Goal: Task Accomplishment & Management: Complete application form

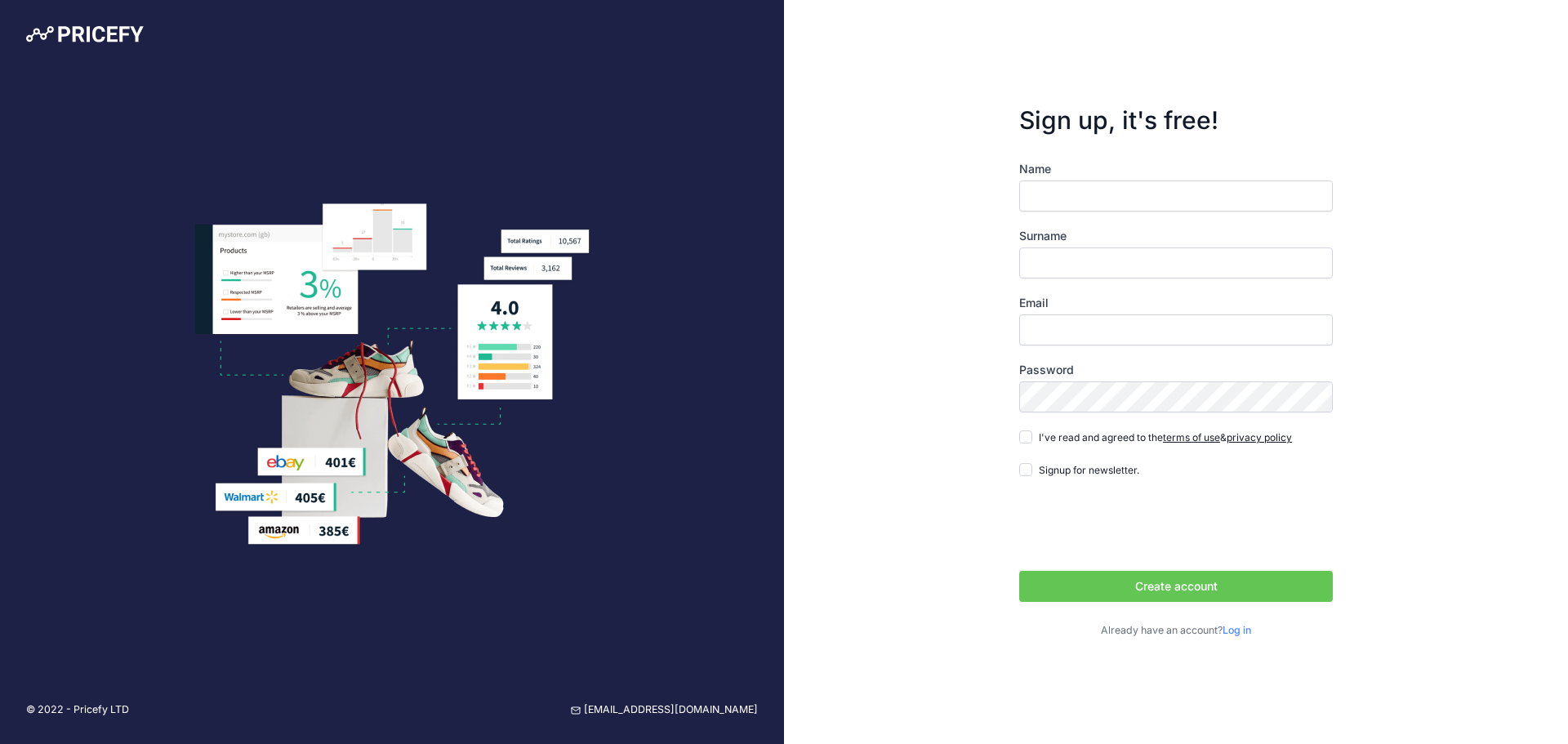
click at [1076, 195] on input "Name" at bounding box center [1176, 196] width 314 height 31
type input "[PERSON_NAME]"
click at [1060, 347] on div "Name Jeff Surname Hamlin Email Password terms of use privacy policy Signup for …" at bounding box center [1176, 399] width 314 height 478
click at [1074, 325] on input "Email" at bounding box center [1176, 330] width 314 height 31
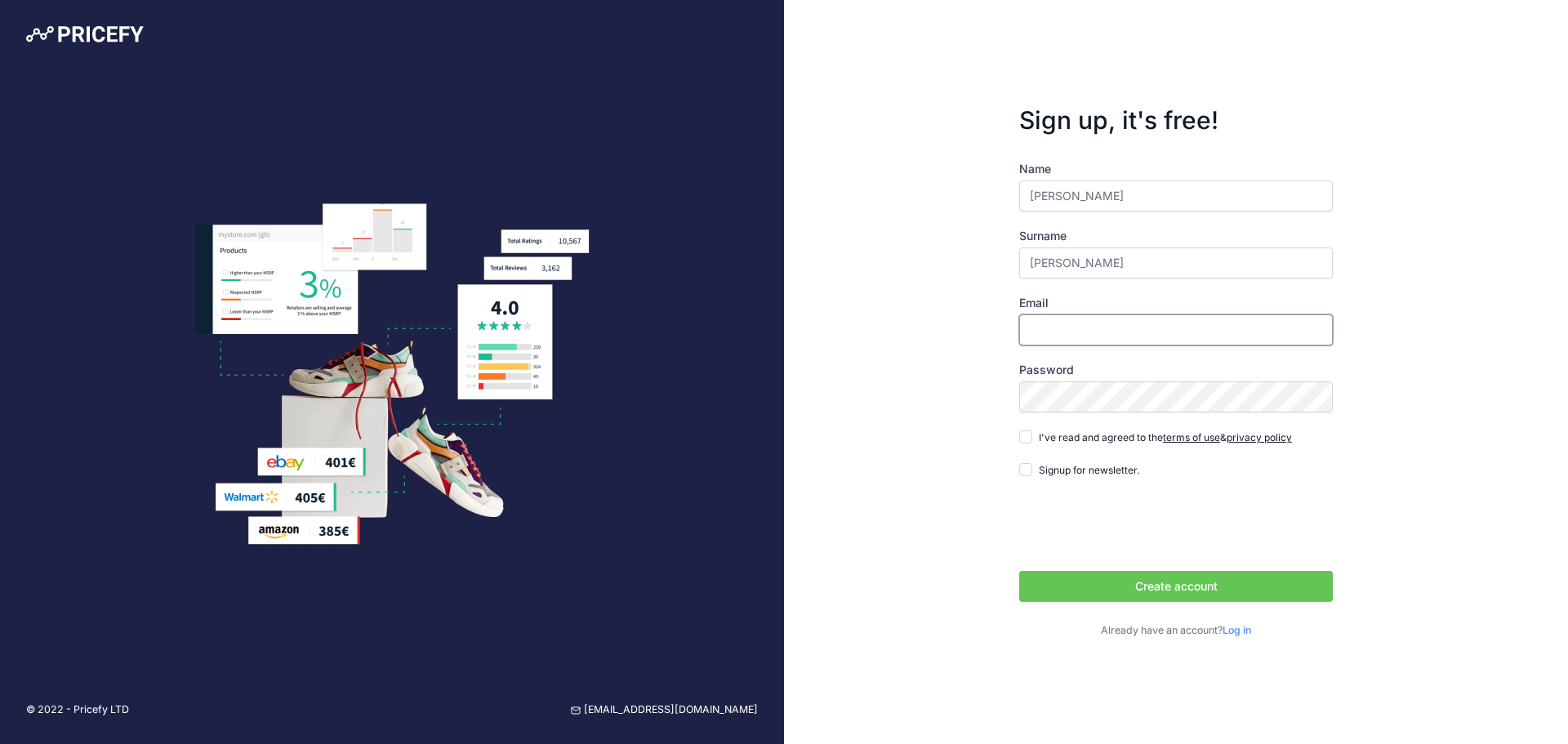
type input "[PERSON_NAME][EMAIL_ADDRESS][DOMAIN_NAME]"
click at [1152, 581] on button "Create account" at bounding box center [1176, 586] width 314 height 31
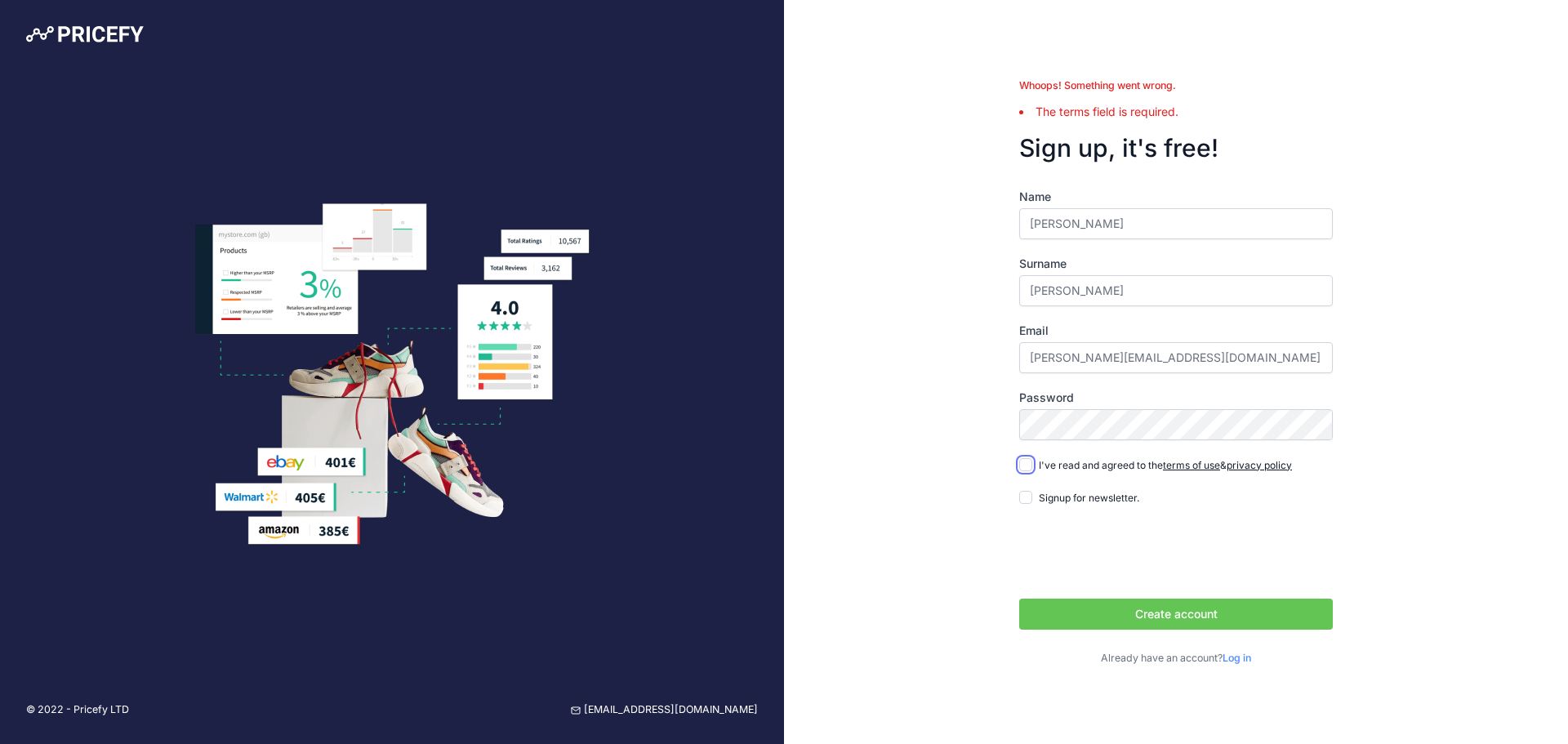
click at [1028, 460] on input "I've read and agreed to the terms of use & privacy policy" at bounding box center [1026, 465] width 13 height 13
checkbox input "true"
click at [1110, 609] on button "Create account" at bounding box center [1176, 614] width 314 height 31
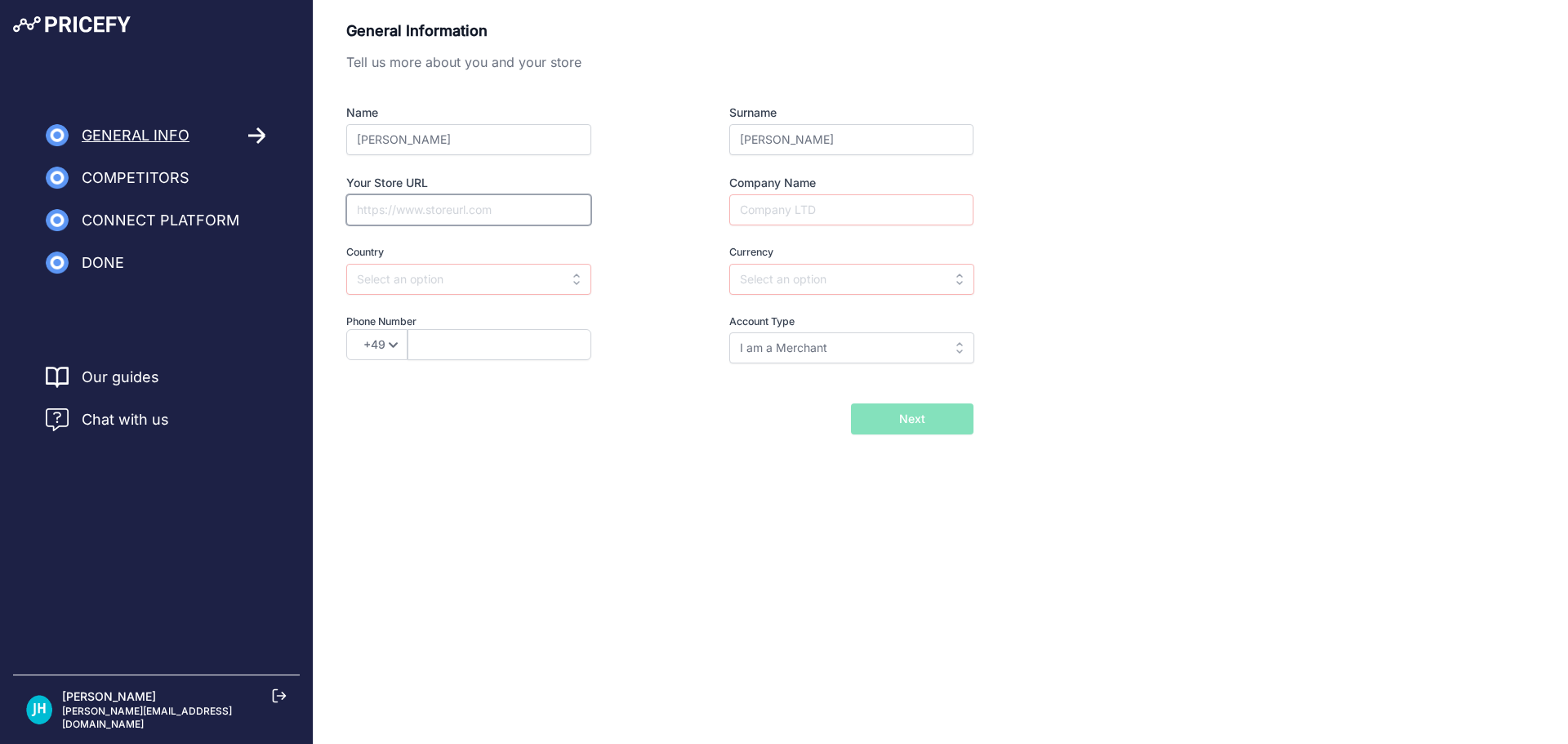
click at [467, 217] on input "Your Store URL" at bounding box center [469, 210] width 245 height 31
click at [410, 220] on input "Your Store URL" at bounding box center [469, 210] width 245 height 31
paste input "https://www.myaed.com/"
type input "https://www.myaed.com/"
click at [773, 195] on input "Company Name" at bounding box center [851, 210] width 244 height 31
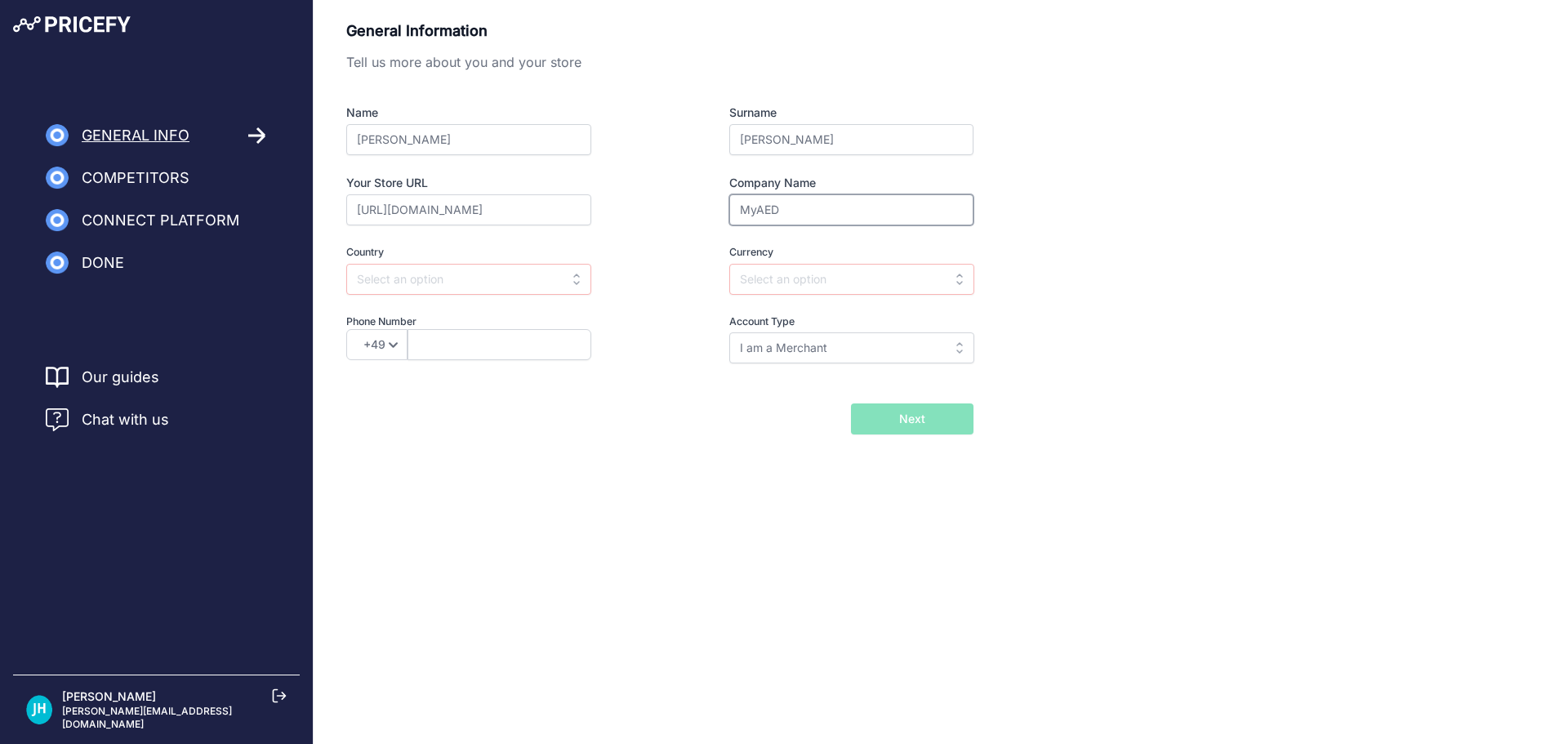
type input "MyAED"
click at [640, 624] on body "Lorem Ipsum Close General Info Competitors Connect Platform Done" at bounding box center [784, 372] width 1568 height 744
click at [464, 258] on label "Country" at bounding box center [497, 253] width 303 height 16
click at [465, 287] on input "text" at bounding box center [469, 279] width 245 height 31
type input "u"
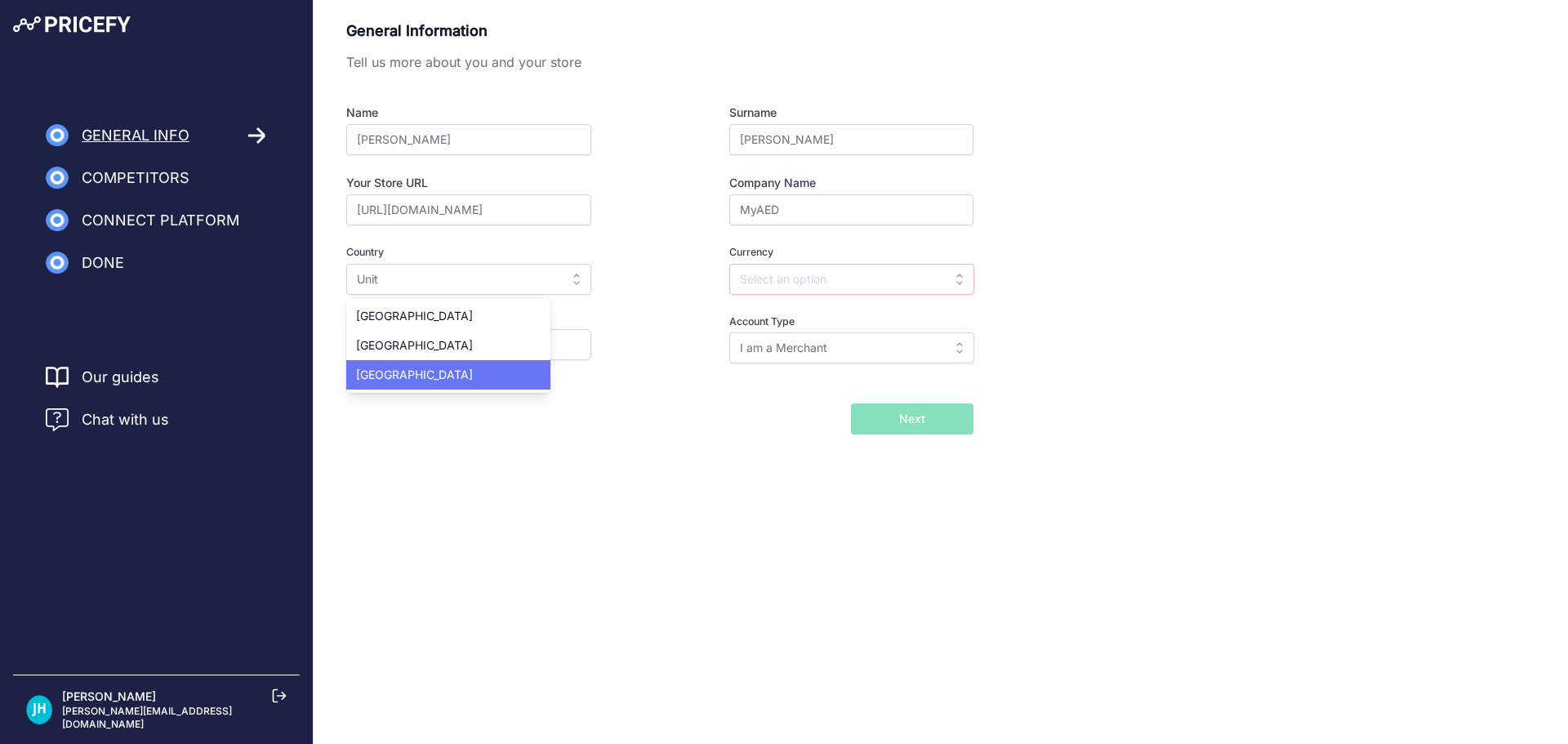
click at [420, 379] on span "United States" at bounding box center [414, 373] width 117 height 14
type input "United States"
type input "USD"
select select "1"
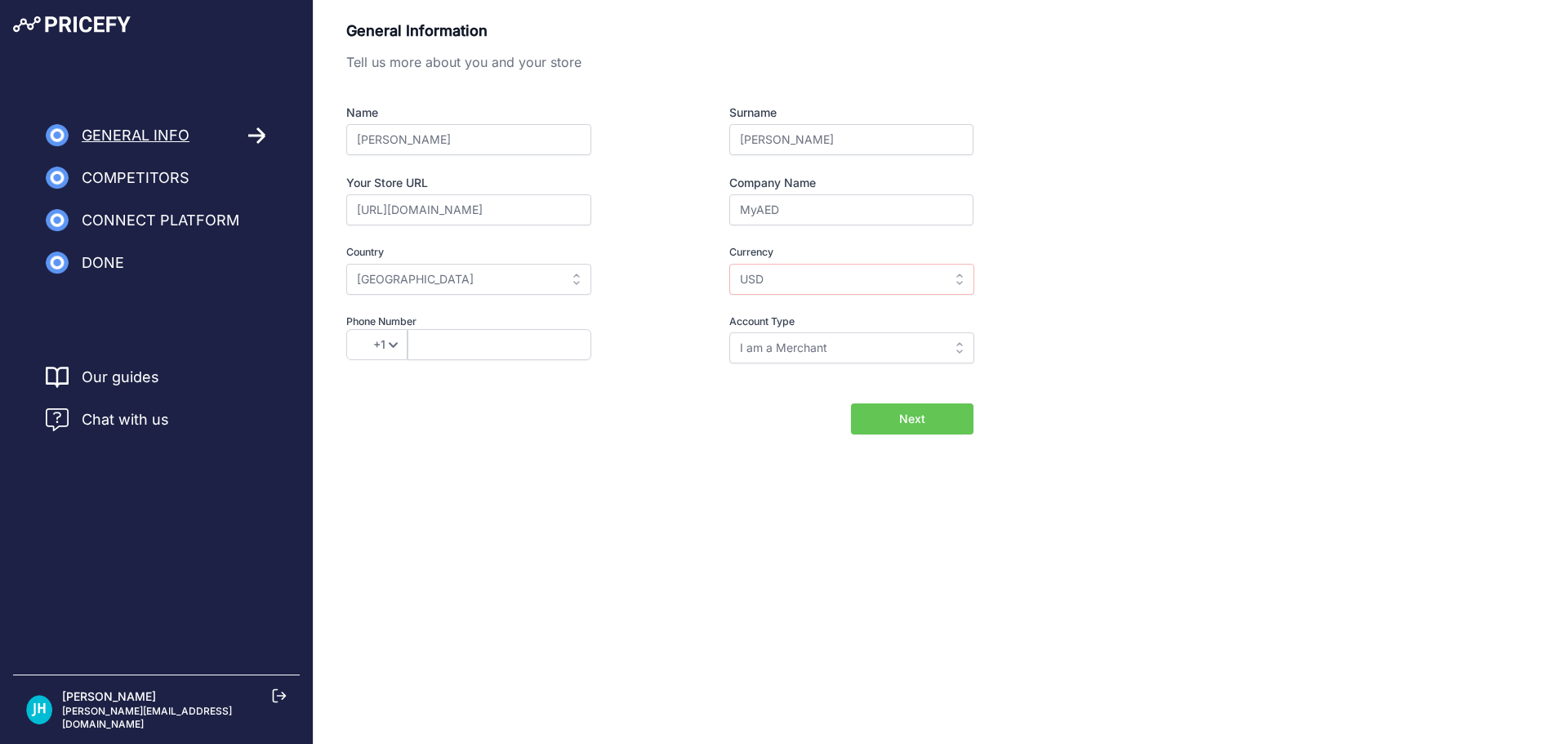
click at [624, 396] on form "General Information Tell us more about you and your store Name Jeff Surname Ham…" at bounding box center [659, 227] width 627 height 415
click at [439, 342] on input "text" at bounding box center [499, 345] width 184 height 31
type input "9"
type input "9548820105"
click at [878, 339] on input "I am a Merchant" at bounding box center [852, 348] width 245 height 31
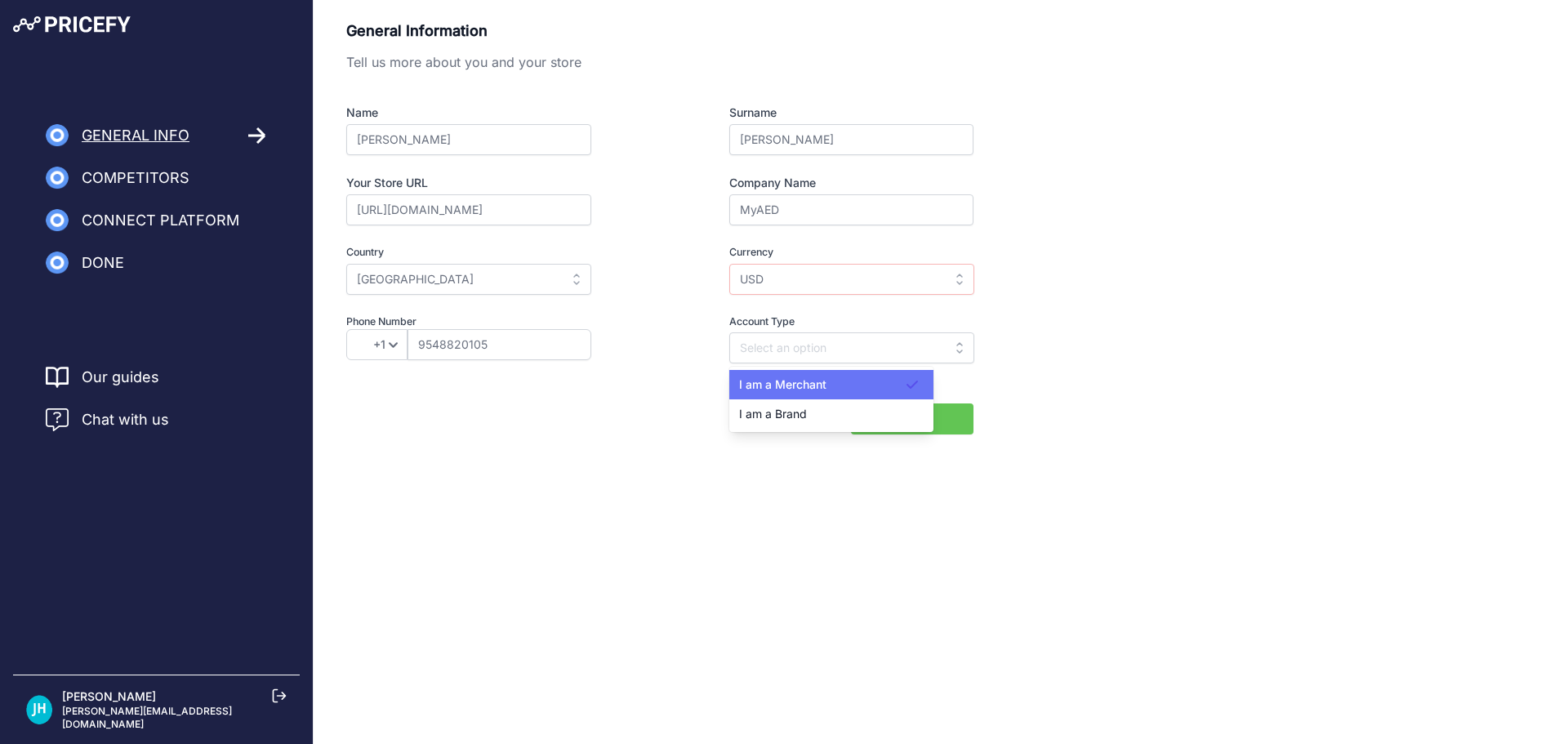
click at [798, 380] on span "I am a Merchant" at bounding box center [782, 384] width 88 height 14
type input "I am a Merchant"
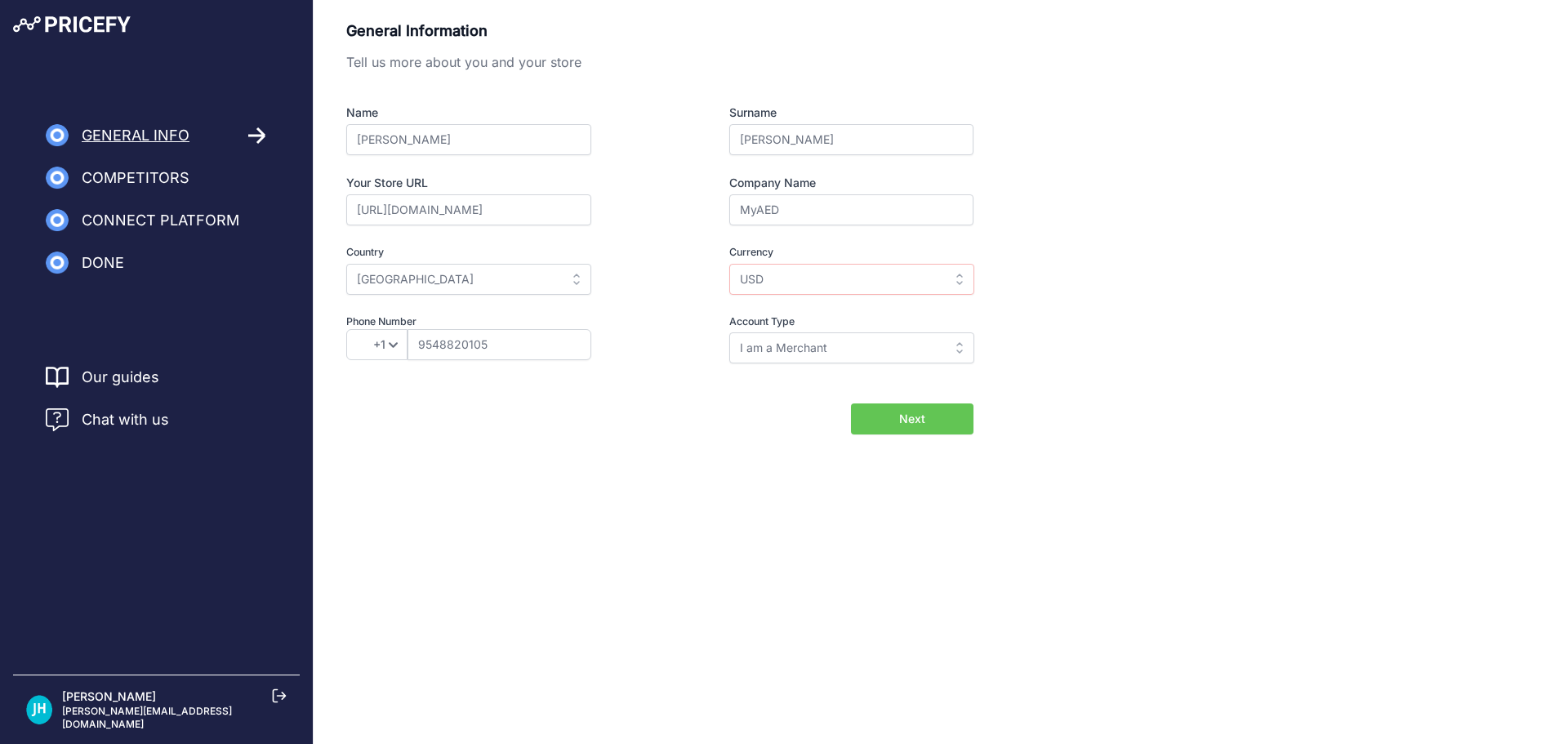
click at [628, 370] on div "General Information Tell us more about you and your store Name Jeff Surname Ham…" at bounding box center [659, 203] width 627 height 367
click at [921, 430] on button "Next" at bounding box center [912, 419] width 123 height 31
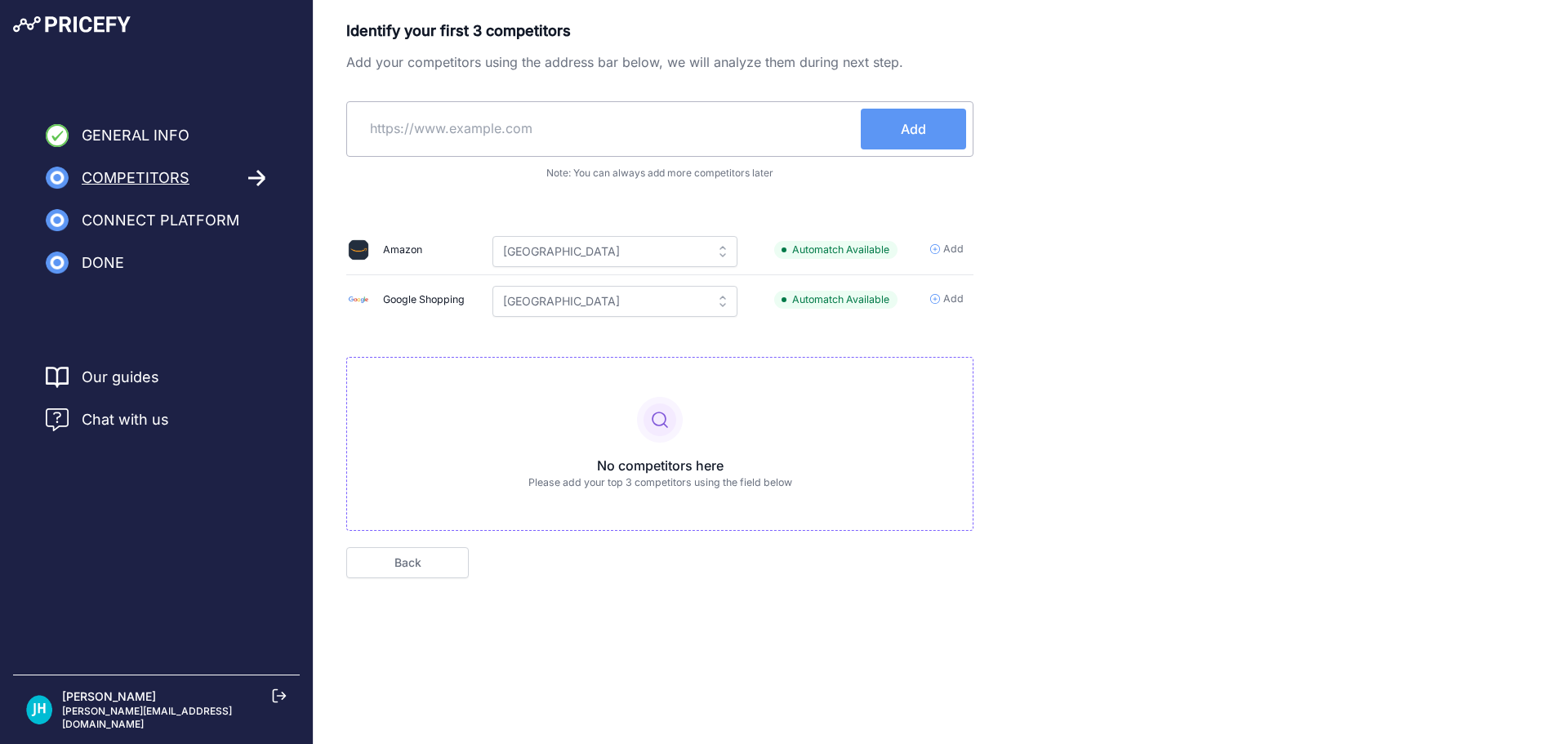
click at [921, 126] on span "Add" at bounding box center [913, 128] width 25 height 19
click at [530, 130] on input "text" at bounding box center [607, 128] width 507 height 40
paste input "https://www.narescue.com/"
type input "https://www.narescue.com"
click at [945, 138] on button "Add" at bounding box center [913, 129] width 105 height 41
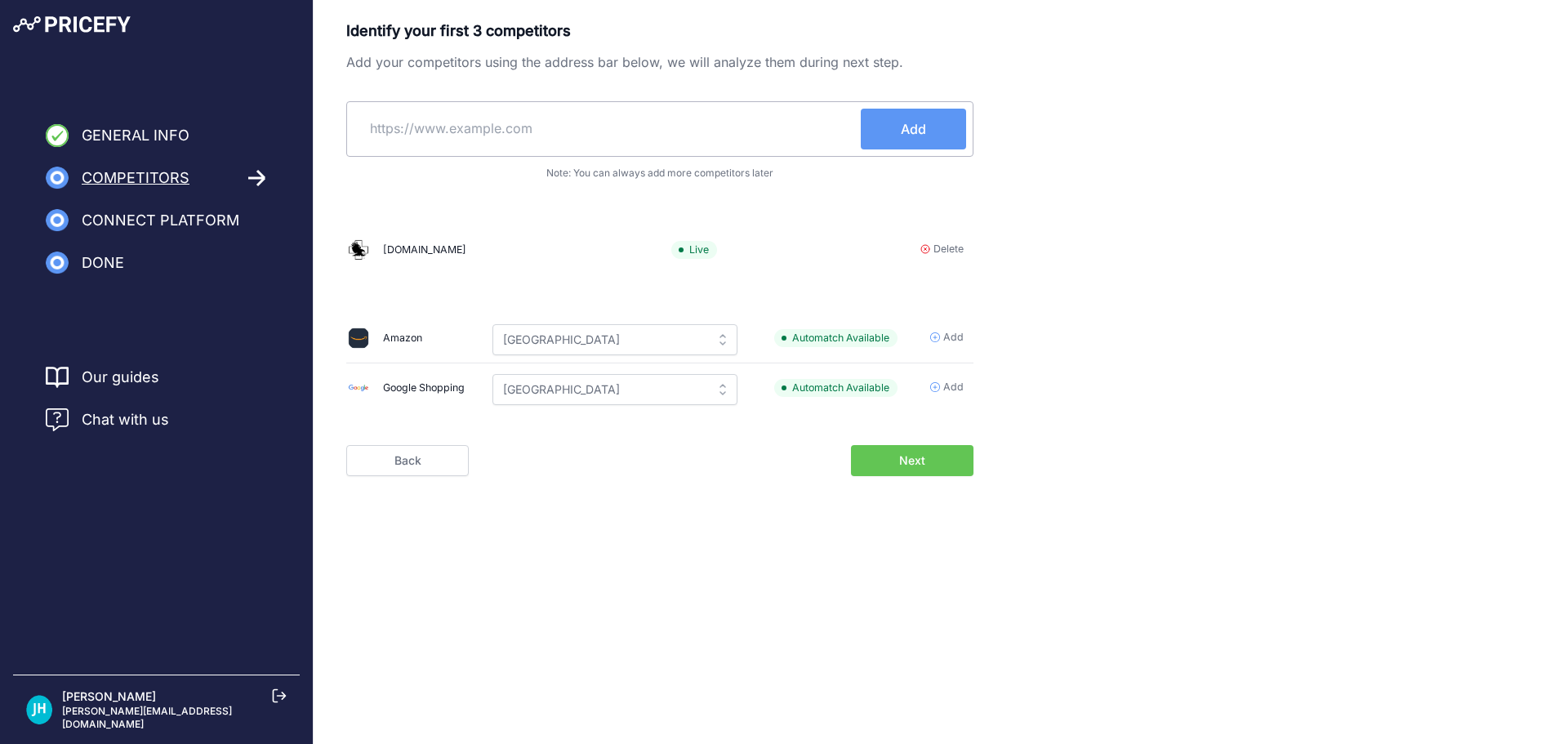
click at [585, 111] on input "text" at bounding box center [607, 128] width 507 height 40
click at [551, 136] on input "text" at bounding box center [607, 128] width 507 height 40
paste input "https://gearbags.com/"
type input "https://gearbags.com"
click at [919, 119] on span "Add" at bounding box center [913, 128] width 25 height 19
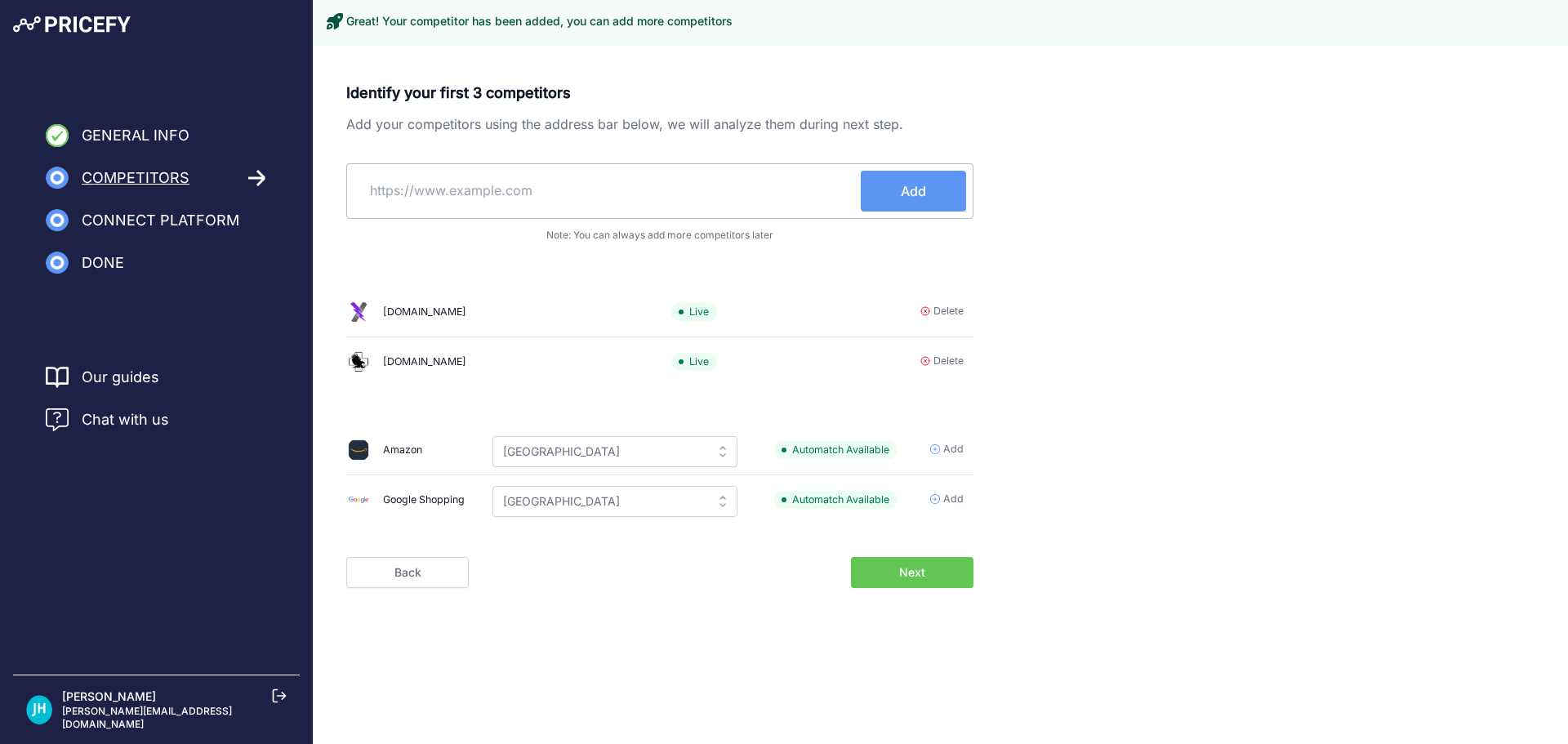
click at [940, 572] on button "Next" at bounding box center [912, 573] width 123 height 31
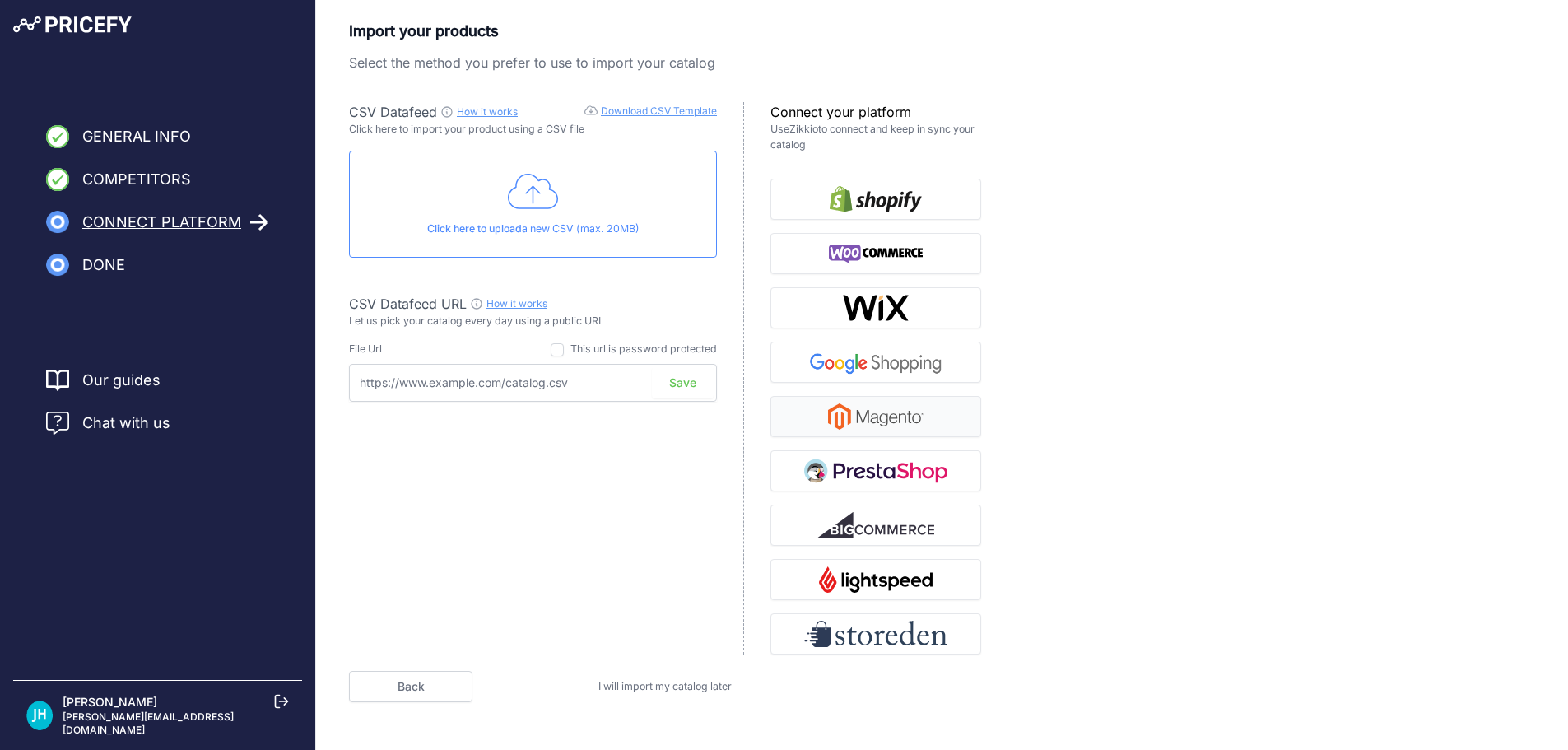
click at [879, 404] on img "button" at bounding box center [876, 416] width 96 height 26
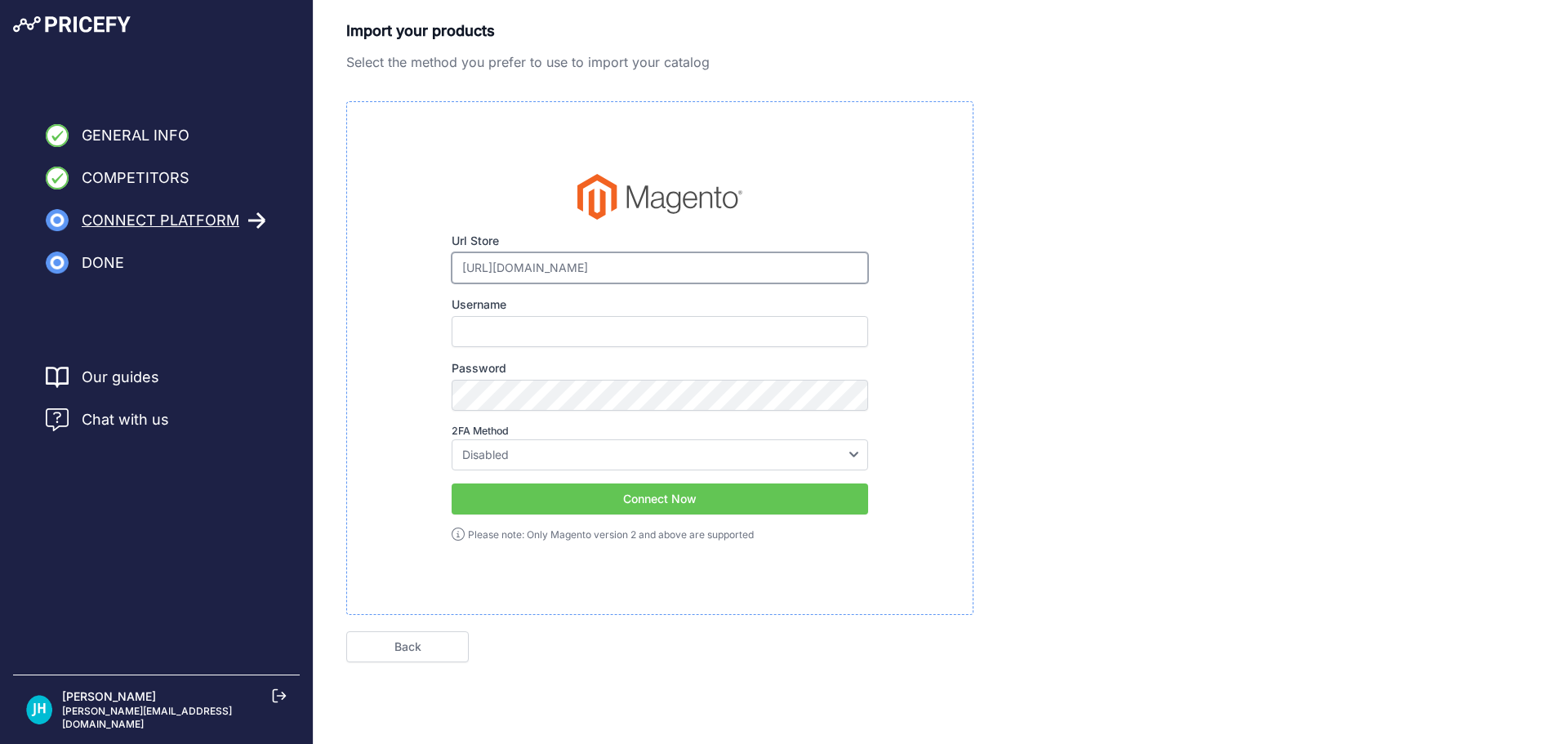
drag, startPoint x: 610, startPoint y: 266, endPoint x: 632, endPoint y: 266, distance: 22.0
click at [611, 266] on input "[URL][DOMAIN_NAME]" at bounding box center [660, 268] width 417 height 31
paste input "admin_n8xnlt"
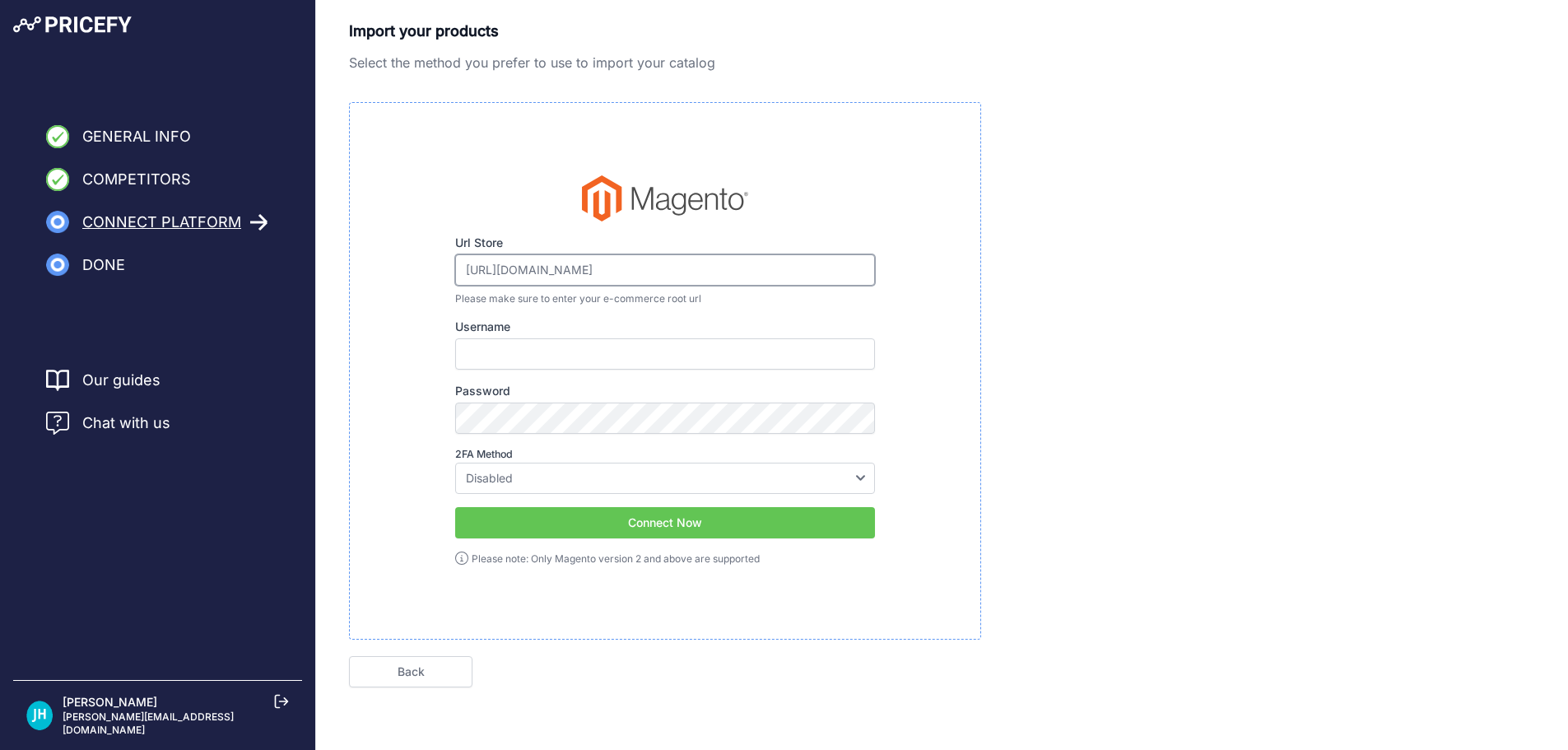
type input "https://www.myaed.com/admin_n8xnlt"
click at [580, 484] on select "Disabled Google Authenticator Duo Security Authy U2F" at bounding box center [665, 479] width 420 height 32
select select "google"
click at [455, 463] on select "Disabled Google Authenticator Duo Security Authy U2F" at bounding box center [665, 479] width 420 height 32
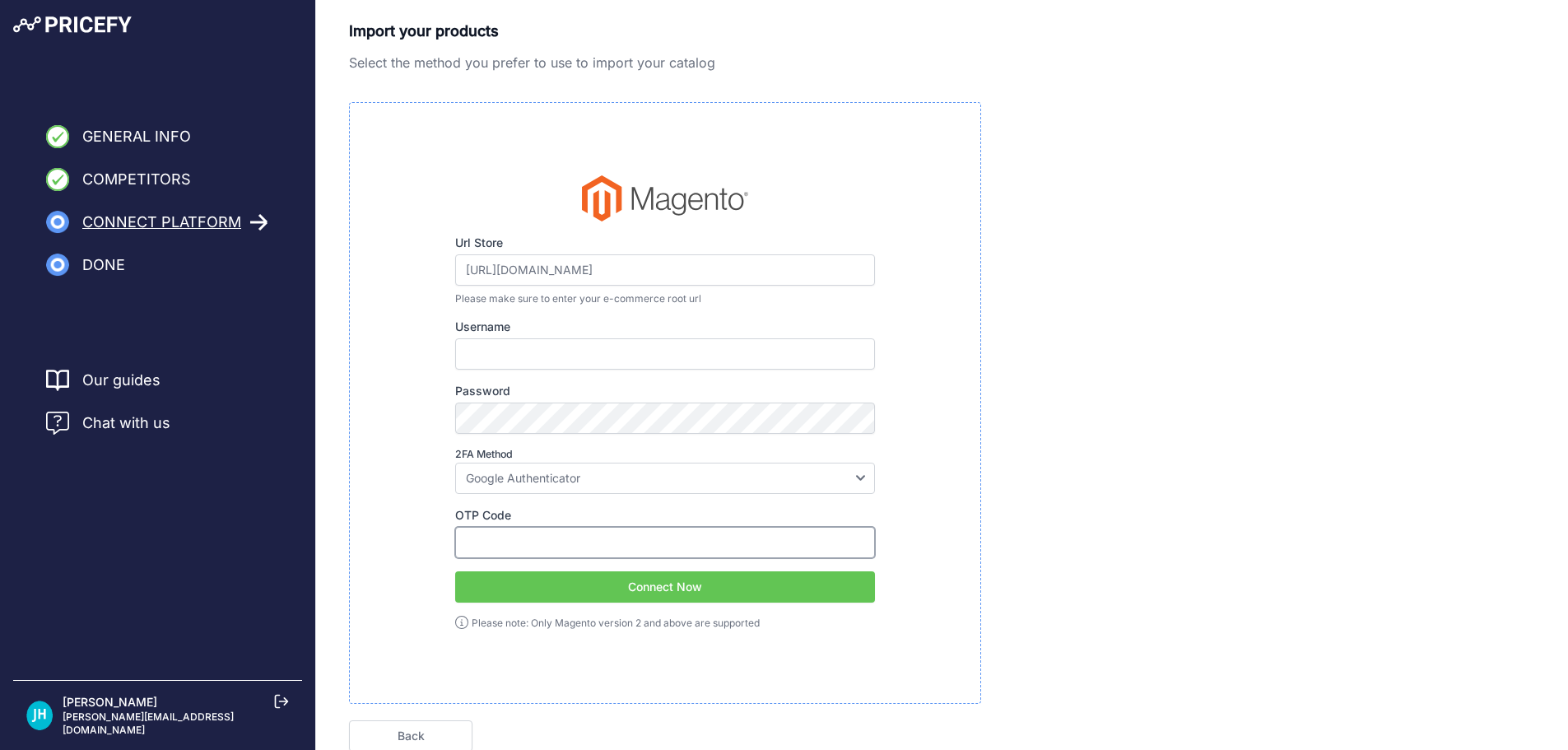
click at [557, 542] on input "OTP Code" at bounding box center [665, 543] width 420 height 32
click at [524, 359] on input "Username" at bounding box center [665, 354] width 420 height 32
paste input "Prod-Dev"
drag, startPoint x: 537, startPoint y: 356, endPoint x: 236, endPoint y: 336, distance: 301.7
click at [236, 336] on div "General Info Competitors Connect Platform Done Finish" at bounding box center [784, 412] width 1568 height 823
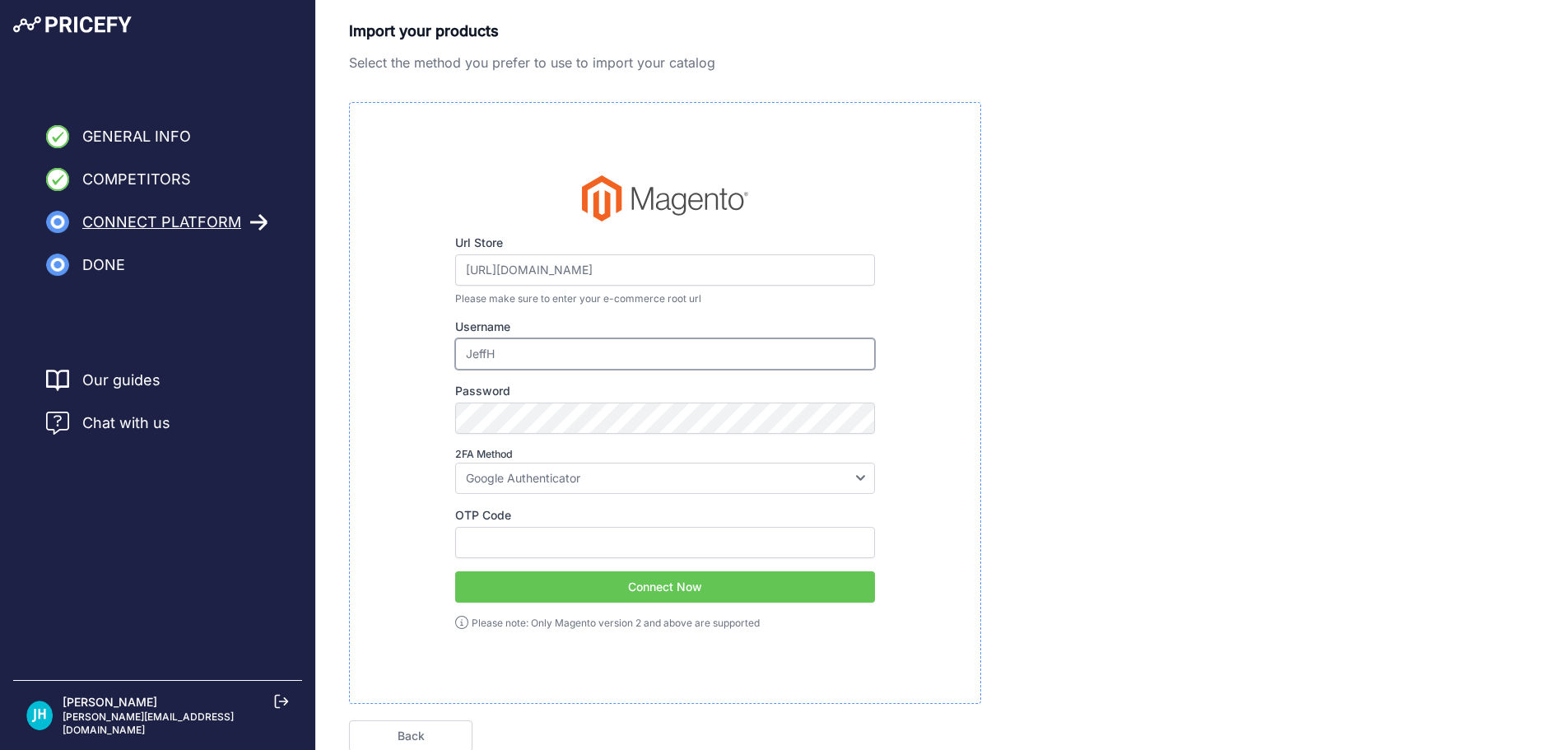
type input "JeffH"
click at [228, 423] on div "General Info Competitors Connect Platform Done Finish" at bounding box center [784, 412] width 1568 height 823
click at [477, 544] on input "OTP Code" at bounding box center [665, 543] width 420 height 32
click at [741, 596] on button "Connect Now" at bounding box center [665, 587] width 420 height 32
click at [521, 540] on input "818449" at bounding box center [665, 543] width 420 height 32
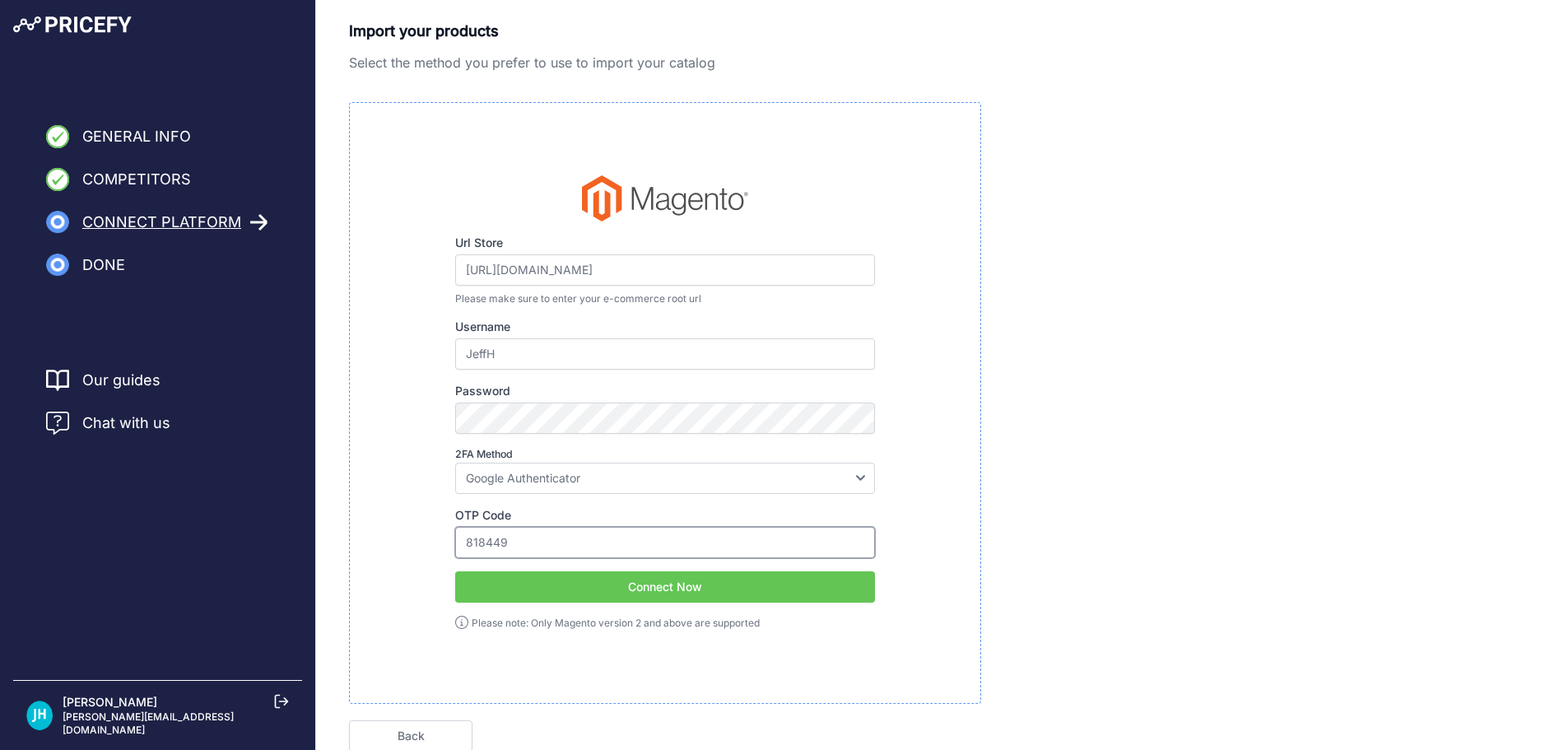
drag, startPoint x: 533, startPoint y: 543, endPoint x: 346, endPoint y: 527, distance: 187.7
click at [346, 527] on div "Import your products Select the method you prefer to use to import your catalog…" at bounding box center [942, 385] width 1252 height 731
click at [692, 589] on button "Connect Now" at bounding box center [665, 587] width 420 height 32
drag, startPoint x: 523, startPoint y: 547, endPoint x: 331, endPoint y: 529, distance: 192.8
click at [347, 530] on div "Import your products Select the method you prefer to use to import your catalog…" at bounding box center [942, 385] width 1252 height 731
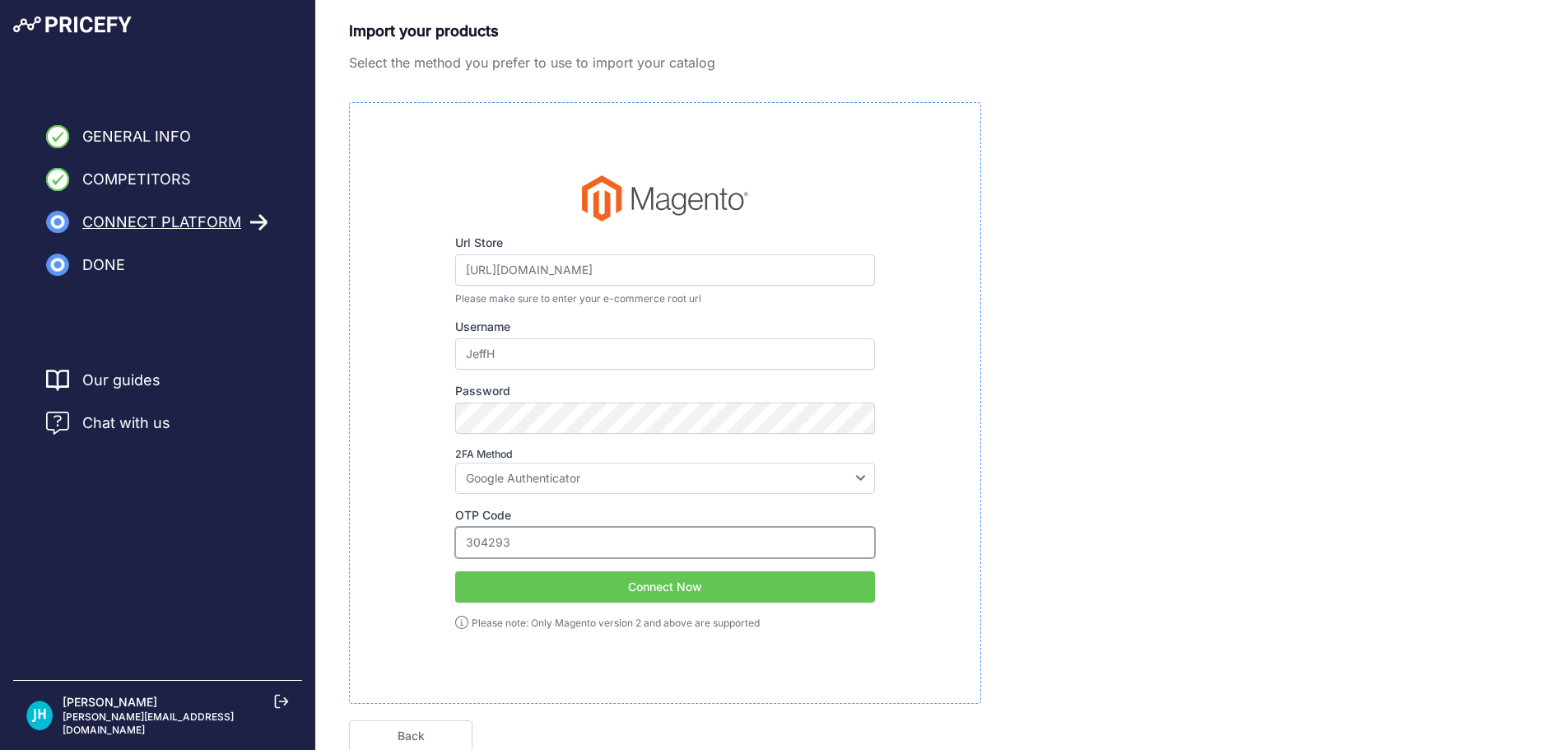
type input "304293"
click at [682, 592] on button "Connect Now" at bounding box center [665, 587] width 420 height 32
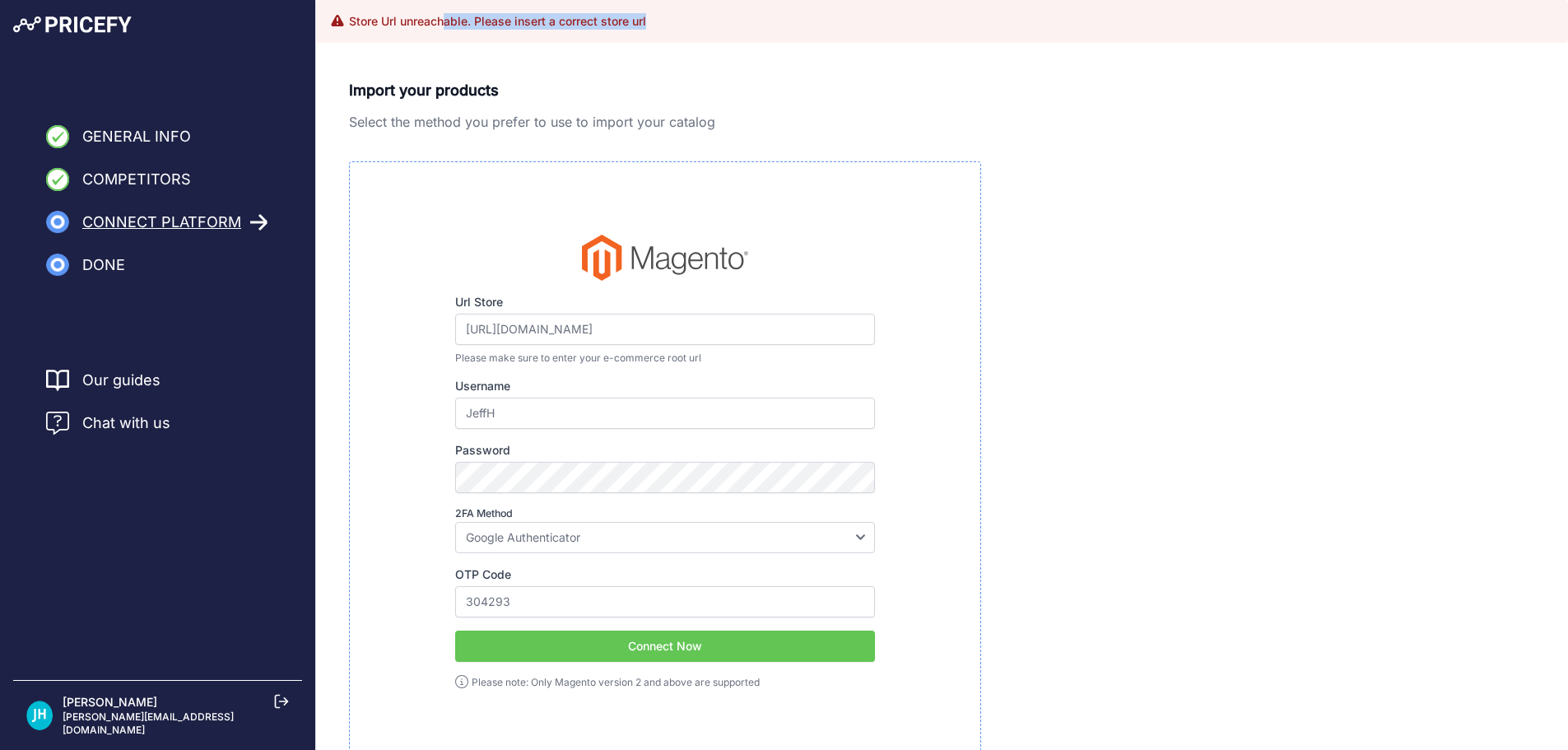
drag, startPoint x: 652, startPoint y: 18, endPoint x: 449, endPoint y: 20, distance: 203.0
click at [449, 20] on div "Store Url unreachable. Please insert a correct store url" at bounding box center [942, 21] width 1226 height 17
click at [689, 317] on div "Url Store https://www.myaed.com/admin_n8xnlt Please make sure to enter your e-c…" at bounding box center [665, 462] width 420 height 455
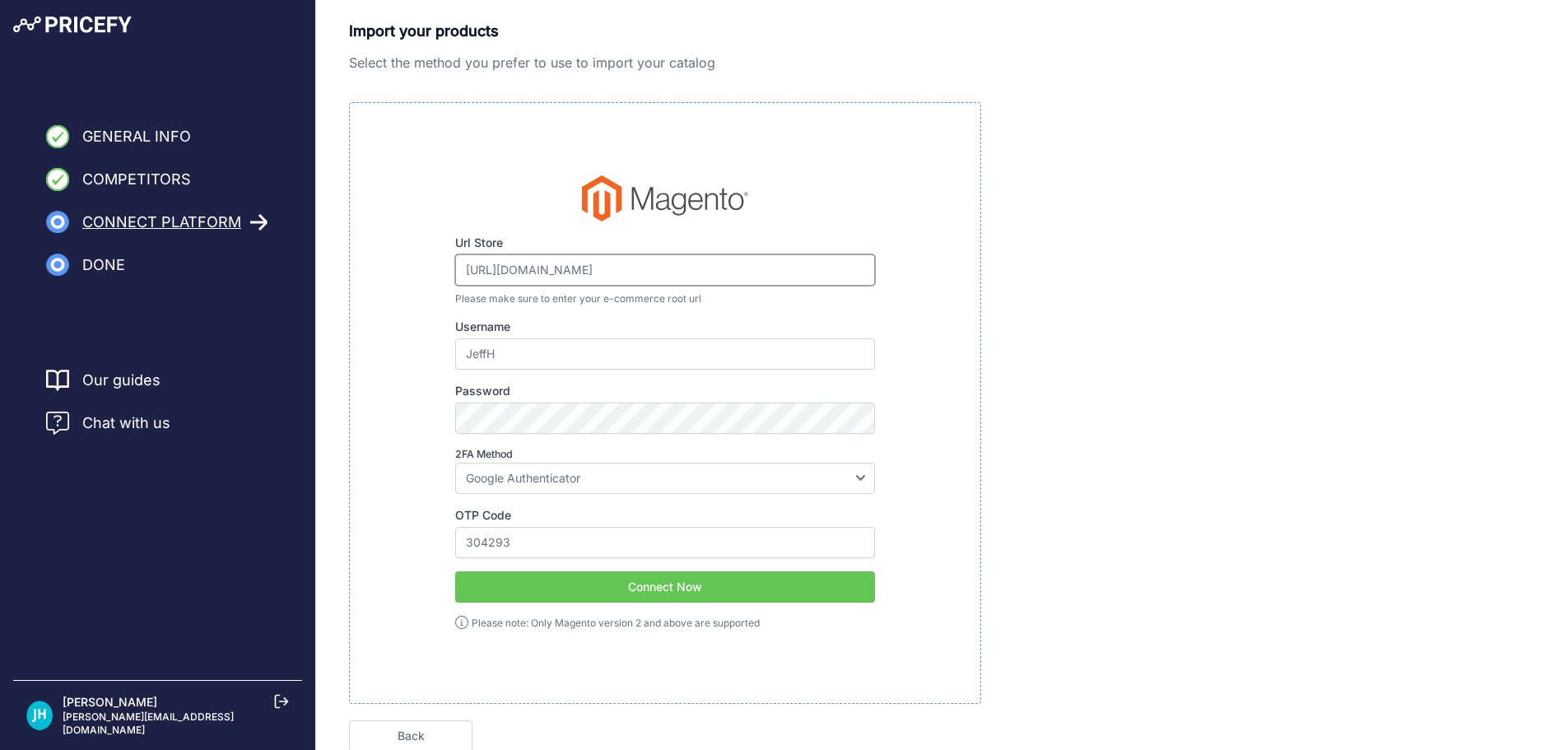
drag, startPoint x: 709, startPoint y: 268, endPoint x: 355, endPoint y: 267, distance: 354.0
click at [356, 267] on div "Url Store https://www.myaed.com/admin_n8xnlt Please make sure to enter your e-c…" at bounding box center [665, 402] width 632 height 601
click at [691, 262] on input "https://www.myaed.com/admin_n8xnlt" at bounding box center [665, 270] width 420 height 32
drag, startPoint x: 729, startPoint y: 273, endPoint x: -50, endPoint y: 202, distance: 782.2
click at [0, 202] on html "Lorem Ipsum Close General Info Competitors Connect Platform Done" at bounding box center [784, 375] width 1568 height 750
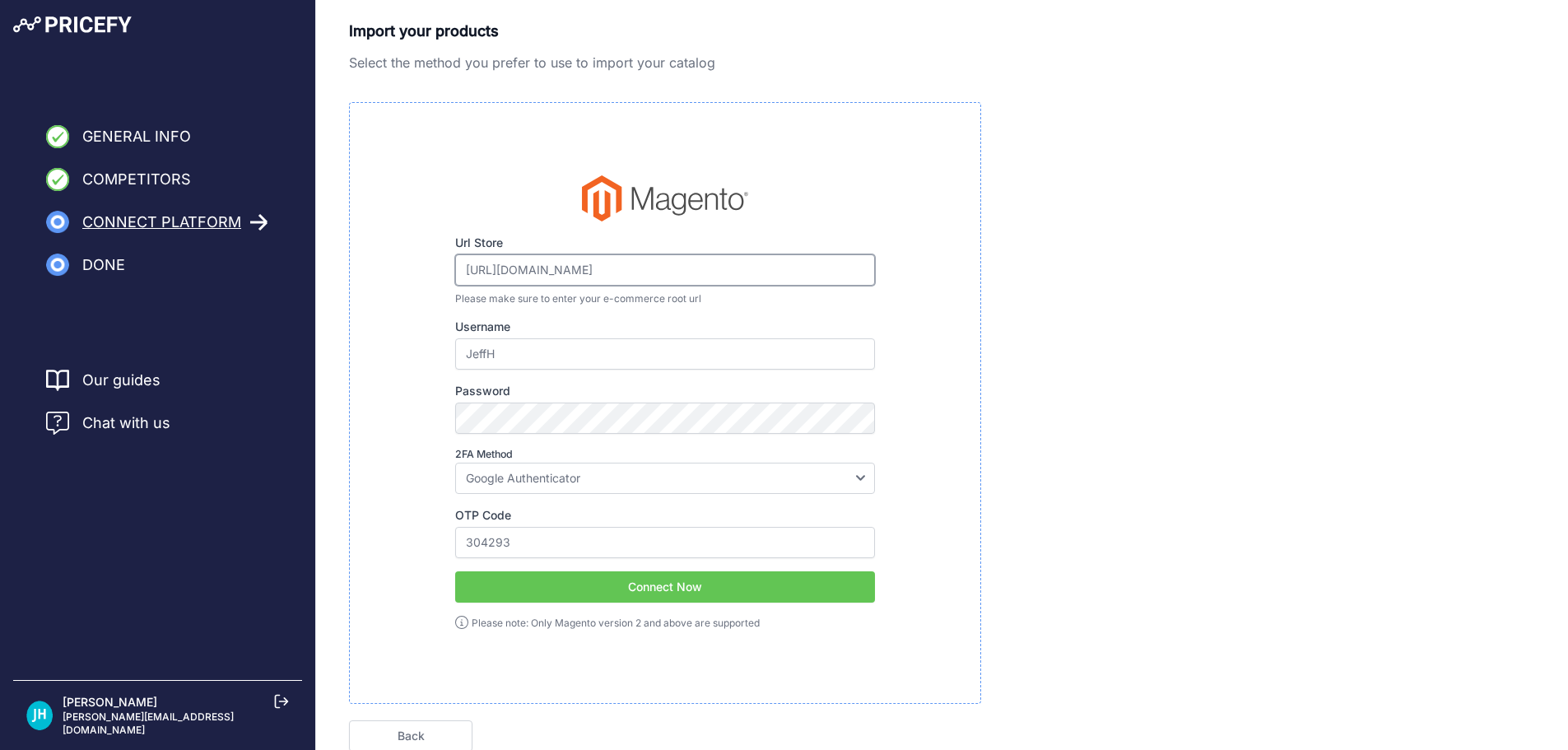
paste input "/"
type input "https://www.myaed.com/admin_n8xnlt/"
drag, startPoint x: 561, startPoint y: 548, endPoint x: 229, endPoint y: 541, distance: 332.1
click at [229, 541] on div "General Info Competitors Connect Platform Done Finish" at bounding box center [784, 412] width 1568 height 823
click at [660, 586] on button "Connect Now" at bounding box center [665, 587] width 420 height 32
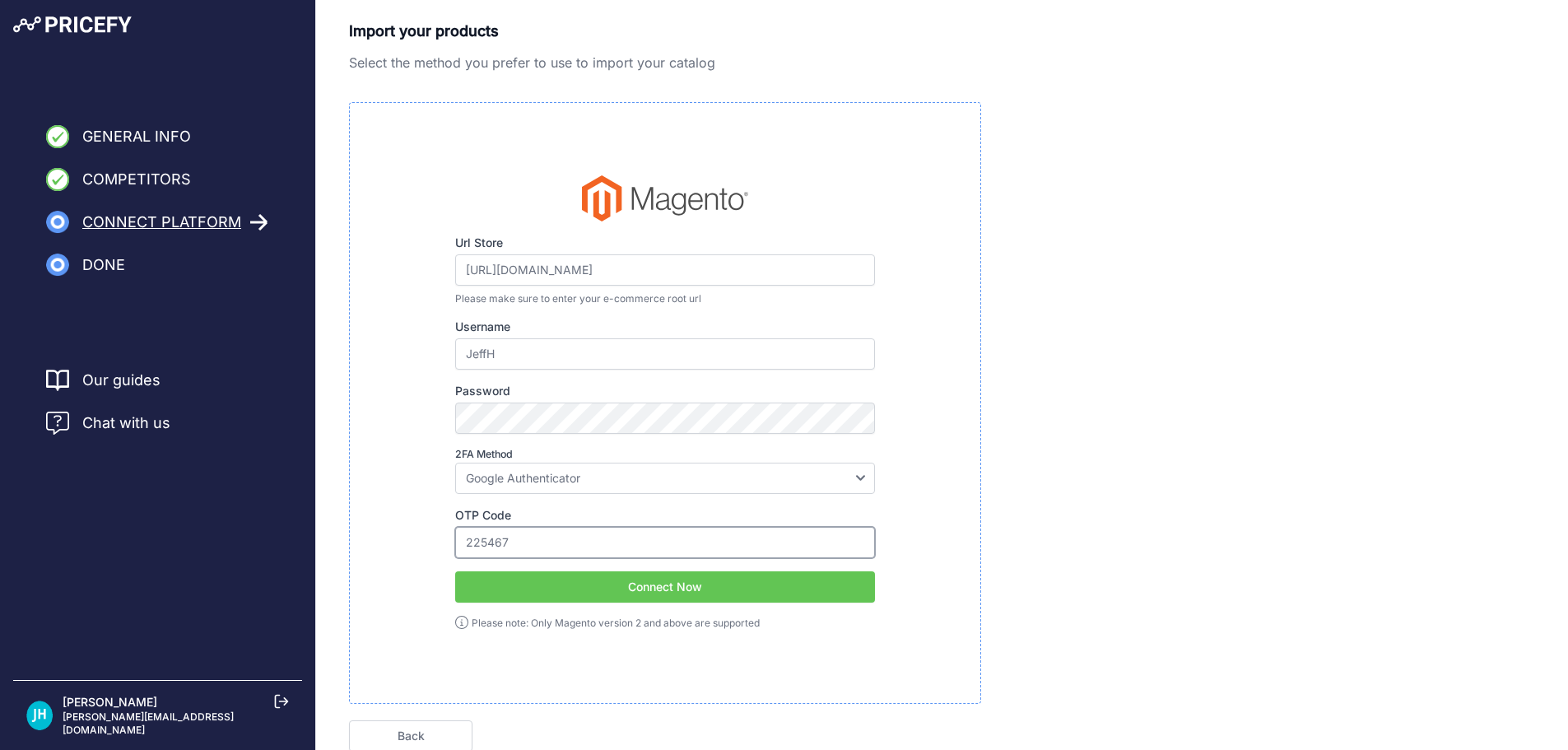
drag, startPoint x: 541, startPoint y: 544, endPoint x: 200, endPoint y: 511, distance: 342.6
click at [242, 512] on div "General Info Competitors Connect Platform Done Finish" at bounding box center [784, 412] width 1568 height 823
click at [626, 592] on button "Connect Now" at bounding box center [665, 587] width 420 height 32
drag, startPoint x: 529, startPoint y: 546, endPoint x: 205, endPoint y: 514, distance: 325.6
click at [227, 515] on div "General Info Competitors Connect Platform Done Finish" at bounding box center [784, 412] width 1568 height 823
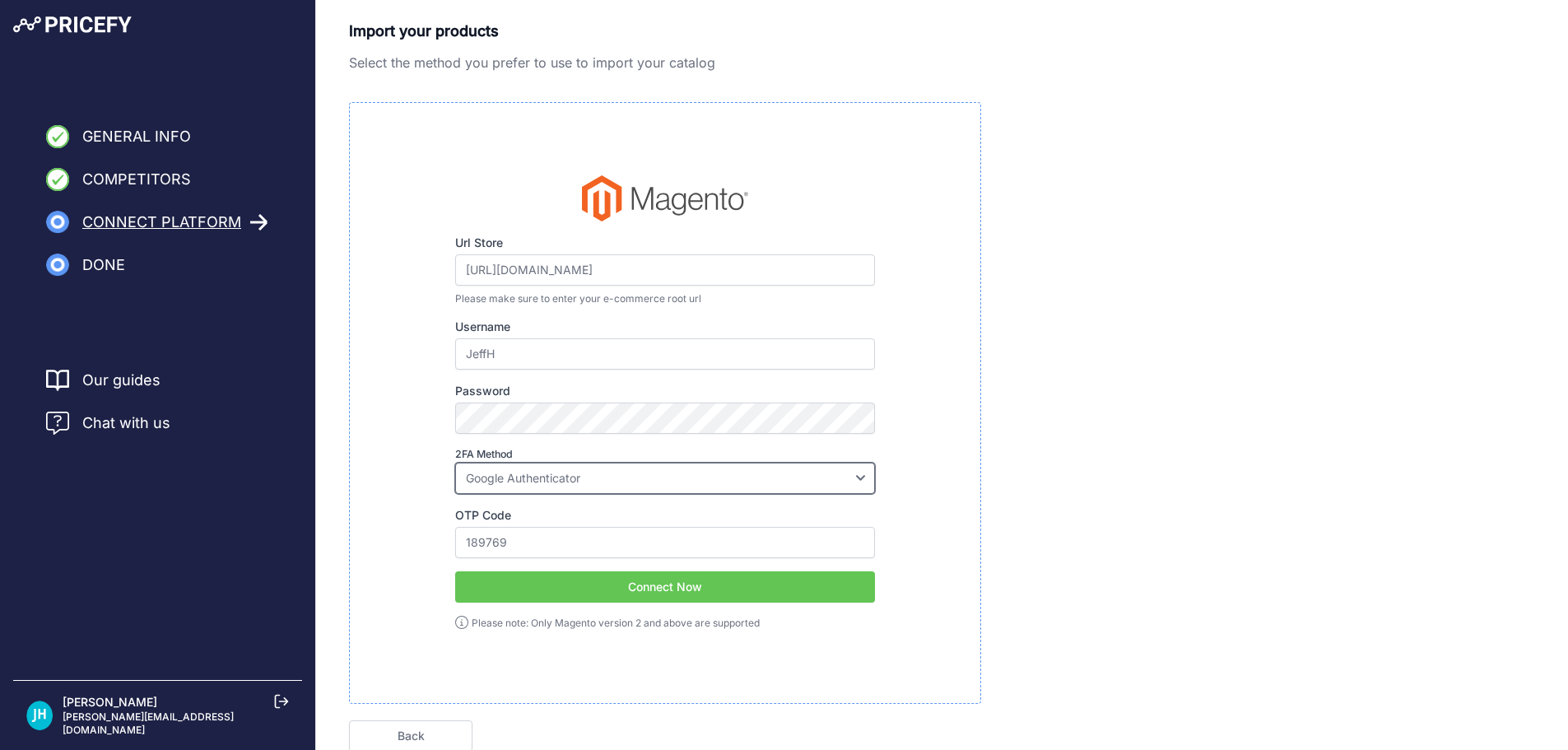
click at [531, 478] on select "Disabled Google Authenticator Duo Security Authy U2F" at bounding box center [665, 479] width 420 height 32
drag, startPoint x: 400, startPoint y: 472, endPoint x: 392, endPoint y: 475, distance: 8.5
click at [400, 472] on div "Url Store https://www.myaed.com/admin_n8xnlt/ Please make sure to enter your e-…" at bounding box center [665, 403] width 578 height 455
drag, startPoint x: 554, startPoint y: 545, endPoint x: 210, endPoint y: 520, distance: 344.9
click at [248, 522] on div "General Info Competitors Connect Platform Done Finish" at bounding box center [784, 412] width 1568 height 823
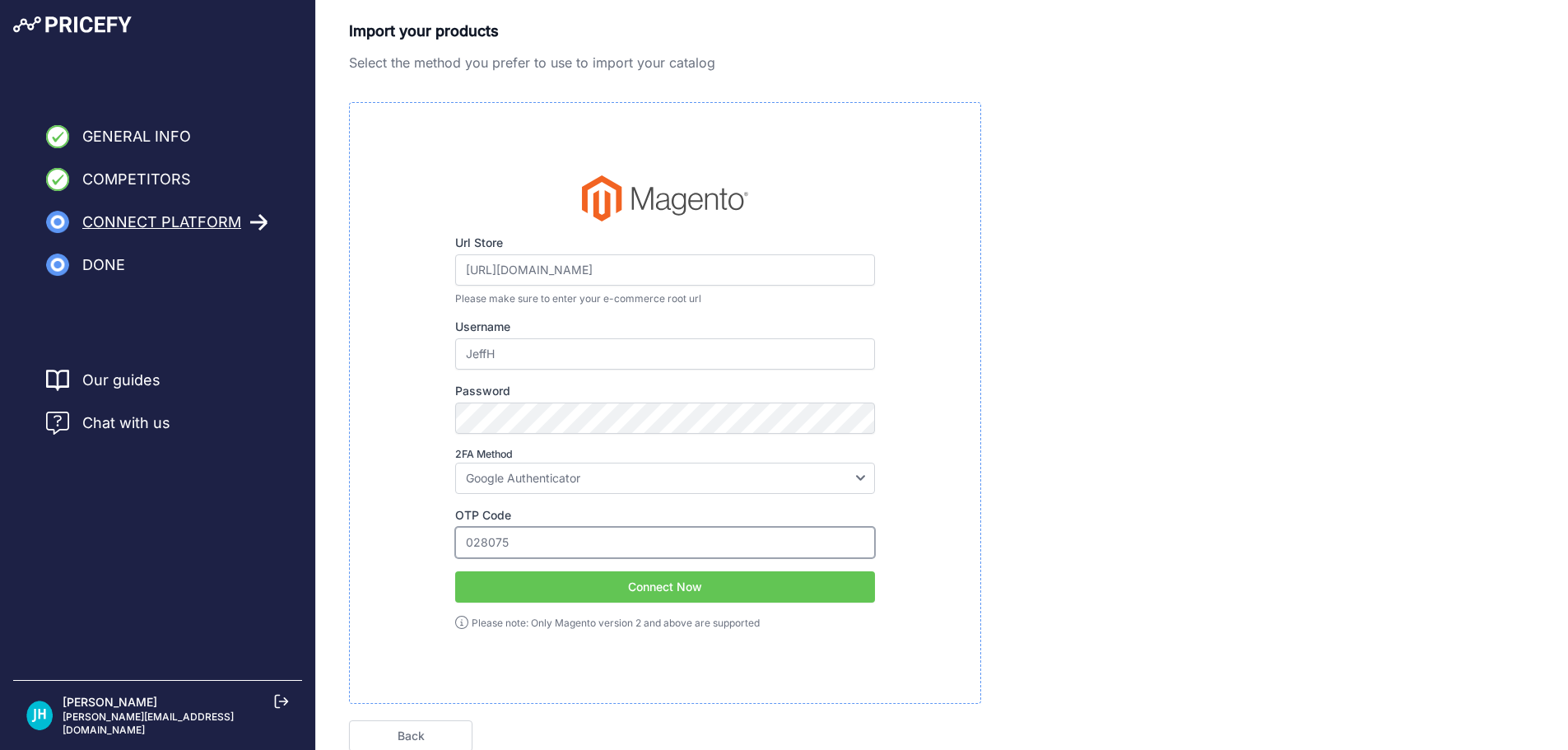
type input "028075"
click at [638, 581] on button "Connect Now" at bounding box center [665, 587] width 420 height 32
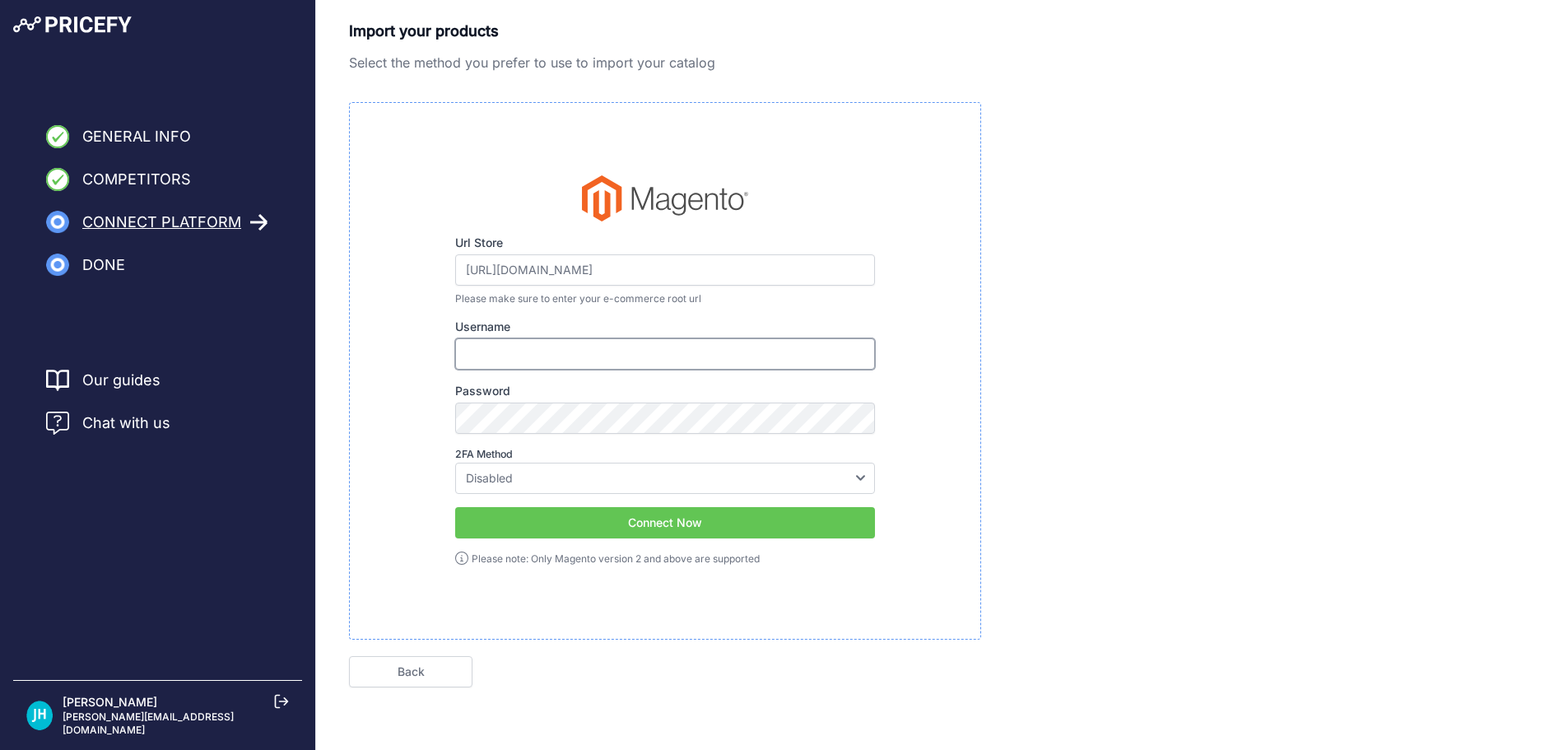
click at [578, 345] on input "Username" at bounding box center [665, 354] width 420 height 32
type input "JeffH"
click at [532, 474] on select "Disabled Google Authenticator Duo Security Authy U2F" at bounding box center [665, 479] width 420 height 32
select select "google"
click at [455, 463] on select "Disabled Google Authenticator Duo Security Authy U2F" at bounding box center [665, 479] width 420 height 32
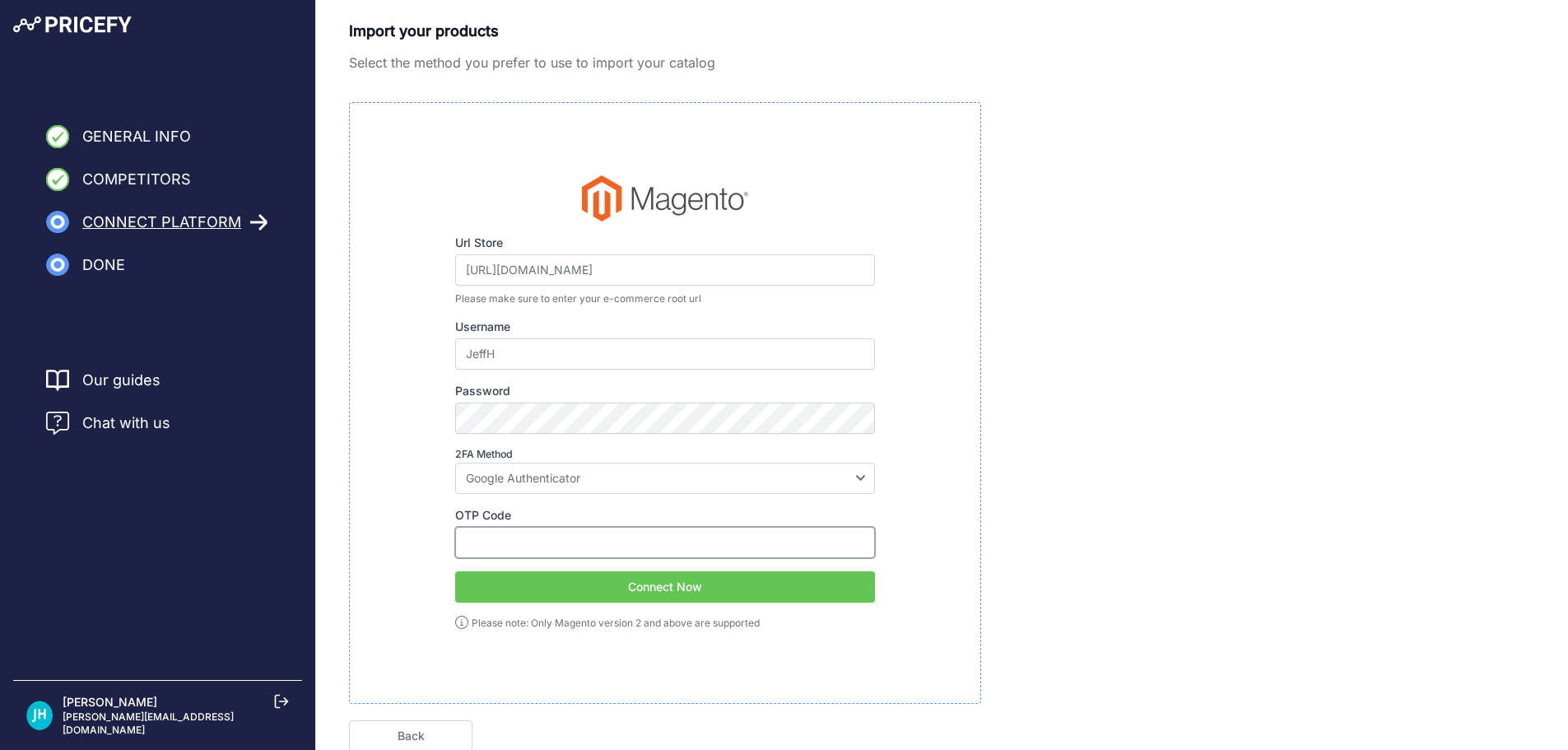
click at [506, 533] on input "OTP Code" at bounding box center [665, 543] width 420 height 32
type input "643768"
click at [606, 592] on button "Connect Now" at bounding box center [665, 587] width 420 height 32
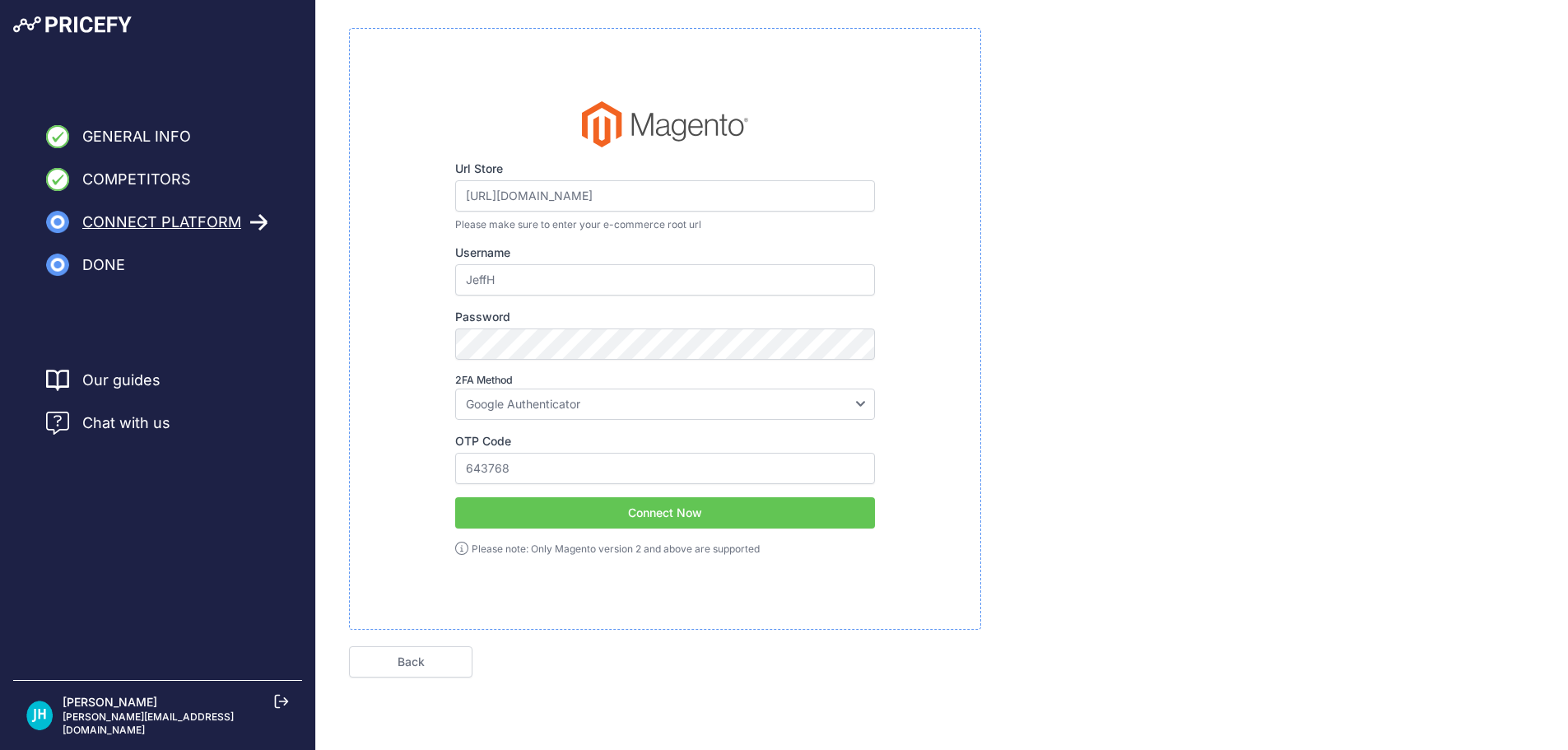
scroll to position [74, 0]
click at [410, 658] on link "Back" at bounding box center [410, 662] width 124 height 32
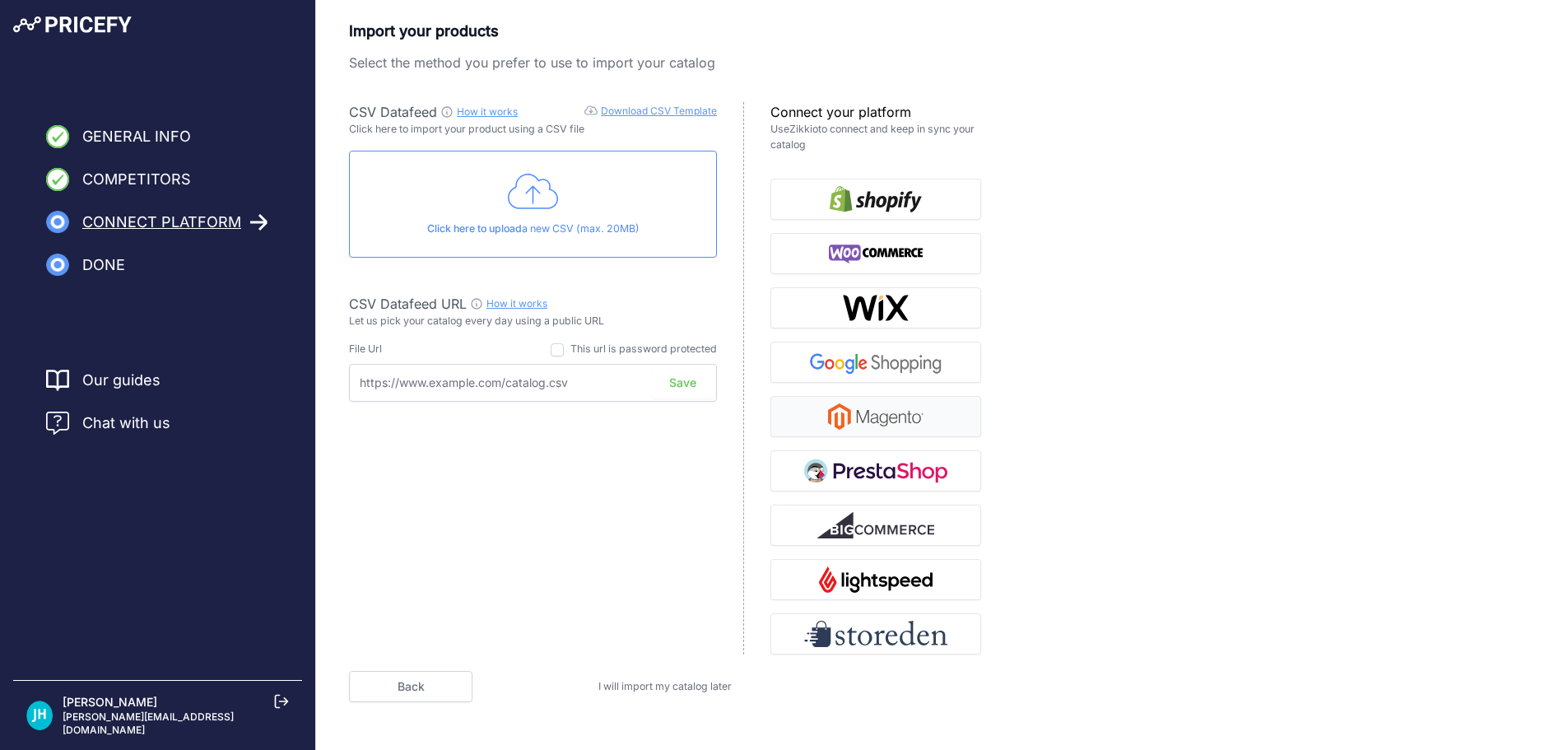
click at [880, 418] on img "button" at bounding box center [876, 416] width 96 height 26
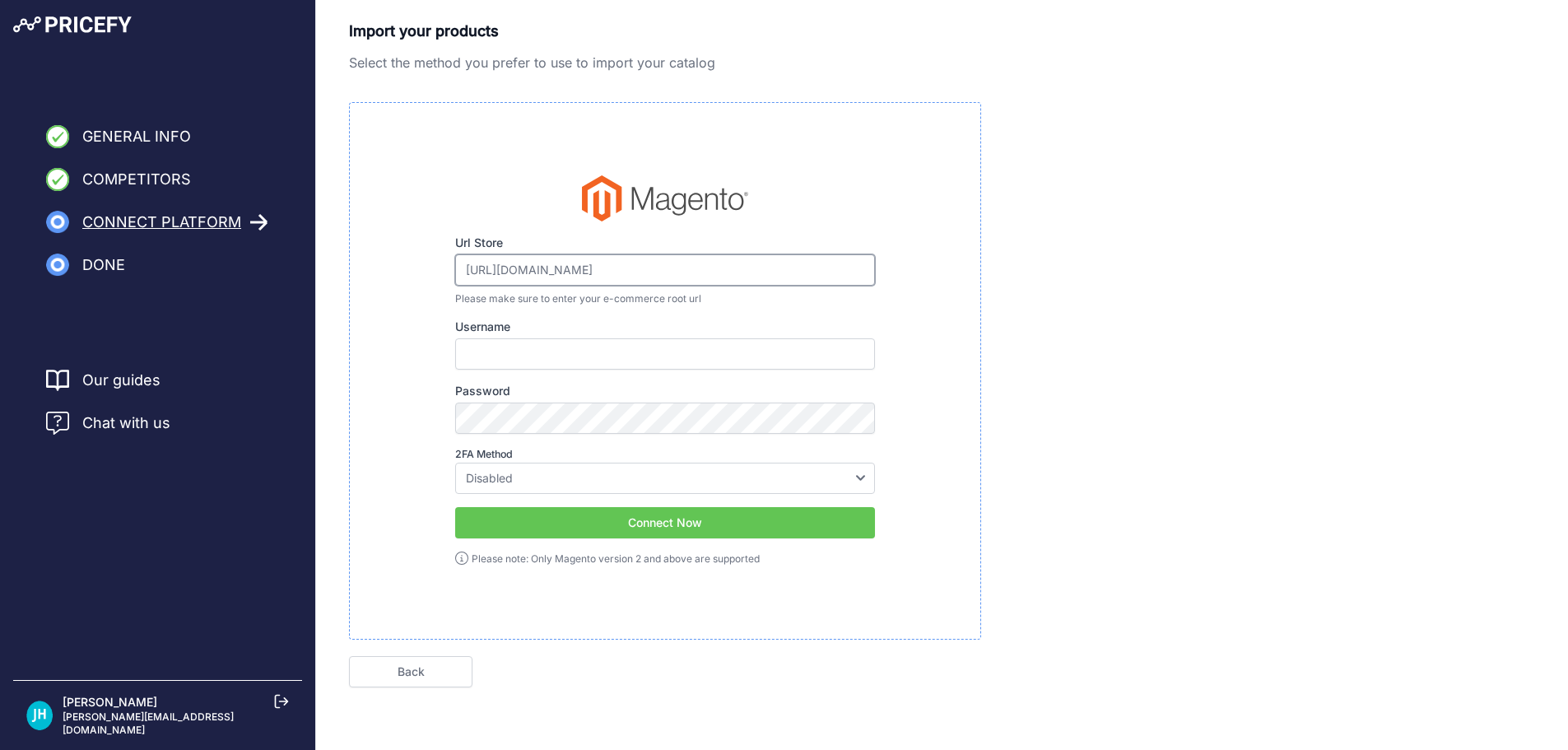
click at [701, 270] on input "https://www.myaed.com/admin_n8xnlt/" at bounding box center [665, 270] width 420 height 32
click at [709, 268] on input "https://www.myaed.com/admin_n8xnlt/" at bounding box center [665, 270] width 420 height 32
type input "https://www.myaed.com/admin_n8xnlt"
click at [498, 364] on input "Username" at bounding box center [665, 354] width 420 height 32
type input "JeffH"
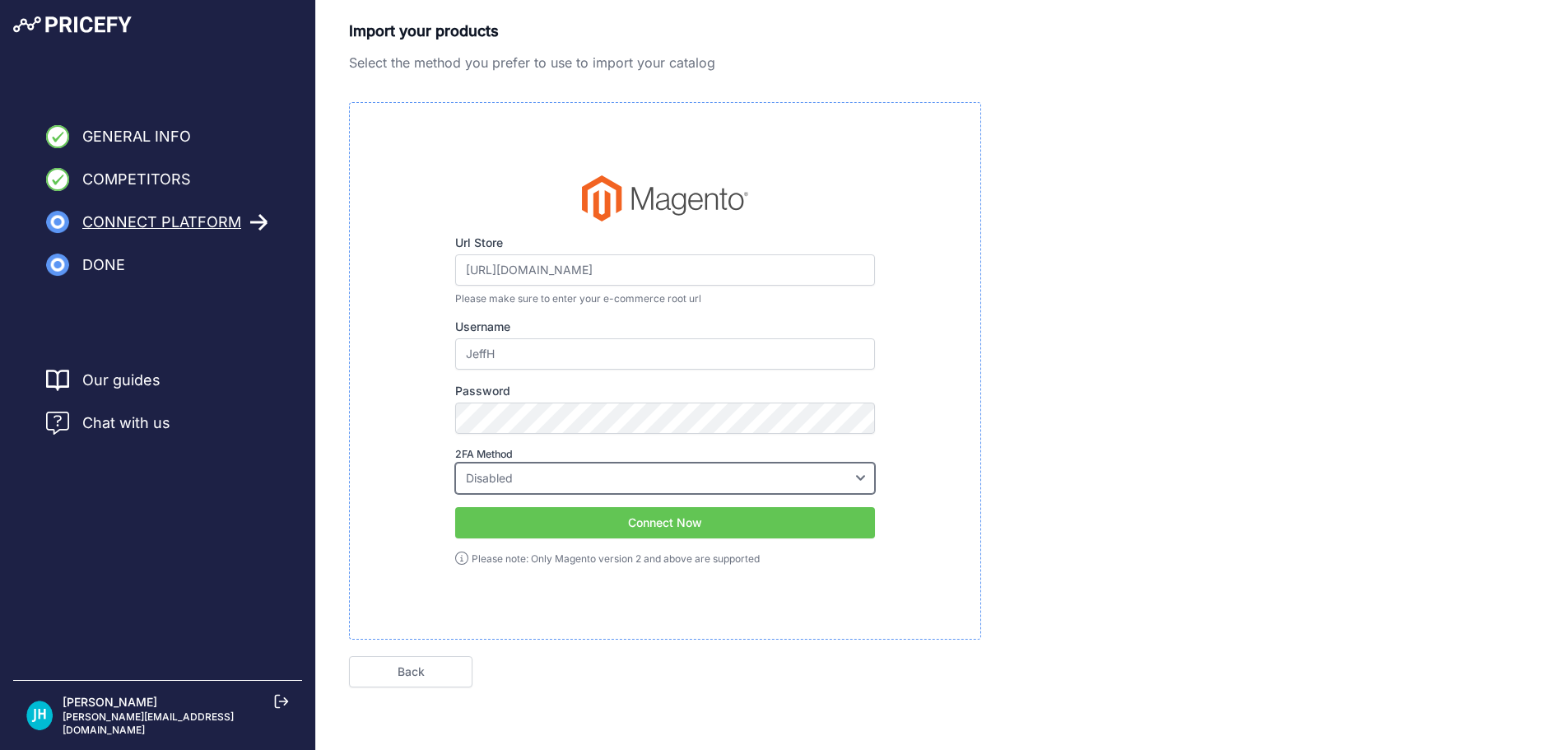
click at [525, 472] on select "Disabled Google Authenticator Duo Security Authy U2F" at bounding box center [665, 479] width 420 height 32
select select "google"
click at [455, 463] on select "Disabled Google Authenticator Duo Security Authy U2F" at bounding box center [665, 479] width 420 height 32
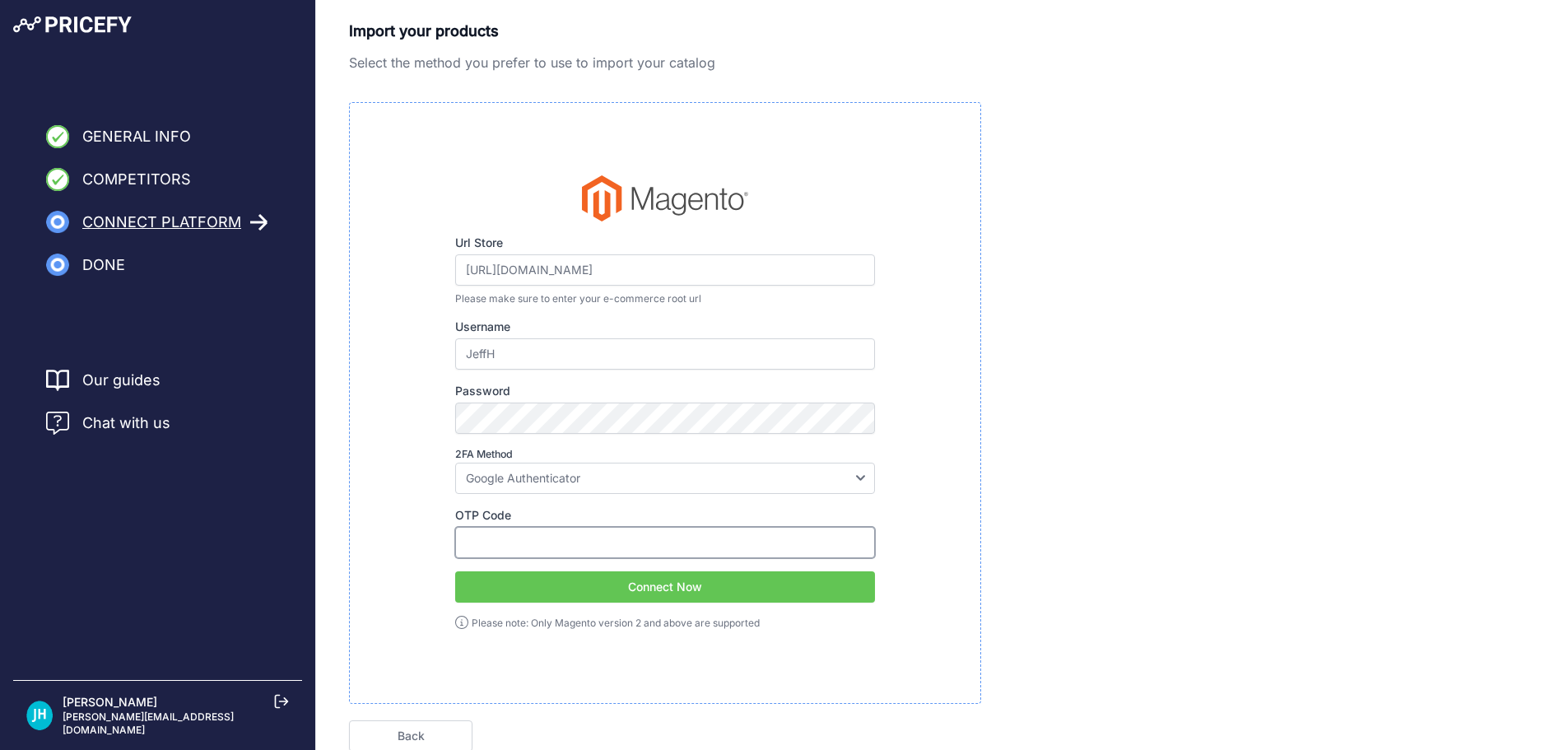
click at [512, 536] on input "OTP Code" at bounding box center [665, 543] width 420 height 32
type input "154688"
click at [543, 579] on button "Connect Now" at bounding box center [665, 587] width 420 height 32
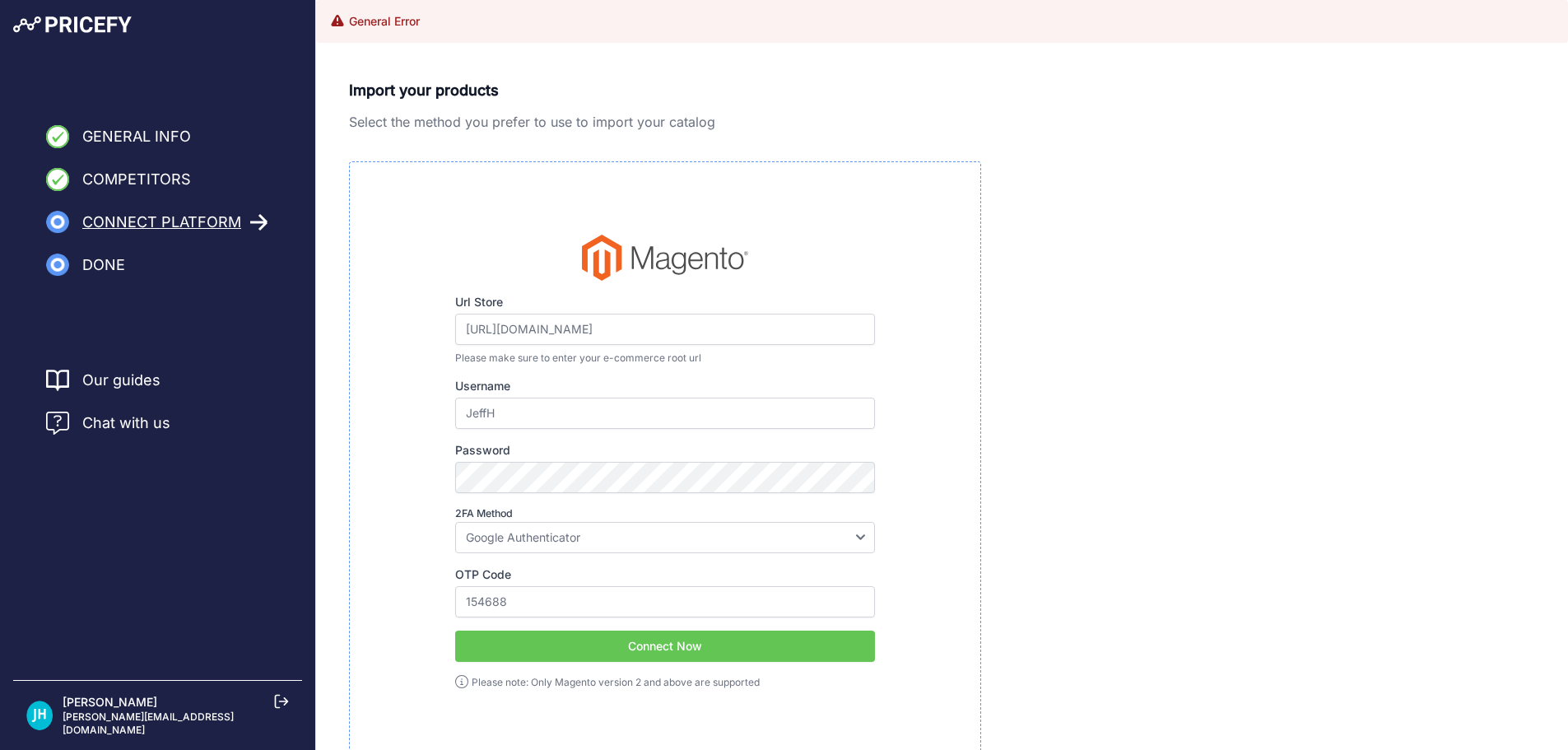
click at [548, 647] on button "Connect Now" at bounding box center [665, 646] width 420 height 32
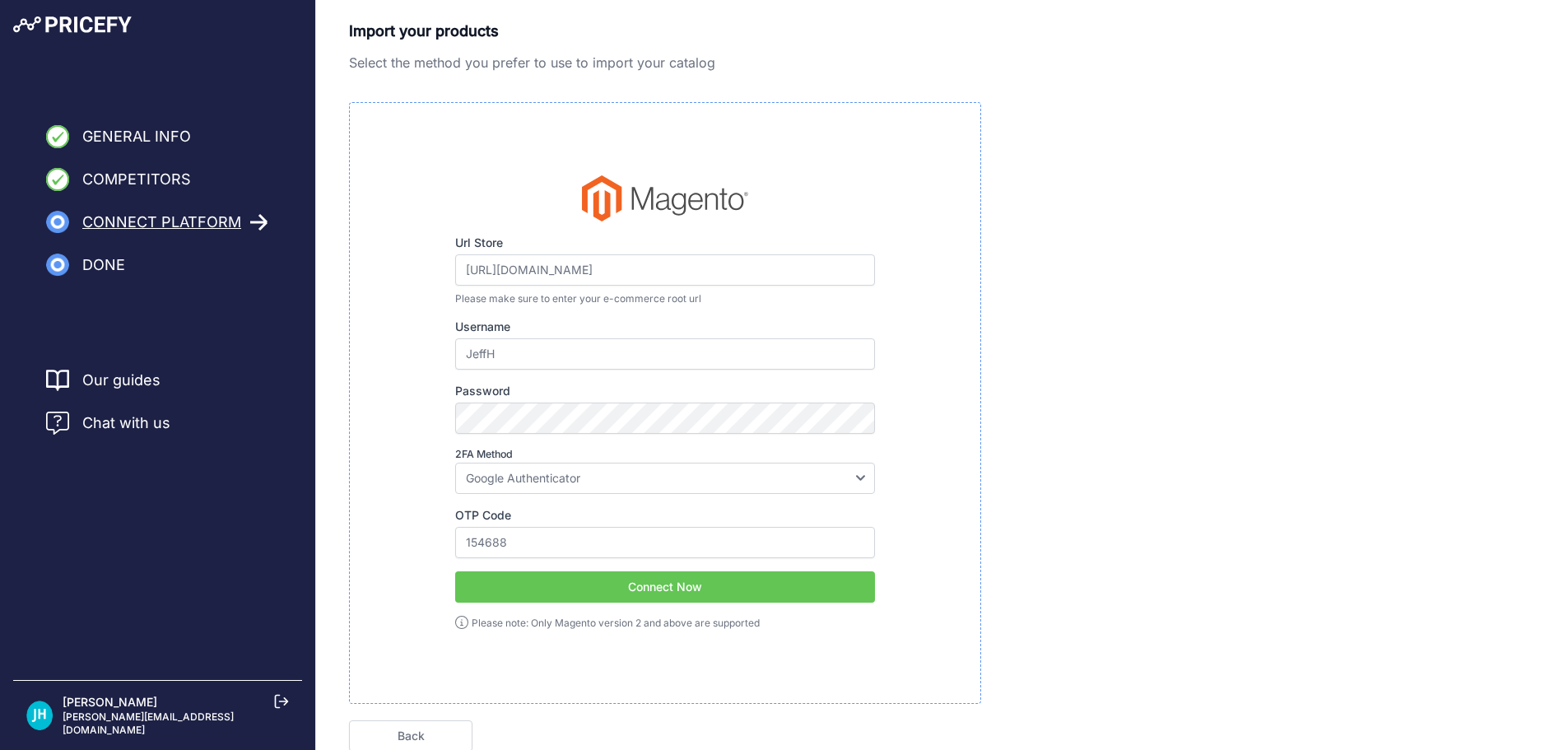
click at [561, 597] on button "Connect Now" at bounding box center [665, 587] width 420 height 32
drag, startPoint x: 306, startPoint y: 270, endPoint x: 252, endPoint y: 265, distance: 54.2
click at [267, 267] on div "General Info Competitors Connect Platform Done Finish" at bounding box center [784, 412] width 1568 height 823
click at [652, 587] on button "Connect Now" at bounding box center [665, 587] width 420 height 32
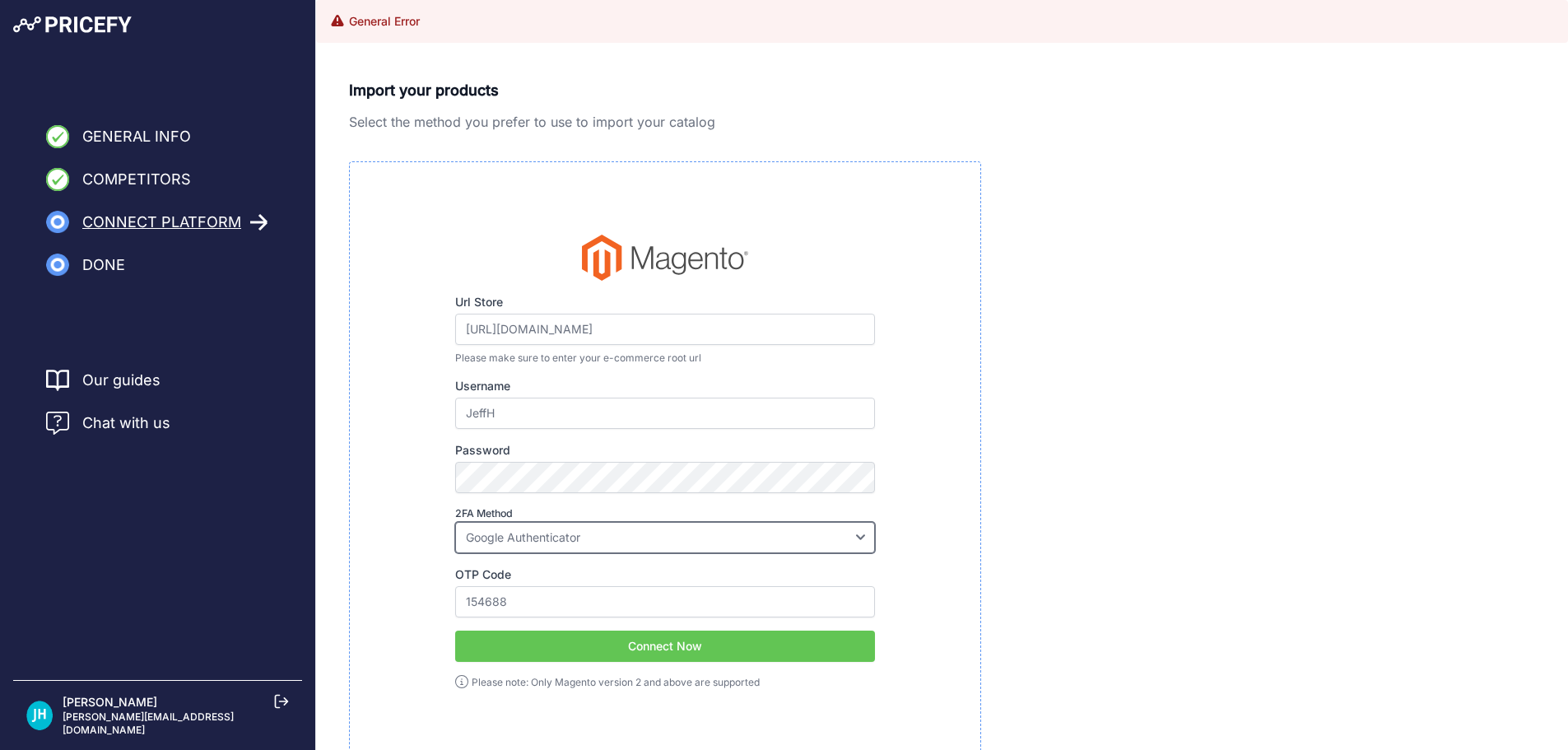
click at [570, 544] on select "Disabled Google Authenticator Duo Security Authy U2F" at bounding box center [665, 537] width 420 height 32
click at [455, 521] on select "Disabled Google Authenticator Duo Security Authy U2F" at bounding box center [665, 537] width 420 height 32
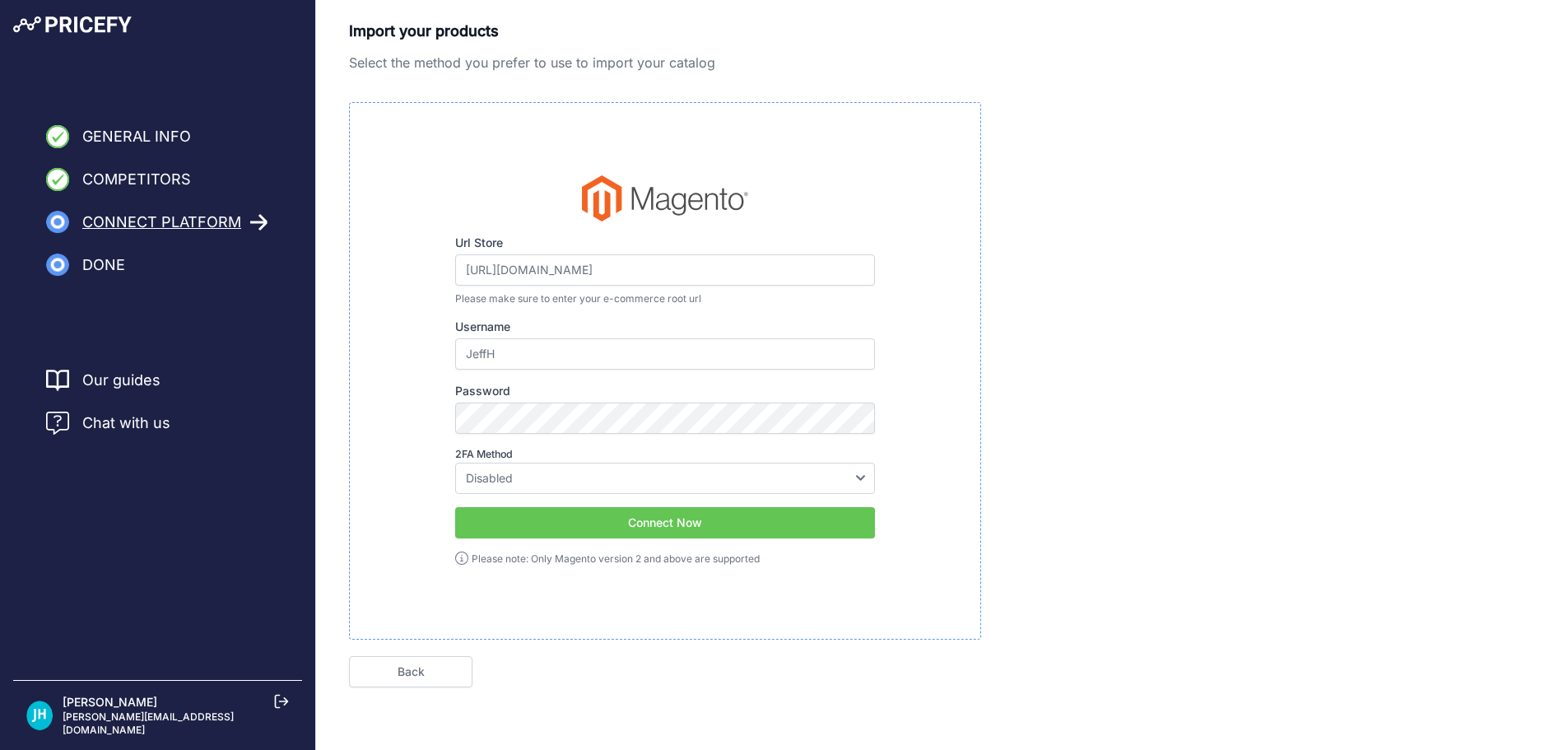
click at [595, 525] on button "Connect Now" at bounding box center [665, 522] width 420 height 32
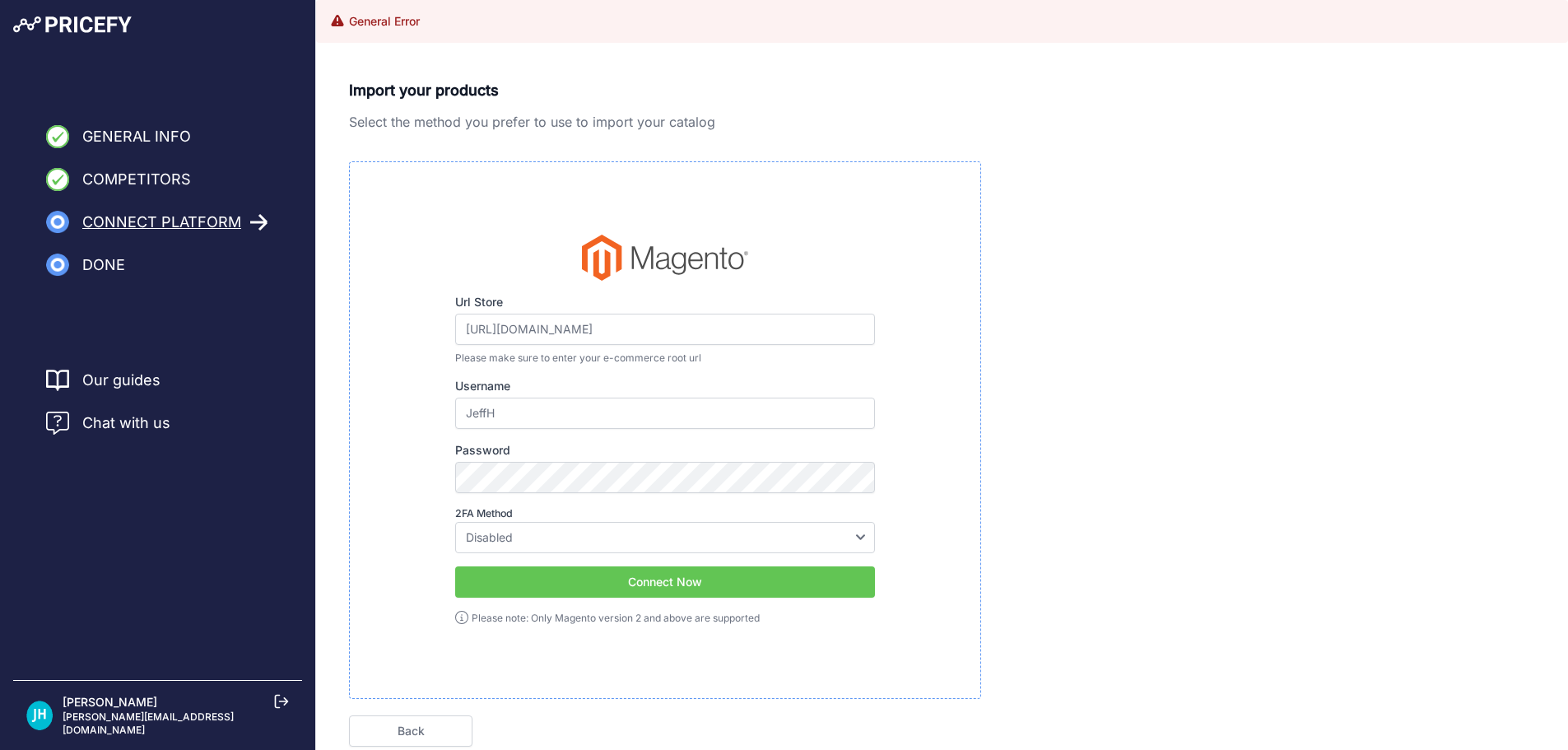
click at [579, 573] on button "Connect Now" at bounding box center [665, 582] width 420 height 32
click at [553, 533] on select "Disabled Google Authenticator Duo Security Authy U2F" at bounding box center [665, 537] width 420 height 32
select select "google"
click at [455, 521] on select "Disabled Google Authenticator Duo Security Authy U2F" at bounding box center [665, 537] width 420 height 32
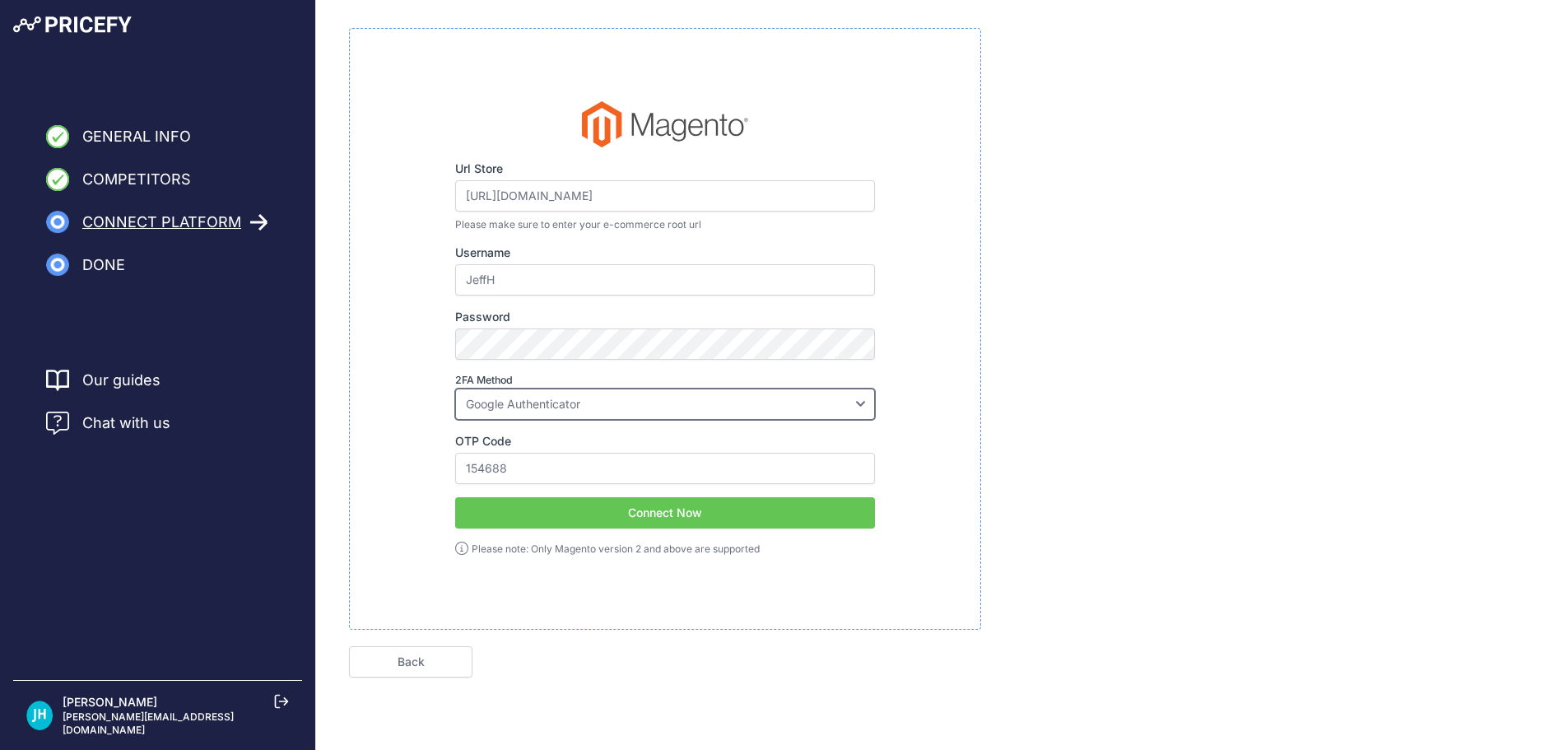
scroll to position [74, 0]
drag, startPoint x: 529, startPoint y: 462, endPoint x: 141, endPoint y: 428, distance: 389.5
click at [141, 428] on div "General Info Competitors Connect Platform Done Finish" at bounding box center [784, 337] width 1568 height 823
type input "7"
type input "001339"
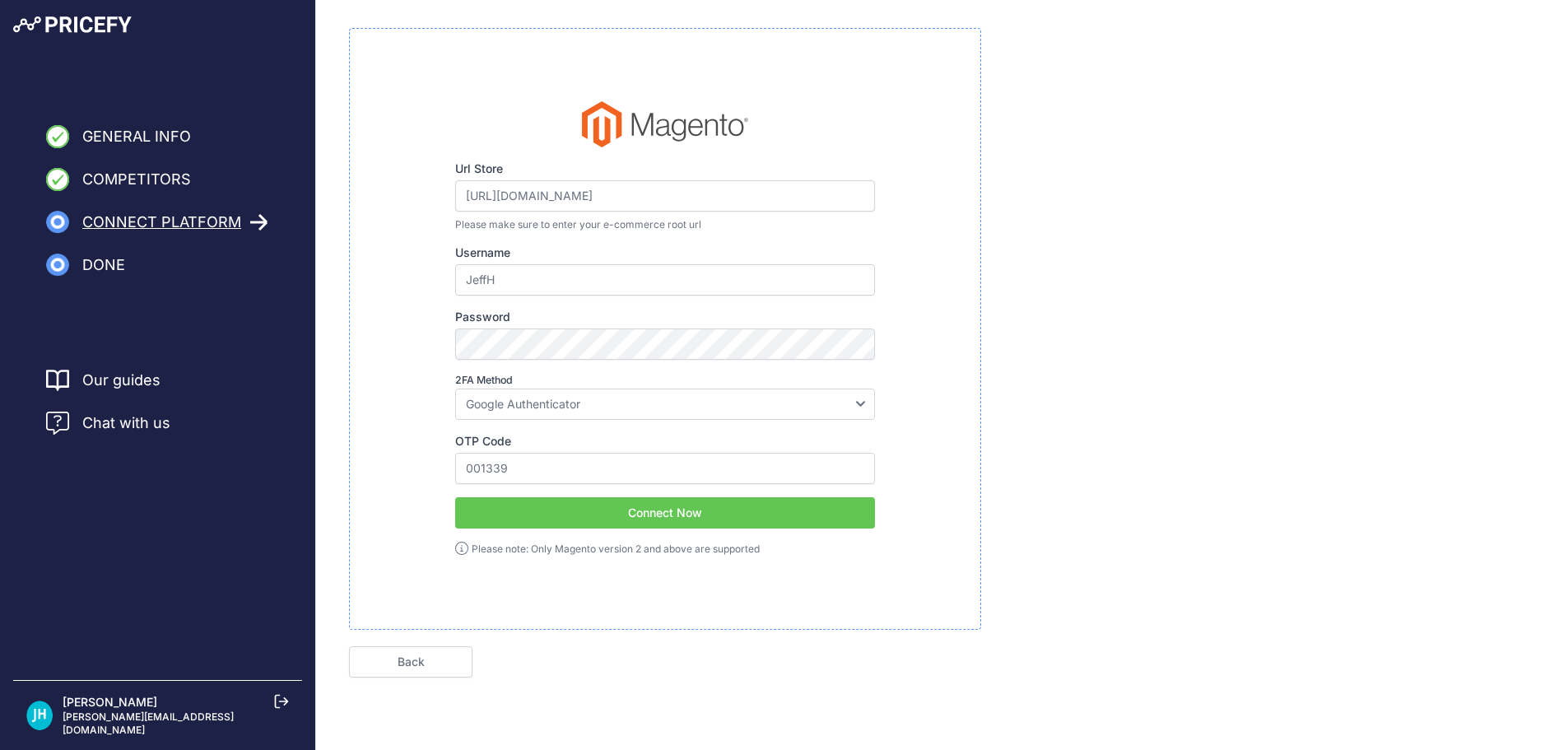
click at [715, 508] on button "Connect Now" at bounding box center [665, 513] width 420 height 32
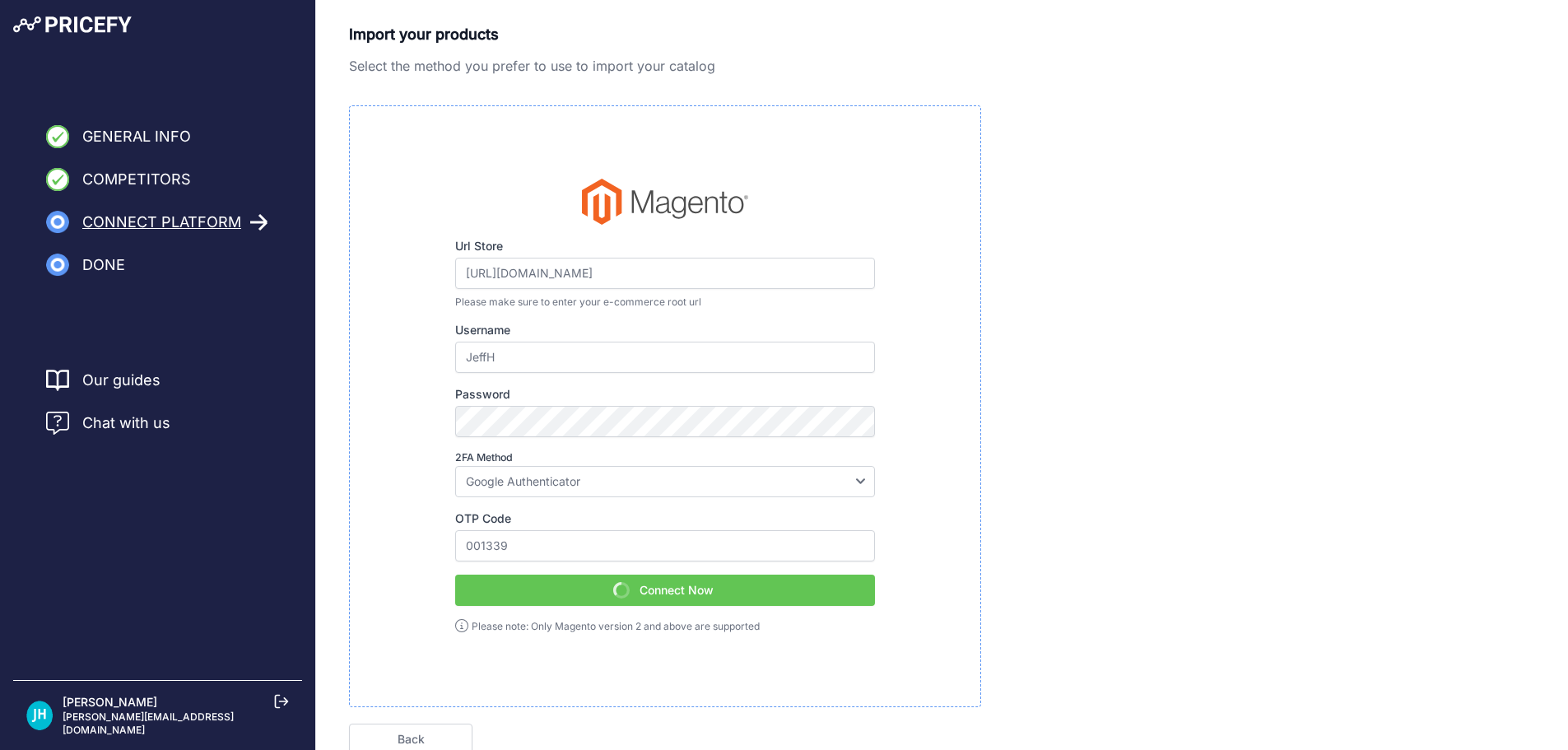
scroll to position [0, 0]
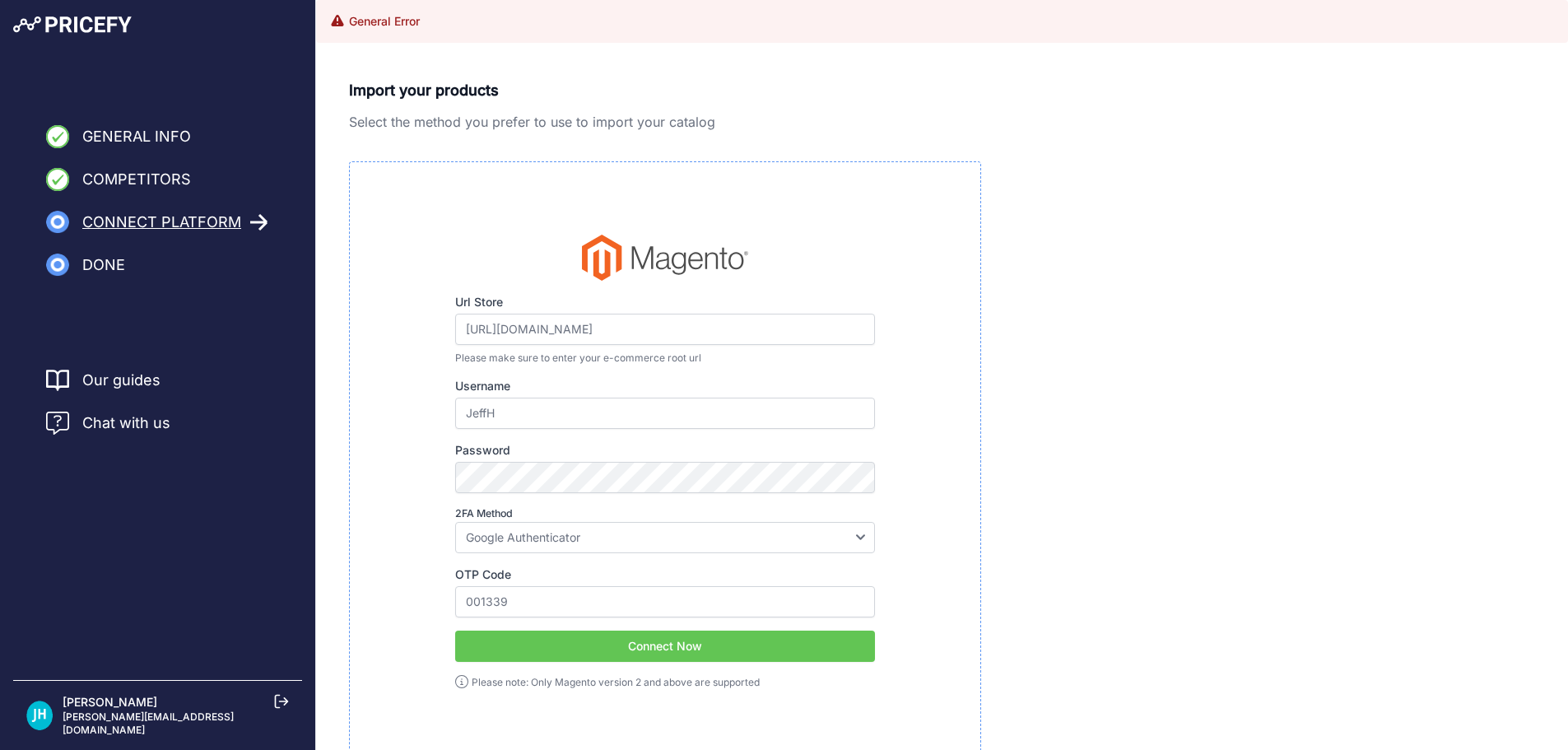
click at [694, 653] on button "Connect Now" at bounding box center [665, 646] width 420 height 32
click at [694, 653] on div "Url Store https://www.myaed.com/admin_n8xnlt Please make sure to enter your e-c…" at bounding box center [665, 462] width 632 height 601
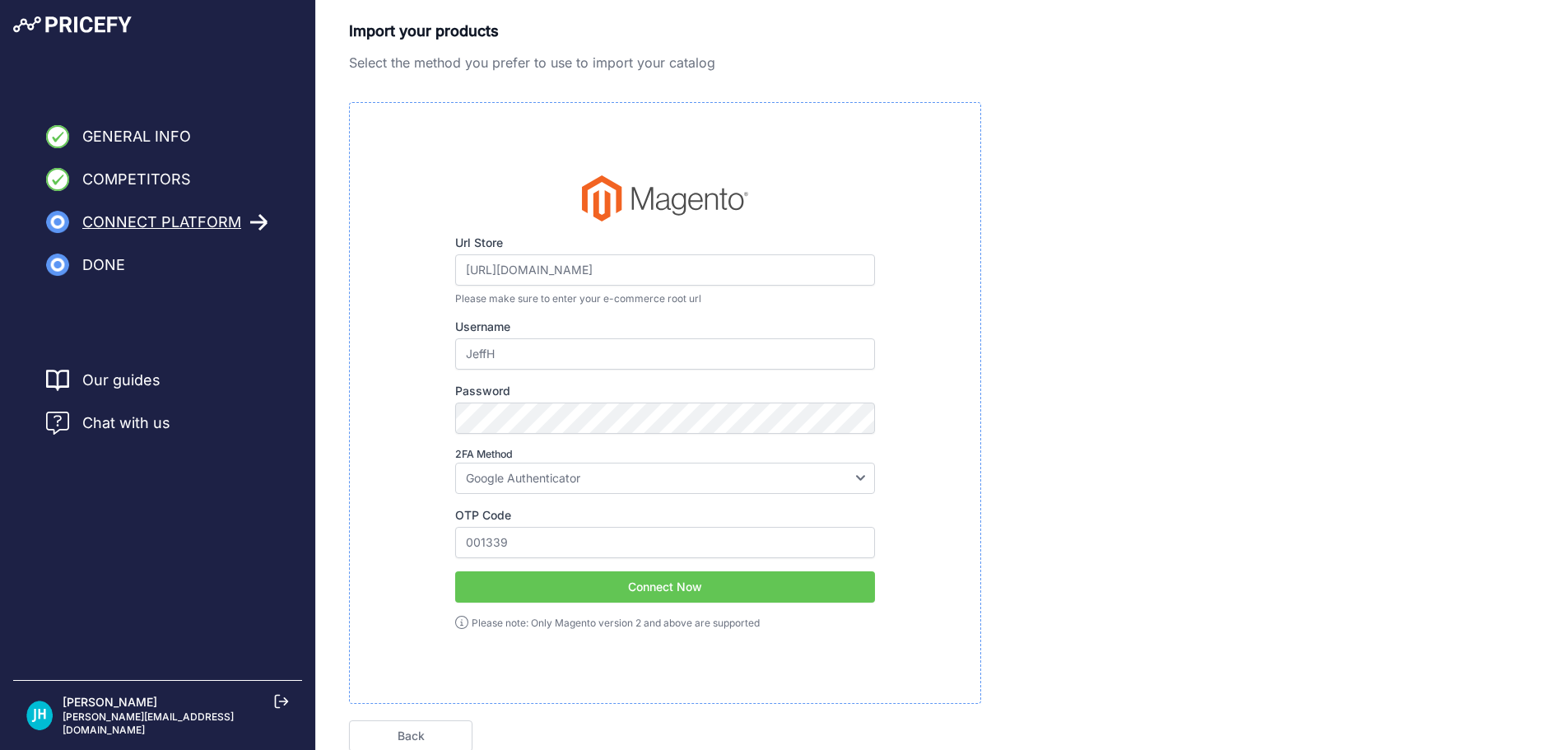
click at [664, 583] on button "Connect Now" at bounding box center [665, 587] width 420 height 32
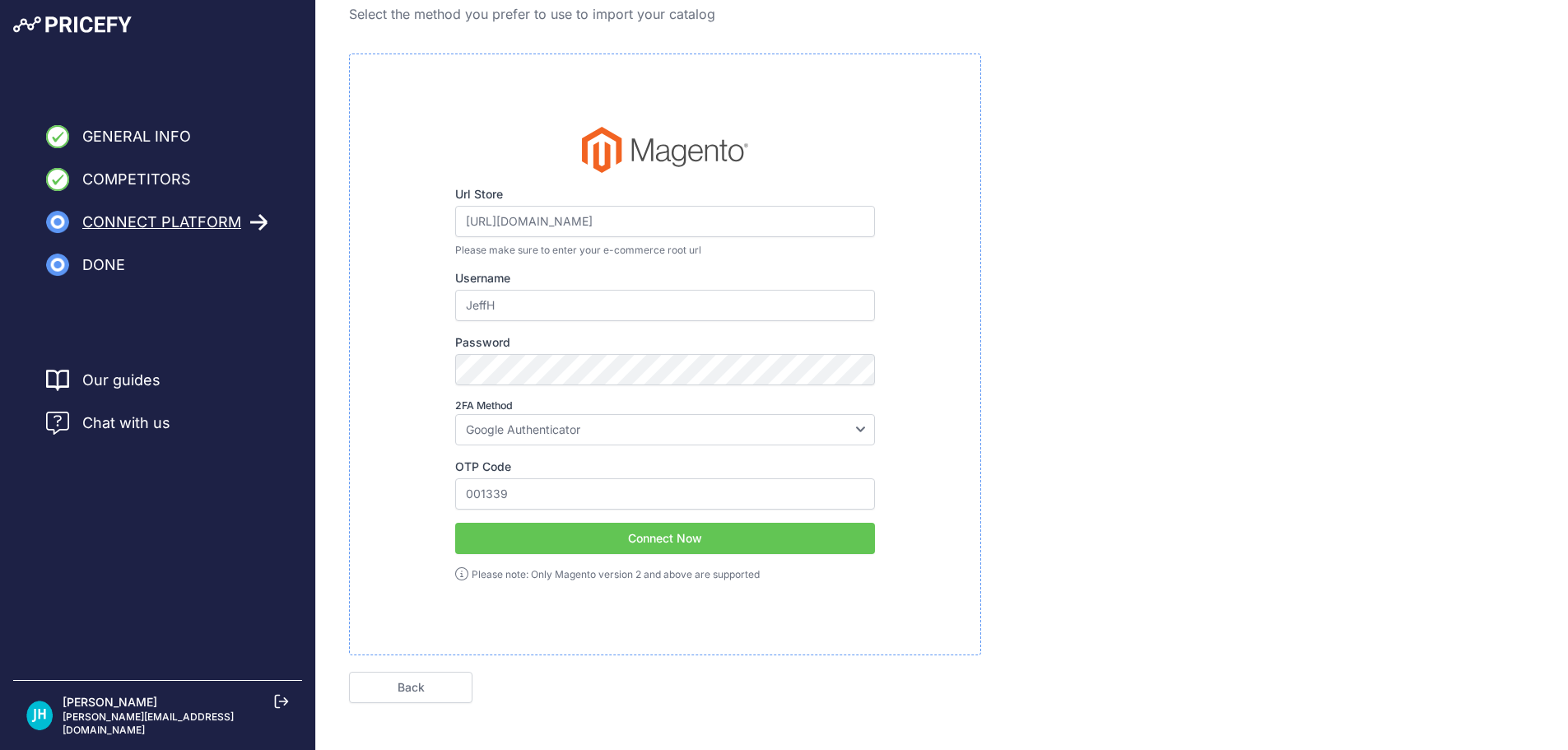
scroll to position [74, 0]
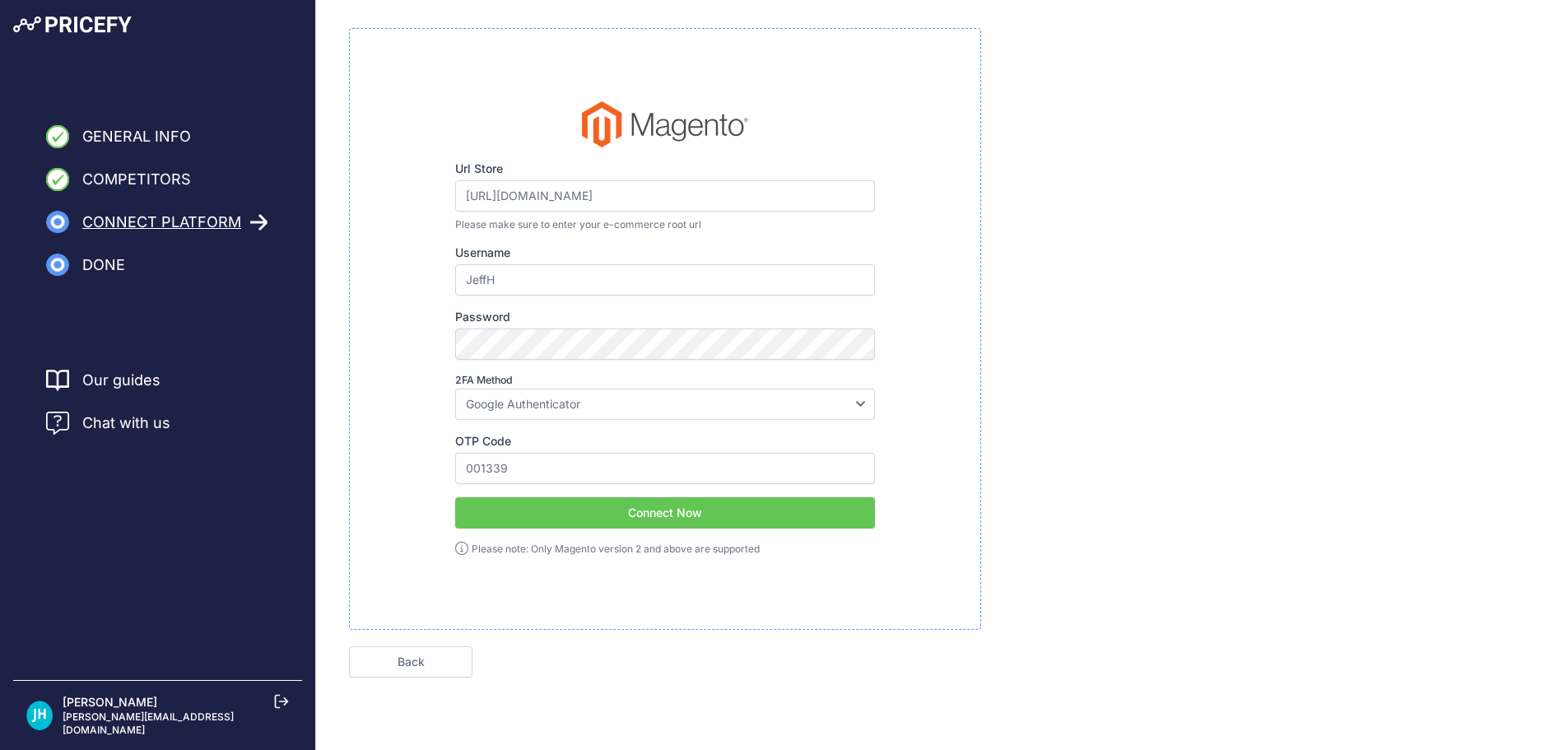
click at [432, 651] on link "Back" at bounding box center [410, 662] width 124 height 32
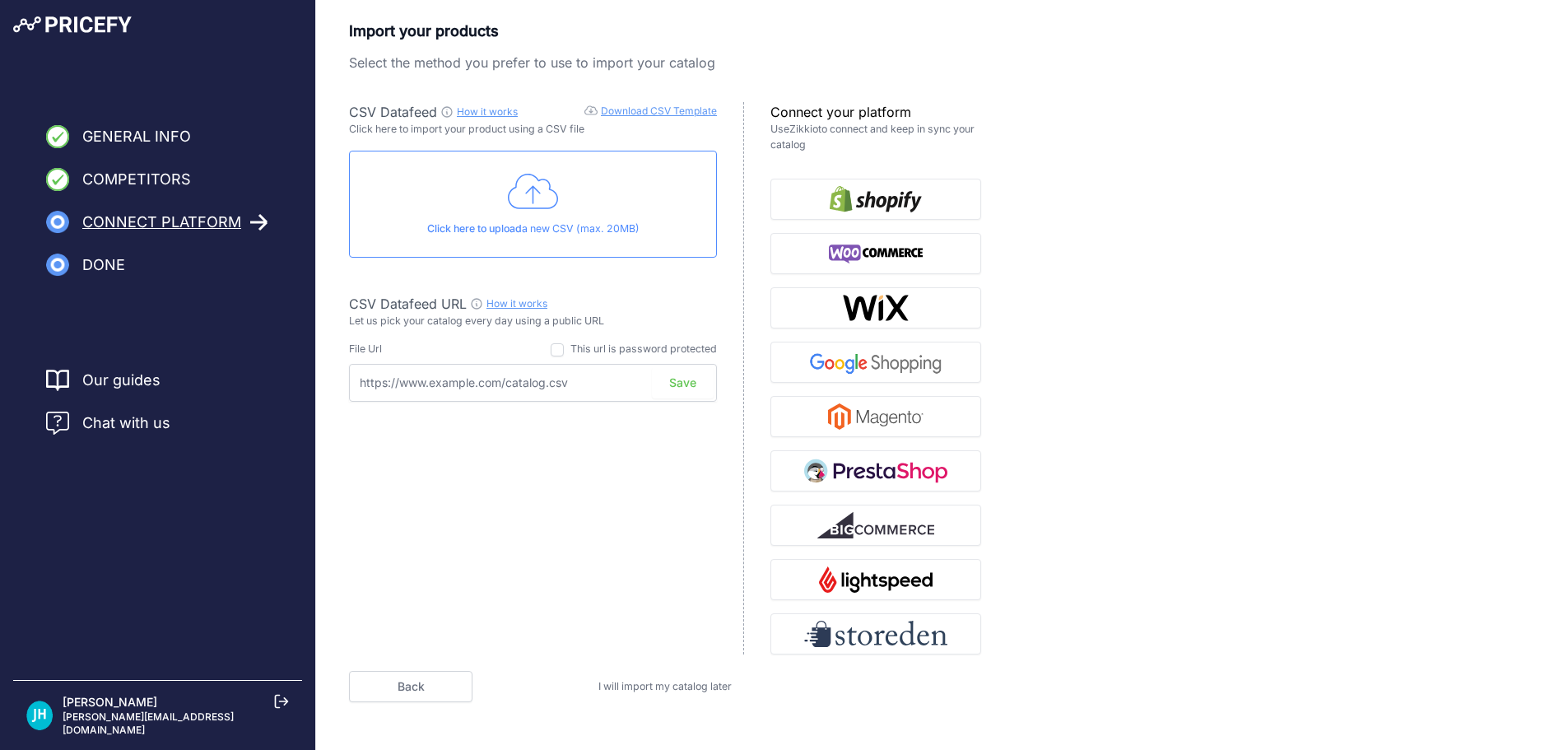
click at [648, 112] on link "Download CSV Template" at bounding box center [658, 110] width 116 height 12
click at [877, 413] on img "button" at bounding box center [876, 416] width 96 height 26
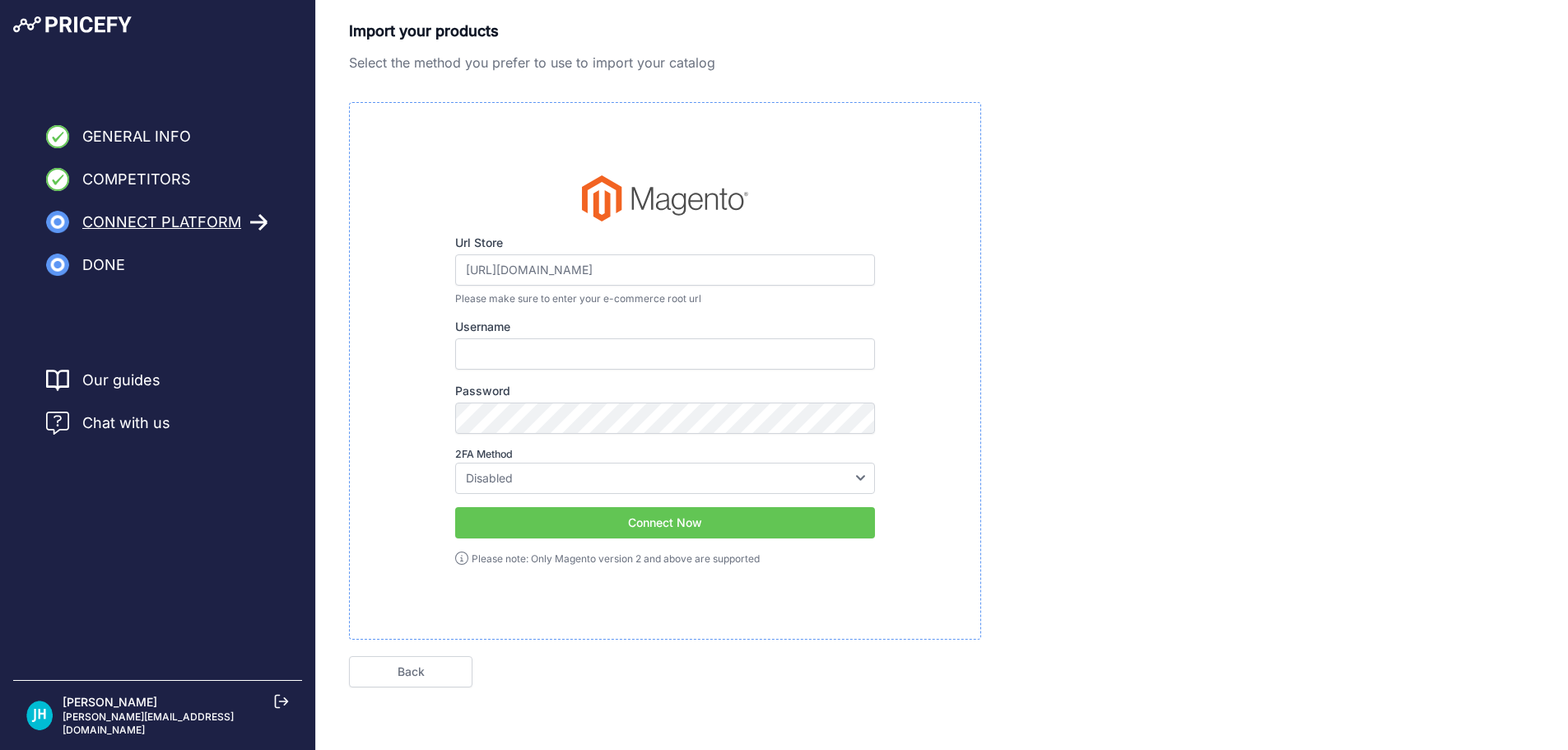
click at [119, 418] on span "Chat with us" at bounding box center [126, 423] width 88 height 23
click at [560, 352] on input "Username" at bounding box center [665, 354] width 420 height 32
type input "JeffH"
click at [553, 478] on select "Disabled Google Authenticator Duo Security Authy U2F" at bounding box center [665, 479] width 420 height 32
select select "google"
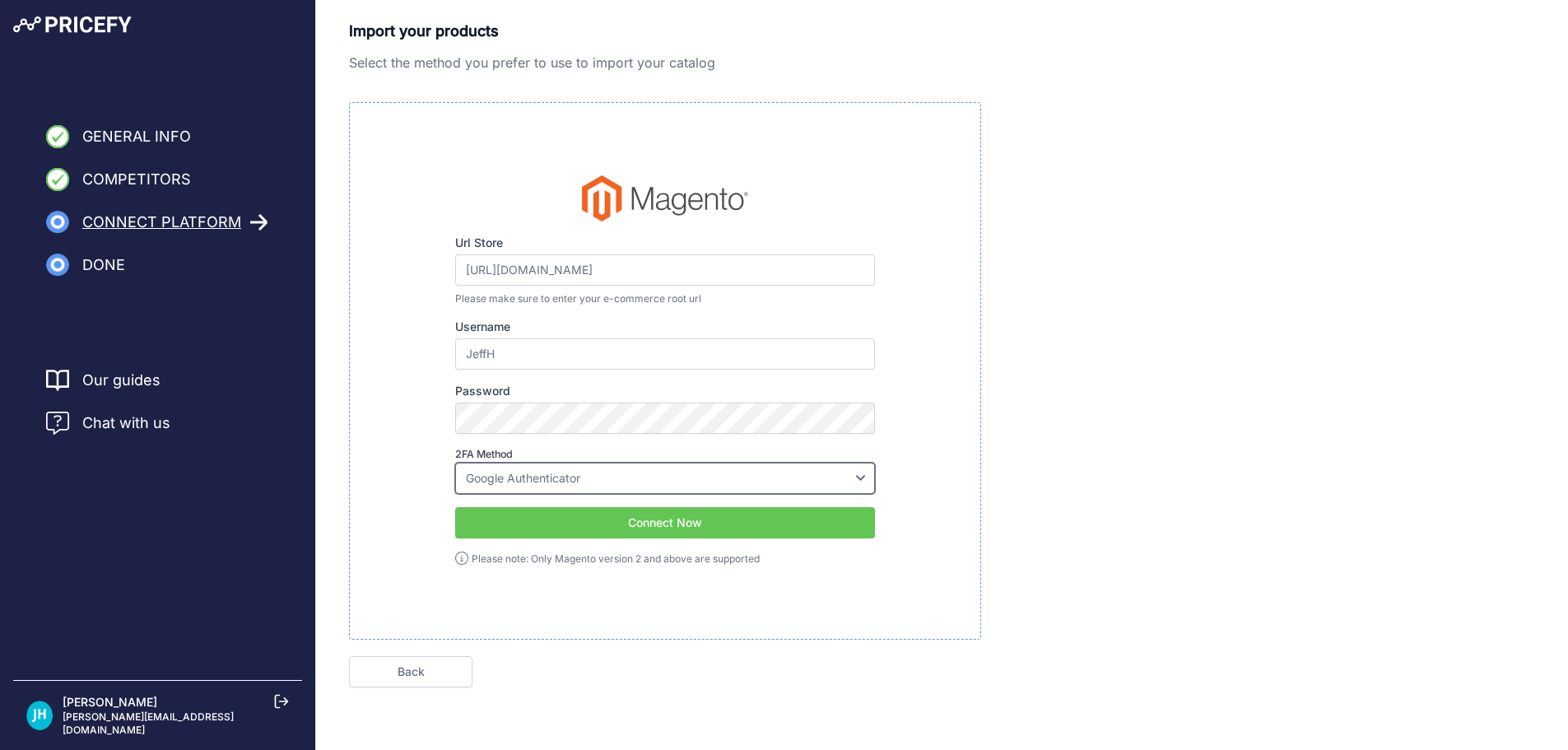
click at [455, 463] on select "Disabled Google Authenticator Duo Security Authy U2F" at bounding box center [665, 479] width 420 height 32
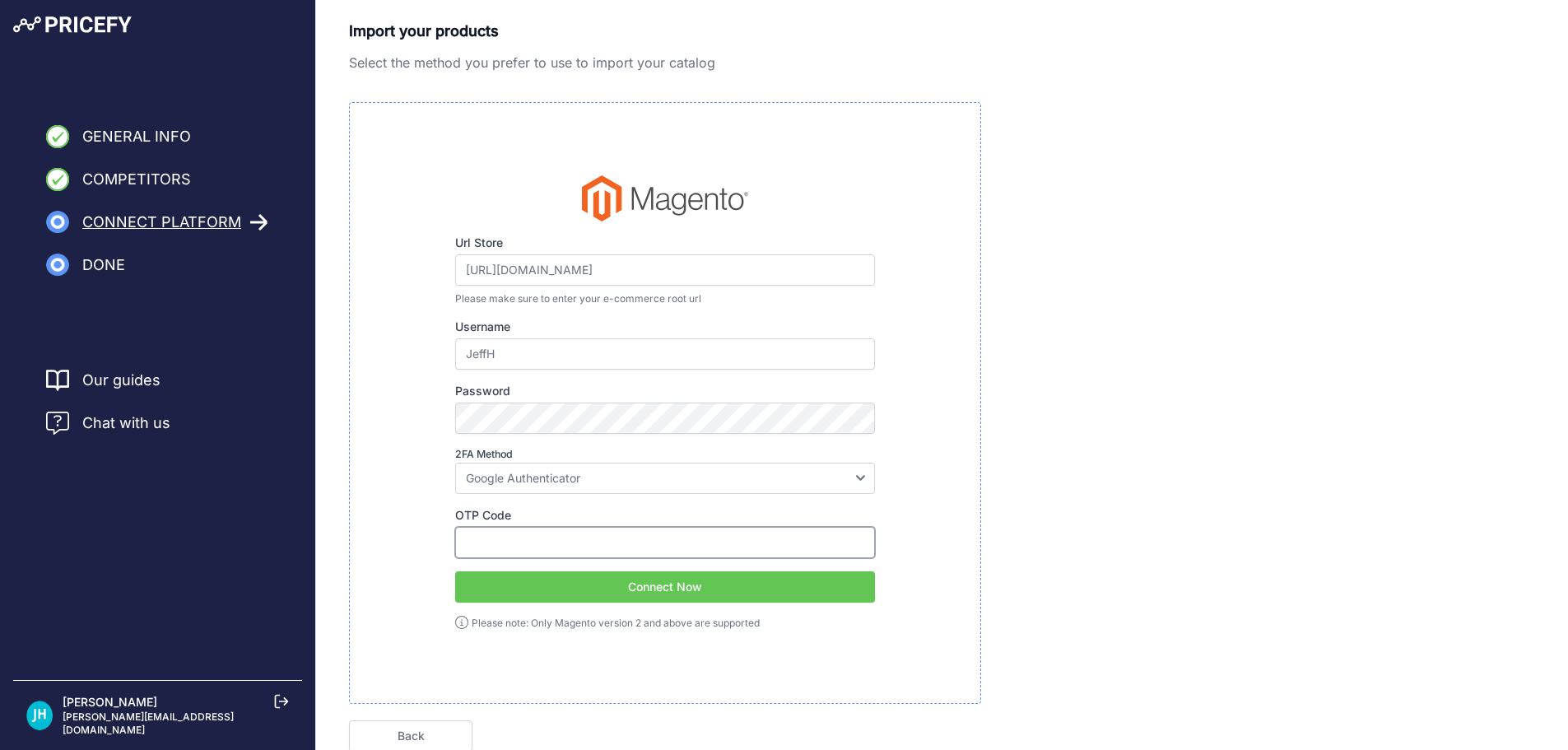
click at [535, 540] on input "OTP Code" at bounding box center [665, 543] width 420 height 32
type input "369513"
click at [582, 587] on button "Connect Now" at bounding box center [665, 587] width 420 height 32
click at [619, 586] on button "Connect Now" at bounding box center [665, 587] width 420 height 32
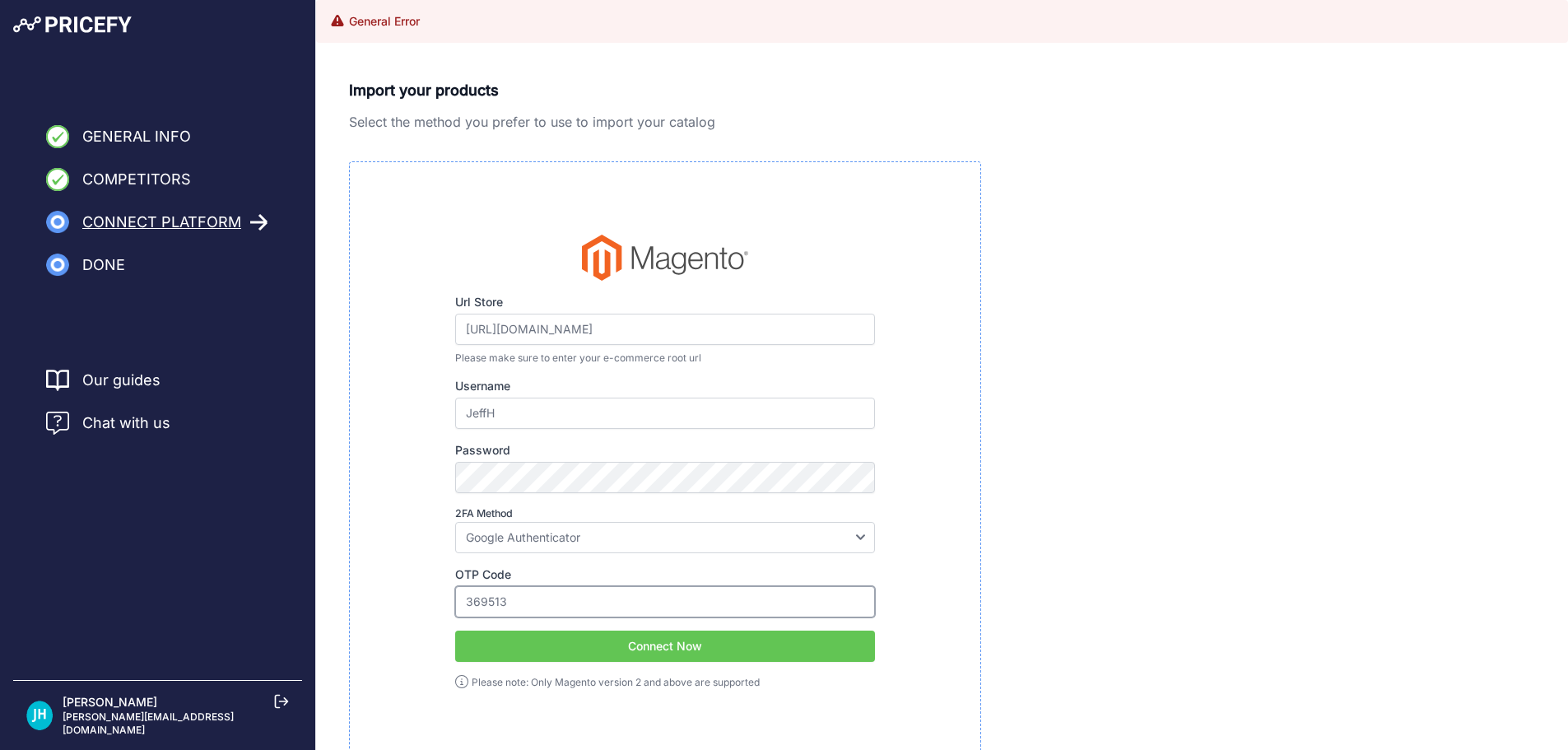
click at [620, 587] on input "369513" at bounding box center [665, 601] width 420 height 32
click at [620, 589] on input "369513" at bounding box center [665, 601] width 420 height 32
click at [615, 636] on button "Connect Now" at bounding box center [665, 646] width 420 height 32
click at [614, 647] on button "Connect Now" at bounding box center [665, 646] width 420 height 32
click at [614, 641] on button "Connect Now" at bounding box center [665, 646] width 420 height 32
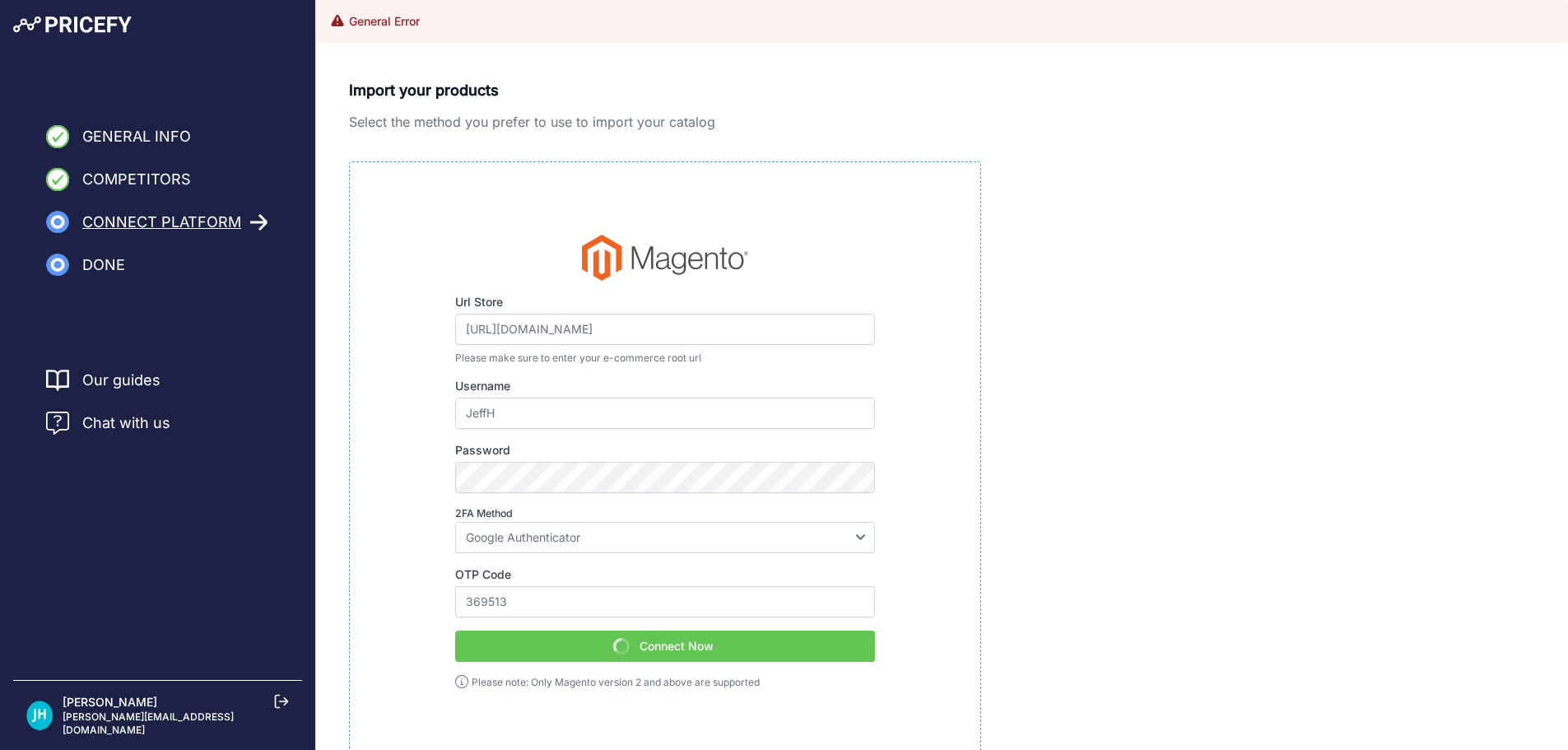
click at [614, 641] on button "Connect Now" at bounding box center [665, 646] width 420 height 32
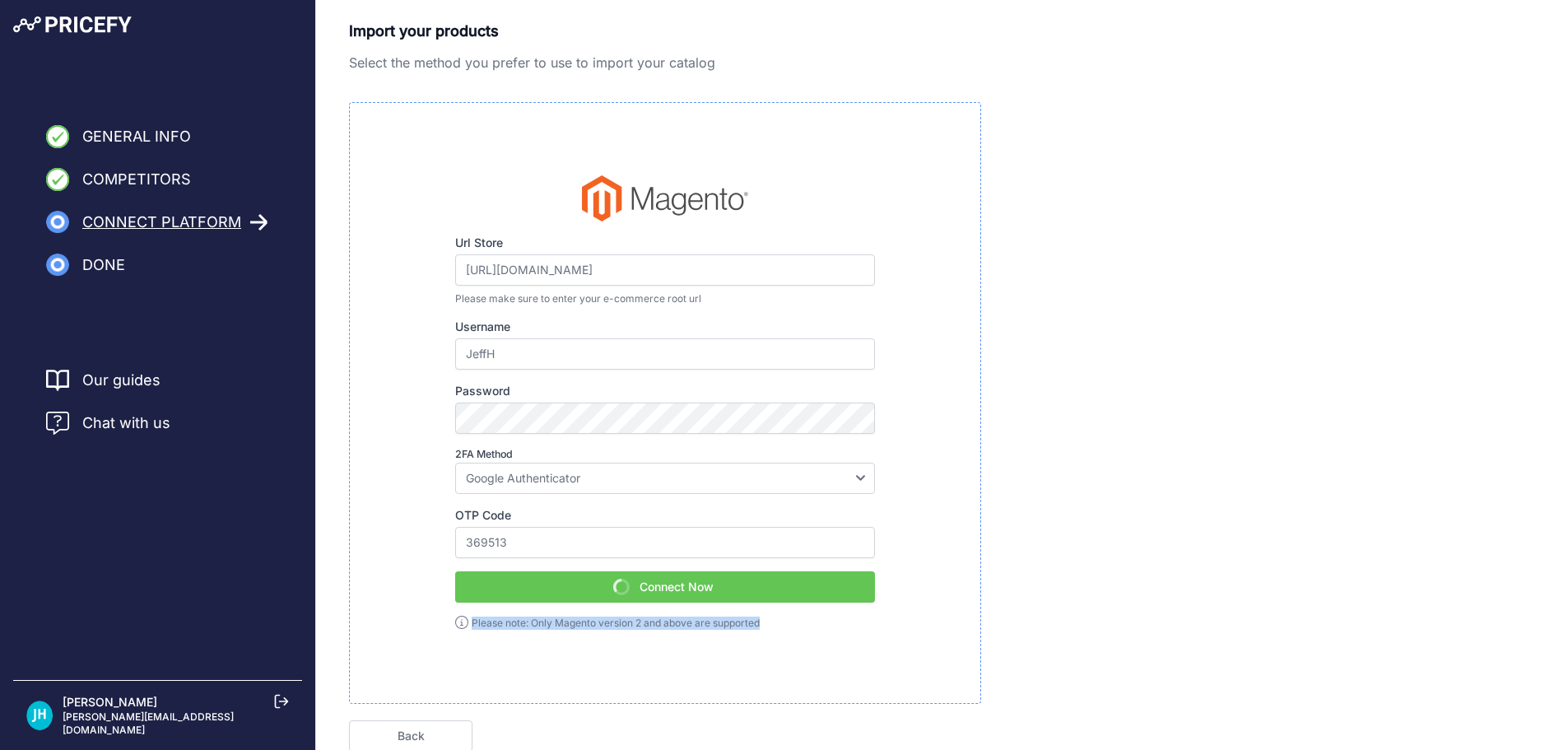
click at [614, 641] on div "Url Store https://www.myaed.com/admin_n8xnlt Please make sure to enter your e-c…" at bounding box center [665, 402] width 632 height 601
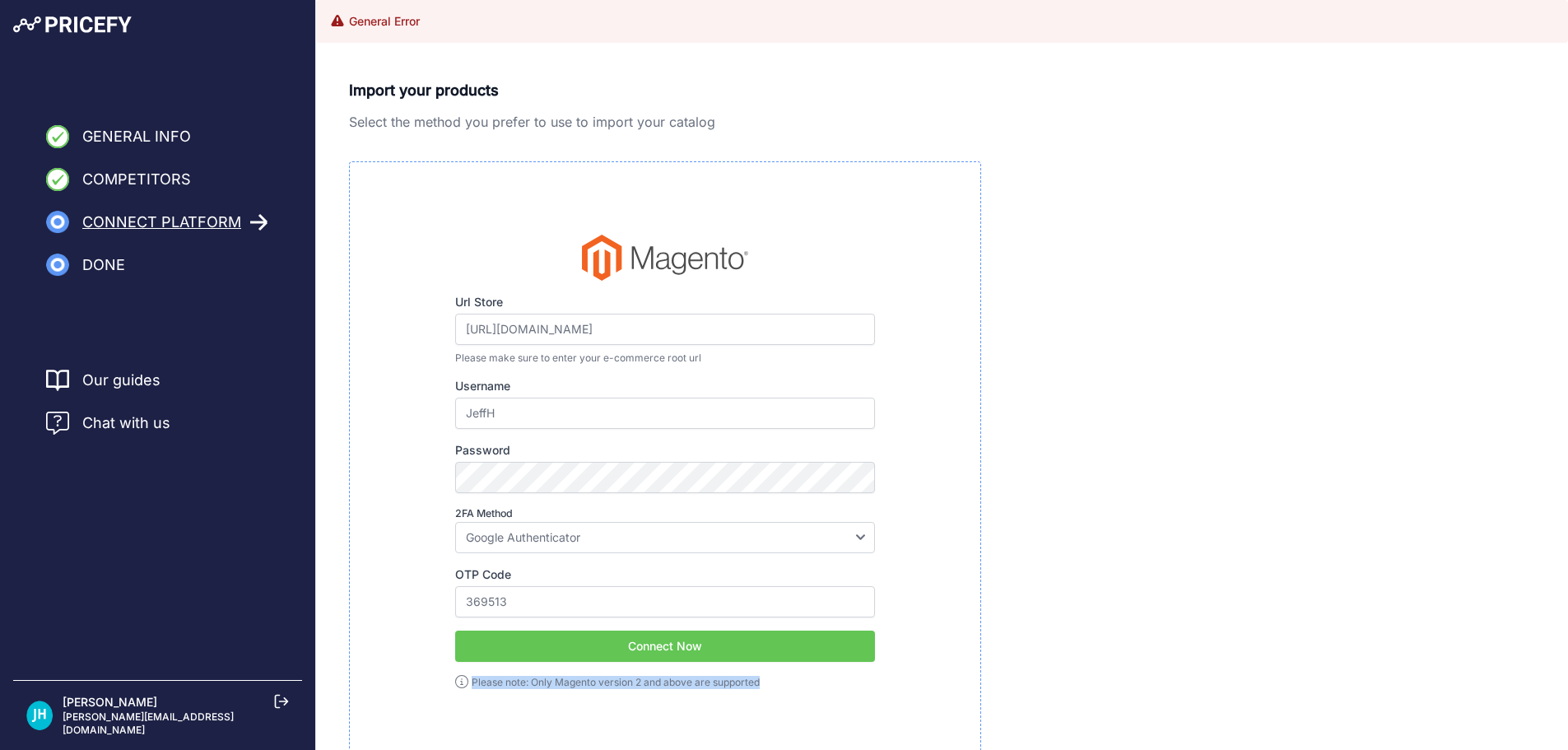
click at [623, 638] on button "Connect Now" at bounding box center [665, 646] width 420 height 32
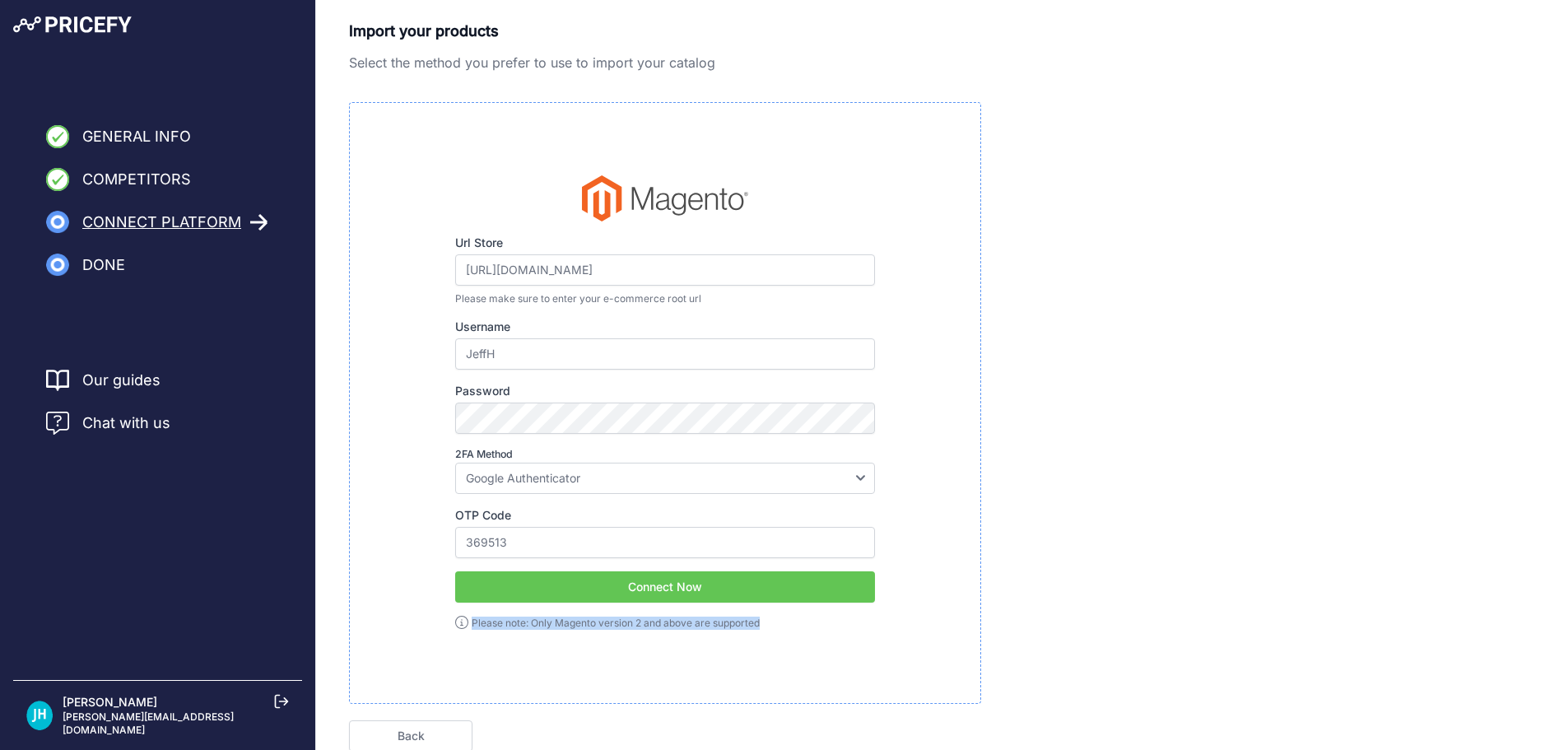
click at [655, 593] on button "Connect Now" at bounding box center [665, 587] width 420 height 32
click at [618, 615] on label "Please note: Only Magento version 2 and above are supported" at bounding box center [665, 623] width 420 height 16
click at [616, 602] on div "Url Store https://www.myaed.com/admin_n8xnlt Please make sure to enter your e-c…" at bounding box center [665, 403] width 420 height 455
click at [609, 588] on button "Connect Now" at bounding box center [665, 587] width 420 height 32
click at [442, 726] on link "Back" at bounding box center [410, 736] width 124 height 32
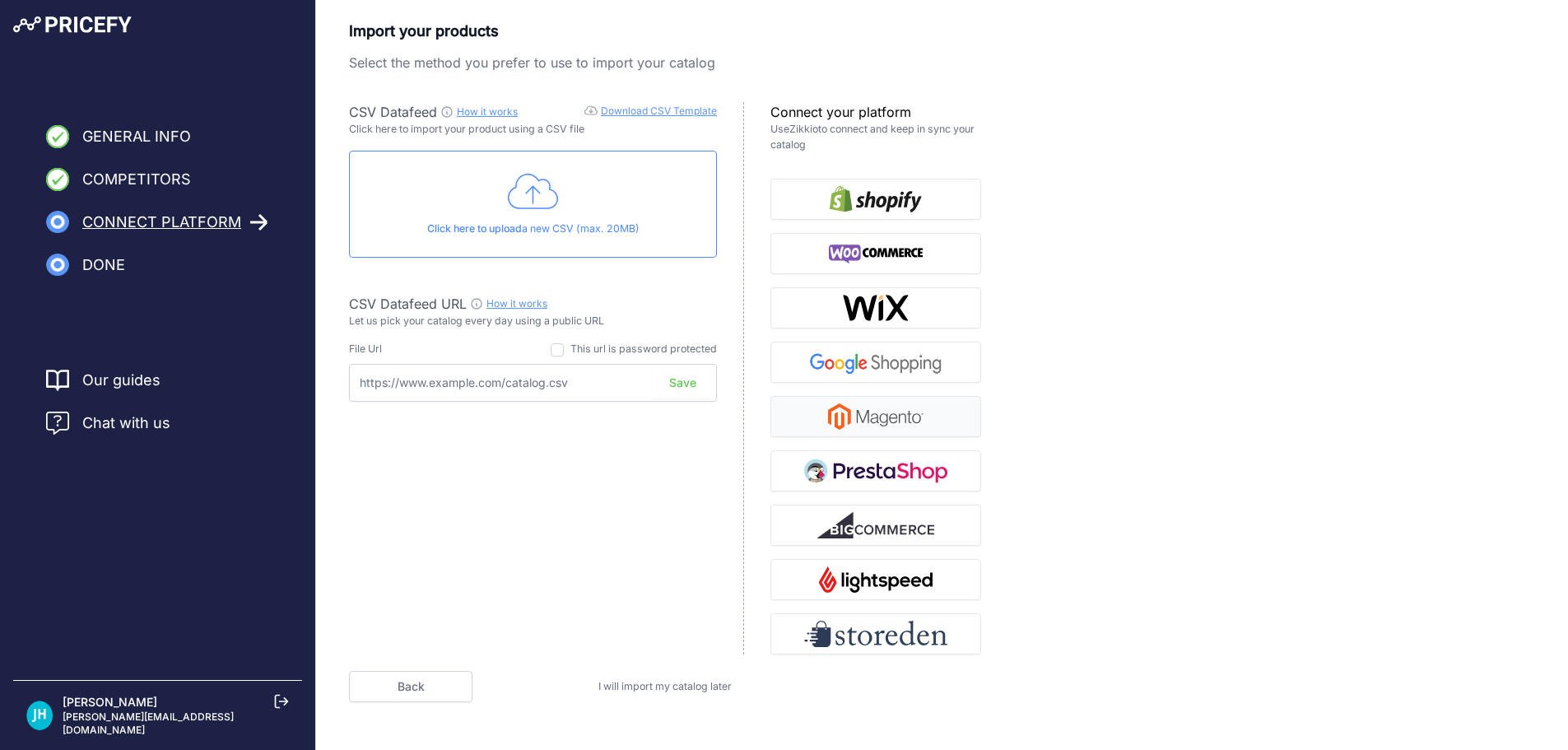
click at [899, 416] on img "button" at bounding box center [876, 416] width 96 height 26
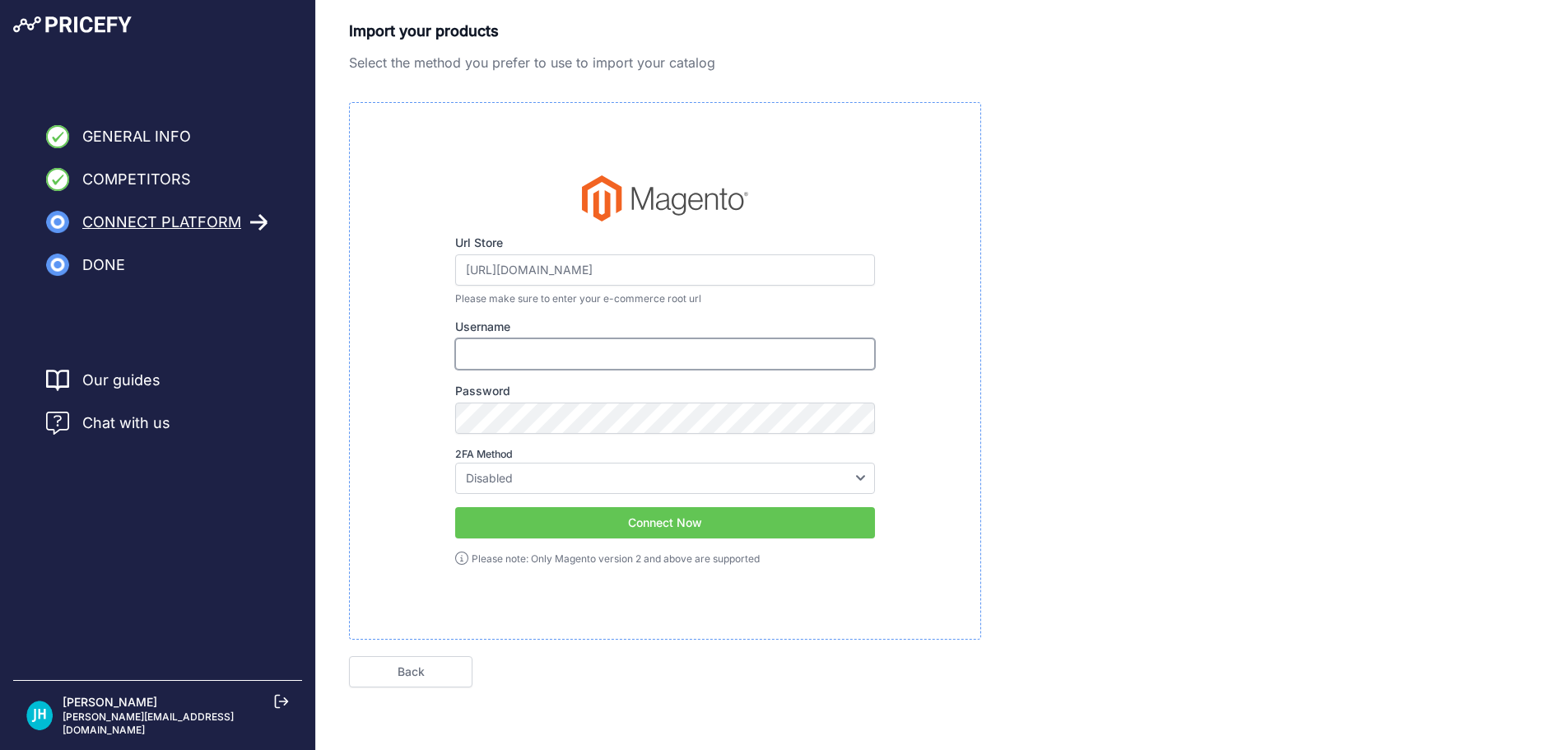
click at [594, 349] on input "Username" at bounding box center [665, 354] width 420 height 32
click at [73, 20] on img at bounding box center [72, 25] width 119 height 17
click at [438, 665] on link "Back" at bounding box center [410, 672] width 124 height 32
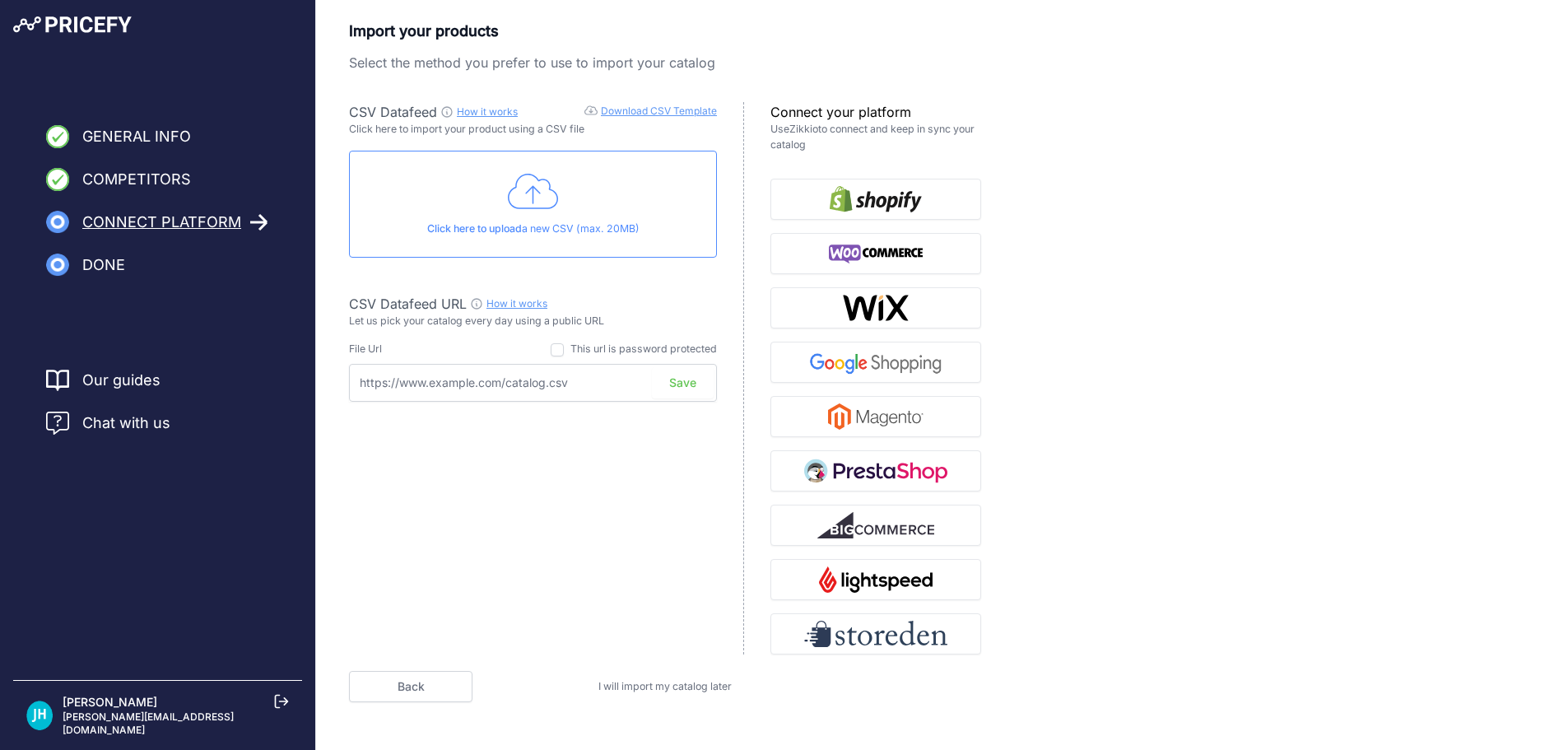
click at [437, 683] on link "Back" at bounding box center [410, 687] width 124 height 32
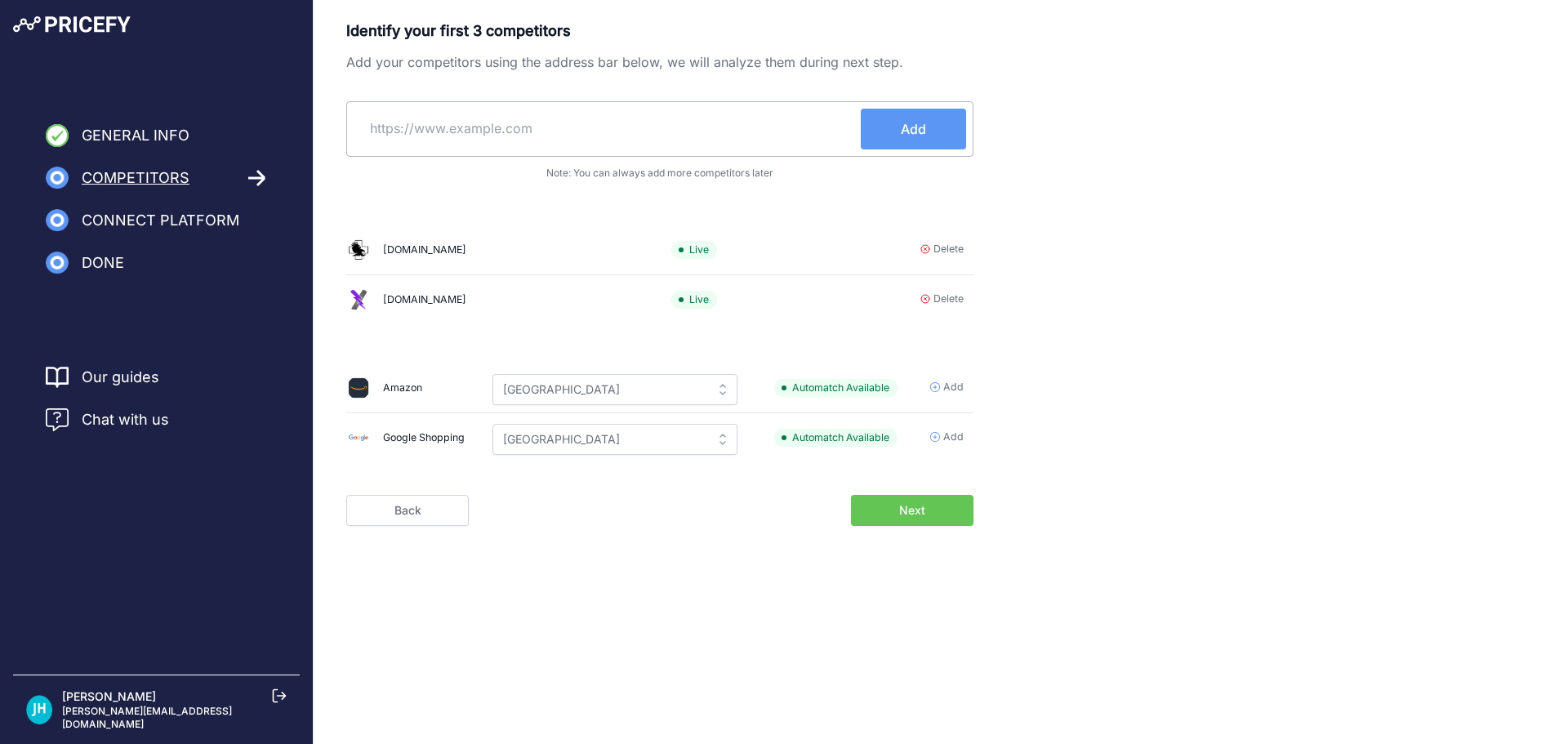
click at [888, 516] on button "Next" at bounding box center [912, 511] width 123 height 31
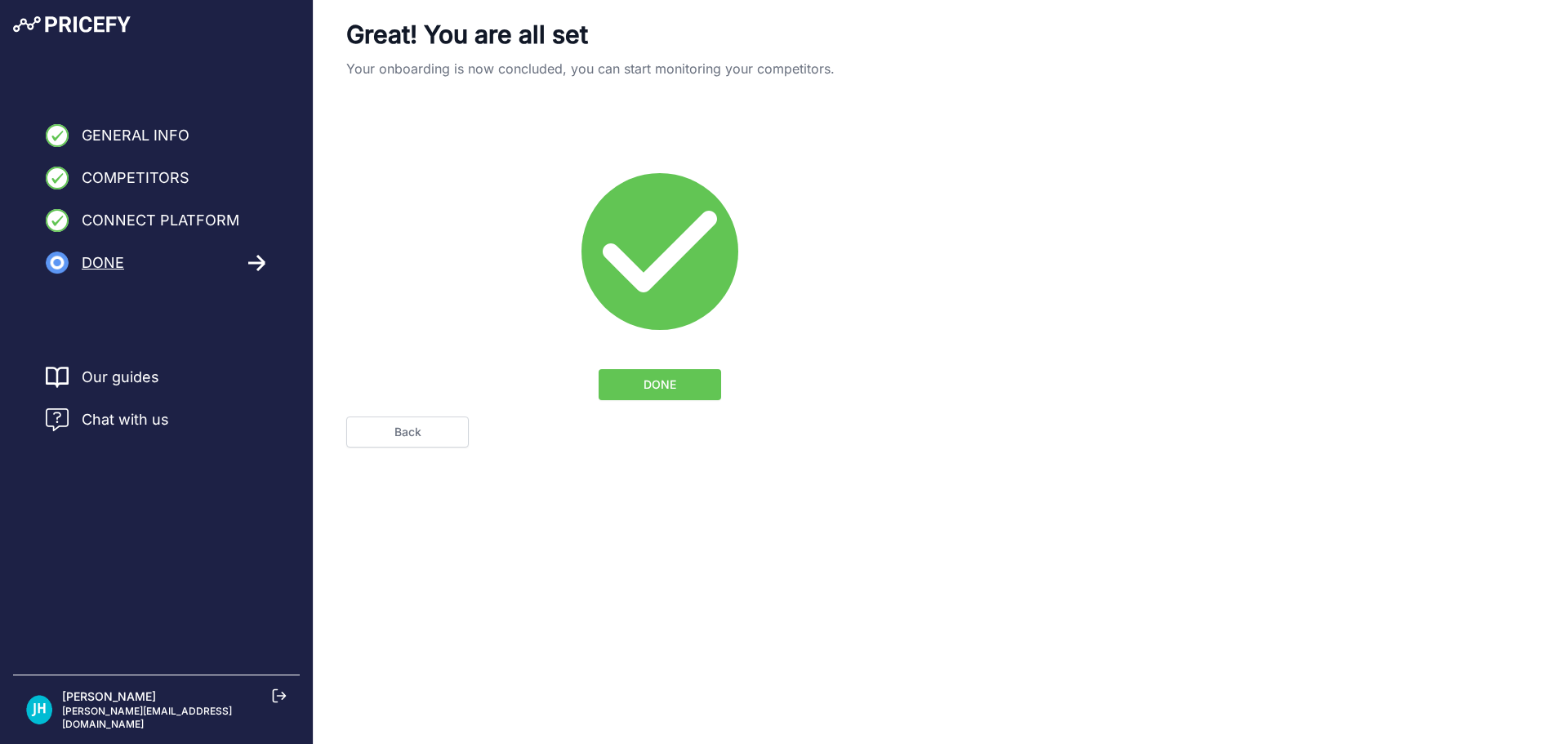
click at [674, 392] on span "DONE" at bounding box center [659, 384] width 32 height 17
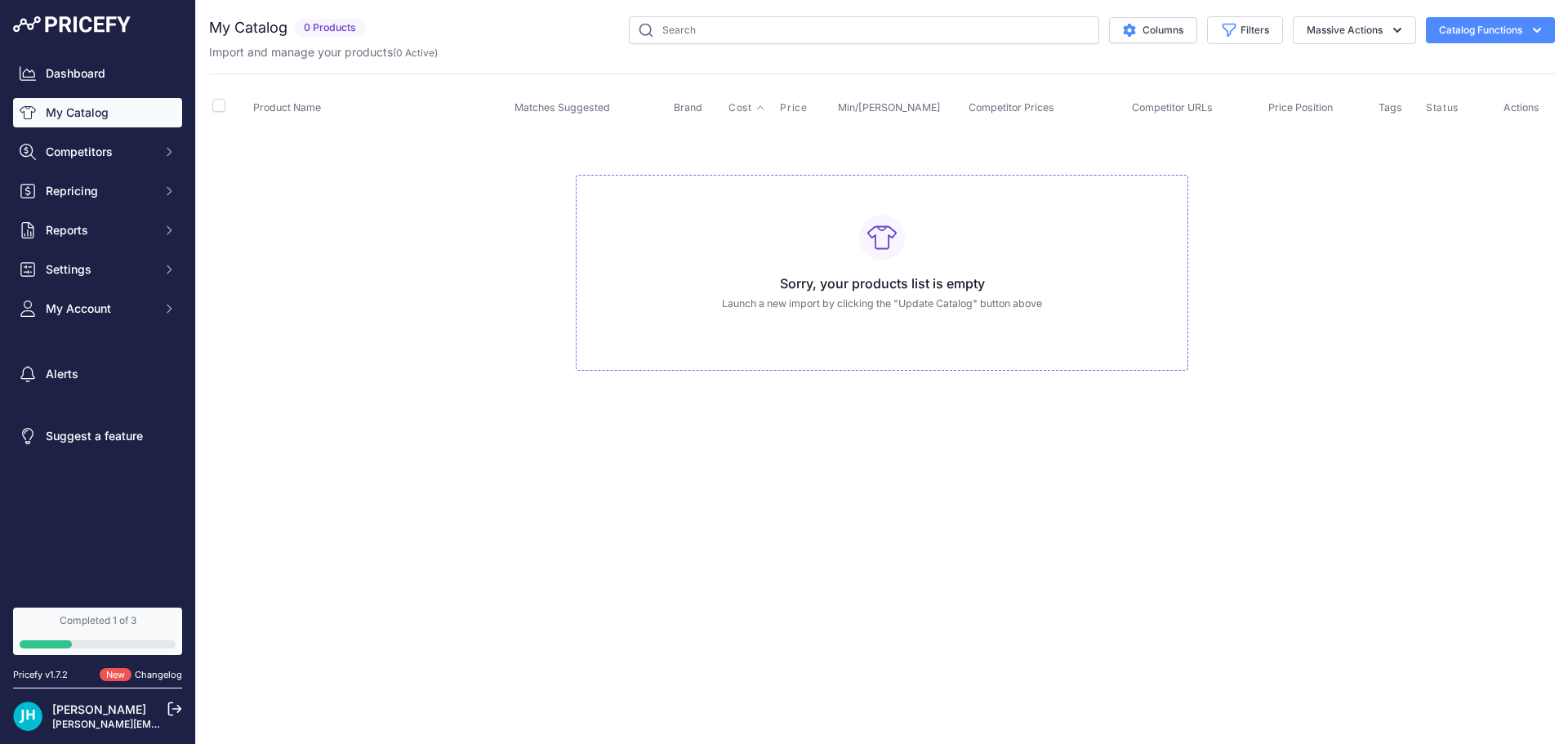
click at [739, 108] on span "Cost" at bounding box center [740, 108] width 23 height 13
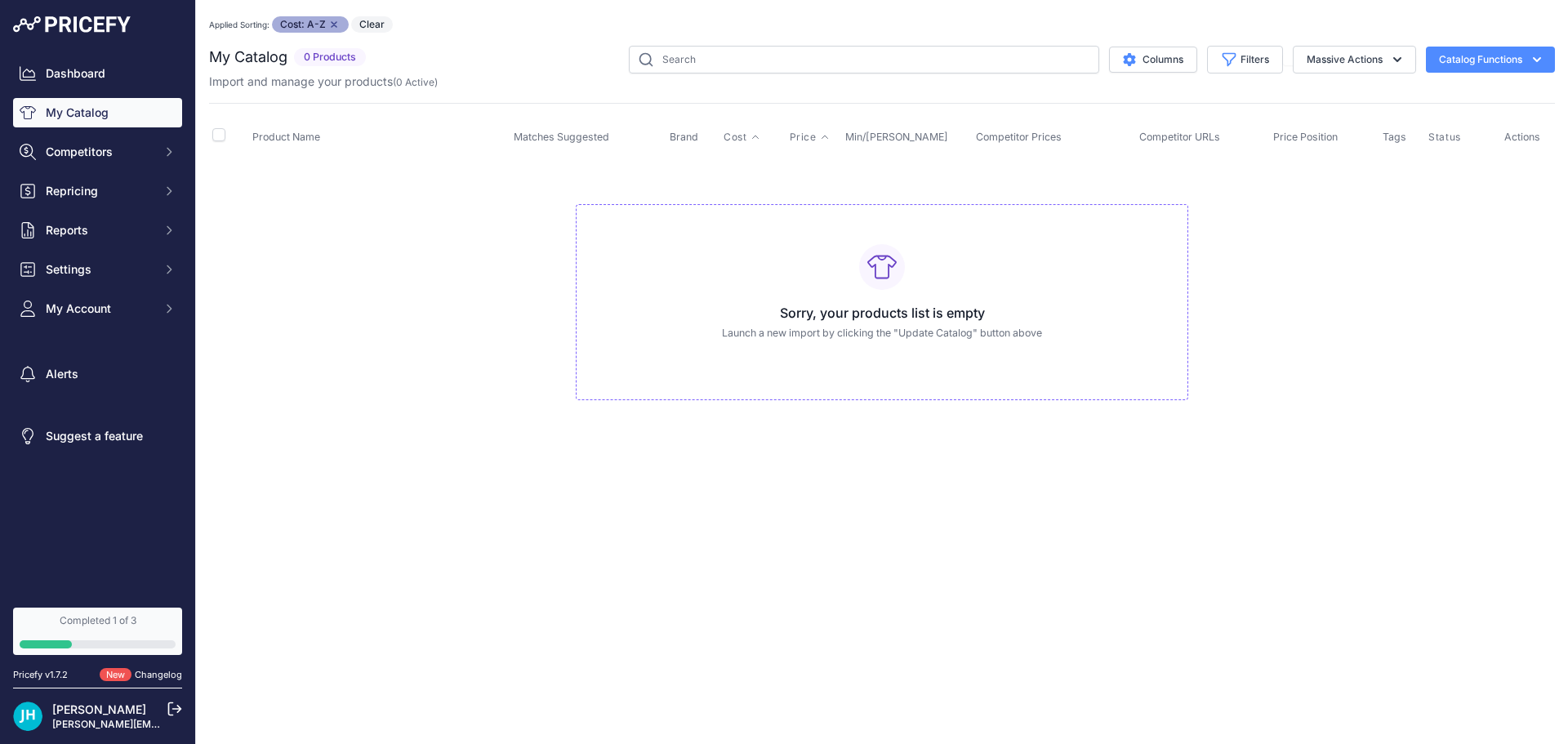
click at [795, 141] on span "Price" at bounding box center [802, 137] width 27 height 13
click at [1482, 59] on button "Catalog Functions" at bounding box center [1491, 59] width 129 height 26
click at [1348, 405] on td "Sorry, your products list is empty Launch a new import by clicking the "Update …" at bounding box center [882, 295] width 1346 height 275
click at [75, 189] on span "Repricing" at bounding box center [100, 191] width 107 height 17
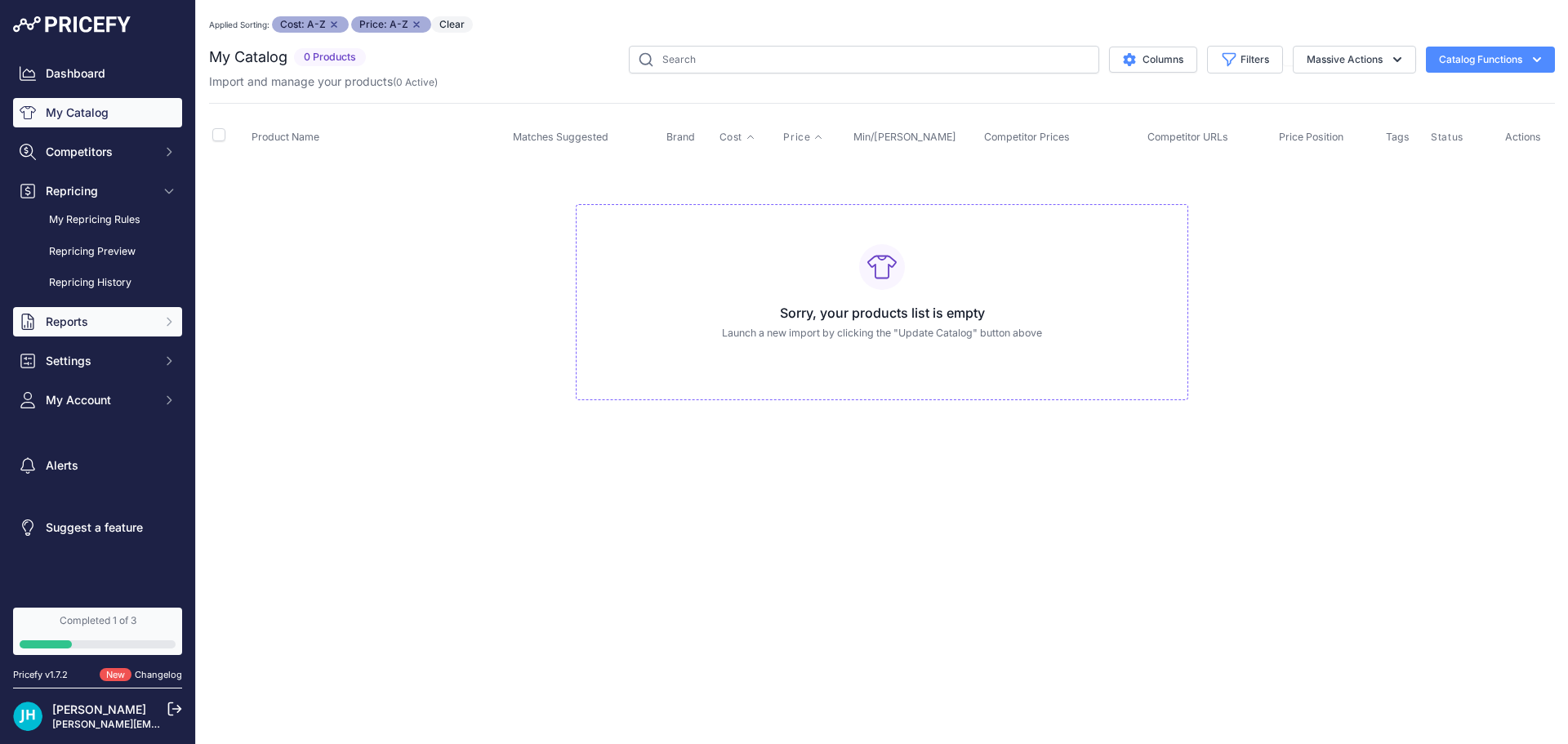
click at [55, 324] on span "Reports" at bounding box center [100, 322] width 107 height 17
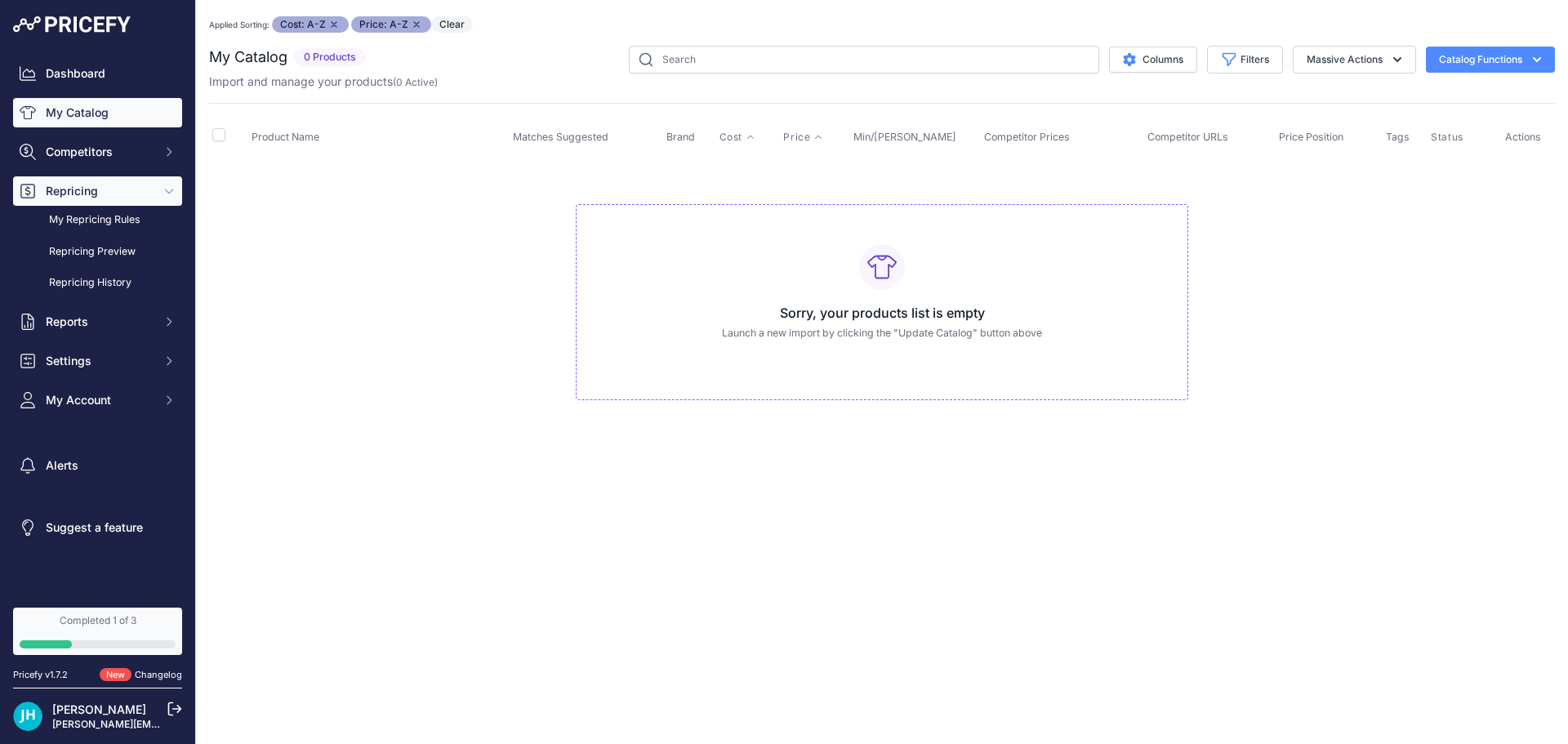
click at [66, 191] on span "Repricing" at bounding box center [100, 191] width 107 height 17
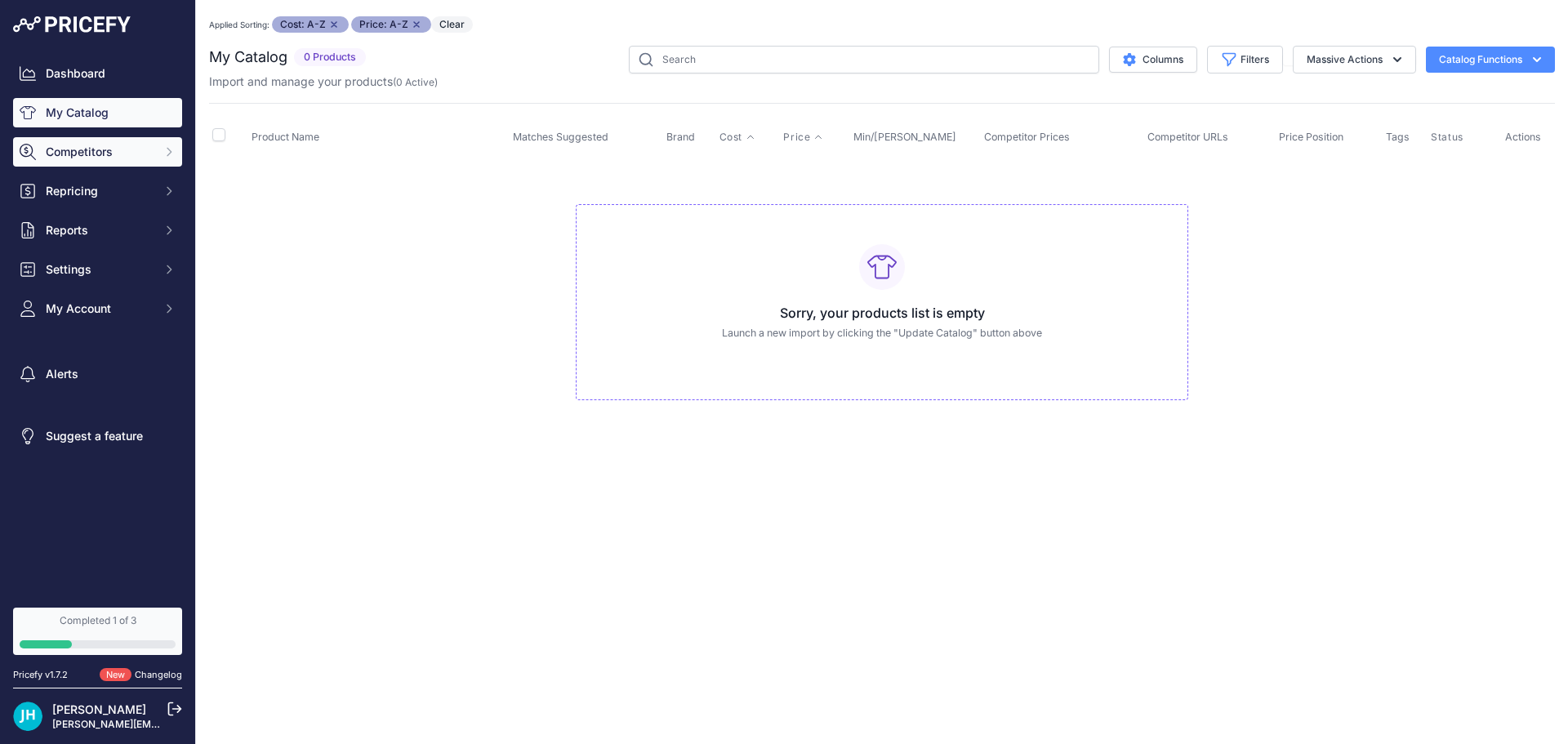
click at [63, 166] on button "Competitors" at bounding box center [97, 152] width 169 height 30
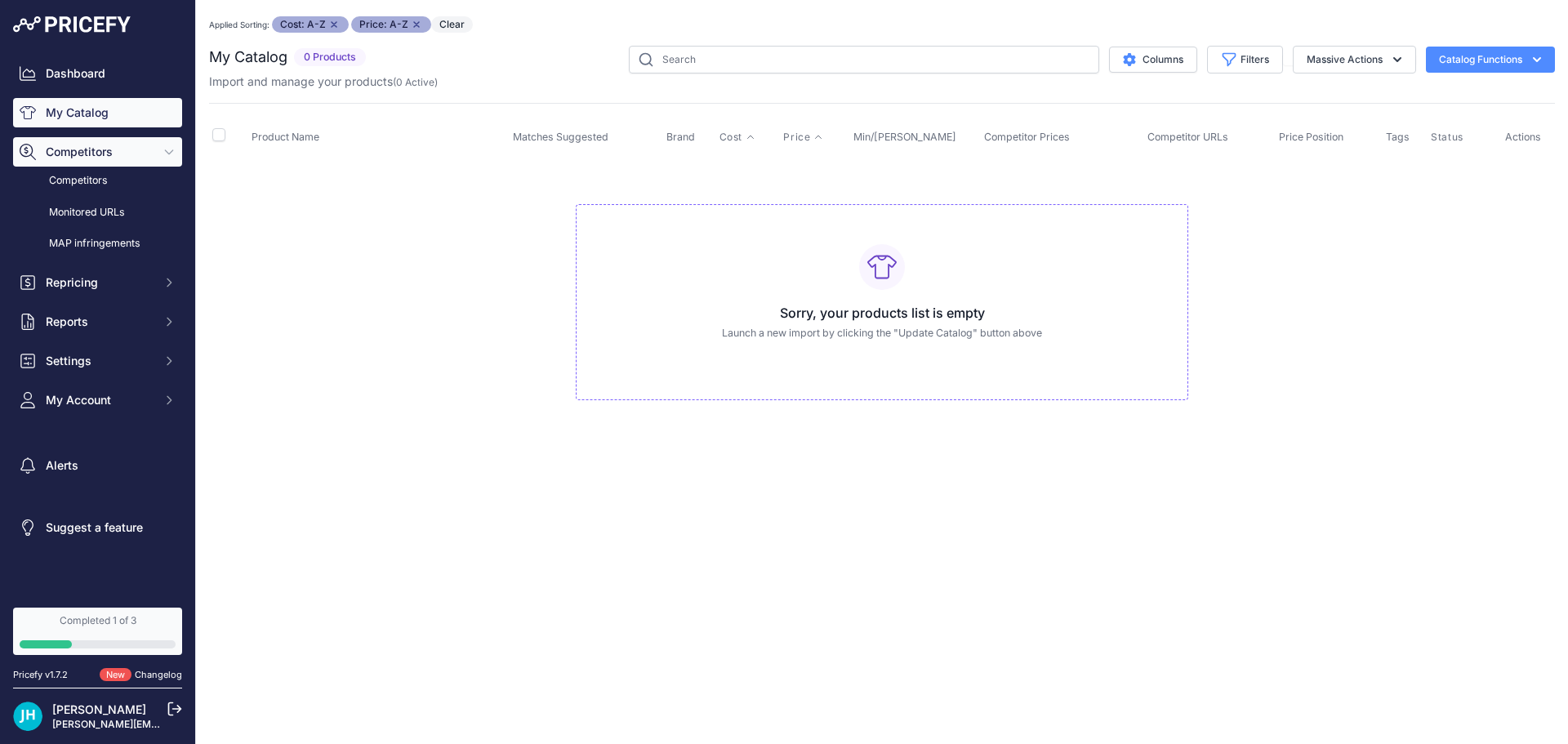
click at [89, 156] on span "Competitors" at bounding box center [100, 152] width 107 height 17
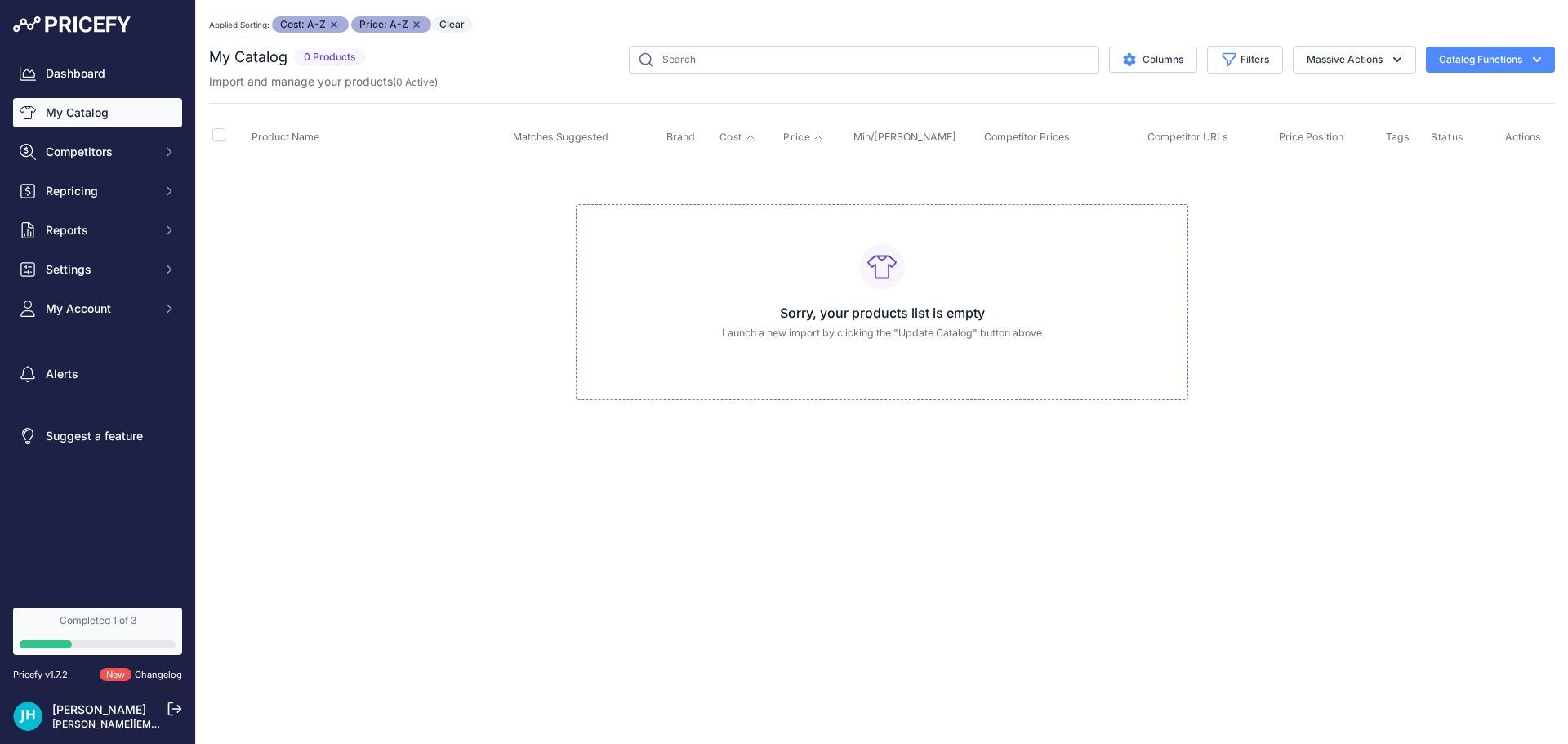
click at [82, 124] on link "My Catalog" at bounding box center [97, 112] width 169 height 30
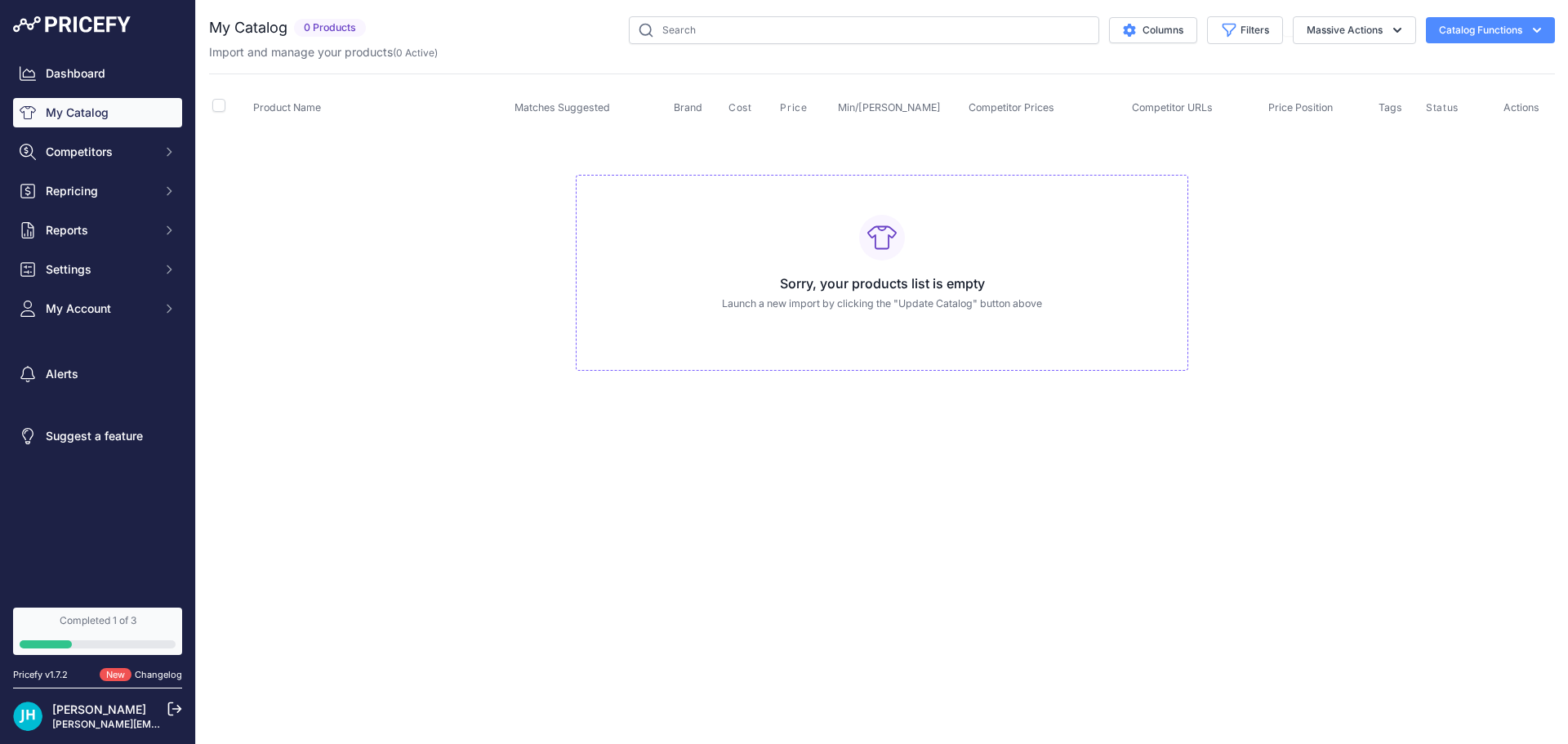
click at [874, 310] on p "Launch a new import by clicking the "Update Catalog" button above" at bounding box center [882, 303] width 585 height 16
click at [898, 299] on p "Launch a new import by clicking the "Update Catalog" button above" at bounding box center [882, 303] width 585 height 16
click at [1529, 41] on button "Catalog Functions" at bounding box center [1491, 30] width 129 height 26
click at [1380, 278] on td "Sorry, your products list is empty Launch a new import by clicking the "Update …" at bounding box center [882, 266] width 1346 height 275
click at [70, 628] on link "Completed 1 of 3" at bounding box center [97, 631] width 169 height 47
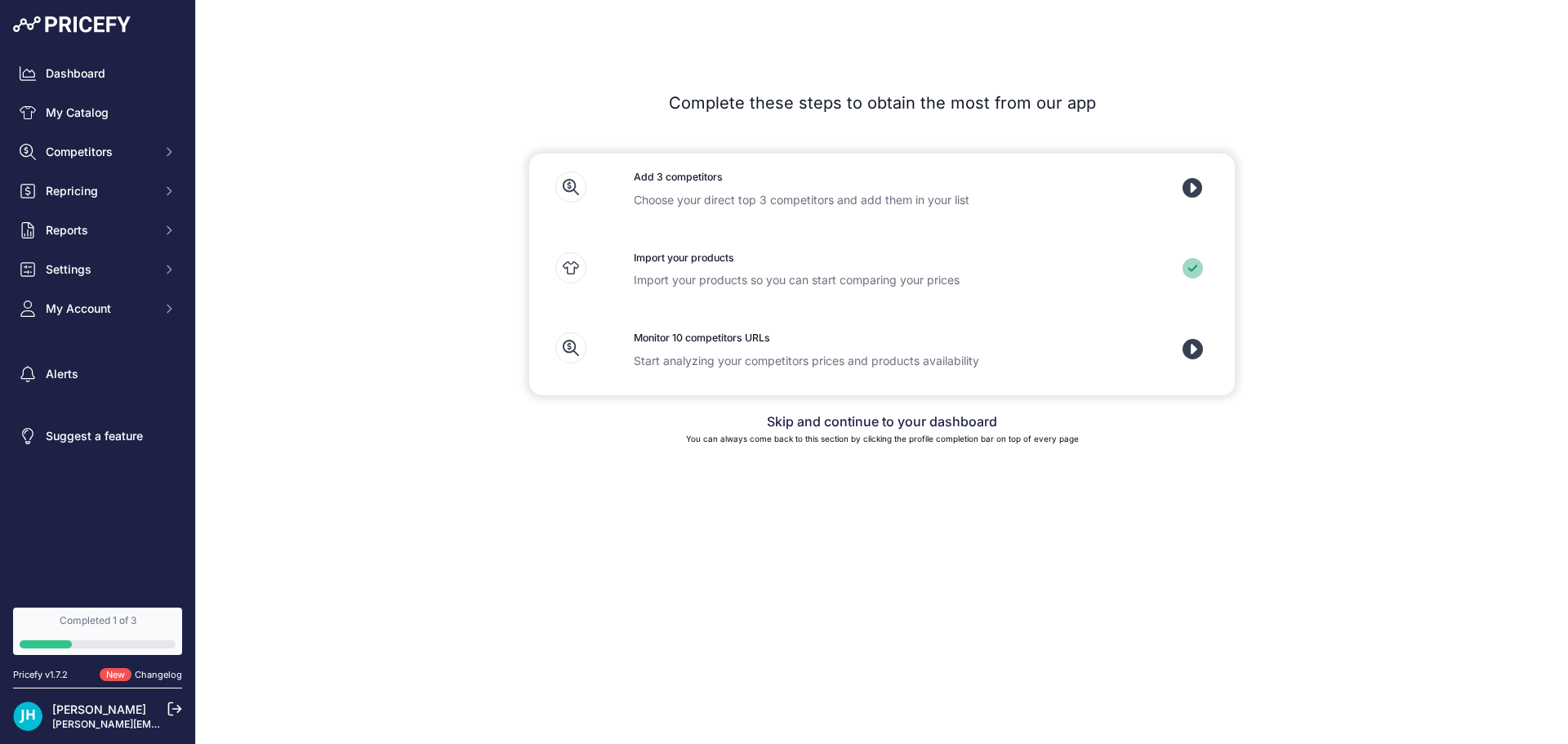
click at [1198, 342] on icon at bounding box center [1193, 348] width 20 height 20
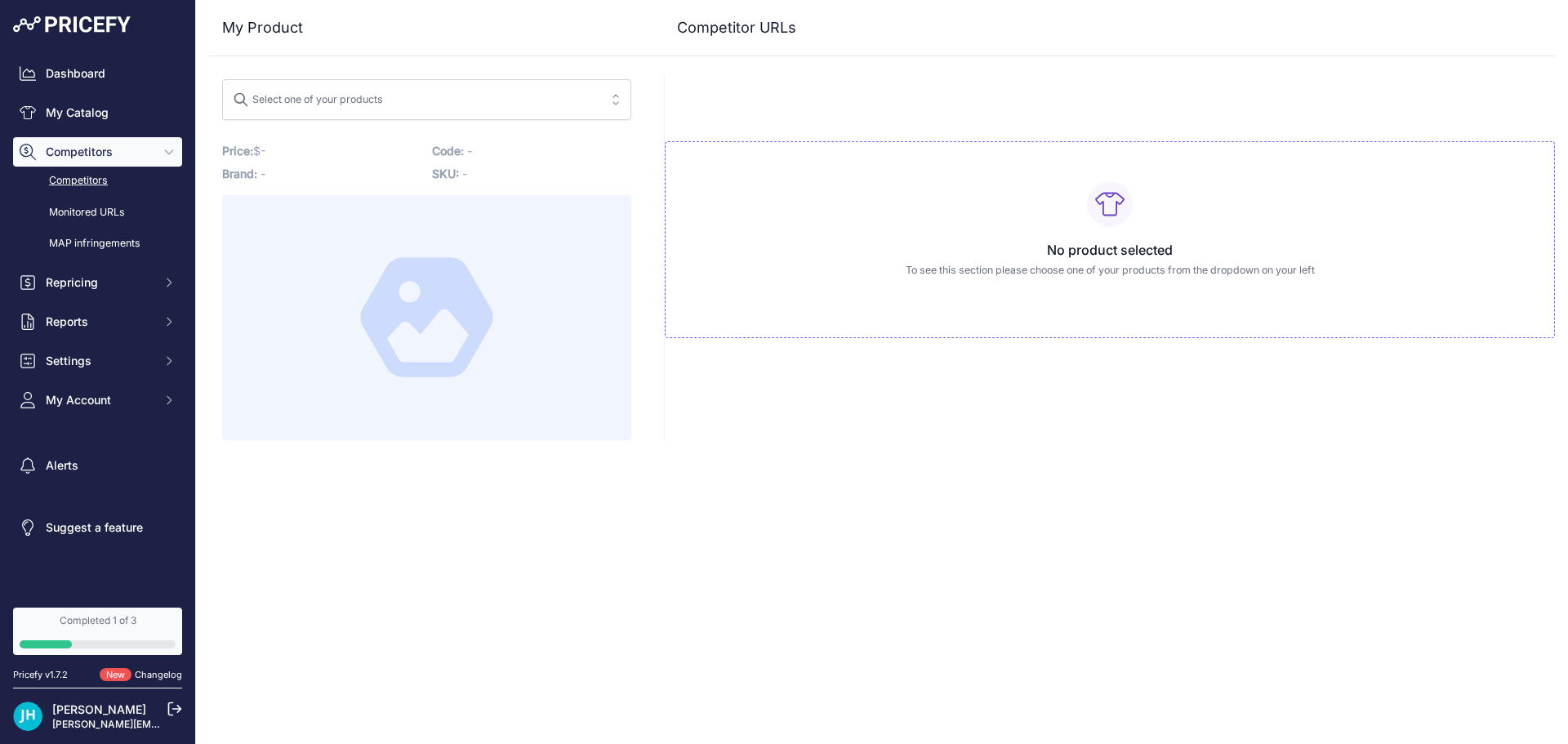
click at [76, 177] on link "Competitors" at bounding box center [97, 181] width 169 height 29
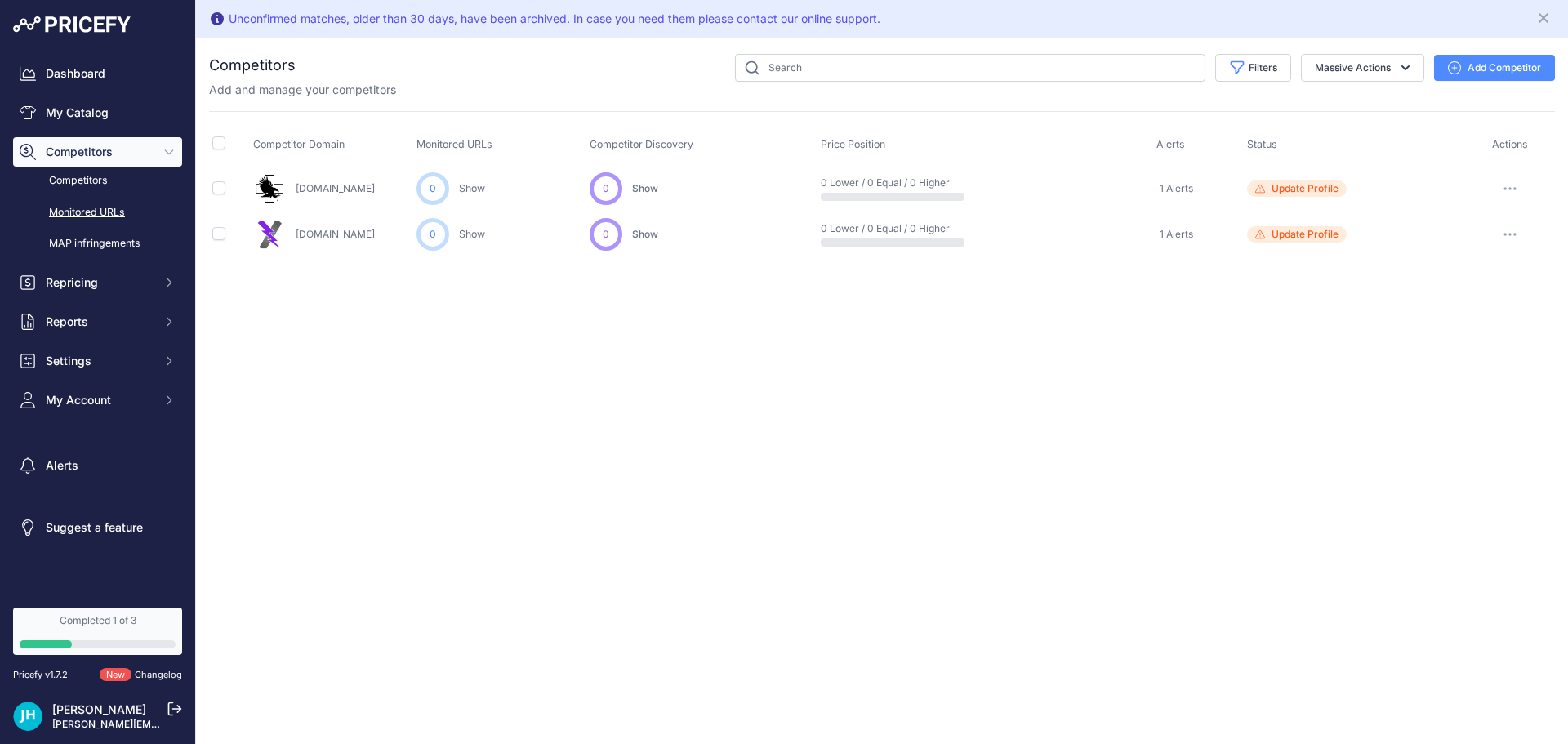
click at [74, 209] on link "Monitored URLs" at bounding box center [97, 212] width 169 height 29
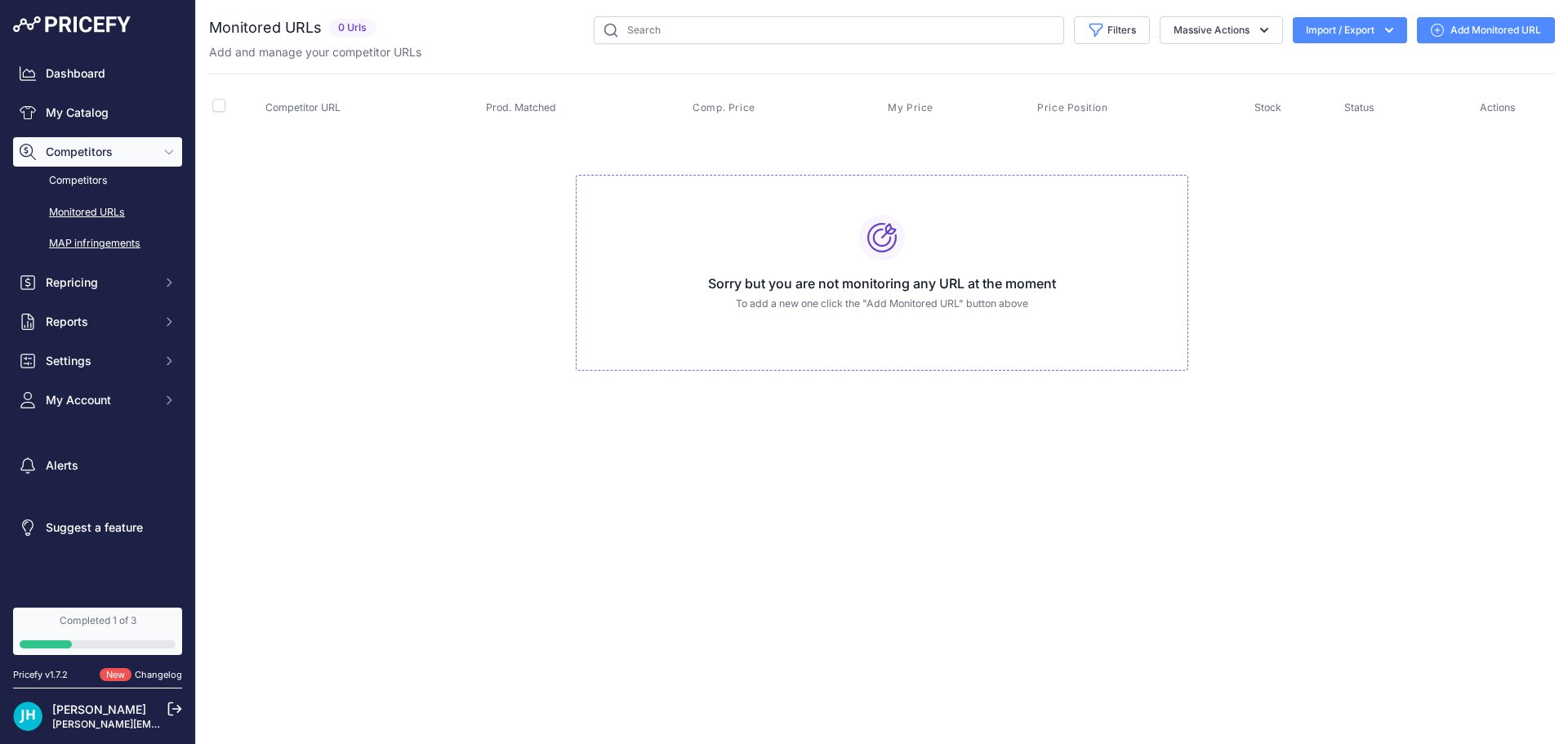
click at [88, 242] on link "MAP infringements" at bounding box center [97, 243] width 169 height 29
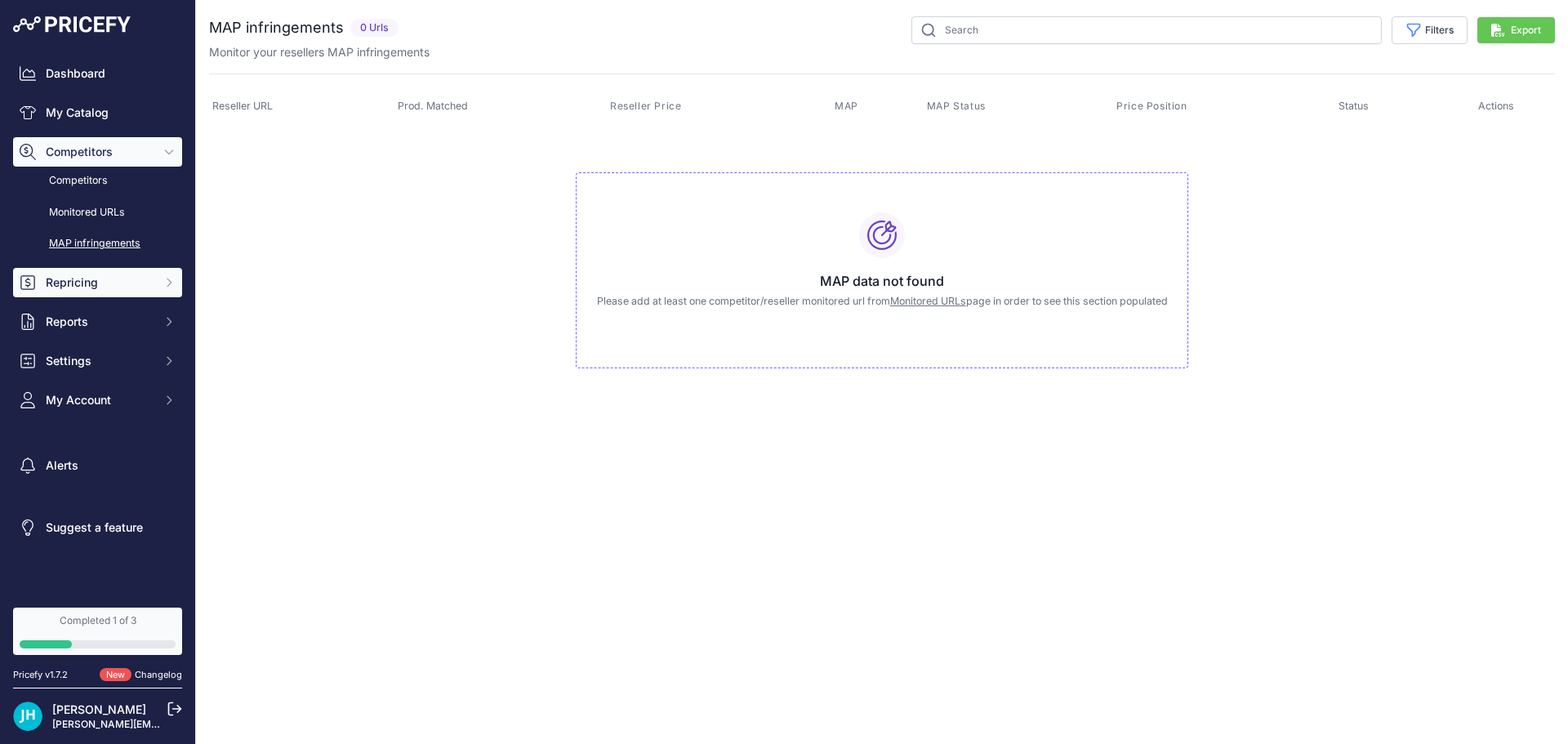
click at [81, 284] on span "Repricing" at bounding box center [100, 283] width 107 height 17
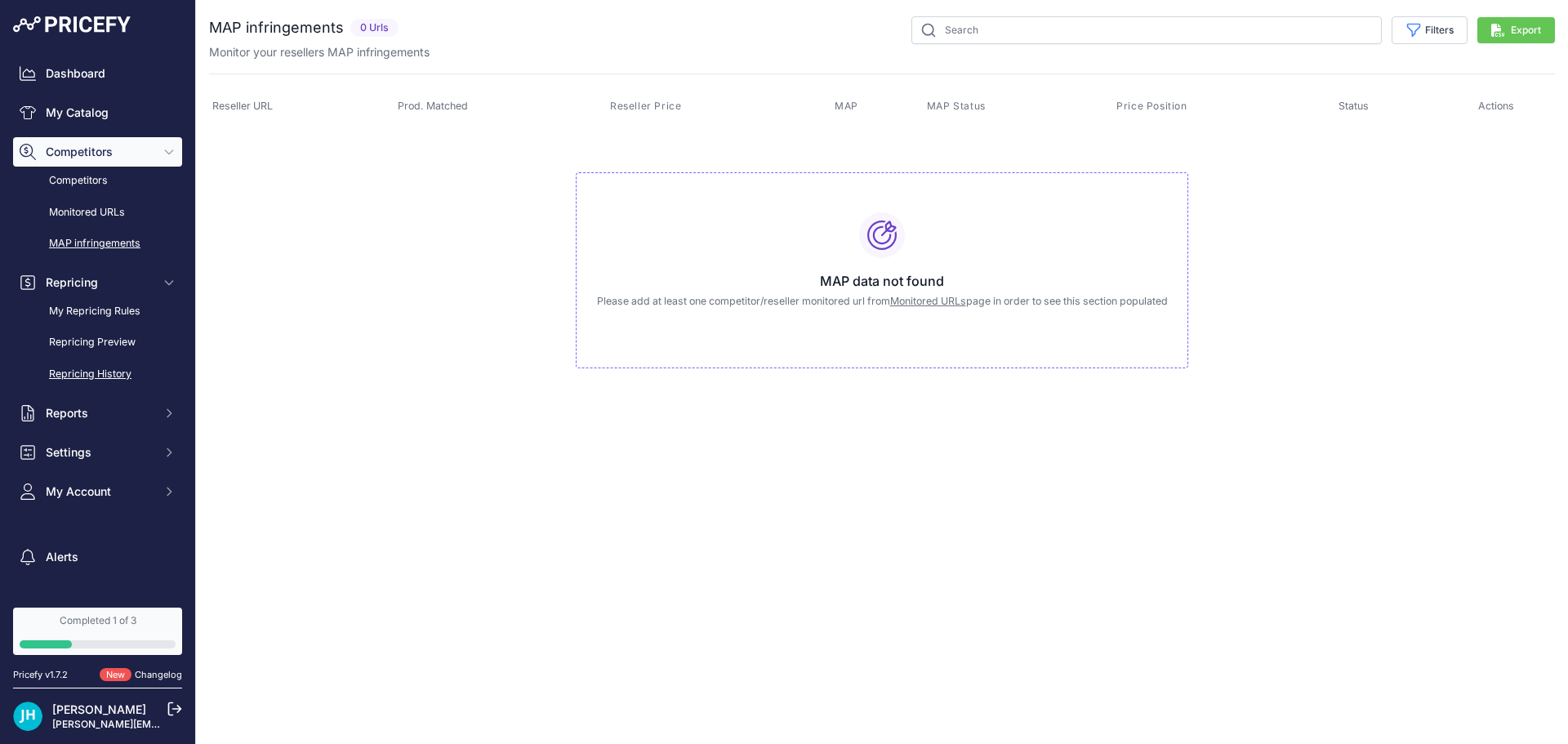
click at [113, 370] on link "Repricing History" at bounding box center [97, 374] width 169 height 29
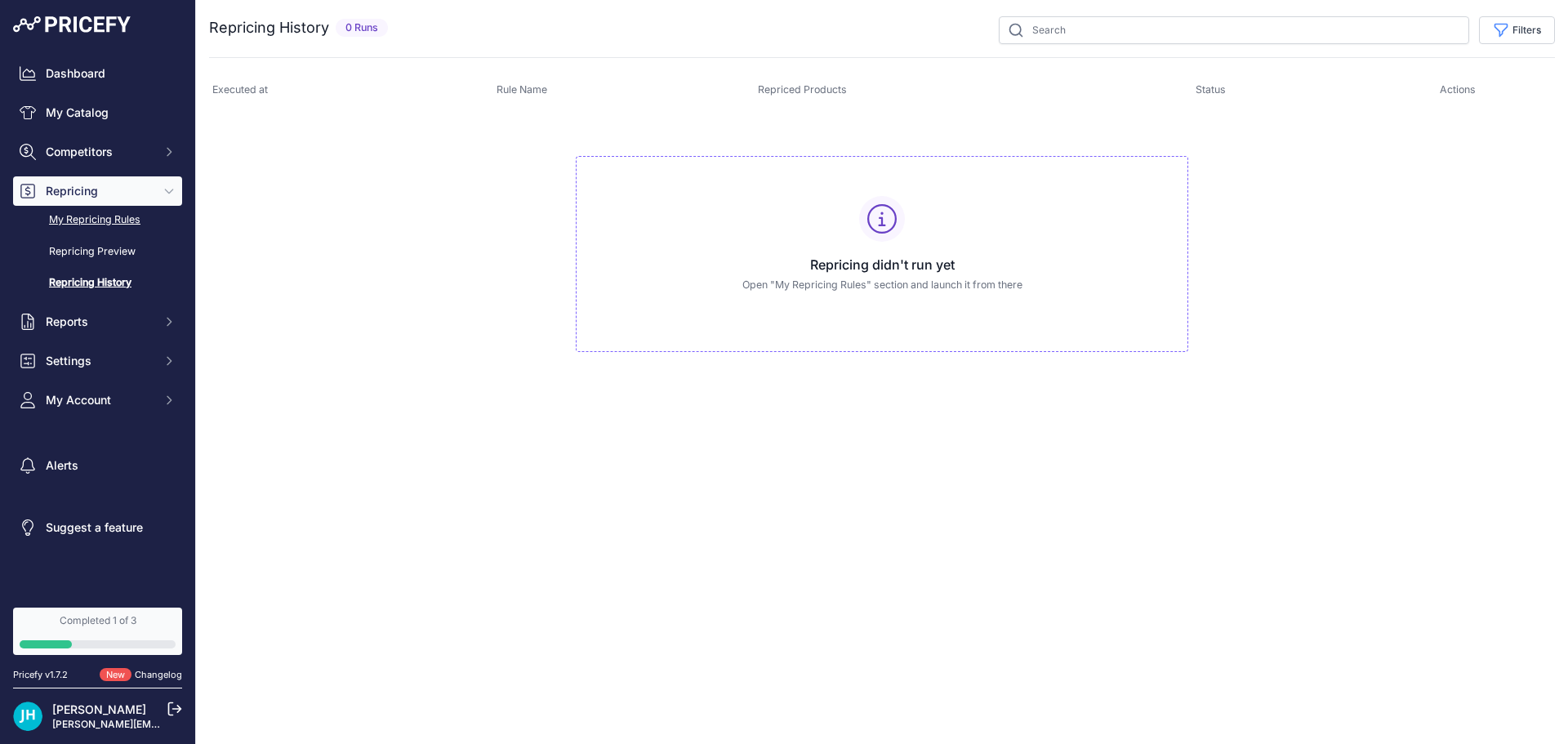
click at [89, 225] on link "My Repricing Rules" at bounding box center [97, 219] width 169 height 29
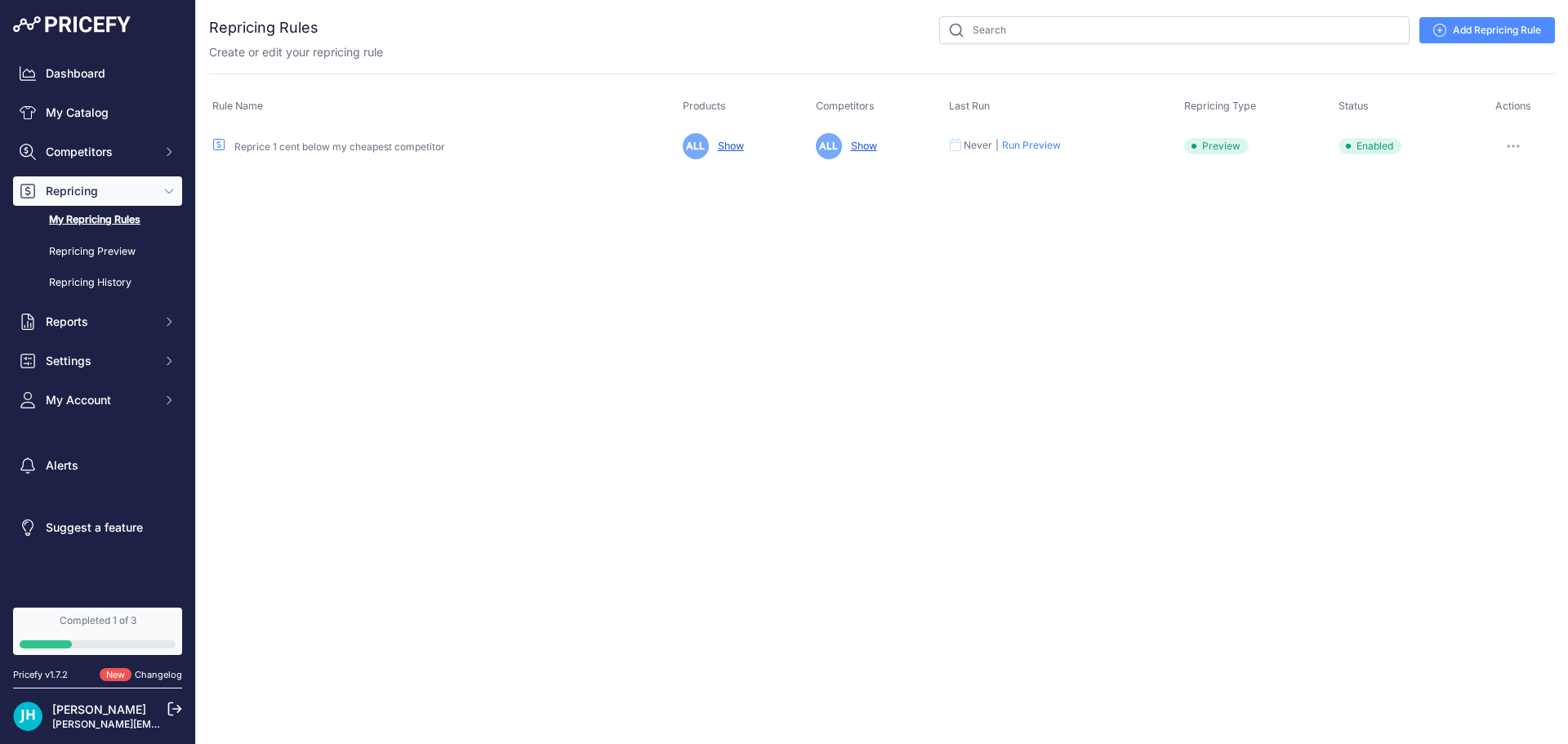
click at [1515, 148] on button "button" at bounding box center [1513, 146] width 32 height 23
click at [609, 261] on div "Close You are not connected to the internet." at bounding box center [883, 372] width 1372 height 744
click at [68, 322] on span "Reports" at bounding box center [100, 322] width 107 height 17
click at [85, 346] on link "My Reports" at bounding box center [97, 350] width 169 height 29
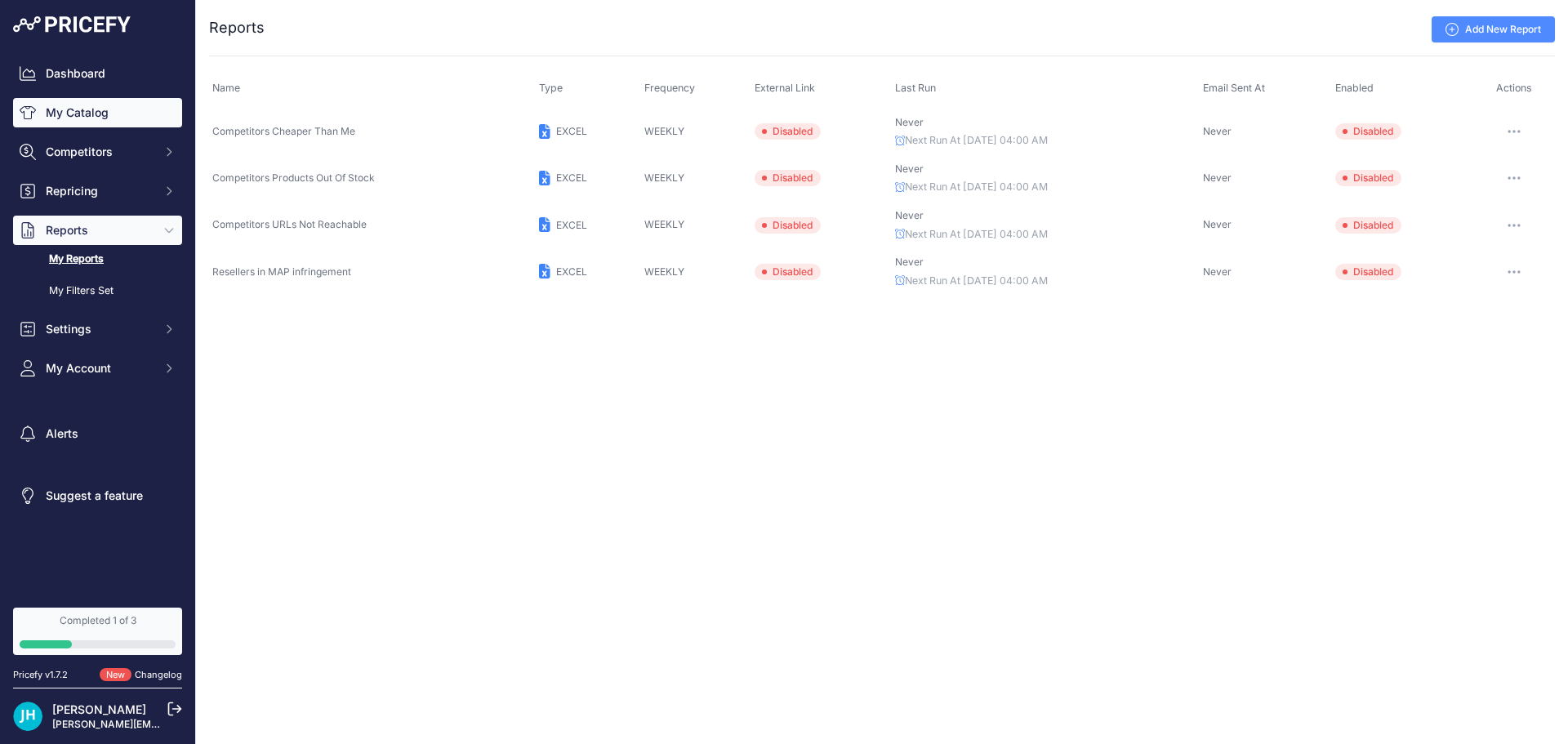
click at [118, 112] on link "My Catalog" at bounding box center [97, 112] width 169 height 30
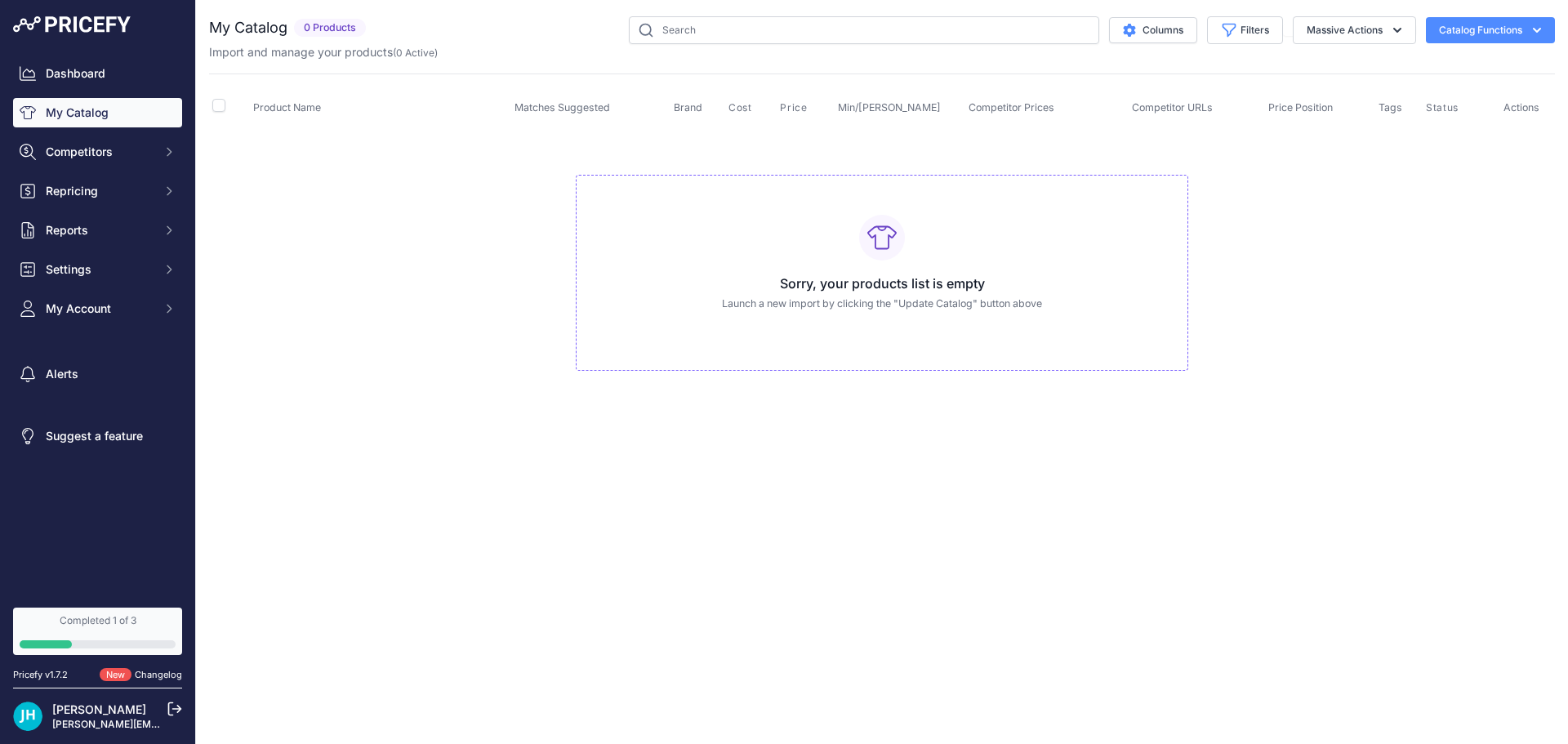
click at [996, 254] on div "Sorry, your products list is empty Launch a new import by clicking the "Update …" at bounding box center [882, 273] width 612 height 196
click at [1395, 30] on icon "button" at bounding box center [1397, 30] width 8 height 5
click at [1500, 31] on button "Catalog Functions" at bounding box center [1491, 30] width 129 height 26
click at [1451, 125] on link "Connect Datafeed" at bounding box center [1462, 124] width 183 height 30
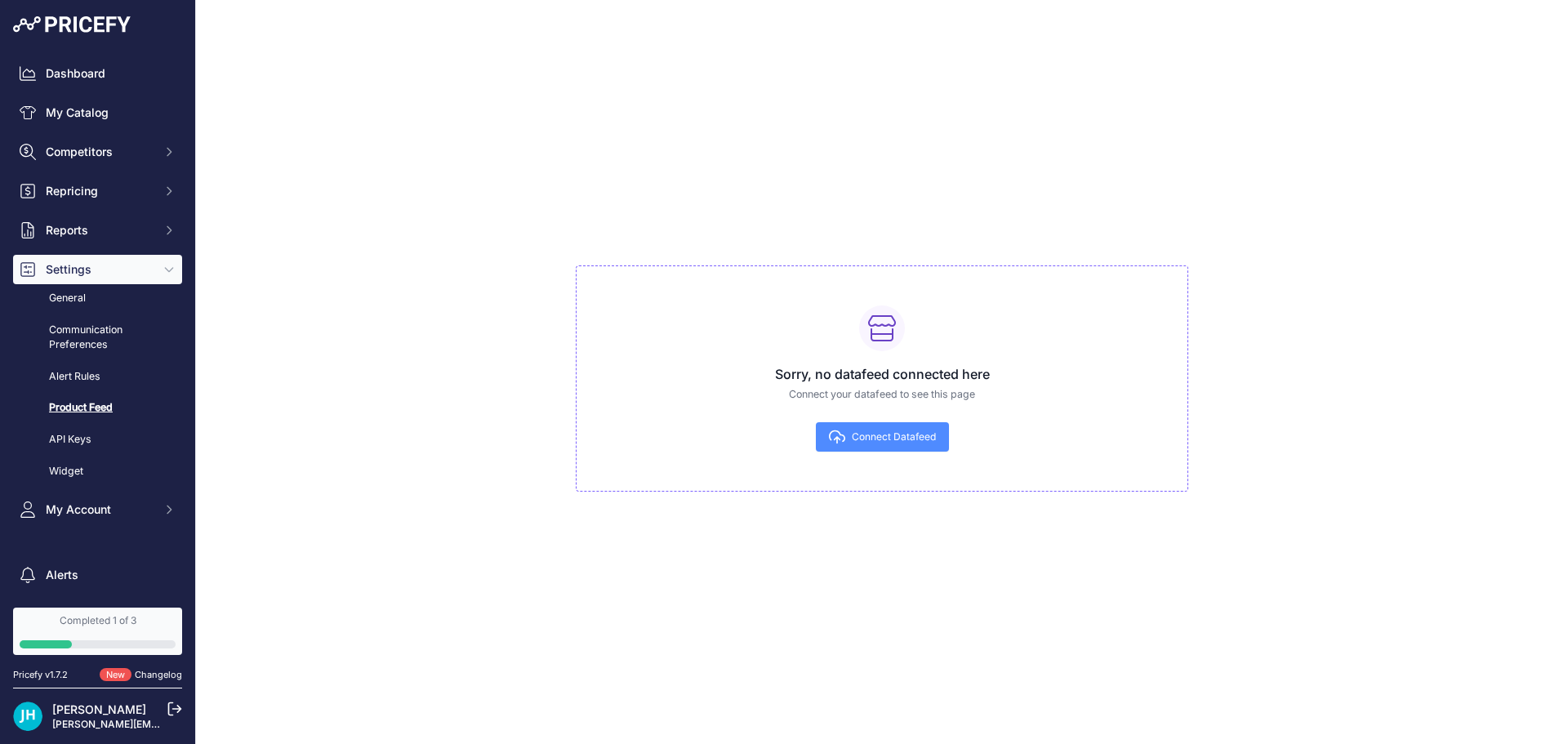
click at [915, 447] on button "Connect Datafeed" at bounding box center [883, 437] width 133 height 30
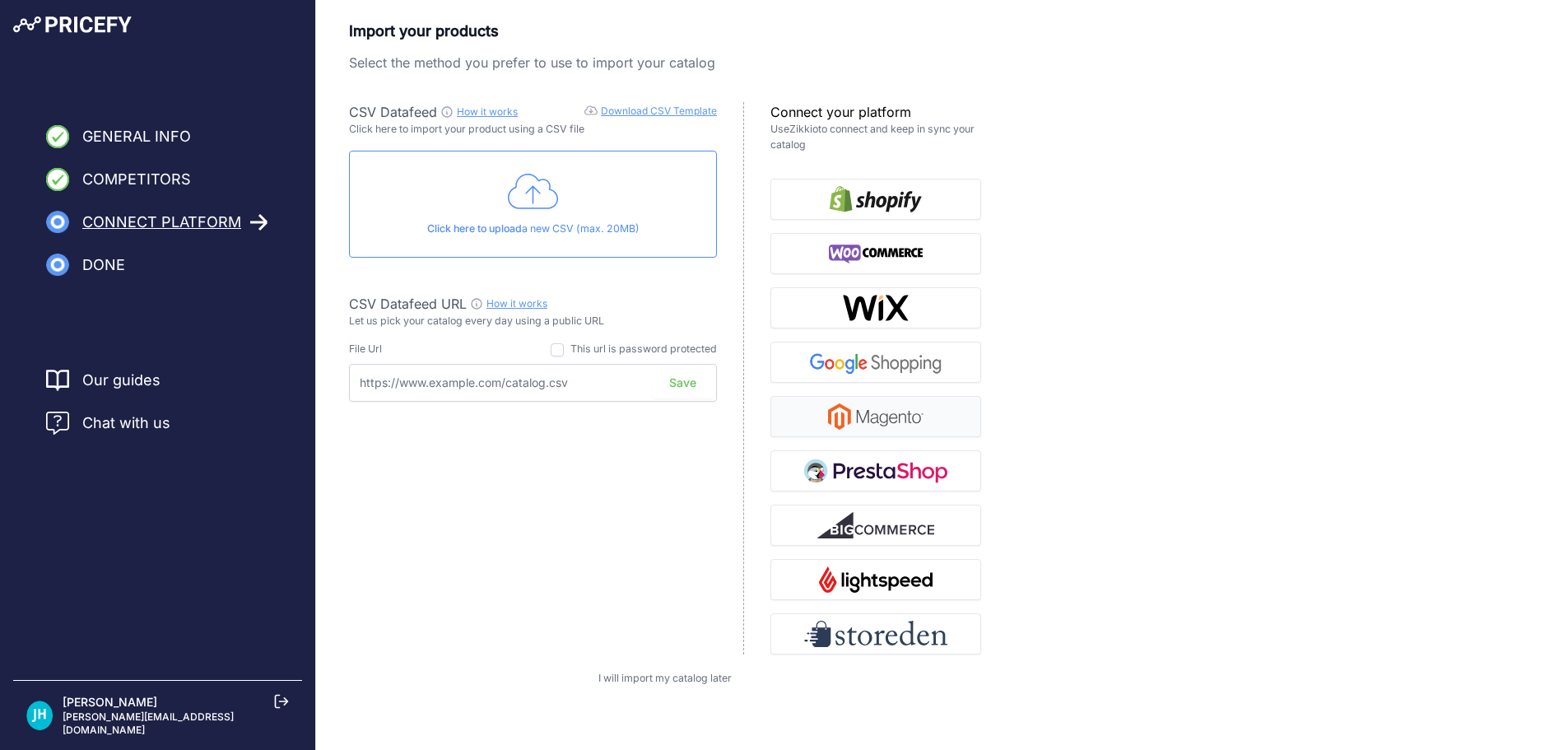
click at [887, 416] on img "button" at bounding box center [876, 416] width 96 height 26
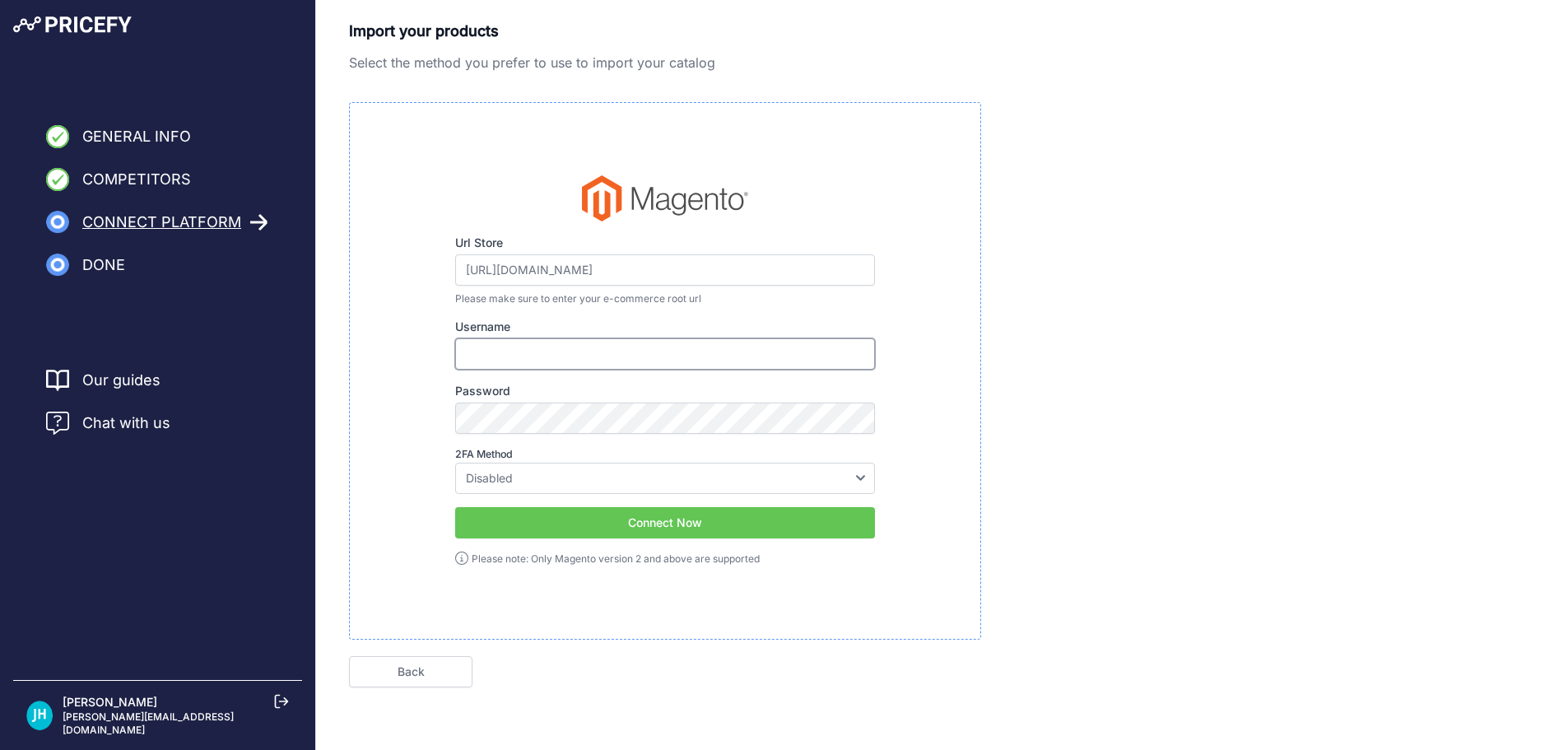
click at [539, 340] on input "Username" at bounding box center [665, 354] width 420 height 32
type input "JeffH"
click at [530, 436] on div "Url Store [URL][DOMAIN_NAME] Please make sure to enter your e-commerce root url…" at bounding box center [665, 371] width 420 height 391
click at [507, 471] on select "Disabled Google Authenticator Duo Security Authy U2F" at bounding box center [665, 479] width 420 height 32
select select "google"
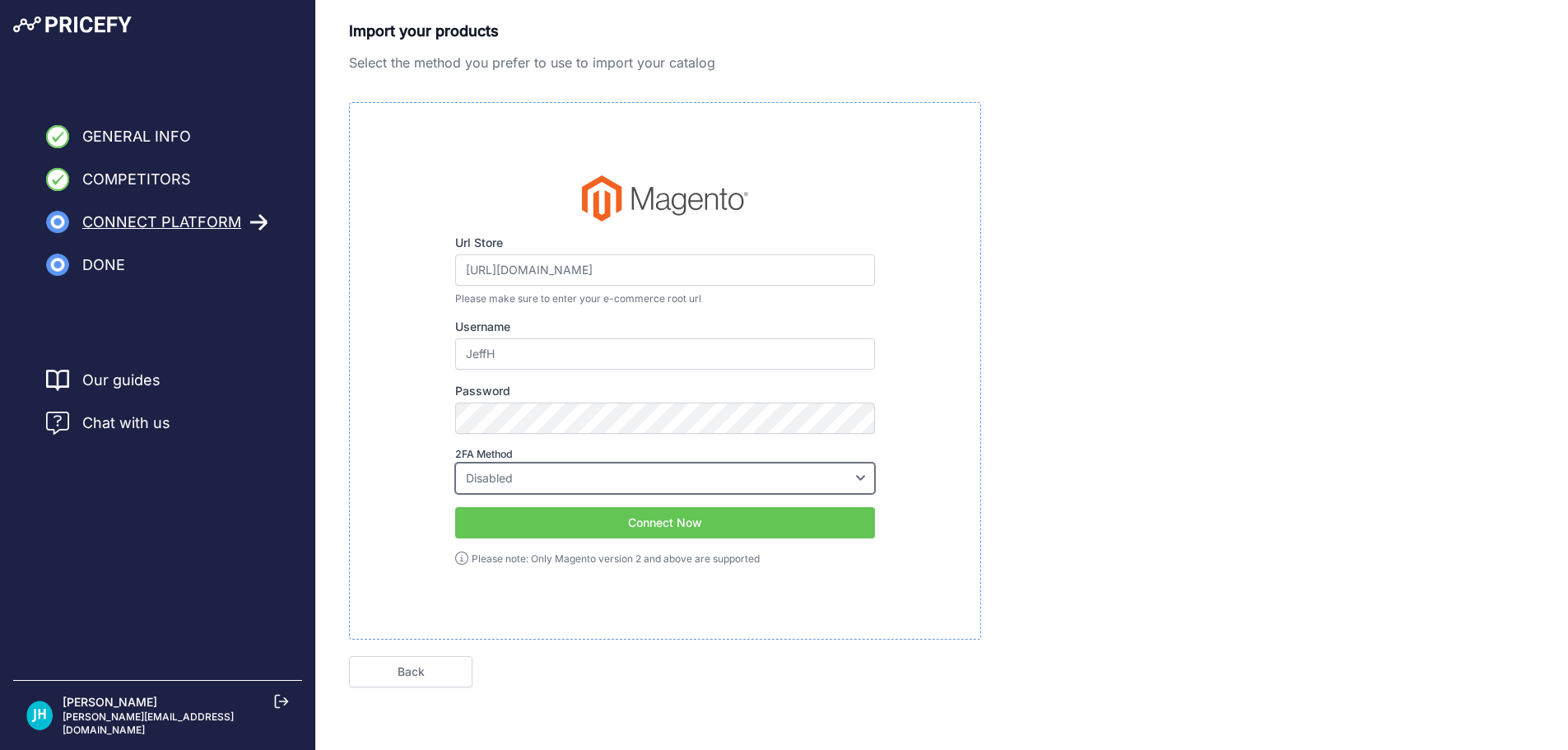
click at [455, 463] on select "Disabled Google Authenticator Duo Security Authy U2F" at bounding box center [665, 479] width 420 height 32
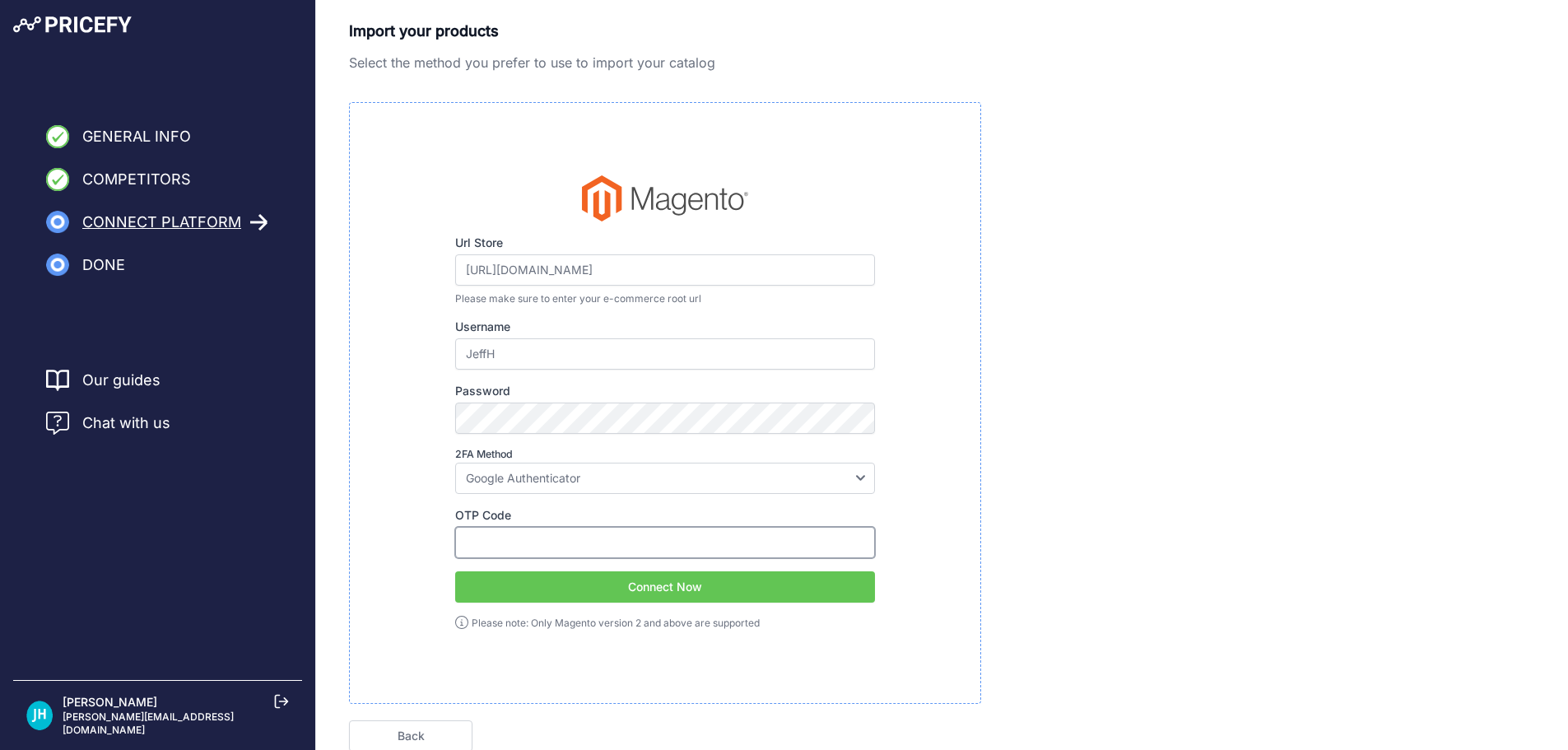
click at [503, 529] on input "OTP Code" at bounding box center [665, 543] width 420 height 32
type input "883704"
click at [676, 602] on div "Url Store https://www.myaed.com/admin_n8xnlt Please make sure to enter your e-c…" at bounding box center [665, 403] width 420 height 455
click at [676, 586] on button "Connect Now" at bounding box center [665, 587] width 420 height 32
click at [392, 739] on link "Back" at bounding box center [410, 736] width 124 height 32
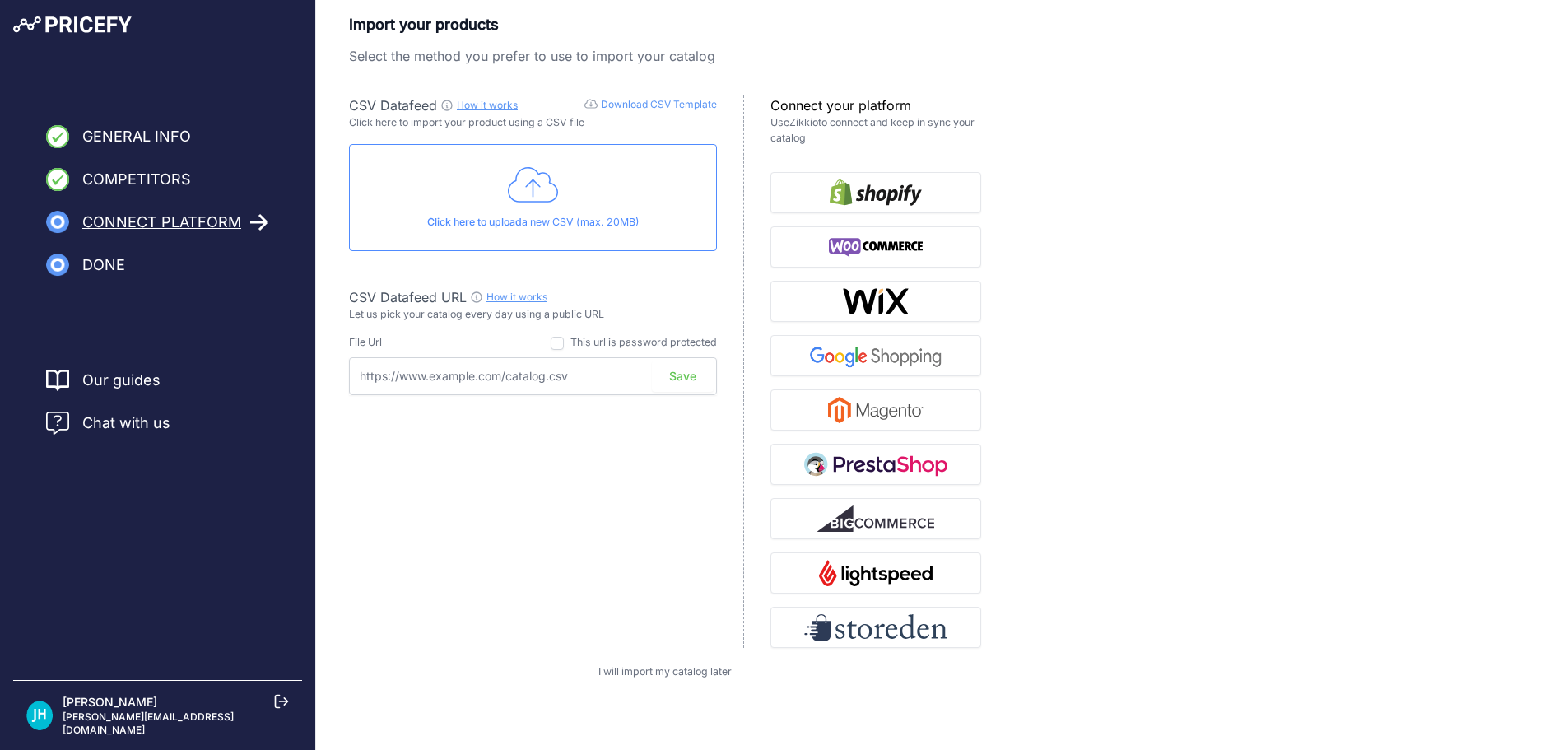
scroll to position [9, 0]
click at [701, 102] on link "Download CSV Template" at bounding box center [658, 101] width 116 height 12
click at [903, 404] on img "button" at bounding box center [876, 407] width 96 height 26
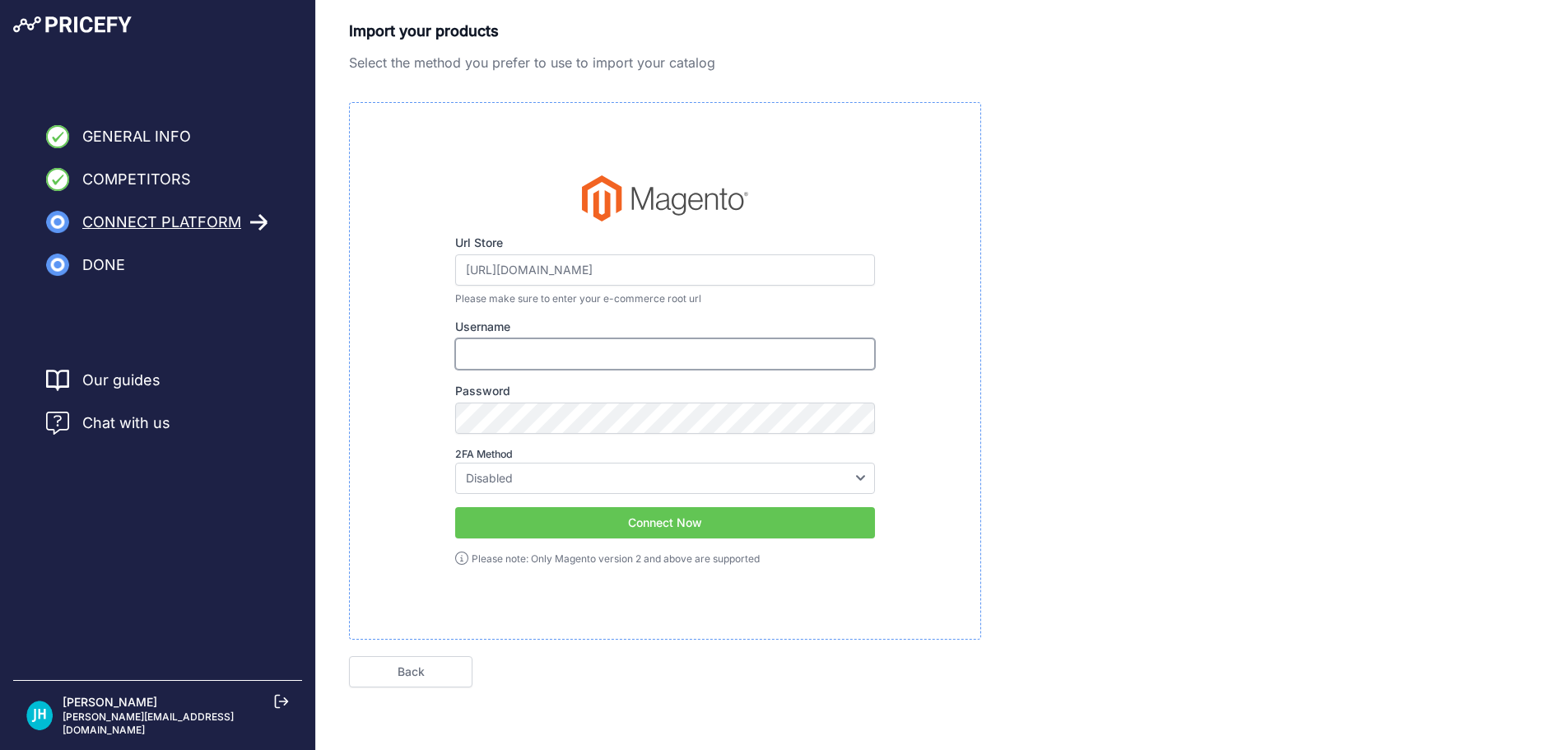
click at [478, 352] on input "Username" at bounding box center [665, 354] width 420 height 32
type input "JeffH"
click at [509, 463] on select "Disabled Google Authenticator Duo Security Authy U2F" at bounding box center [665, 479] width 420 height 32
select select "google"
click at [455, 463] on select "Disabled Google Authenticator Duo Security Authy U2F" at bounding box center [665, 479] width 420 height 32
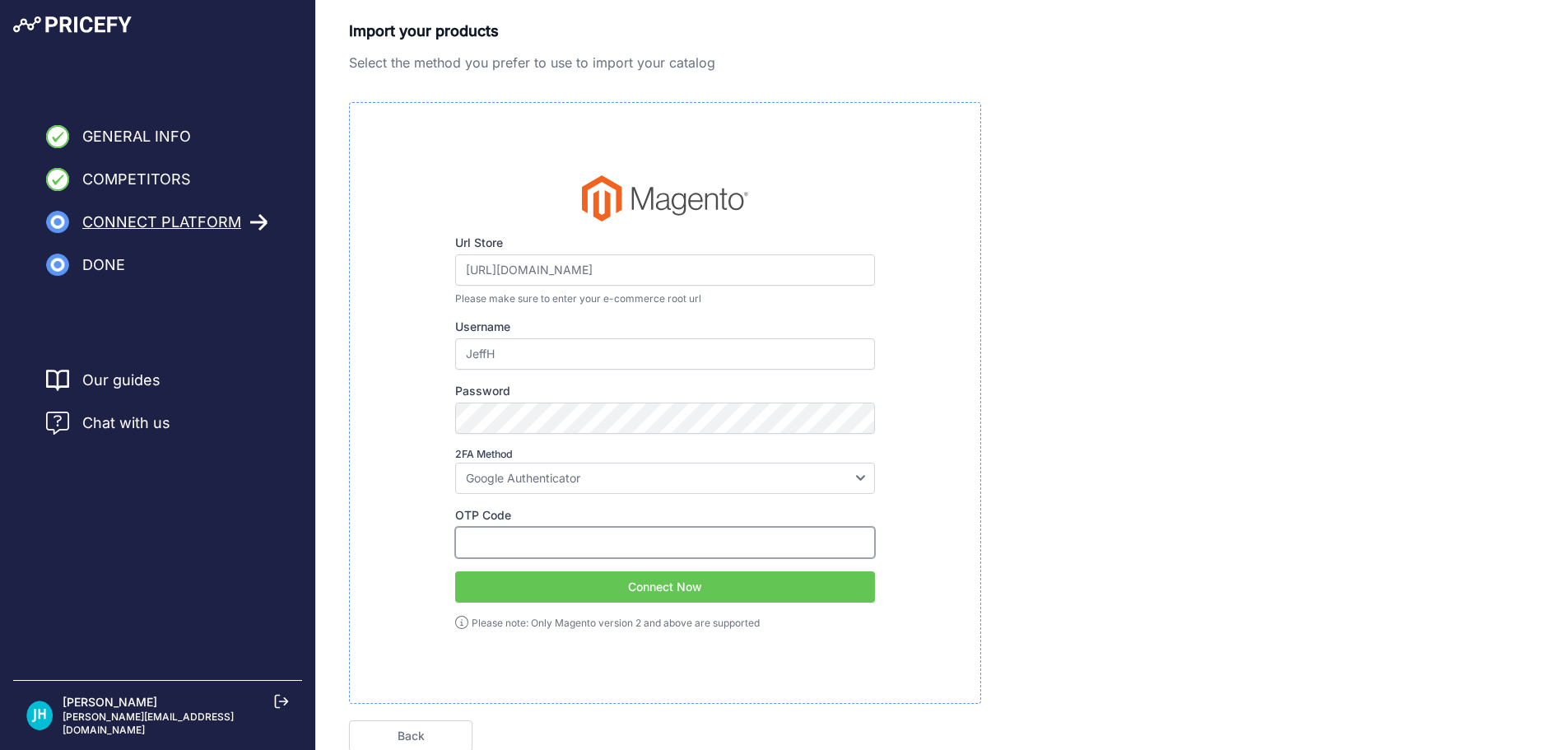
click at [517, 533] on input "OTP Code" at bounding box center [665, 543] width 420 height 32
type input "246665"
click button "Next" at bounding box center [0, 0] width 0 height 0
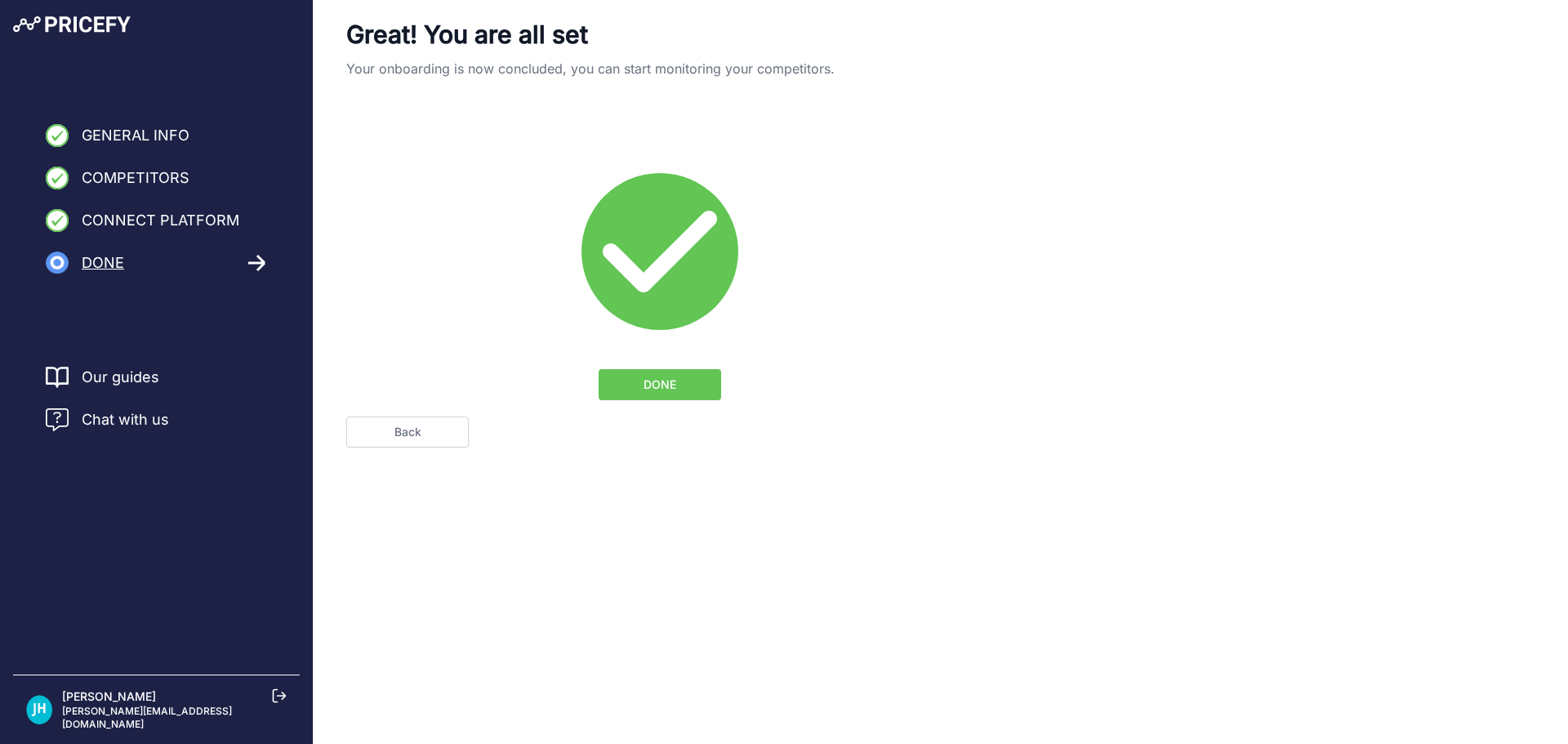
click at [651, 388] on span "DONE" at bounding box center [659, 384] width 32 height 17
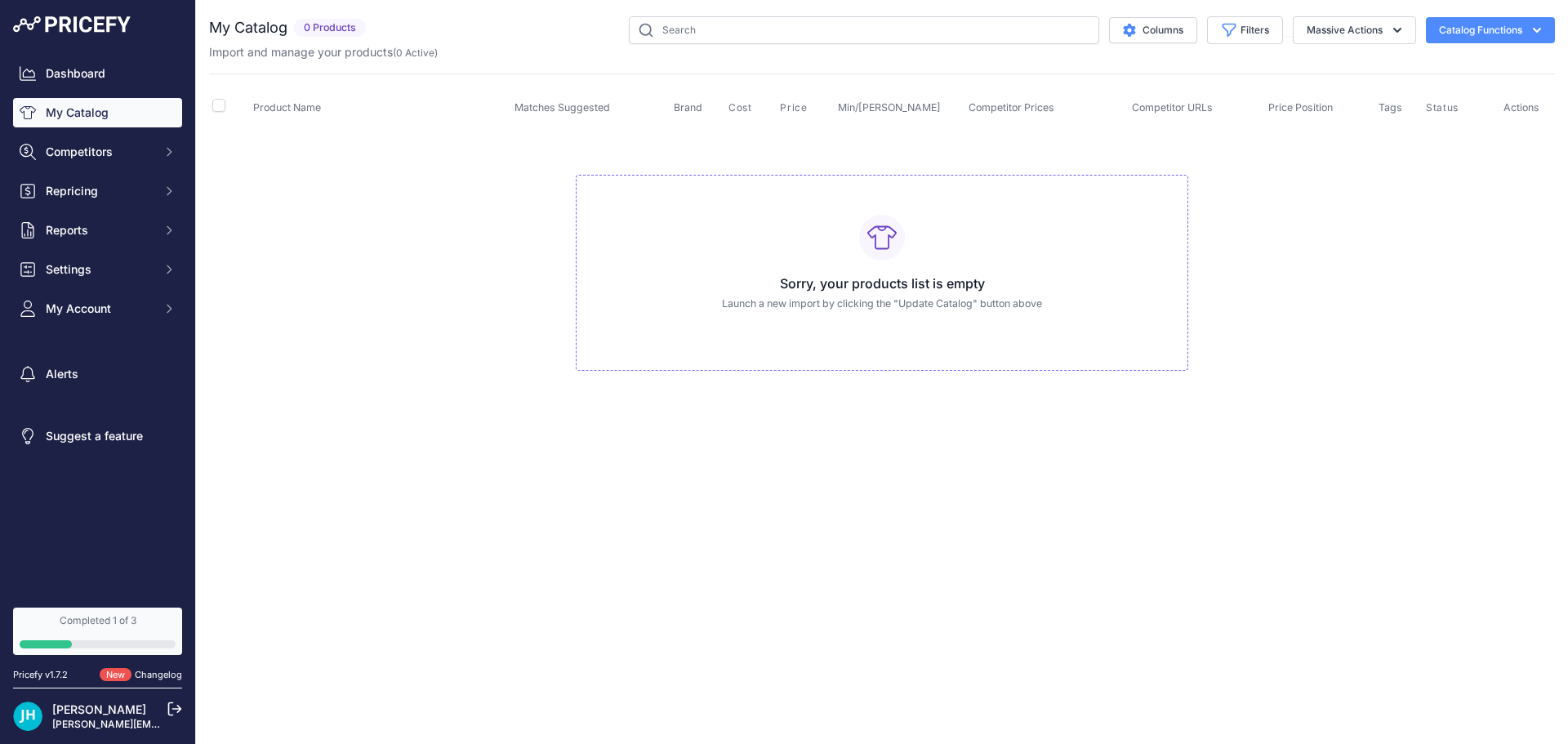
click at [818, 299] on p "Launch a new import by clicking the "Update Catalog" button above" at bounding box center [882, 303] width 585 height 16
click at [1491, 48] on div "Import and manage your products ( 0 Active )" at bounding box center [882, 53] width 1346 height 17
click at [1484, 28] on button "Catalog Functions" at bounding box center [1491, 30] width 129 height 26
click at [1464, 61] on span "Import Additional Info" at bounding box center [1459, 65] width 100 height 13
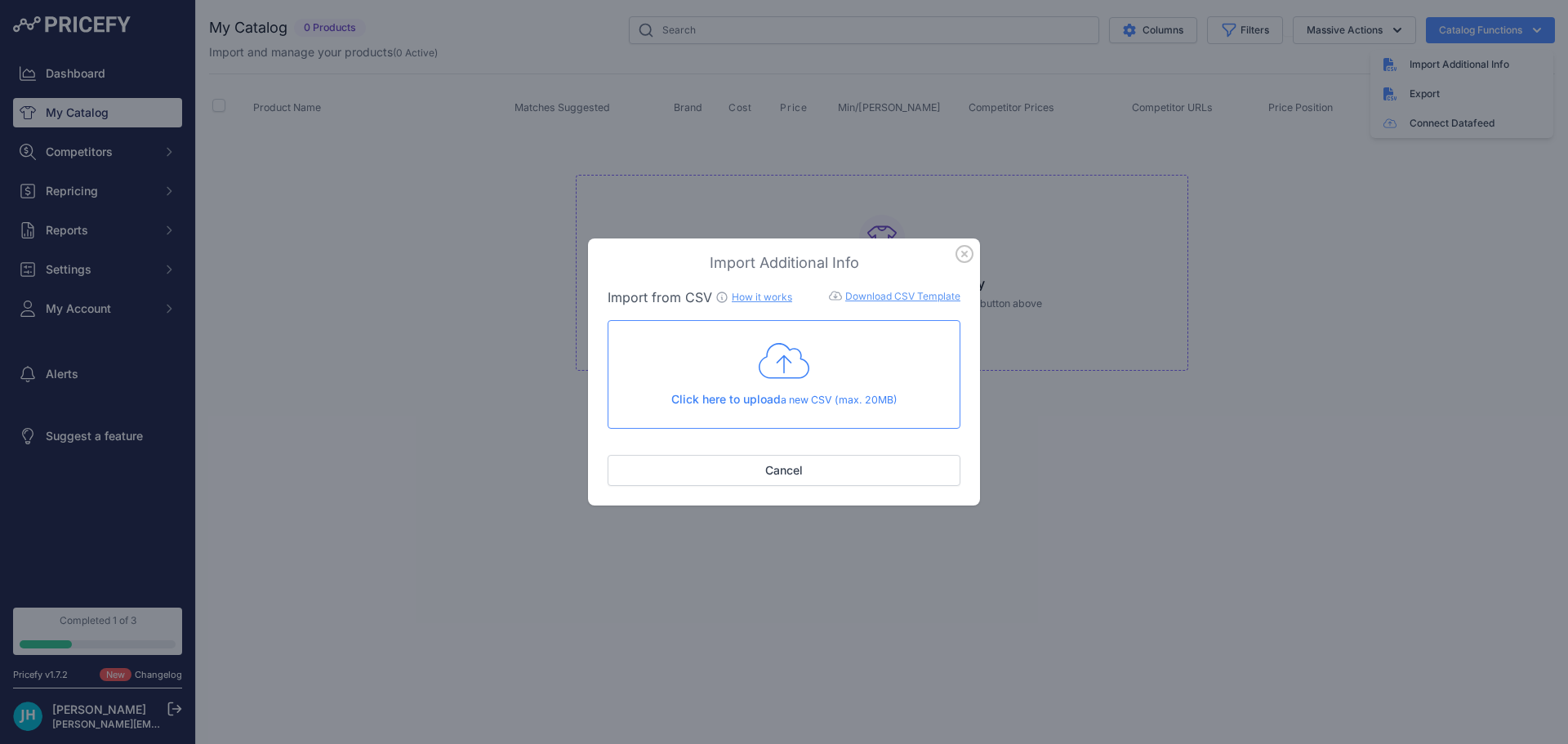
click at [961, 258] on icon "button" at bounding box center [964, 254] width 18 height 18
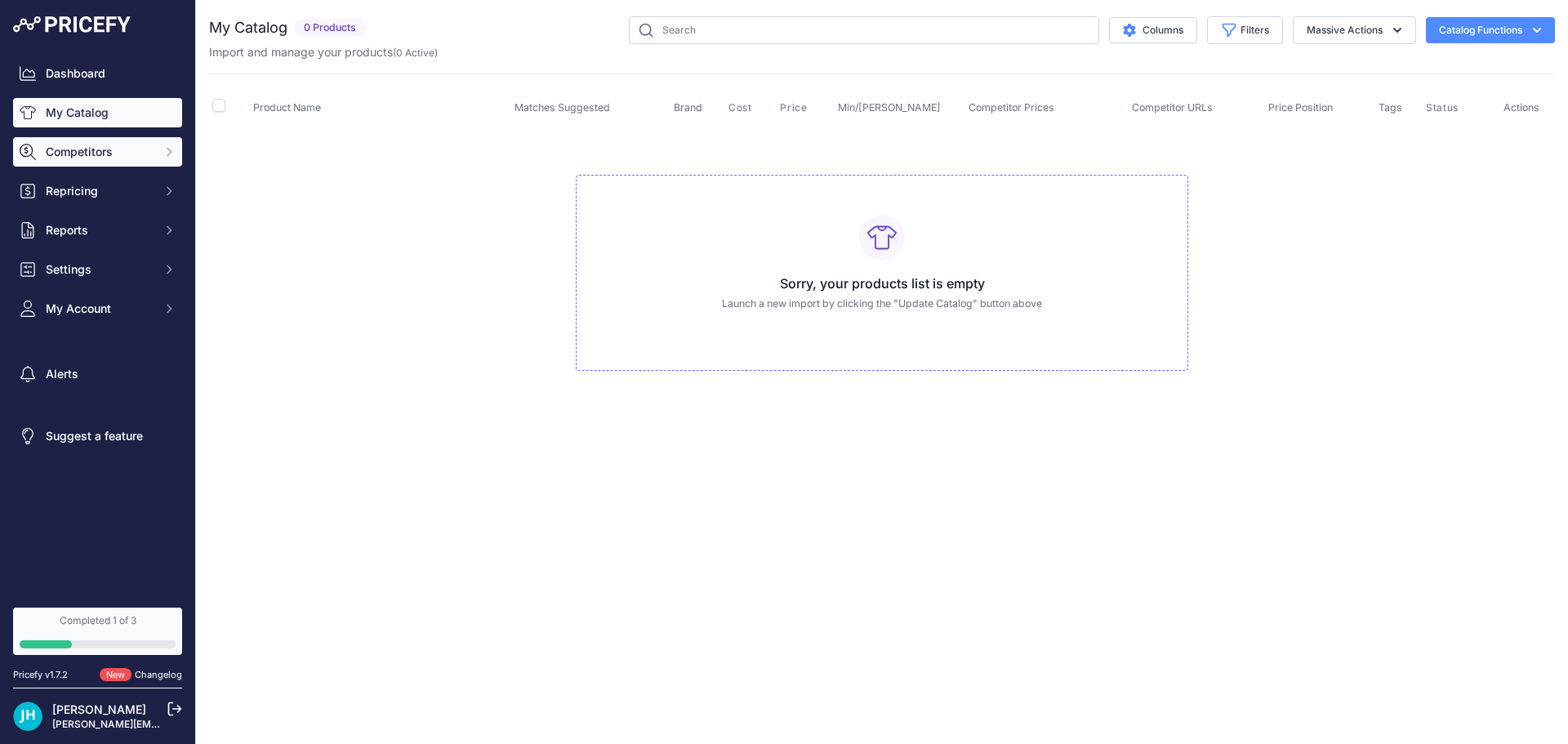
click at [85, 148] on span "Competitors" at bounding box center [100, 152] width 107 height 17
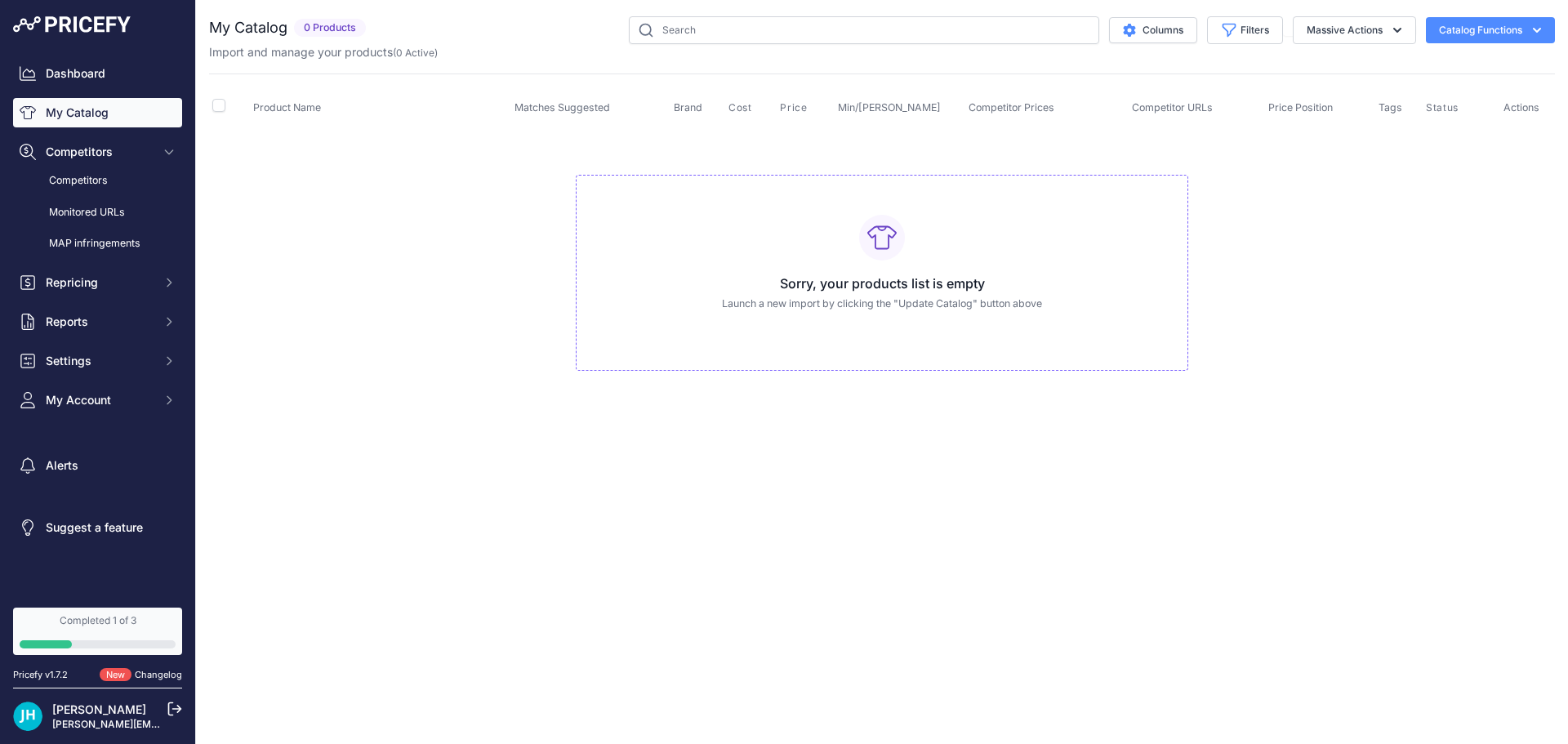
click at [96, 103] on link "My Catalog" at bounding box center [97, 112] width 169 height 30
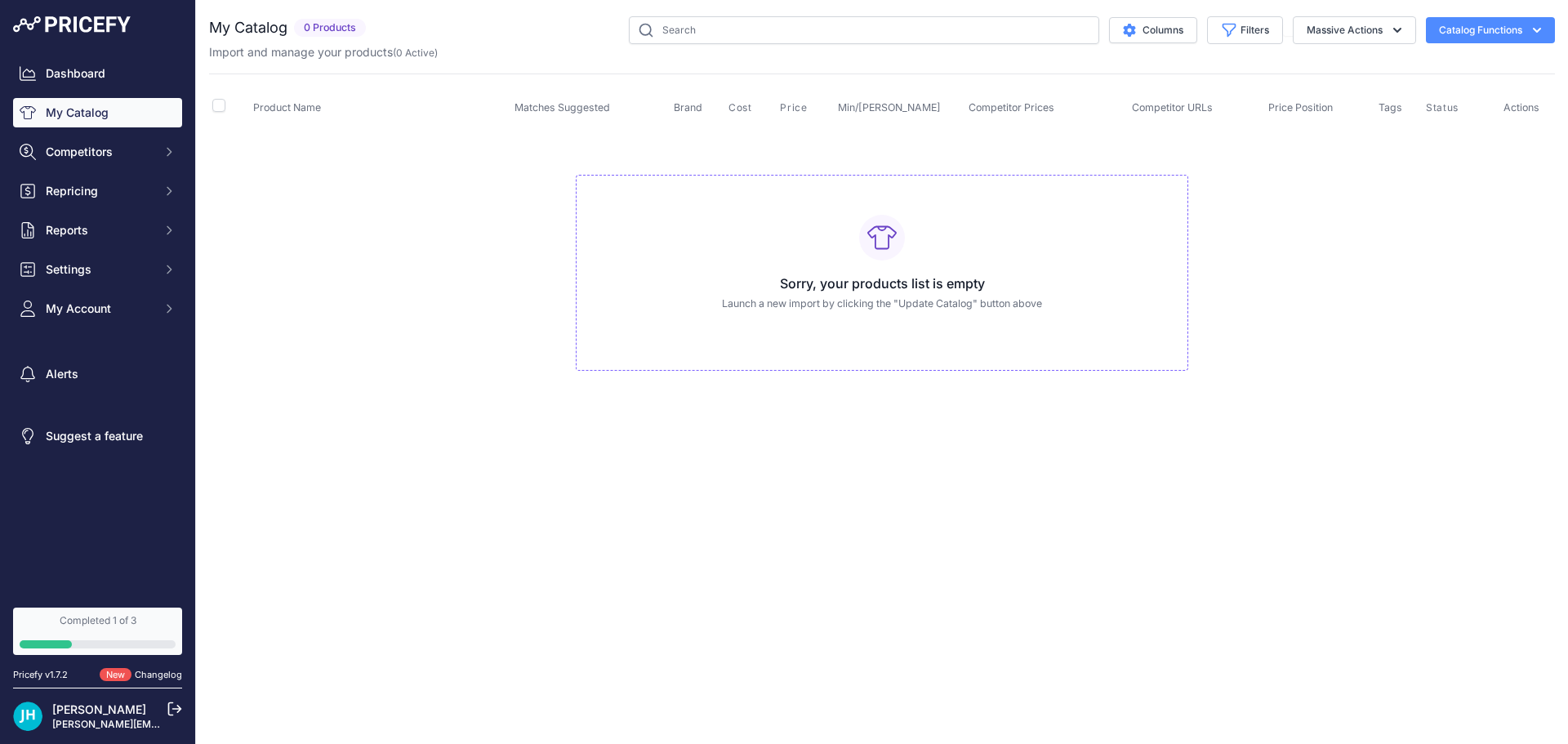
click at [134, 622] on div "Completed 1 of 3" at bounding box center [97, 620] width 156 height 13
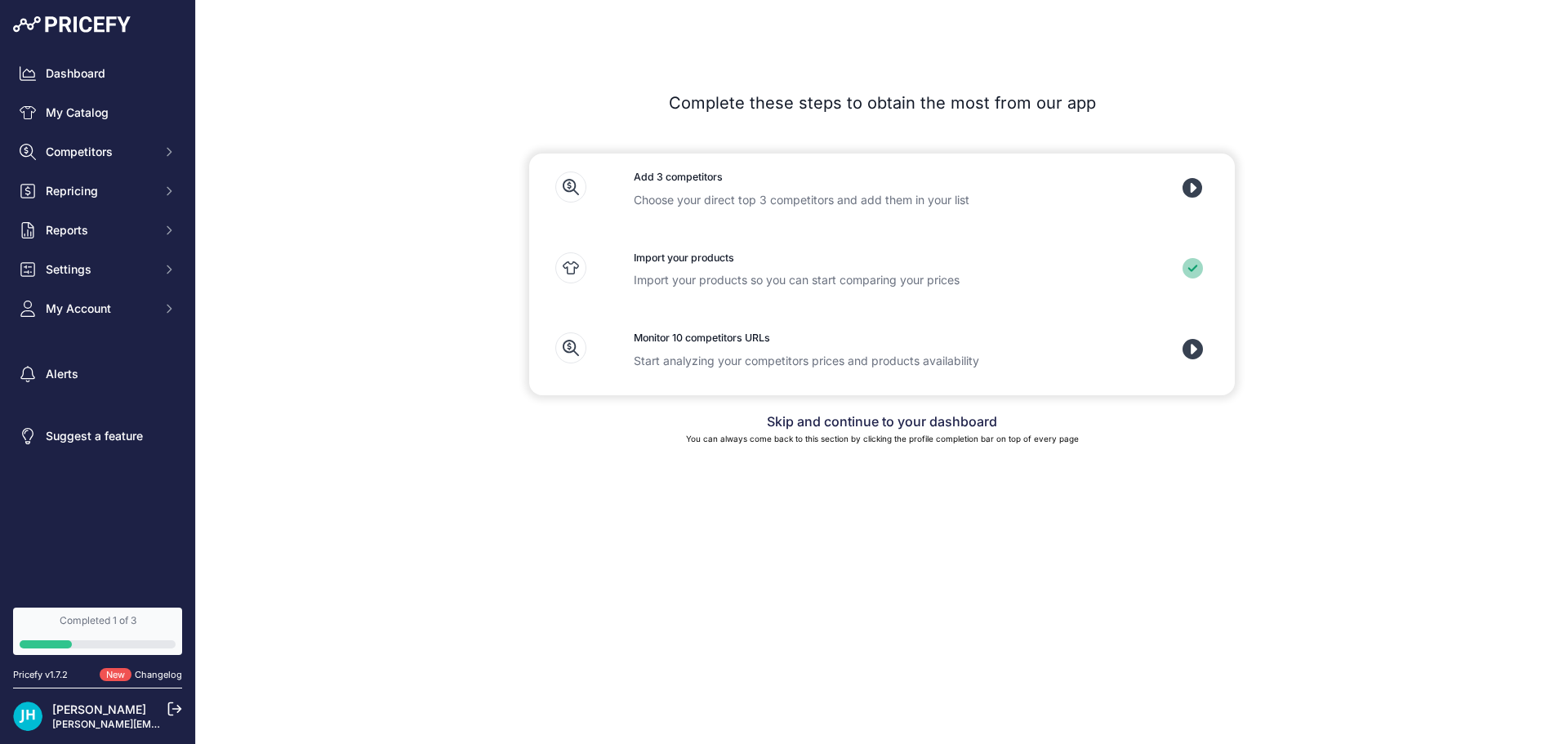
click at [1206, 266] on div at bounding box center [1195, 274] width 78 height 65
drag, startPoint x: 1352, startPoint y: 196, endPoint x: 1309, endPoint y: 89, distance: 115.3
click at [1352, 195] on section "Add 3 competitors Choose your direct top 3 competitors and add them in your lis…" at bounding box center [882, 274] width 1045 height 242
click at [659, 267] on div "Import your products Import your products so you can start comparing your prices" at bounding box center [882, 275] width 549 height 81
click at [95, 100] on link "My Catalog" at bounding box center [97, 112] width 169 height 30
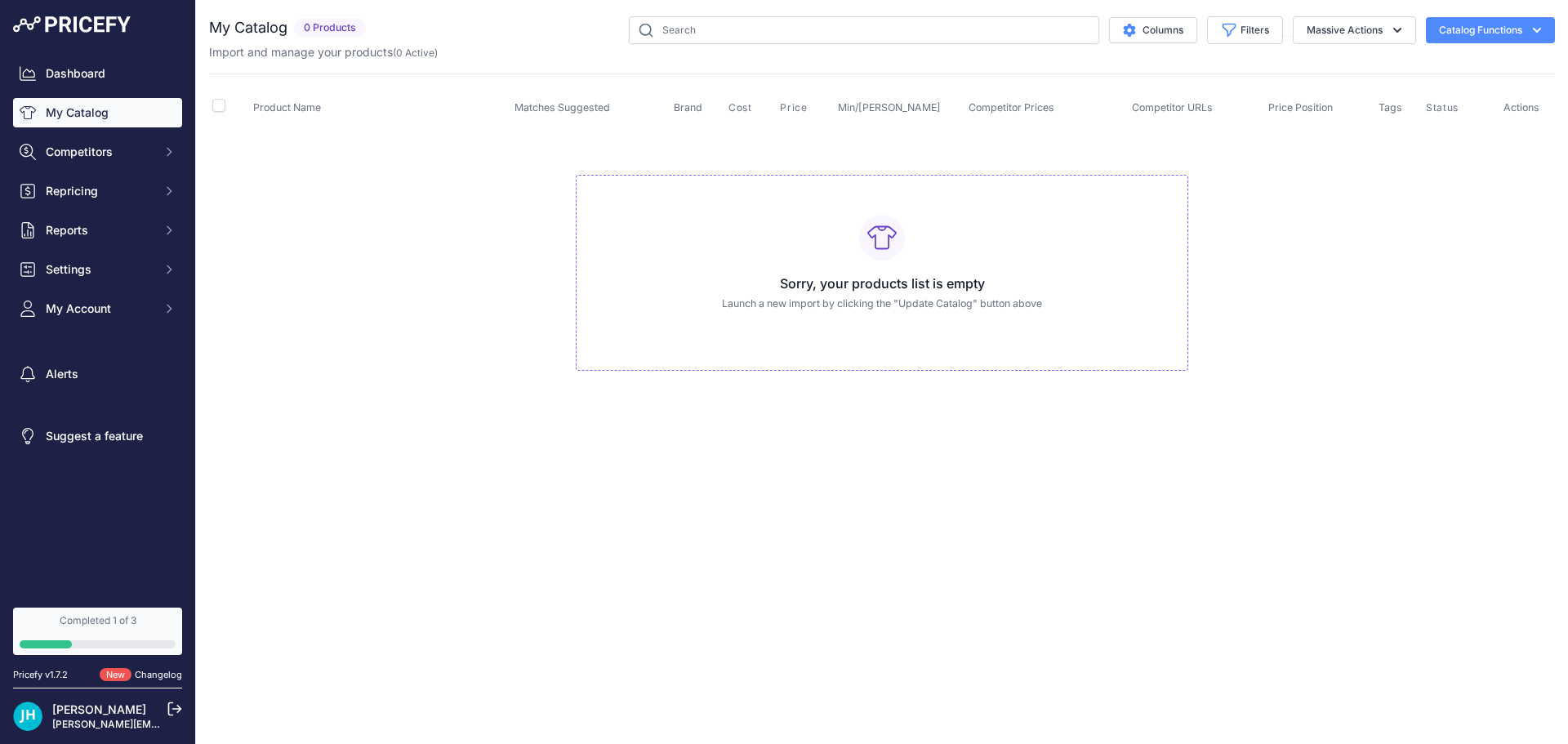
click at [924, 276] on h3 "Sorry, your products list is empty" at bounding box center [882, 283] width 585 height 19
click at [1356, 29] on button "Massive Actions" at bounding box center [1355, 30] width 124 height 28
click at [1477, 25] on button "Catalog Functions" at bounding box center [1491, 30] width 129 height 26
click at [365, 214] on td "Sorry, your products list is empty Launch a new import by clicking the "Update …" at bounding box center [882, 266] width 1346 height 275
click at [88, 637] on link "Completed 1 of 3" at bounding box center [97, 631] width 169 height 47
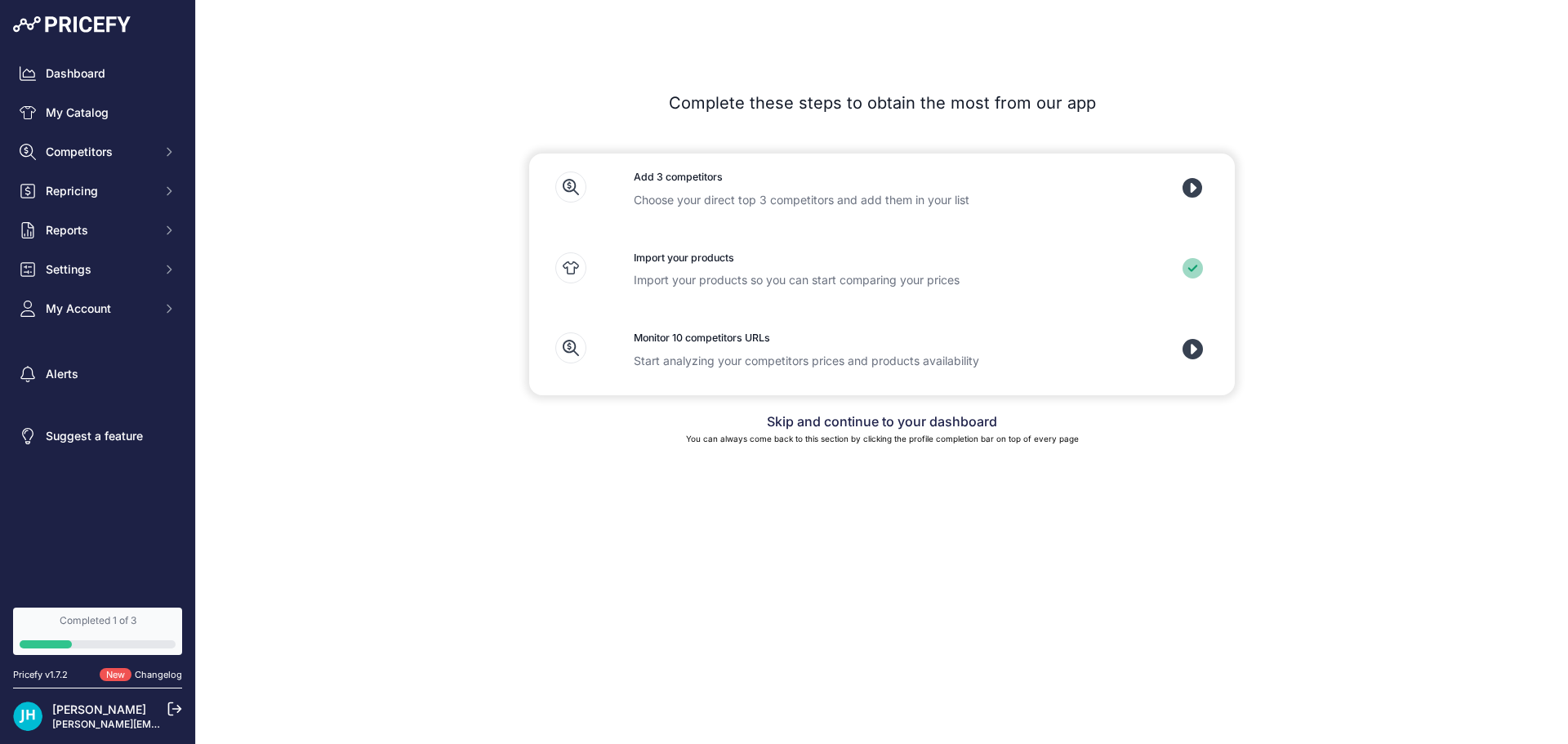
click at [1183, 276] on icon at bounding box center [1193, 268] width 20 height 20
click at [716, 248] on div "Import your products Import your products so you can start comparing your prices" at bounding box center [882, 275] width 549 height 81
click at [681, 276] on p "Import your products so you can start comparing your prices" at bounding box center [882, 280] width 496 height 17
drag, startPoint x: 581, startPoint y: 267, endPoint x: 571, endPoint y: 268, distance: 10.0
click at [575, 267] on icon at bounding box center [571, 268] width 31 height 31
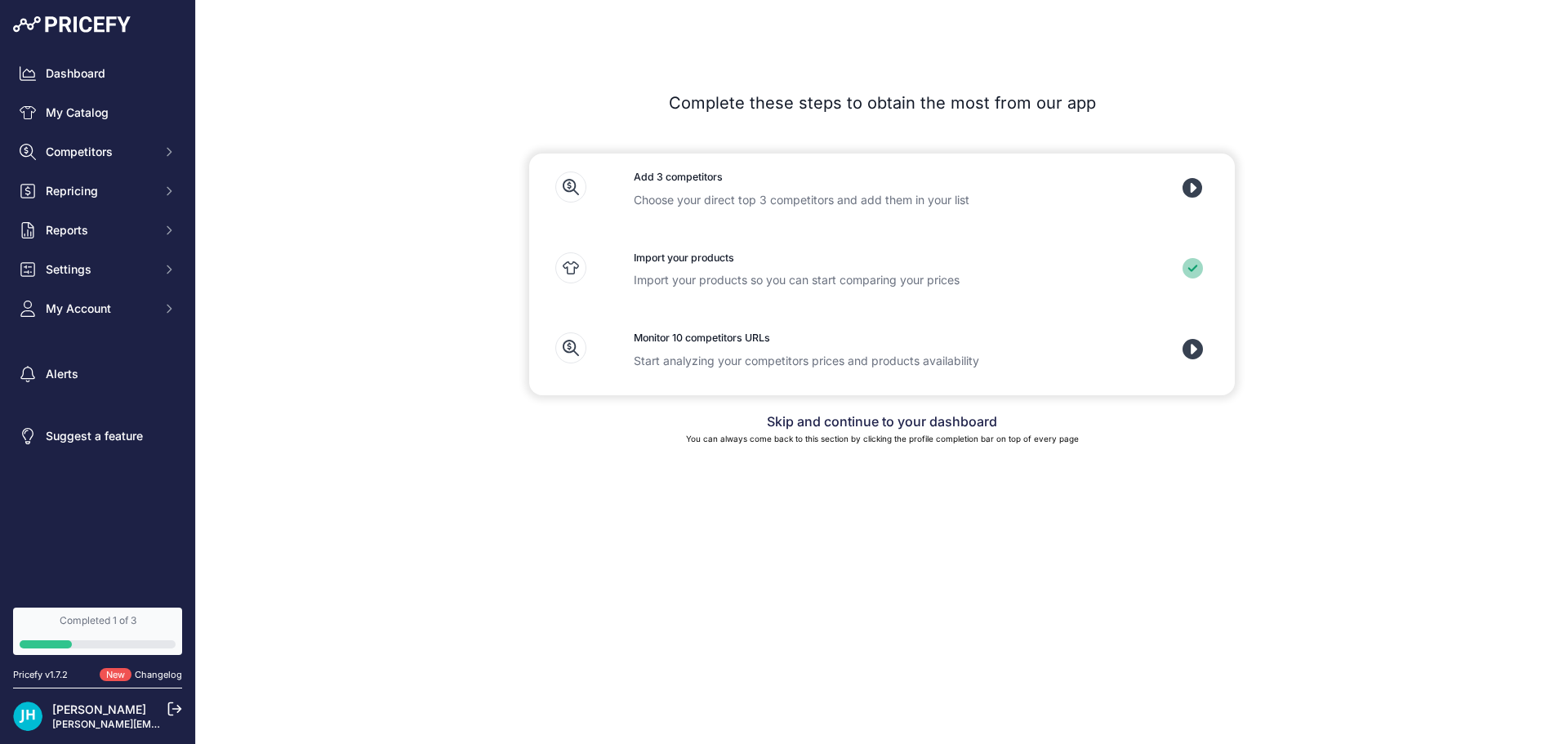
click at [571, 268] on icon at bounding box center [571, 268] width 31 height 31
click at [575, 269] on icon at bounding box center [571, 268] width 31 height 31
click at [674, 182] on h3 "Add 3 competitors" at bounding box center [882, 177] width 496 height 16
click at [1193, 261] on icon at bounding box center [1193, 268] width 20 height 20
click at [1197, 344] on icon at bounding box center [1193, 348] width 20 height 20
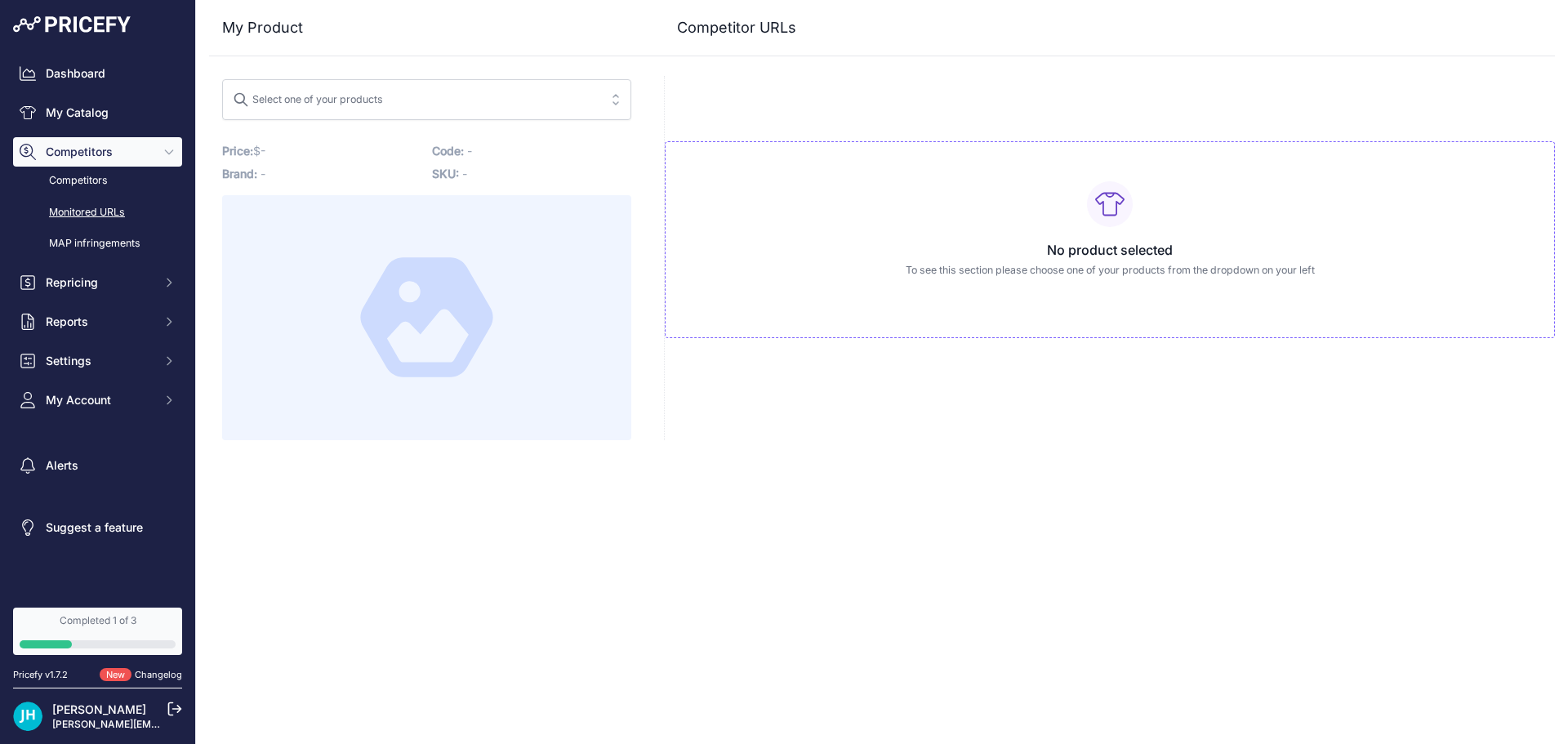
click at [109, 210] on link "Monitored URLs" at bounding box center [97, 212] width 169 height 29
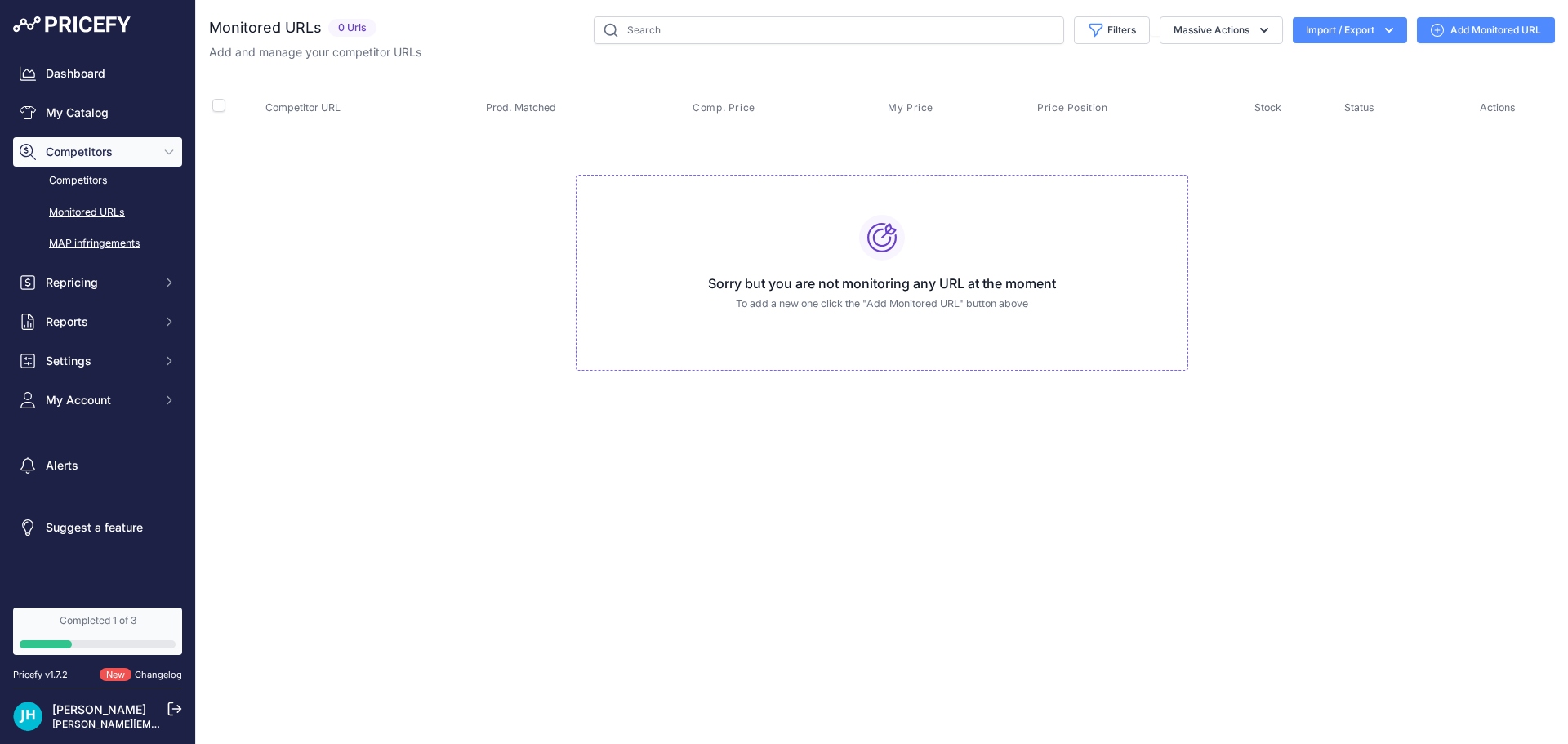
click at [109, 249] on link "MAP infringements" at bounding box center [97, 243] width 169 height 29
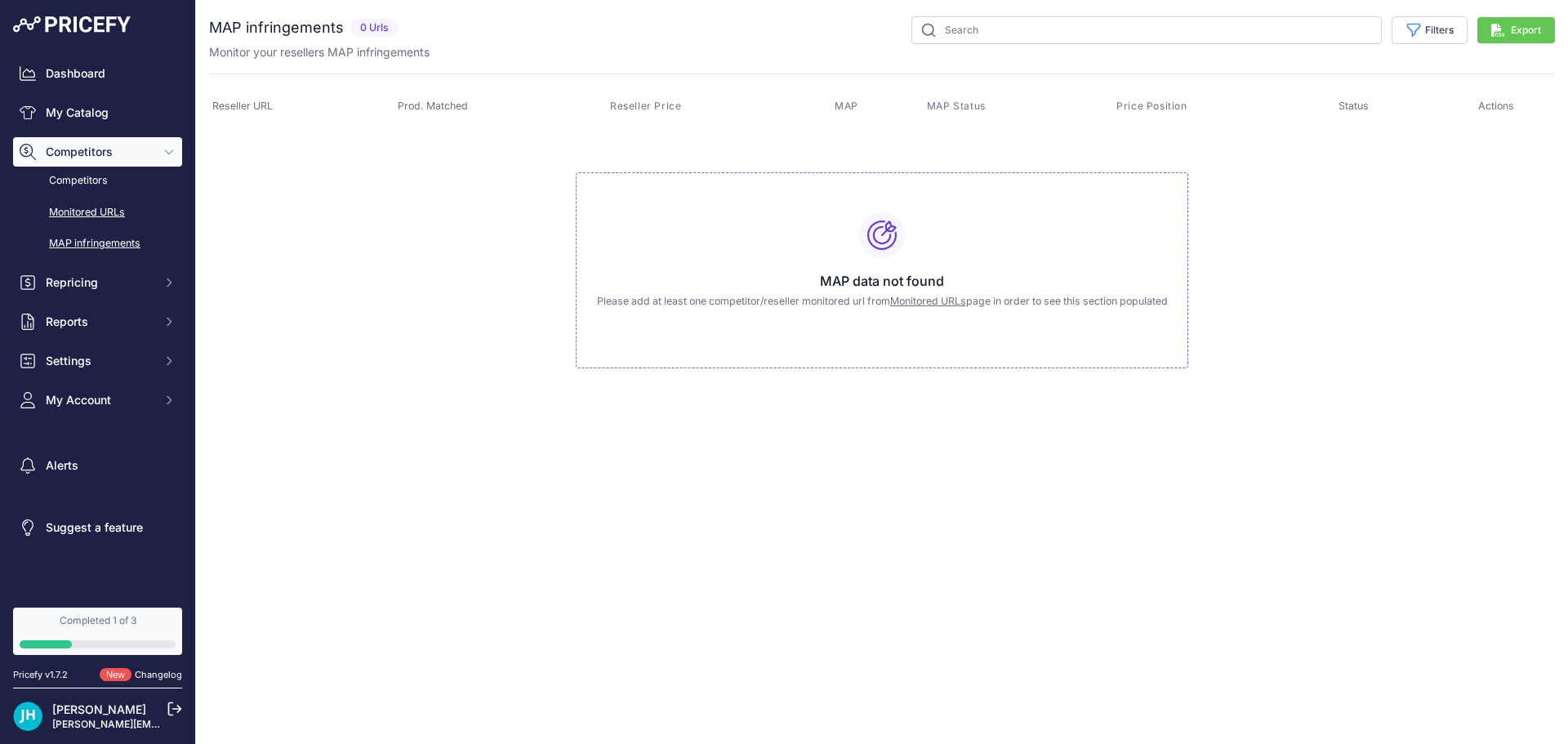
click at [77, 207] on link "Monitored URLs" at bounding box center [97, 212] width 169 height 29
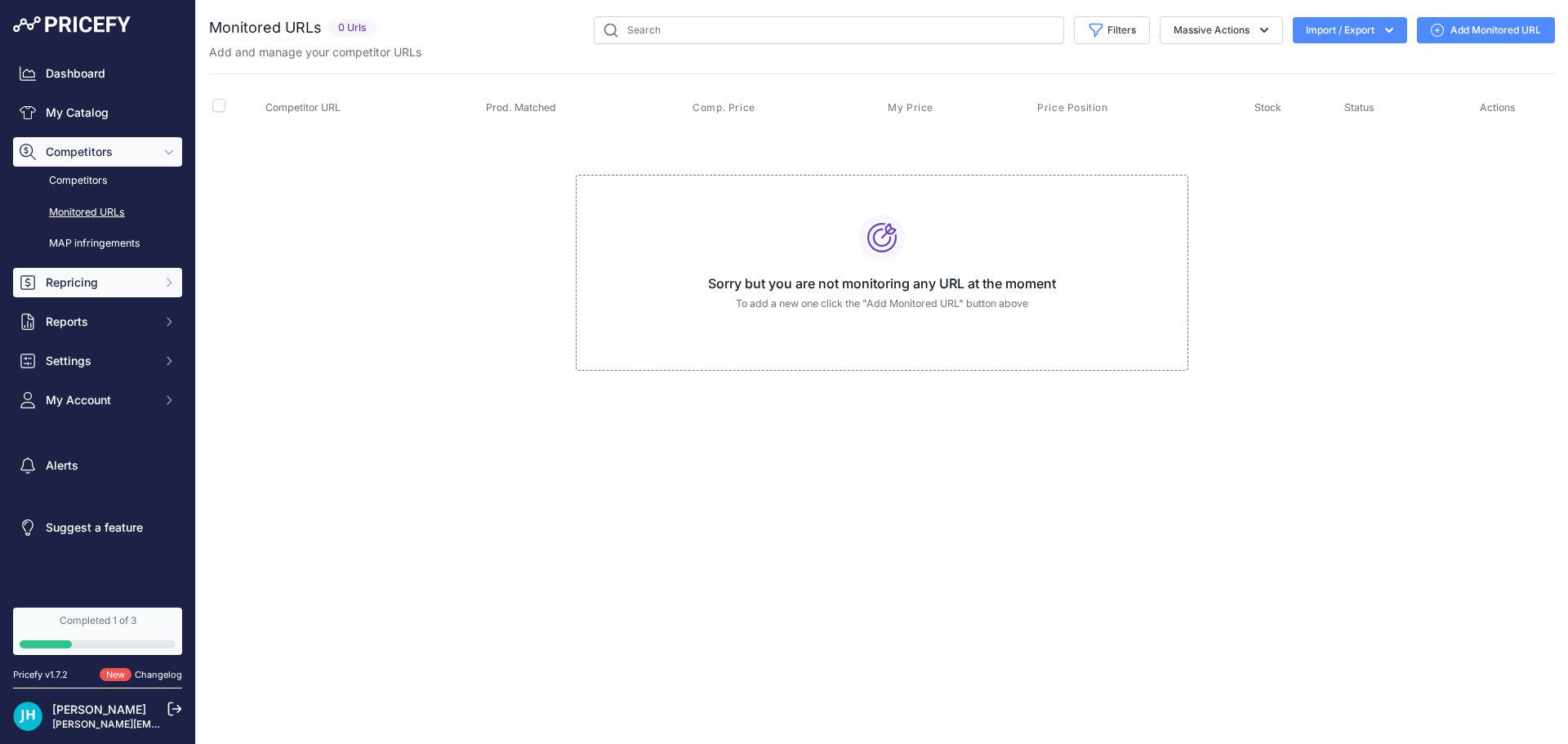
click at [69, 275] on span "Repricing" at bounding box center [100, 283] width 107 height 17
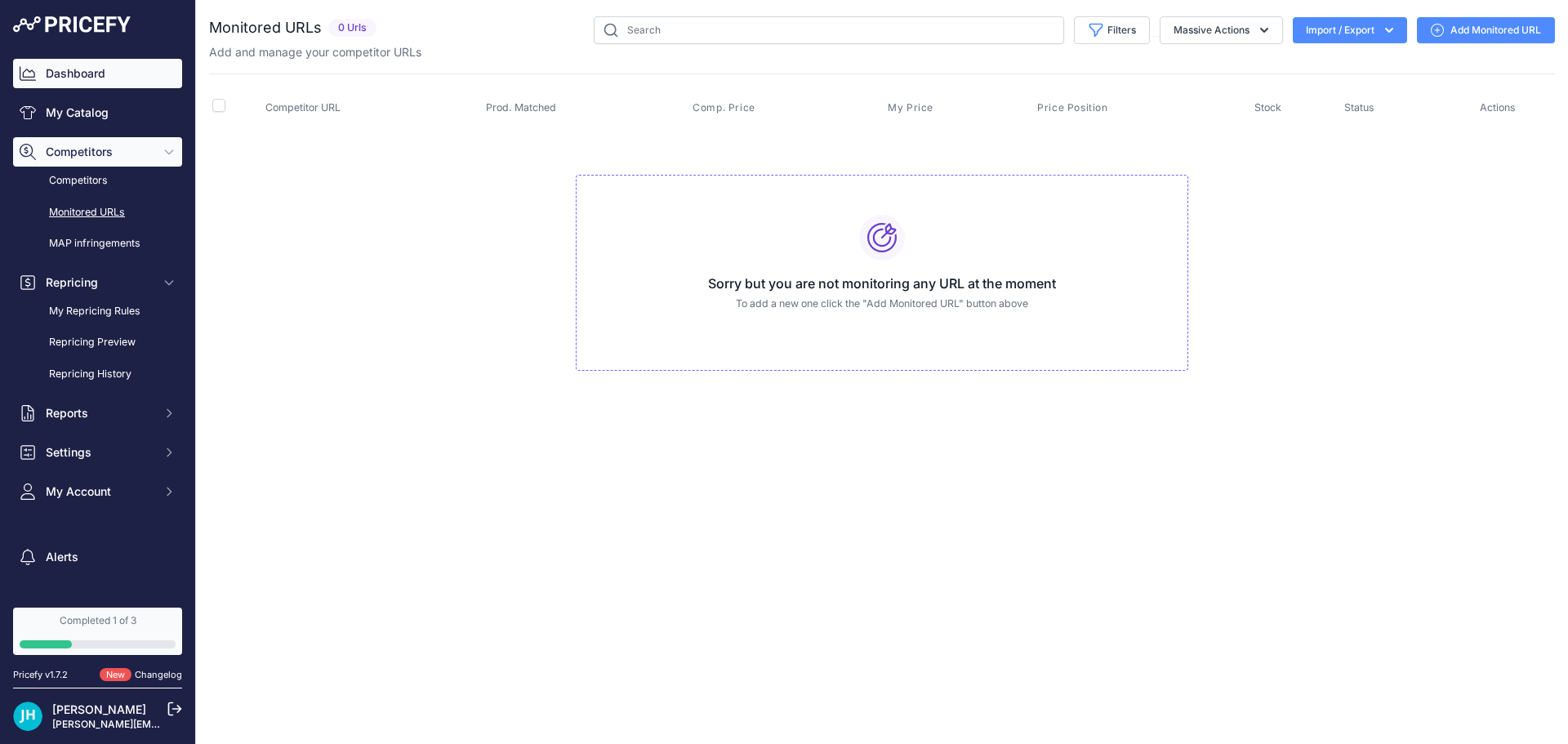
click at [76, 78] on link "Dashboard" at bounding box center [97, 74] width 169 height 30
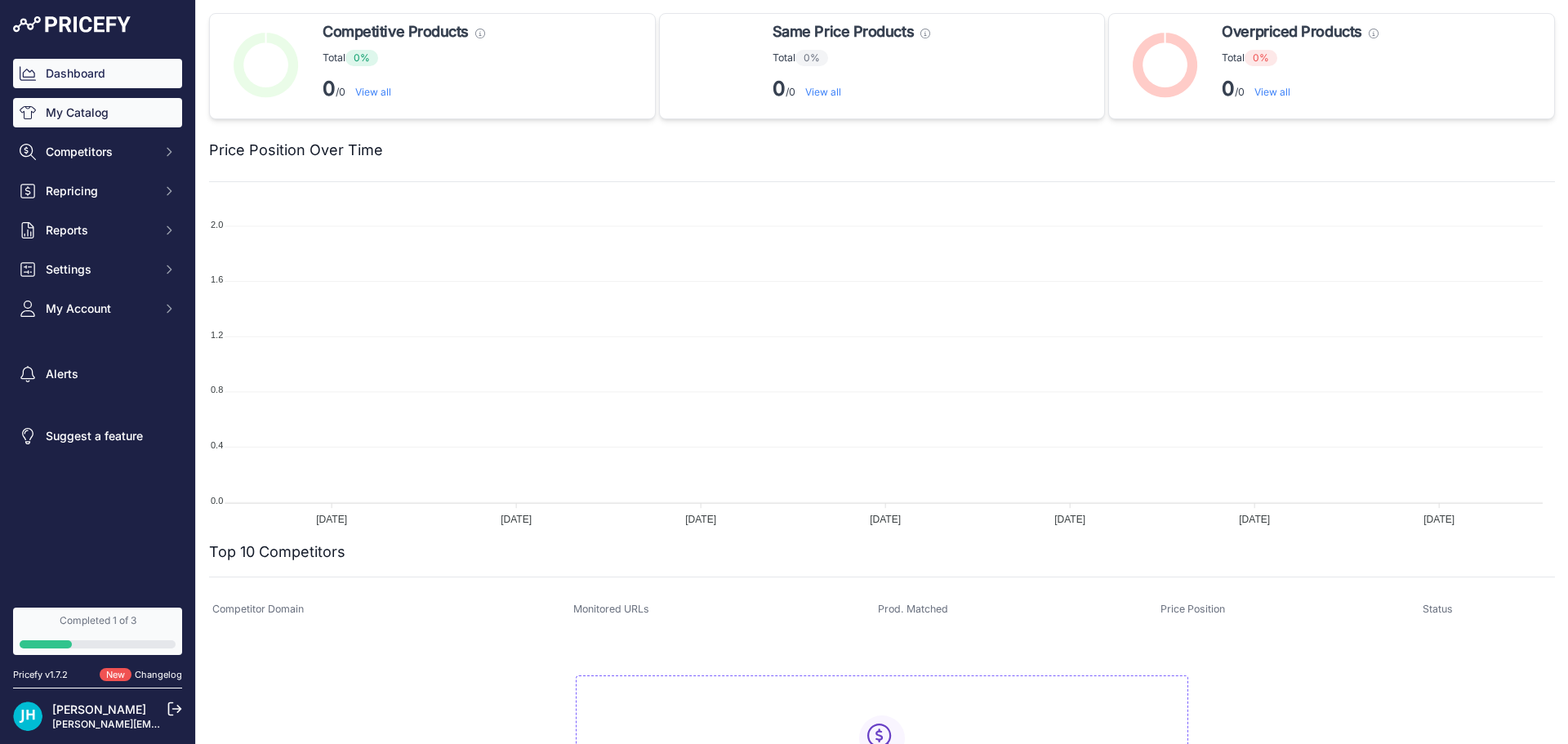
click at [95, 116] on link "My Catalog" at bounding box center [97, 112] width 169 height 30
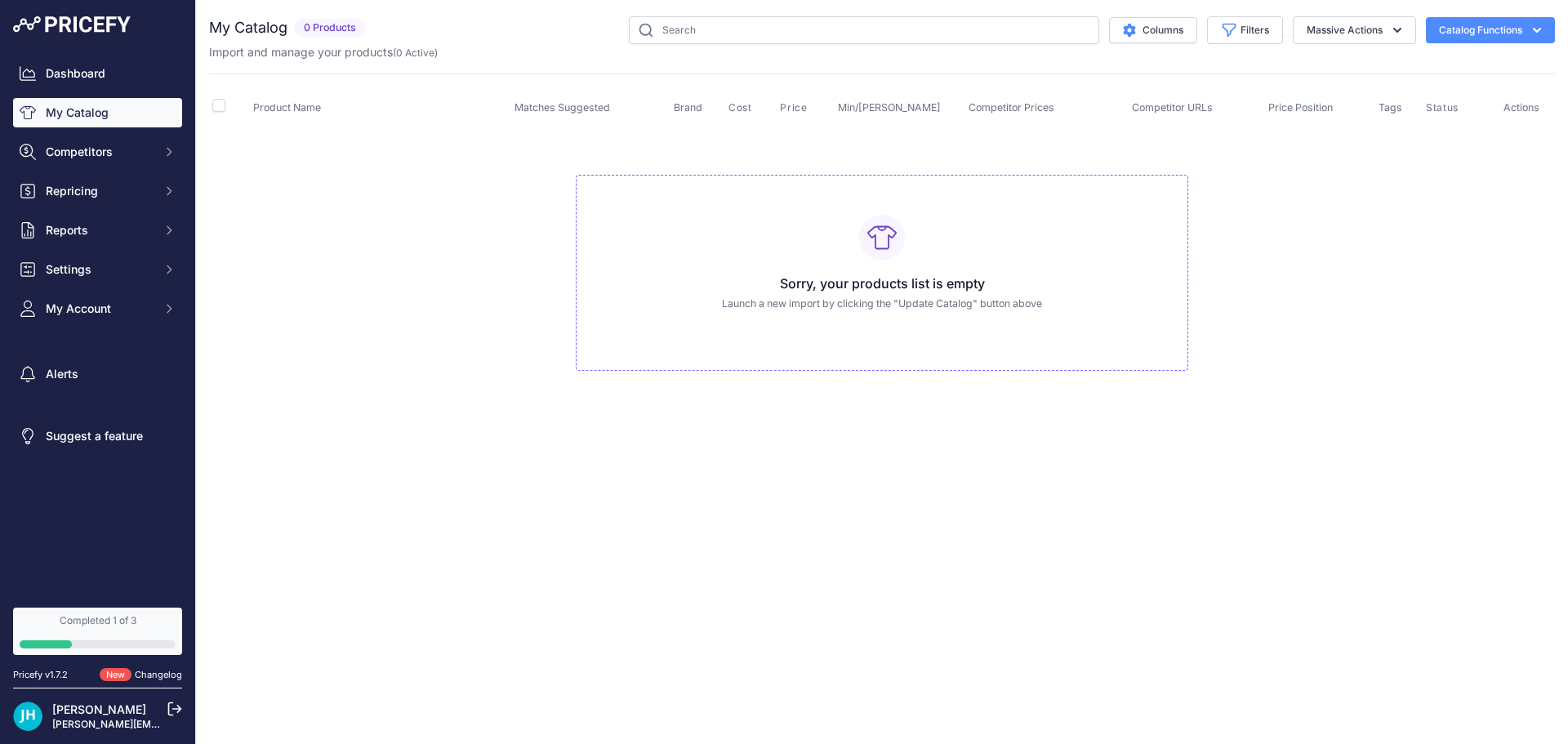
click at [793, 285] on h3 "Sorry, your products list is empty" at bounding box center [882, 283] width 585 height 19
drag, startPoint x: 1494, startPoint y: 9, endPoint x: 1495, endPoint y: -25, distance: 34.0
click at [1495, 0] on html "Lorem Ipsum Close Dashboard My Catalog Competitors Competitors Monitored URLs M…" at bounding box center [784, 372] width 1568 height 744
click at [1538, 37] on icon "button" at bounding box center [1538, 30] width 17 height 17
click at [1460, 62] on span "Import Additional Info" at bounding box center [1459, 65] width 100 height 13
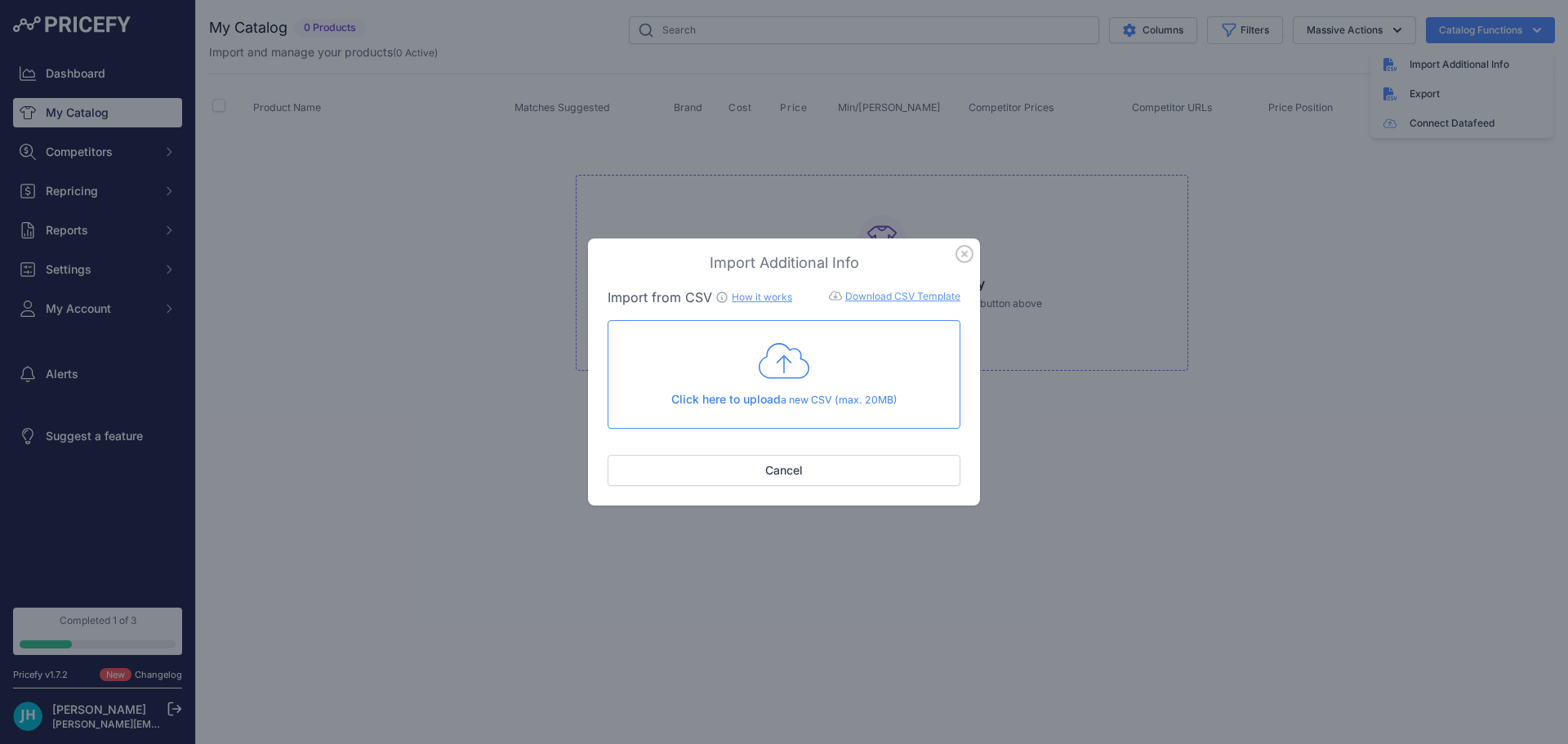
click at [781, 368] on icon at bounding box center [784, 360] width 51 height 41
click at [725, 391] on p "Click here to upload a new CSV (max. 20MB)" at bounding box center [784, 399] width 325 height 18
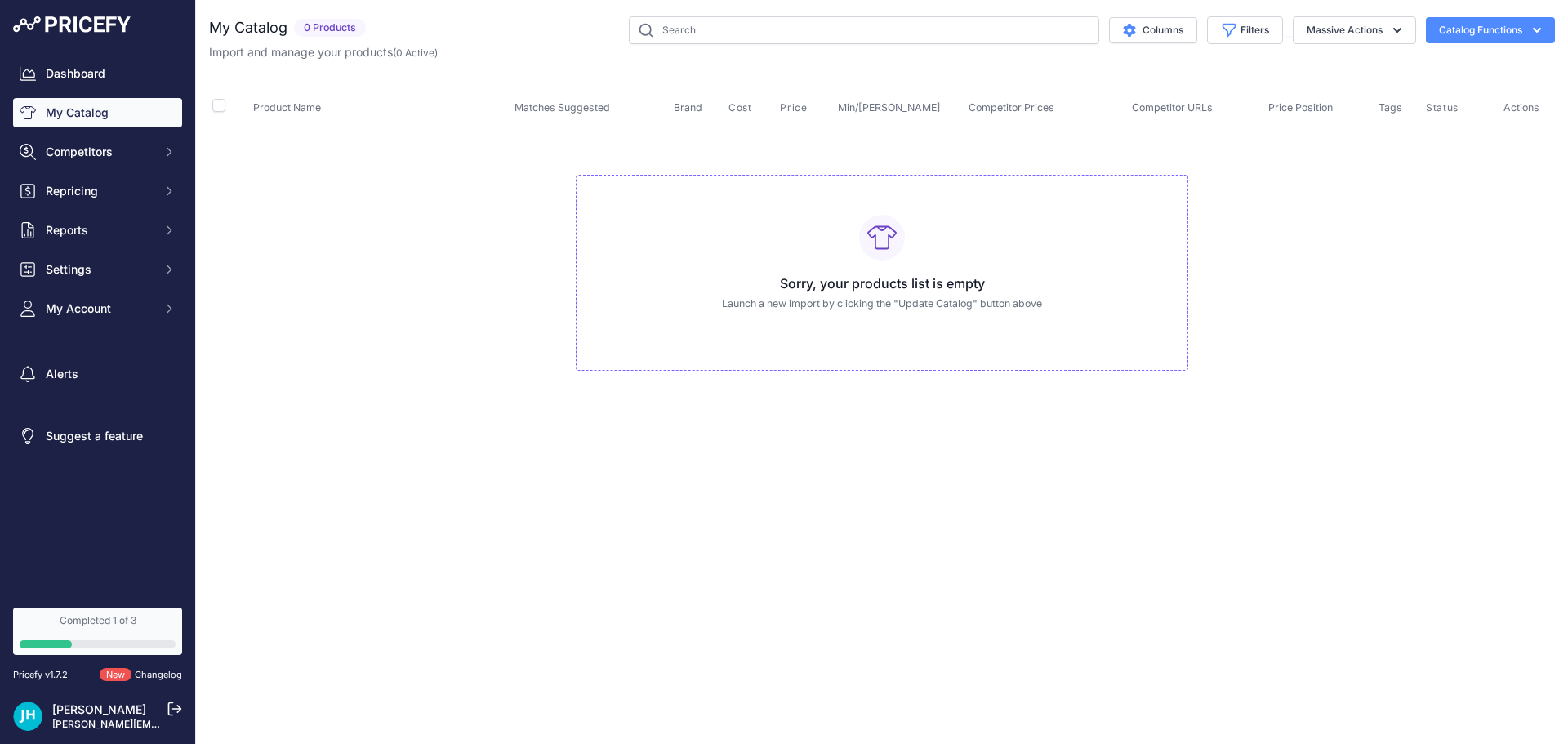
click at [1508, 42] on button "Catalog Functions" at bounding box center [1491, 30] width 129 height 26
click at [1468, 66] on span "Import Additional Info" at bounding box center [1459, 65] width 100 height 13
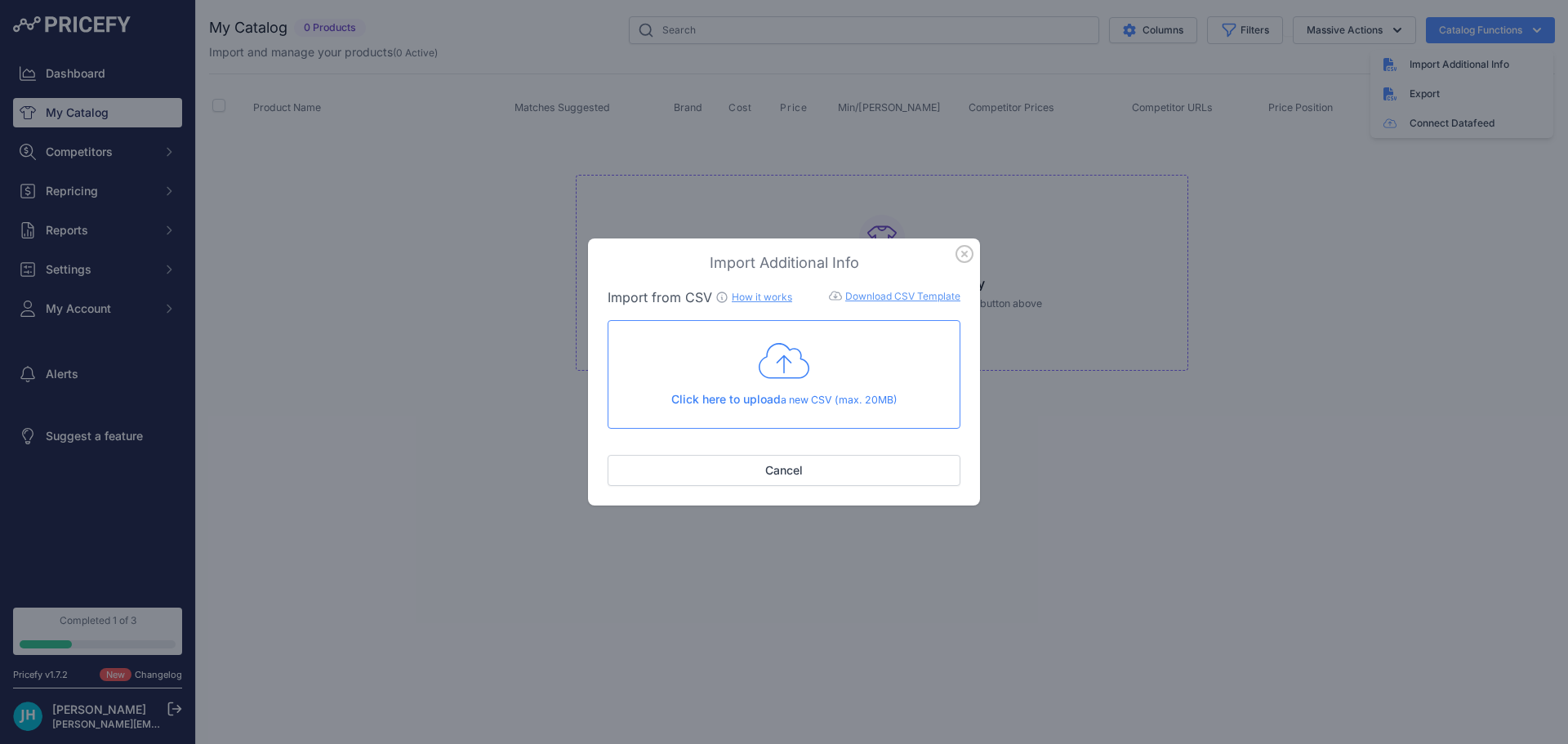
click at [805, 389] on div "Click here to upload a new CSV (max. 20MB)" at bounding box center [784, 373] width 325 height 67
click at [768, 396] on span "Click here to upload" at bounding box center [726, 398] width 110 height 14
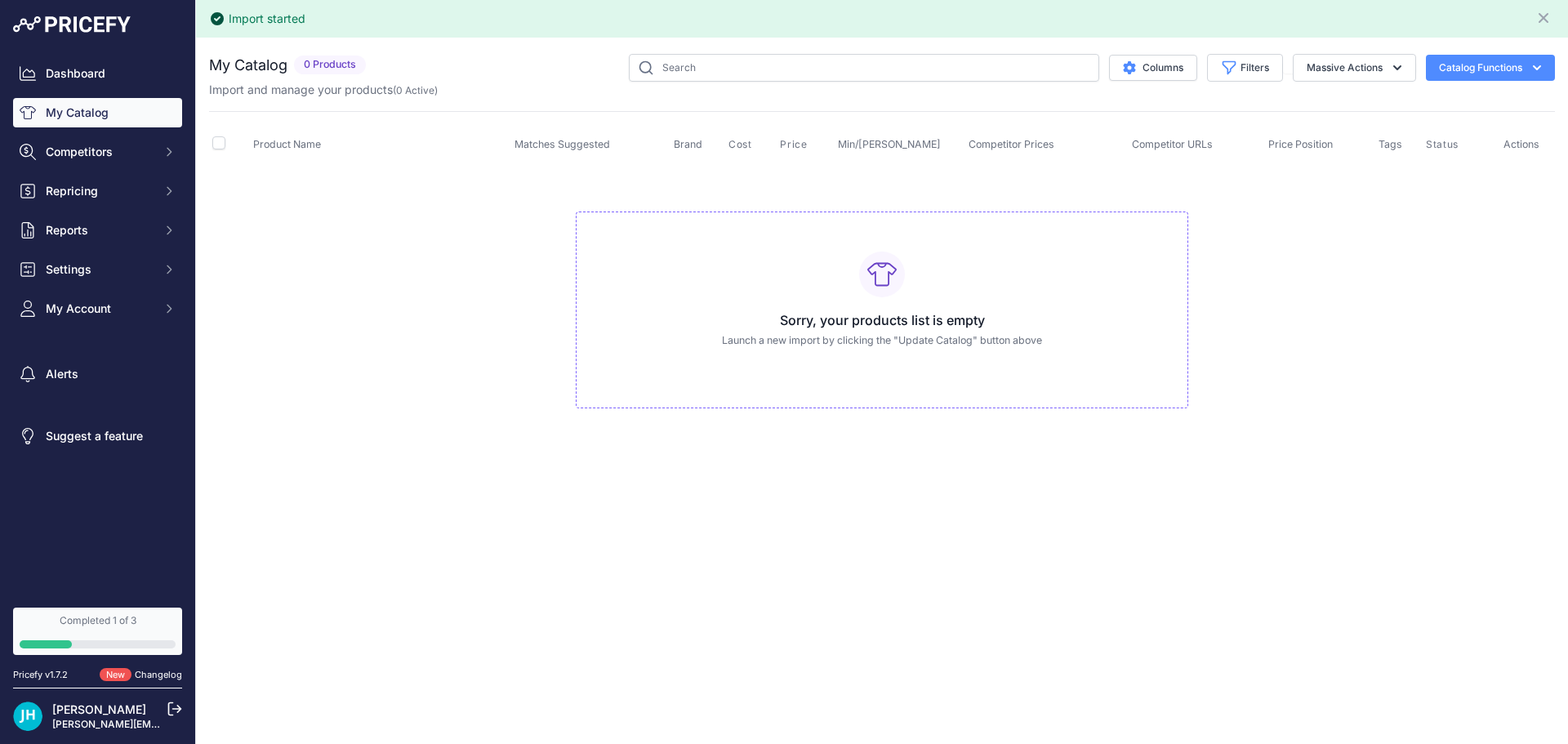
click at [551, 396] on td "Sorry, your products list is empty Launch a new import by clicking the "Update …" at bounding box center [882, 303] width 1346 height 275
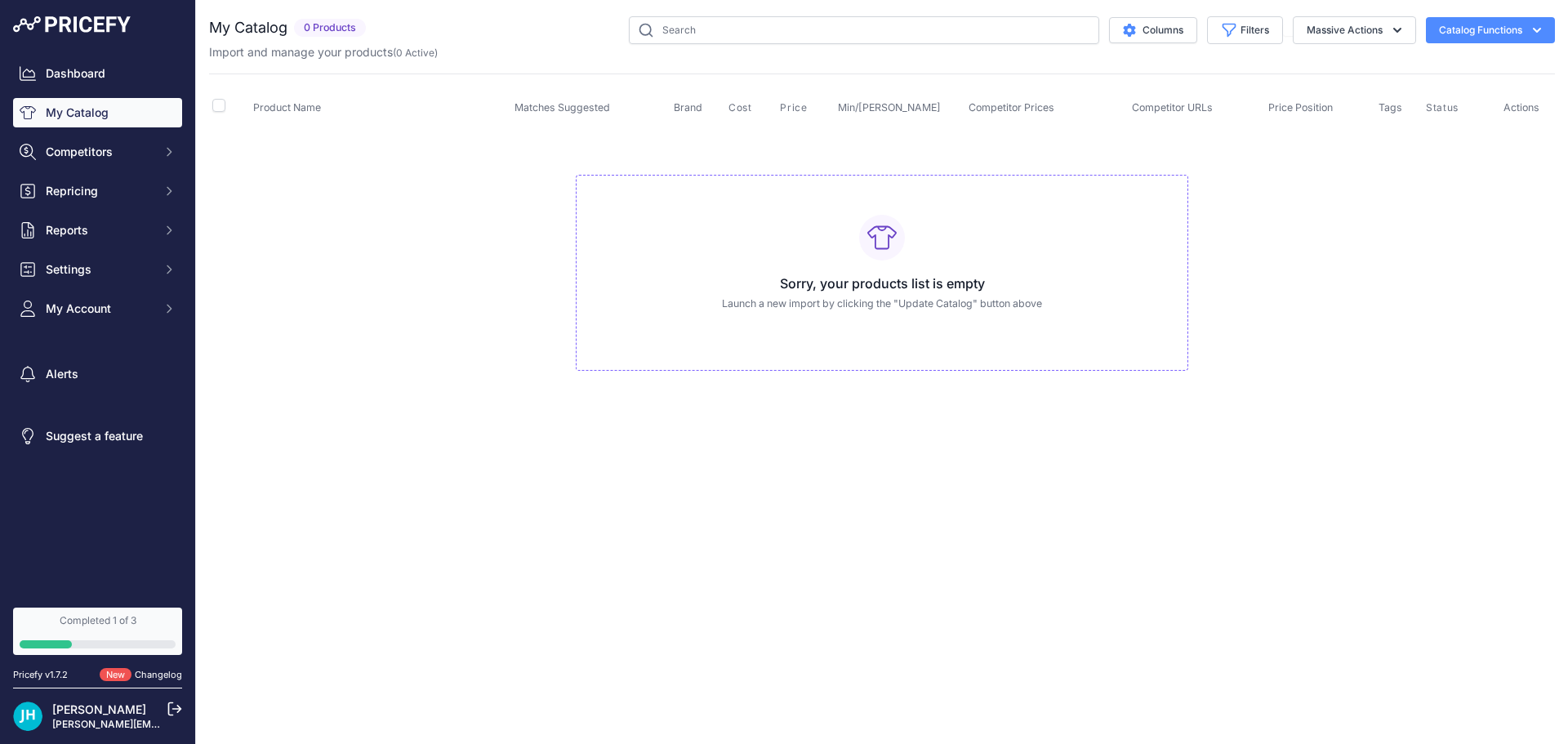
click at [338, 26] on span "0 Products" at bounding box center [330, 28] width 72 height 18
click at [1508, 33] on button "Catalog Functions" at bounding box center [1491, 30] width 129 height 26
click at [1468, 67] on span "Import Additional Info" at bounding box center [1459, 65] width 100 height 13
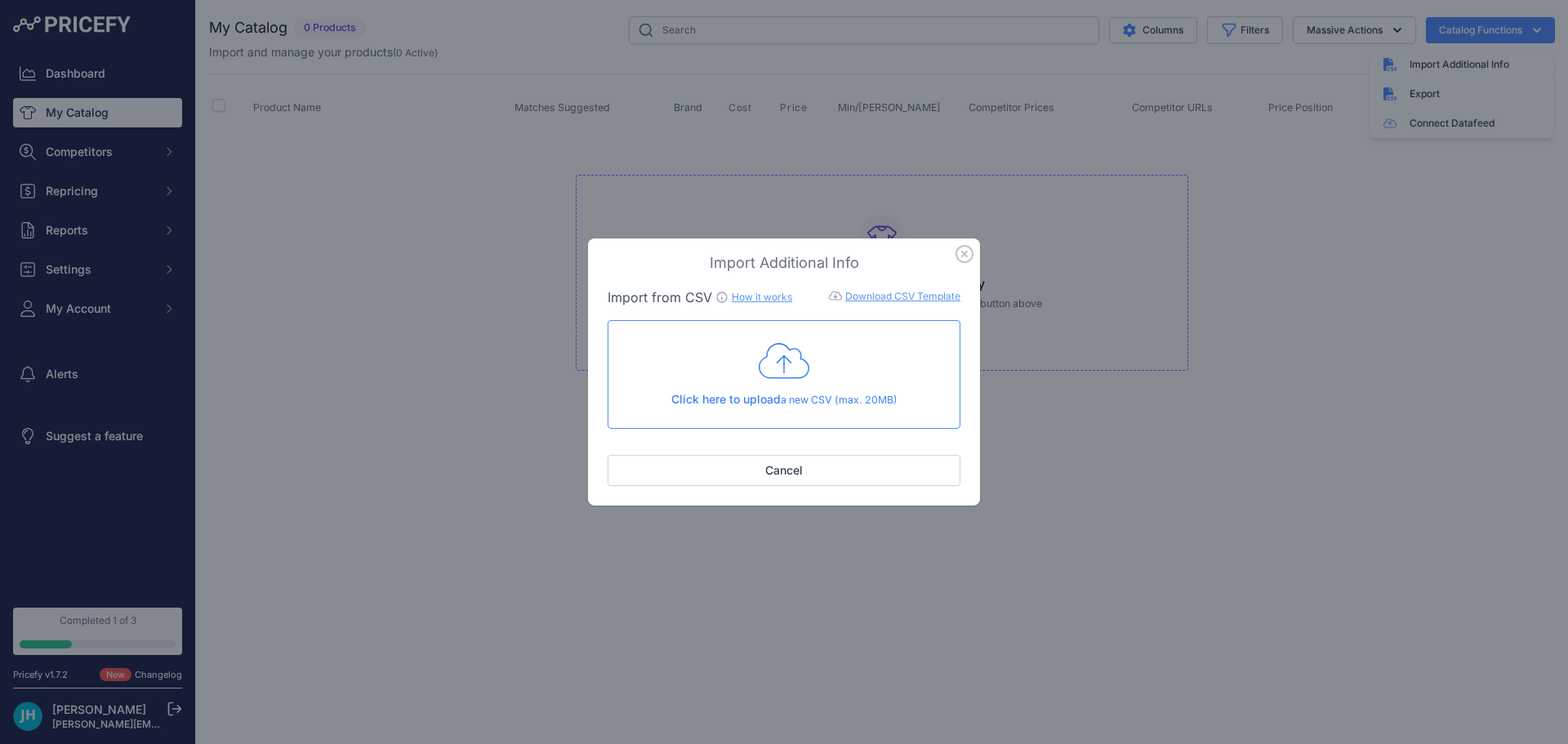
click at [724, 403] on span "Click here to upload" at bounding box center [726, 398] width 110 height 14
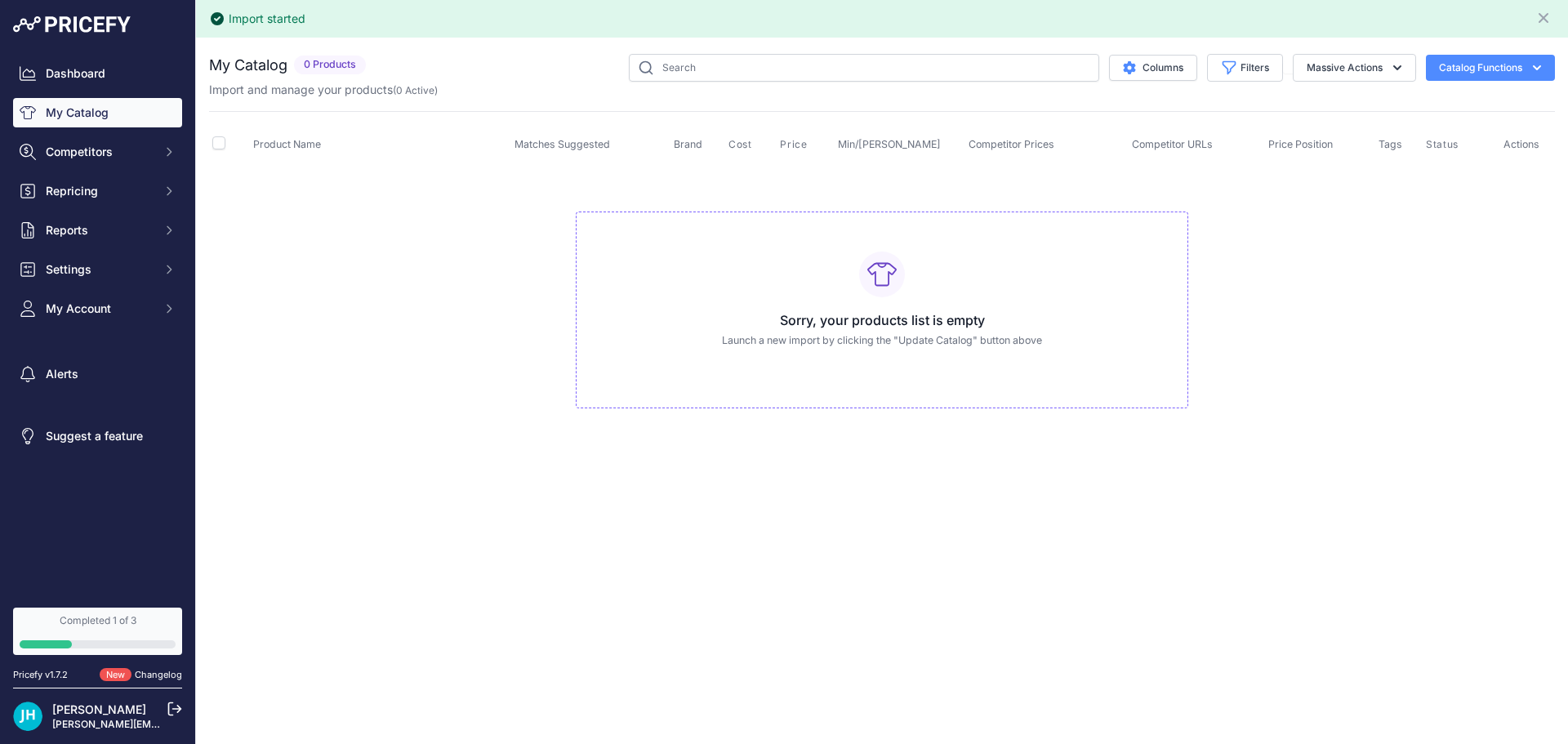
click at [1301, 369] on td "Sorry, your products list is empty Launch a new import by clicking the "Update …" at bounding box center [882, 303] width 1346 height 275
click at [1211, 367] on td "Sorry, your products list is empty Launch a new import by clicking the "Update …" at bounding box center [882, 303] width 1346 height 275
click at [99, 153] on span "Competitors" at bounding box center [100, 152] width 107 height 17
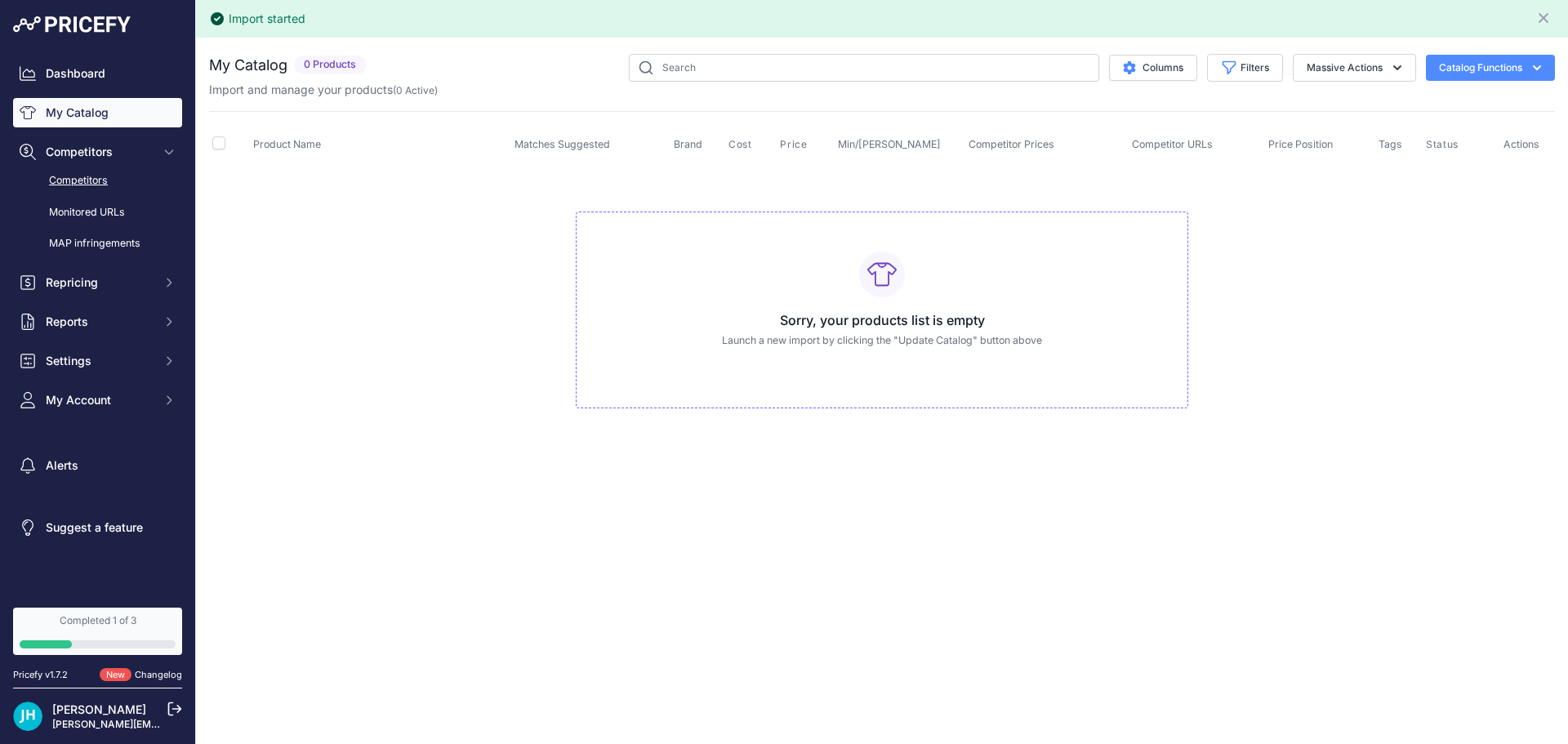
click at [96, 173] on link "Competitors" at bounding box center [97, 181] width 169 height 29
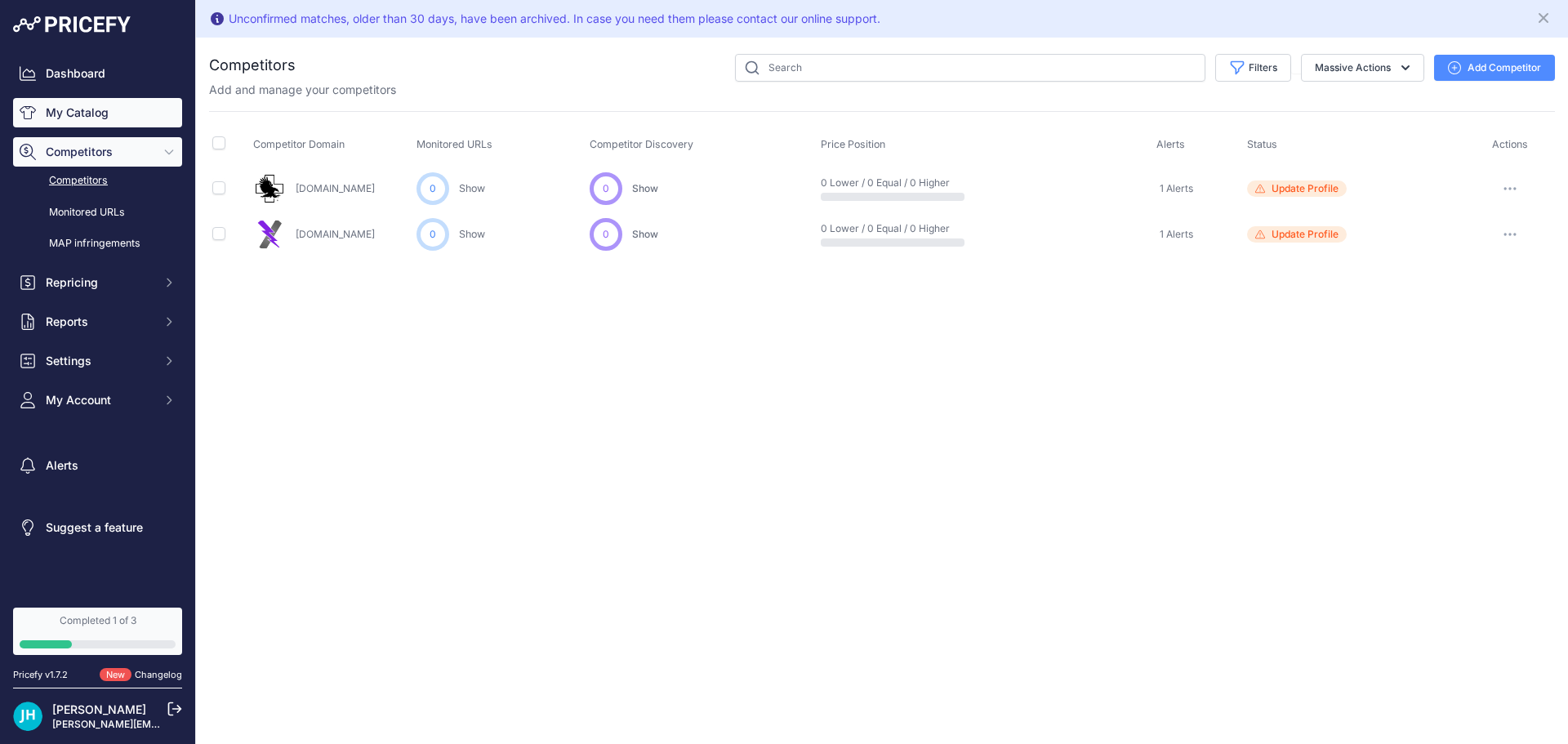
click at [77, 111] on link "My Catalog" at bounding box center [97, 112] width 169 height 30
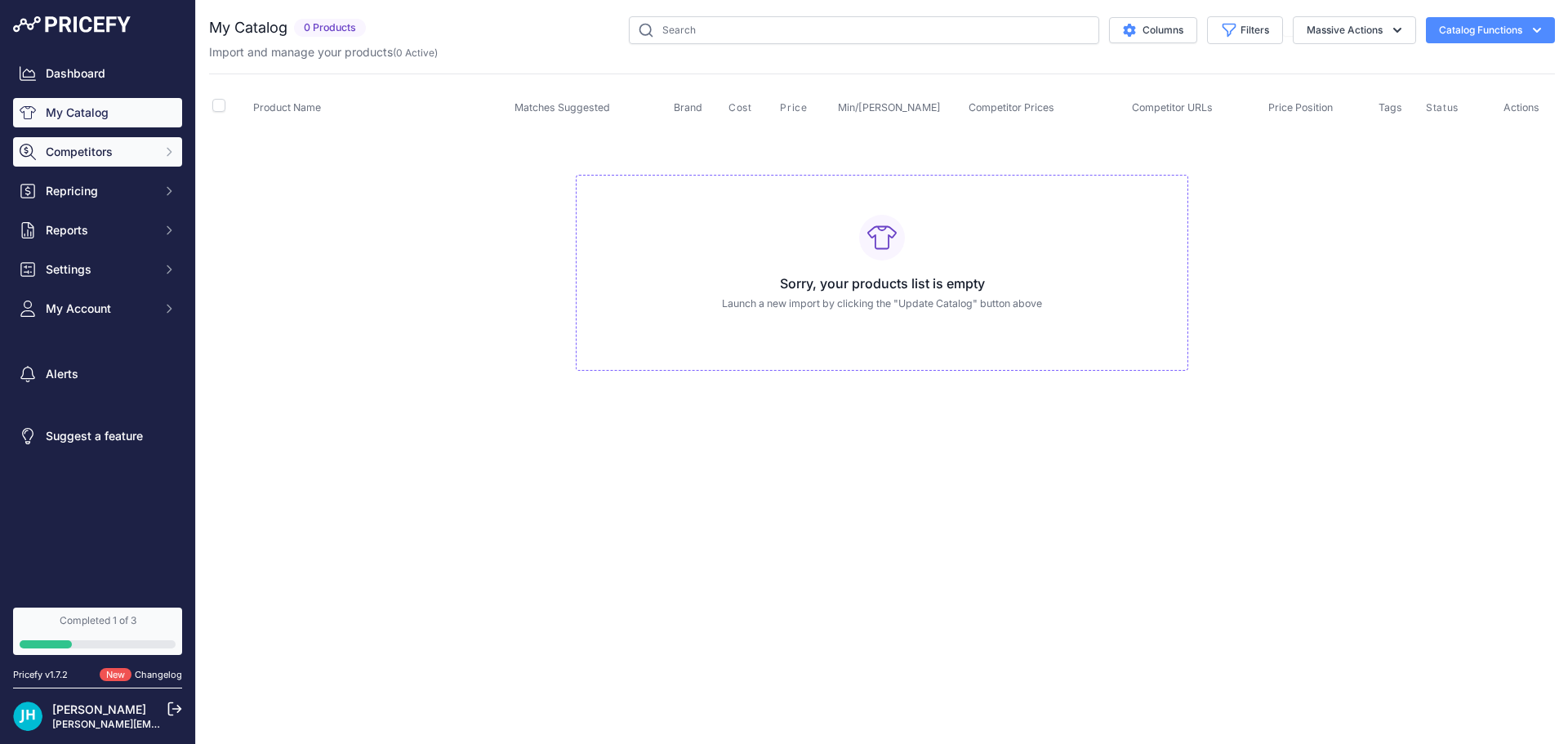
click at [83, 165] on button "Competitors" at bounding box center [97, 152] width 169 height 30
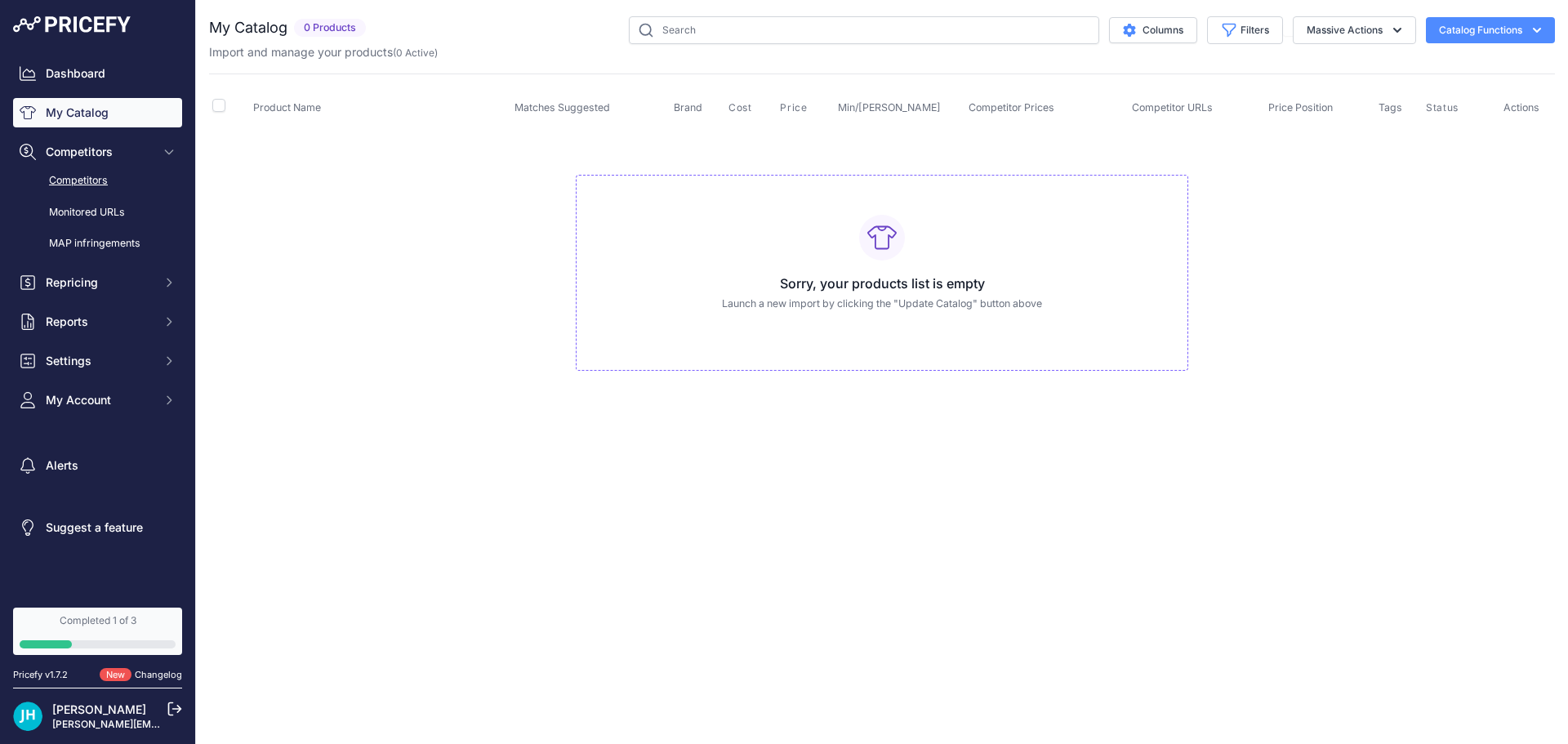
click at [89, 183] on link "Competitors" at bounding box center [97, 181] width 169 height 29
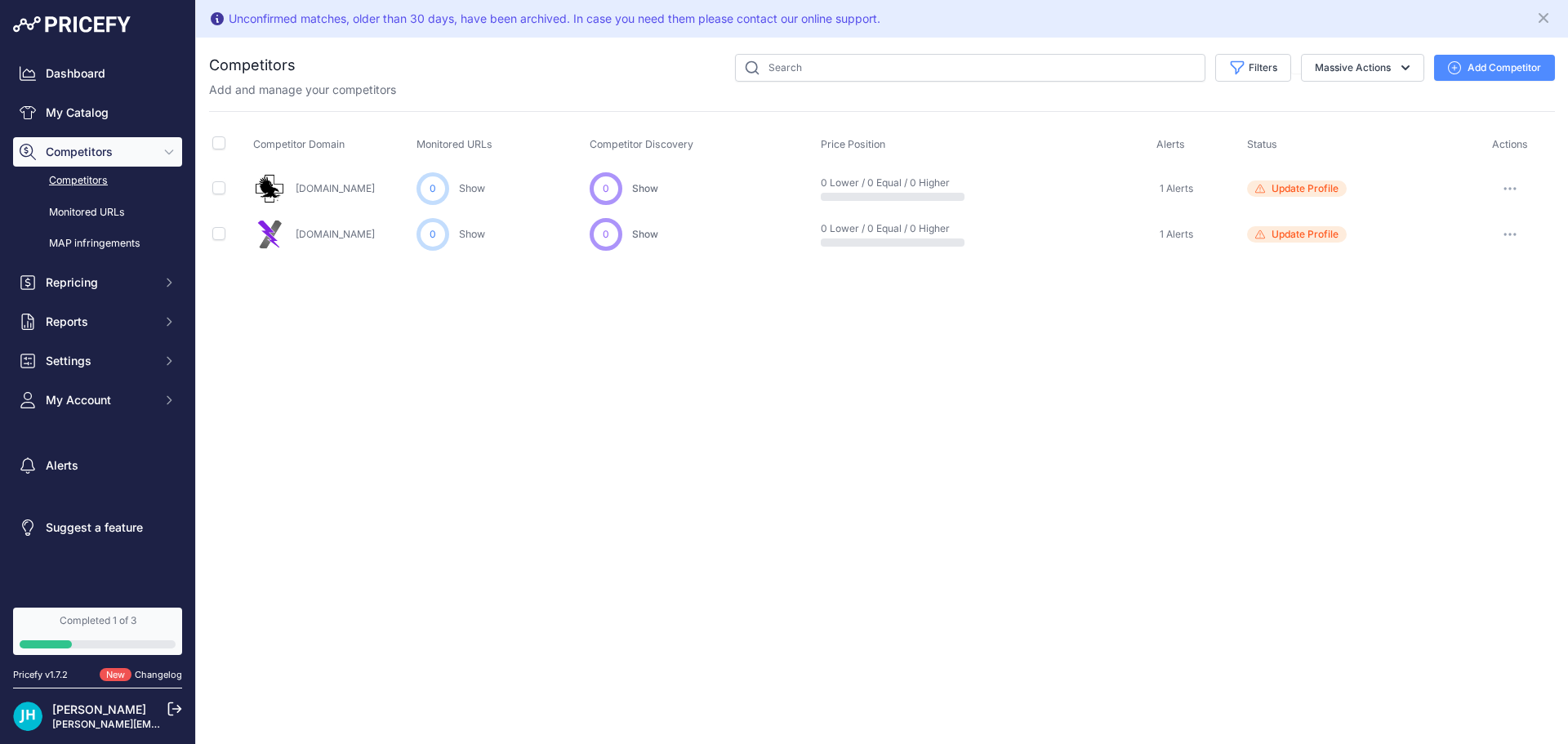
click at [1480, 67] on button "Add Competitor" at bounding box center [1494, 67] width 121 height 26
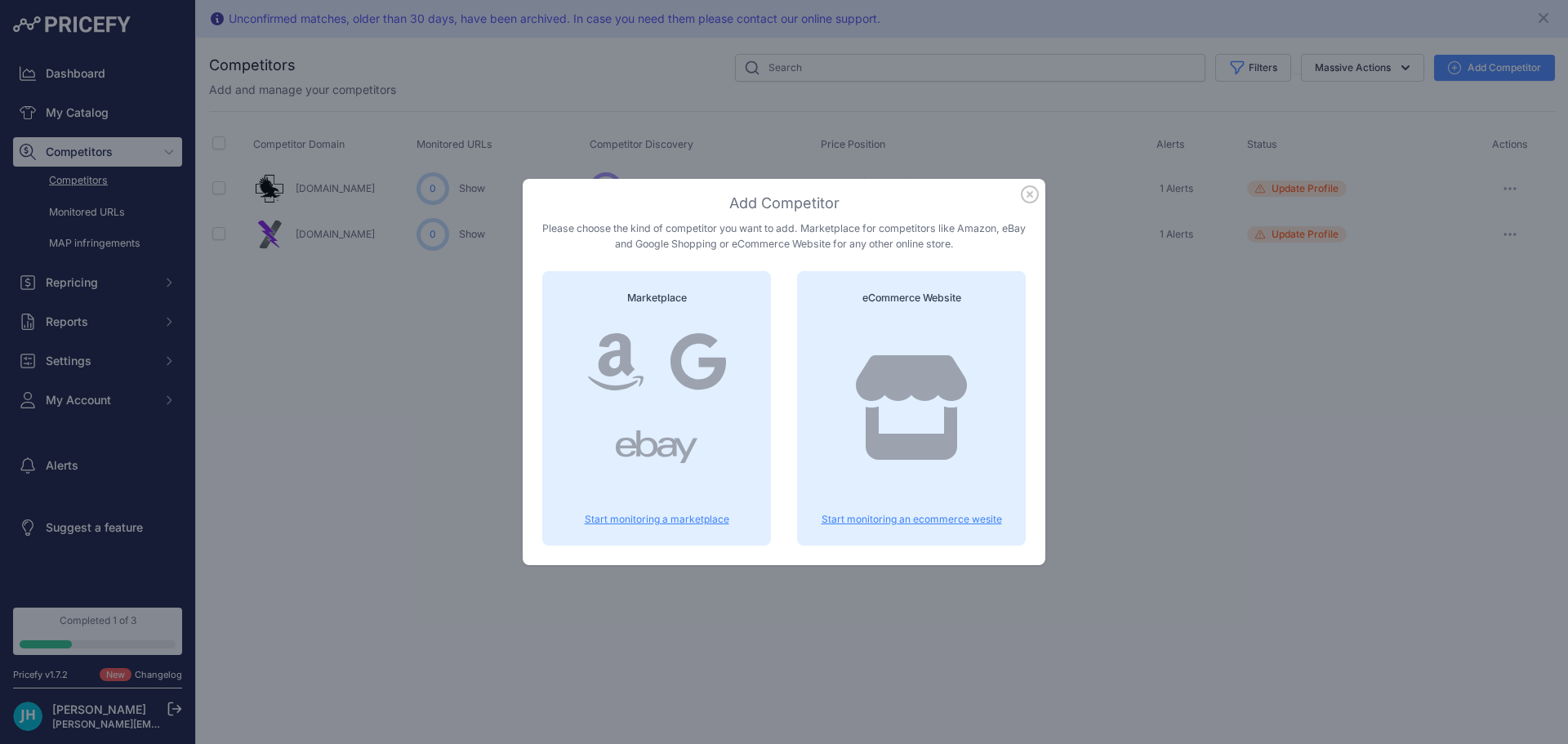
click at [893, 379] on icon at bounding box center [911, 407] width 111 height 104
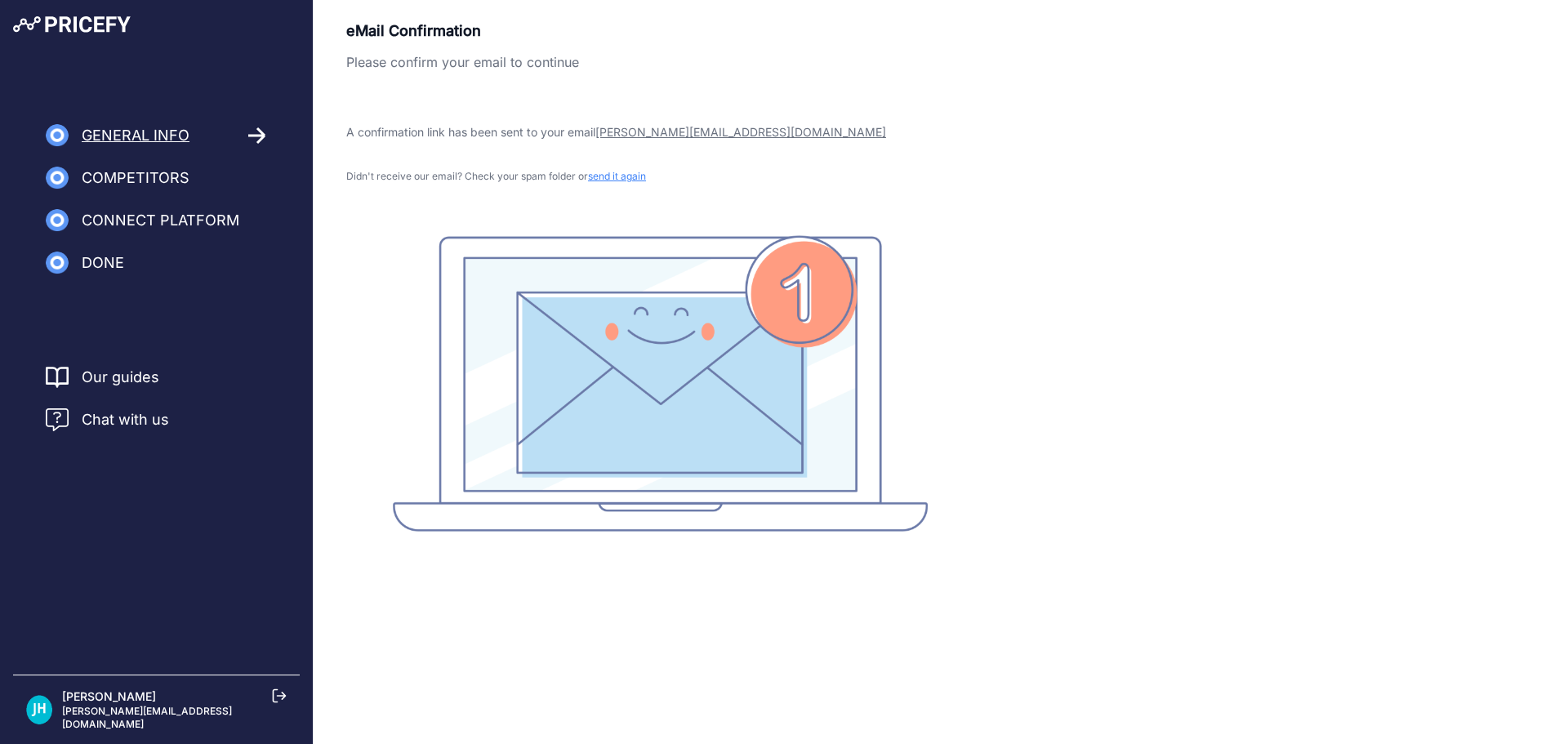
click at [154, 182] on span "Competitors" at bounding box center [136, 178] width 108 height 23
click at [118, 173] on span "Competitors" at bounding box center [136, 178] width 108 height 23
click at [265, 136] on icon at bounding box center [256, 136] width 17 height 15
click at [164, 141] on span "General Info" at bounding box center [136, 136] width 108 height 23
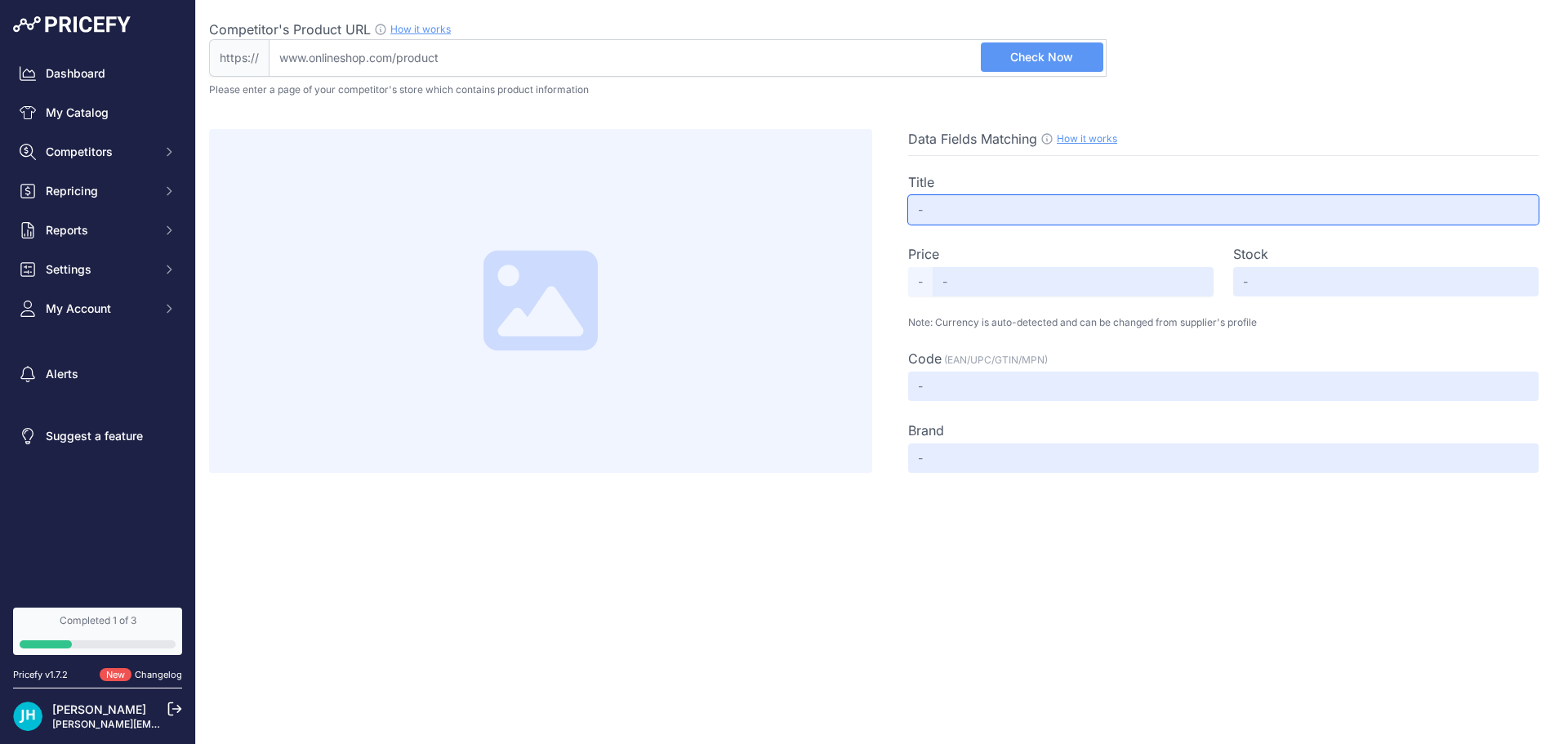
click at [974, 199] on input "text" at bounding box center [1224, 210] width 631 height 30
click at [449, 60] on input "Competitor's Product URL How it works In order to create your competitor's extr…" at bounding box center [687, 58] width 838 height 38
drag, startPoint x: 510, startPoint y: 46, endPoint x: 11, endPoint y: 40, distance: 499.0
click at [11, 40] on div "Dashboard My Catalog Competitors Competitors Monitored URLs MAP infringements R…" at bounding box center [784, 372] width 1568 height 744
paste input "https://www.lifelinemedical.net/"
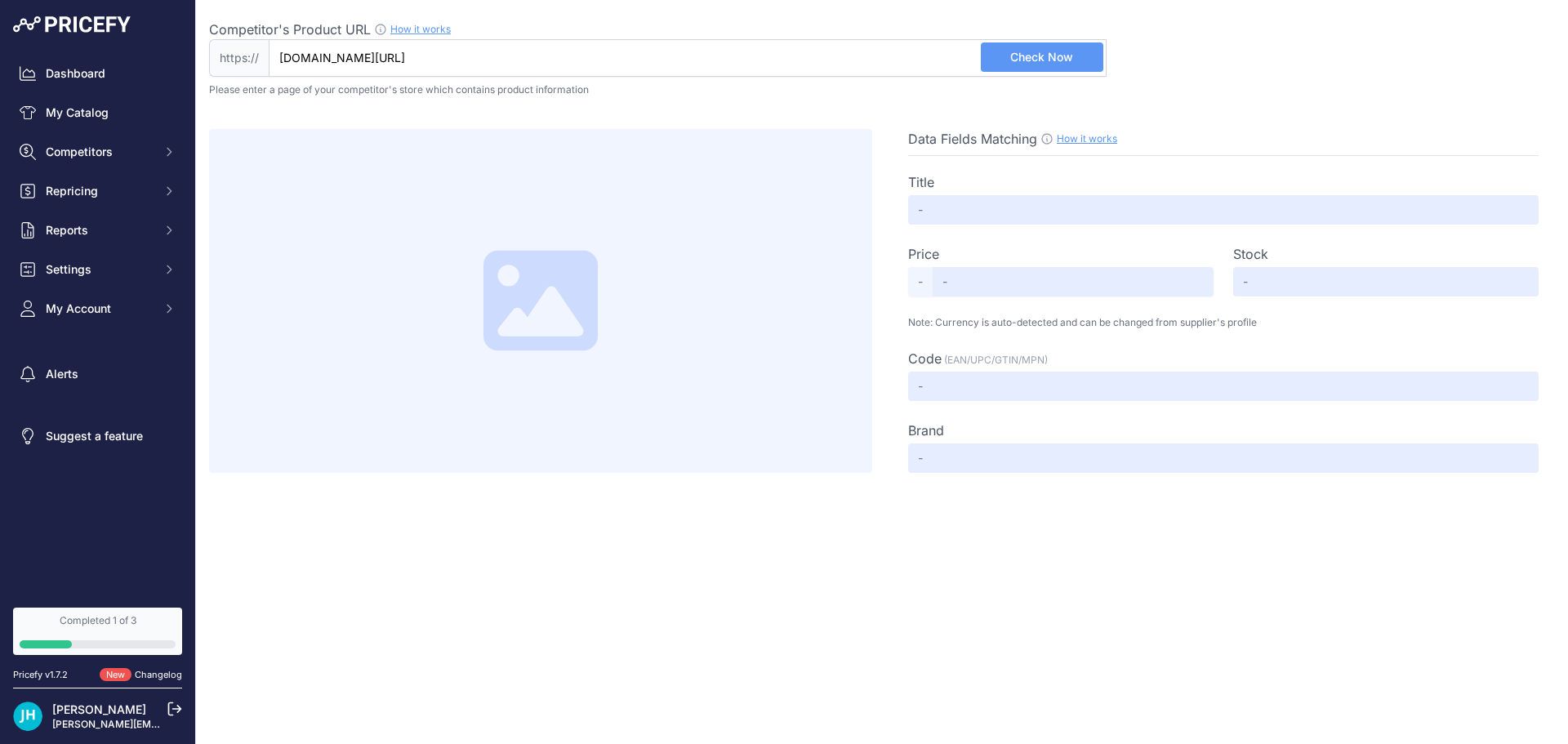
click at [1049, 58] on span "Check Now" at bounding box center [1041, 57] width 63 height 17
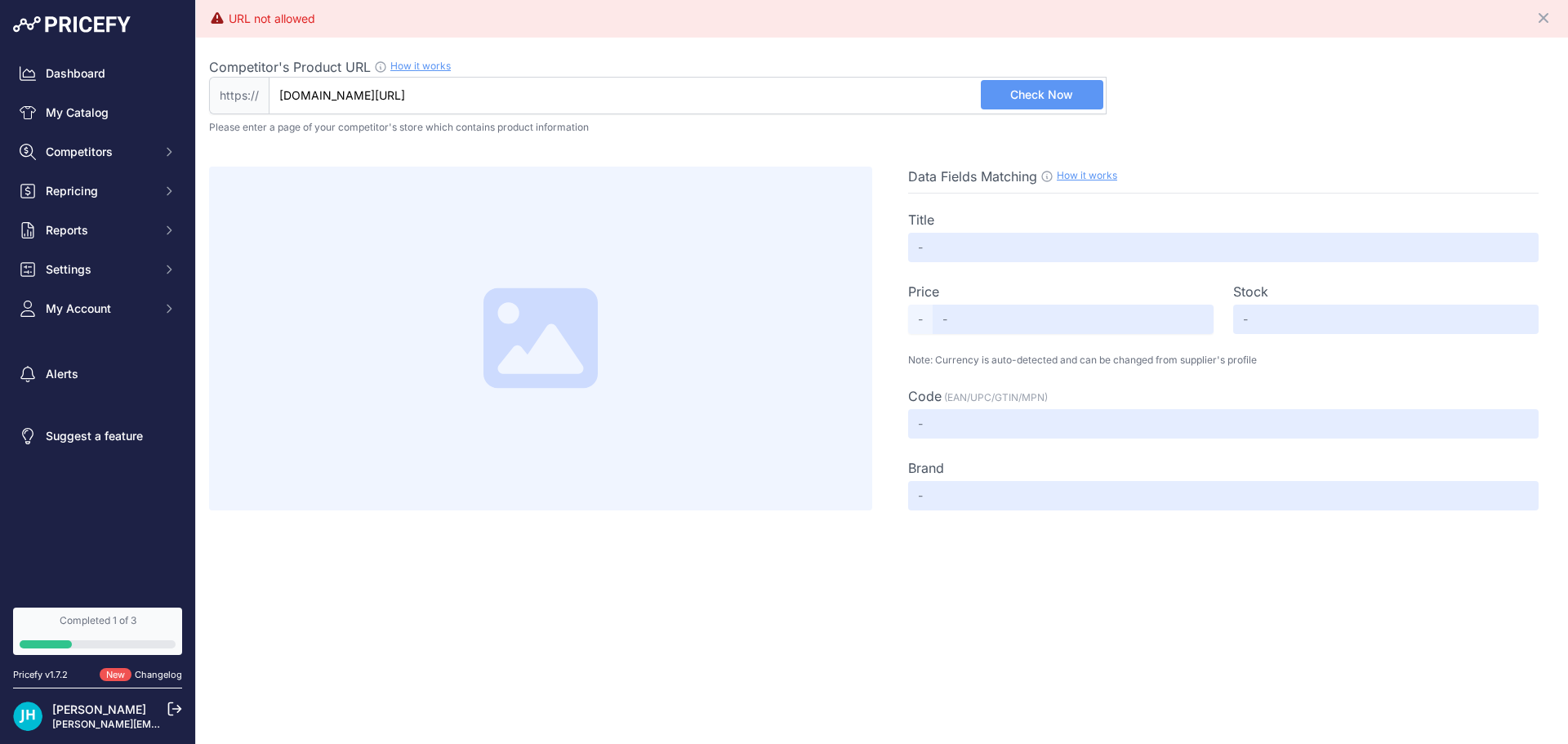
click at [422, 92] on input "www.lifelinemedical.net/" at bounding box center [687, 95] width 838 height 38
type input "www.lifelinemedical.net"
click at [1054, 91] on span "Check Now" at bounding box center [1041, 95] width 63 height 17
click at [1262, 123] on p "Please enter a page of your competitor's store which contains product informati…" at bounding box center [882, 127] width 1346 height 13
drag, startPoint x: 418, startPoint y: 94, endPoint x: 310, endPoint y: 93, distance: 108.0
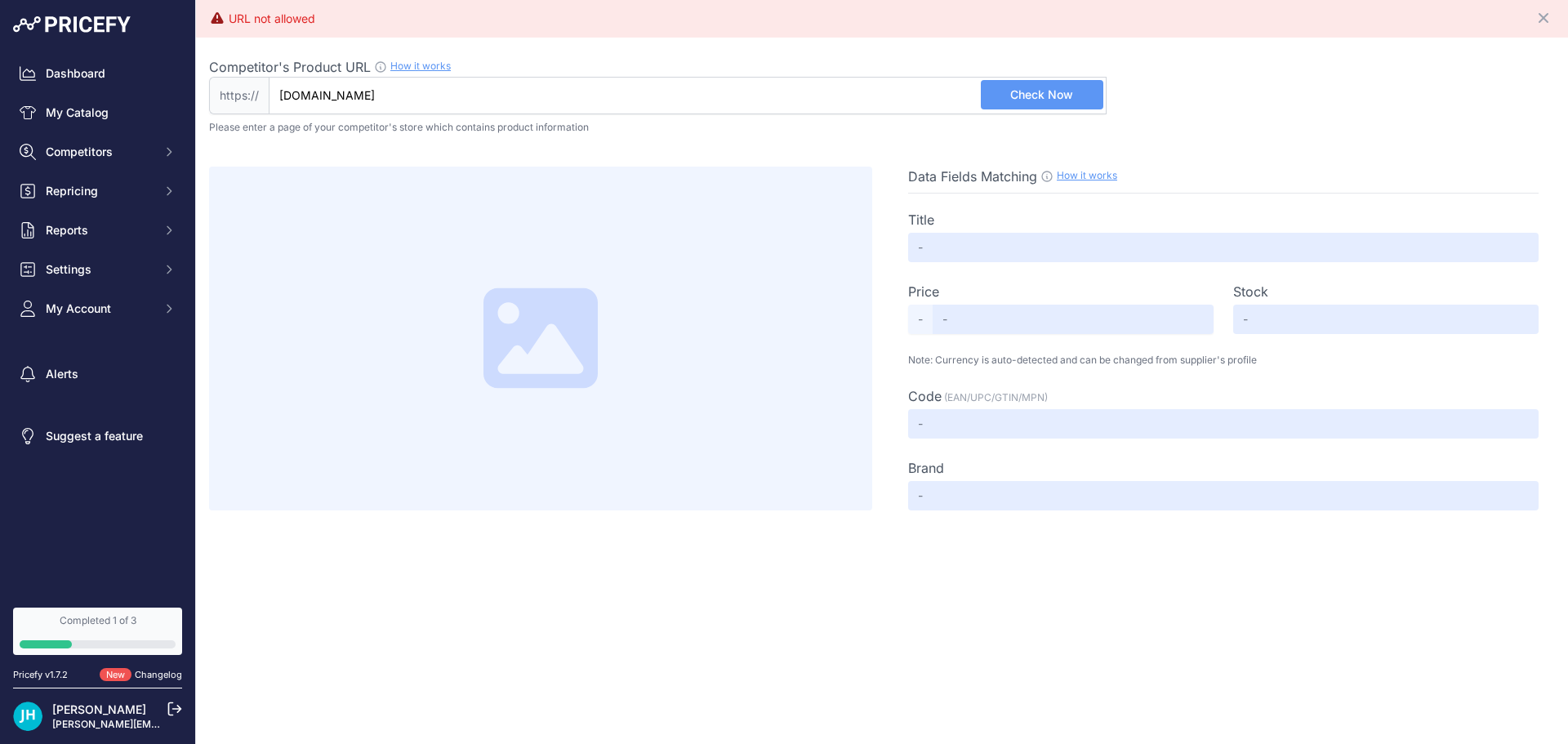
click at [310, 93] on input "www.lifelinemedical.net" at bounding box center [687, 95] width 838 height 38
click at [468, 99] on input "www.lifelinemedical.net" at bounding box center [687, 95] width 838 height 38
click at [426, 67] on link "How it works" at bounding box center [421, 65] width 61 height 12
click at [478, 118] on div "Competitor's Product URL How it works In order to create your competitor's extr…" at bounding box center [882, 274] width 1346 height 473
click at [432, 139] on div "Data Fields Matching How it works Use our Chrome APP to create a personalized s…" at bounding box center [882, 322] width 1346 height 376
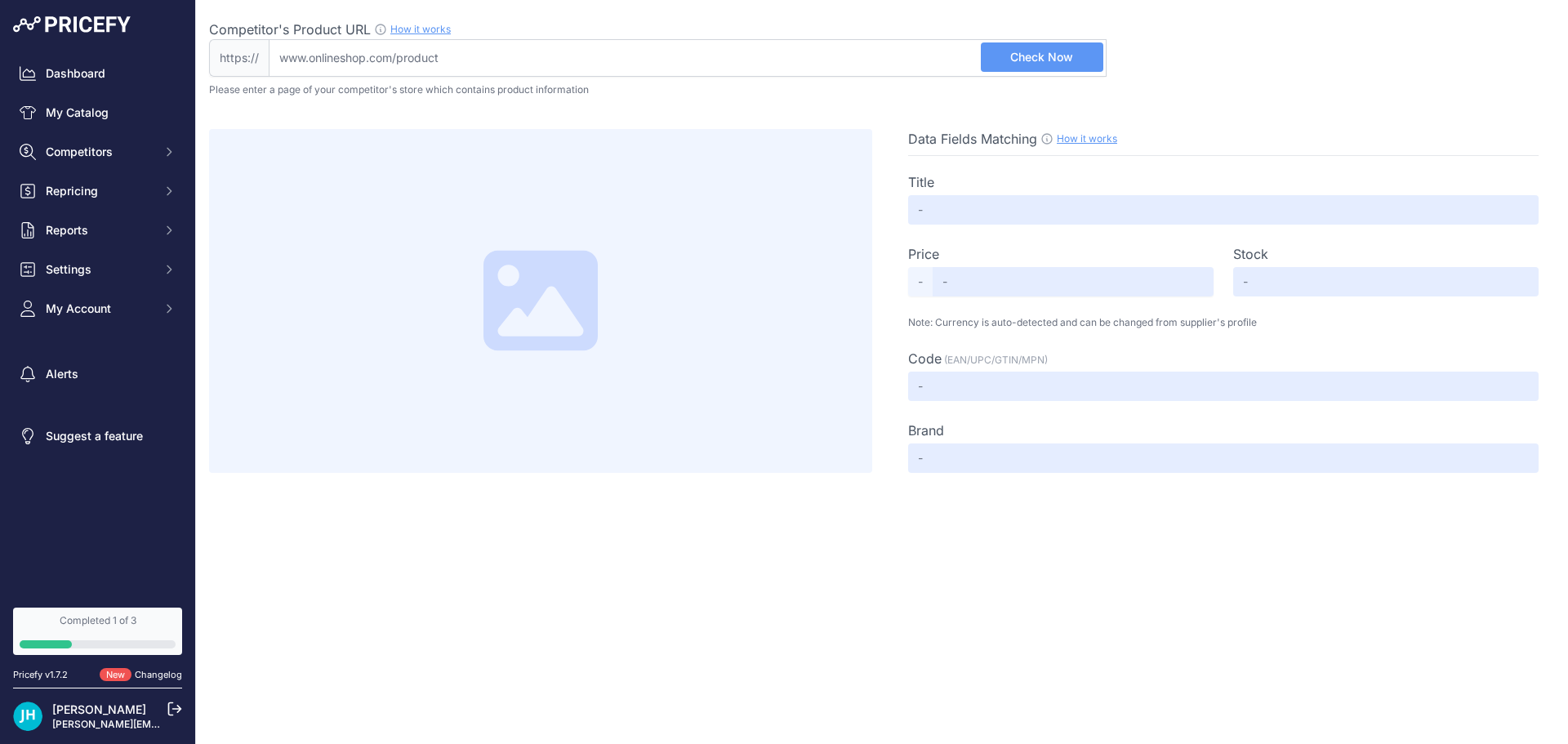
click at [453, 72] on input "Competitor's Product URL How it works In order to create your competitor's extr…" at bounding box center [687, 58] width 838 height 38
paste input "https://www.lifelinemedical.net/"
click at [318, 61] on input "https://www.lifelinemedical.net" at bounding box center [687, 58] width 838 height 38
type input "www.lifelinemedical.net"
click at [1188, 88] on p "Please enter a page of your competitor's store which contains product informati…" at bounding box center [882, 89] width 1346 height 13
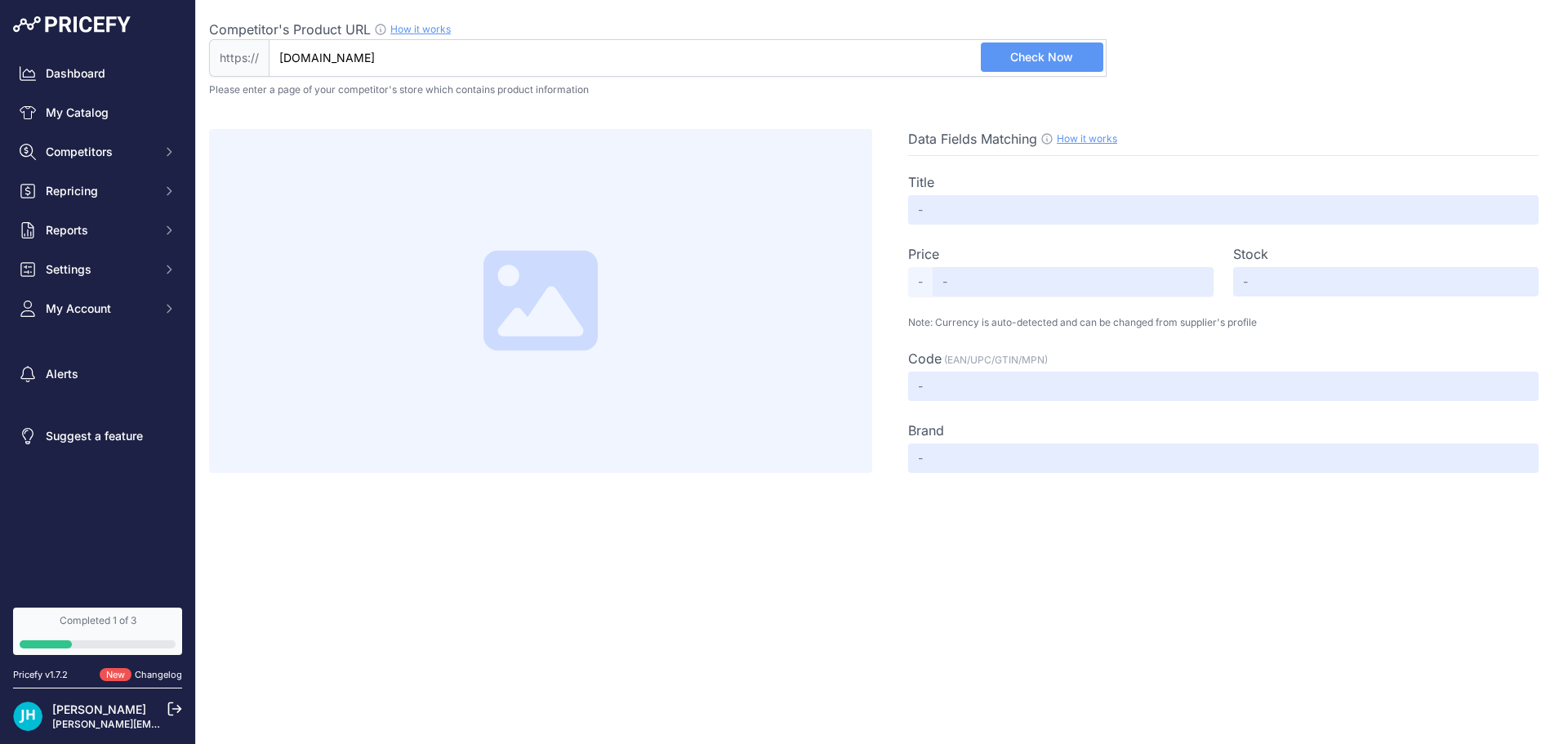
click at [1036, 62] on span "Check Now" at bounding box center [1041, 57] width 63 height 17
click at [83, 118] on link "My Catalog" at bounding box center [97, 112] width 169 height 30
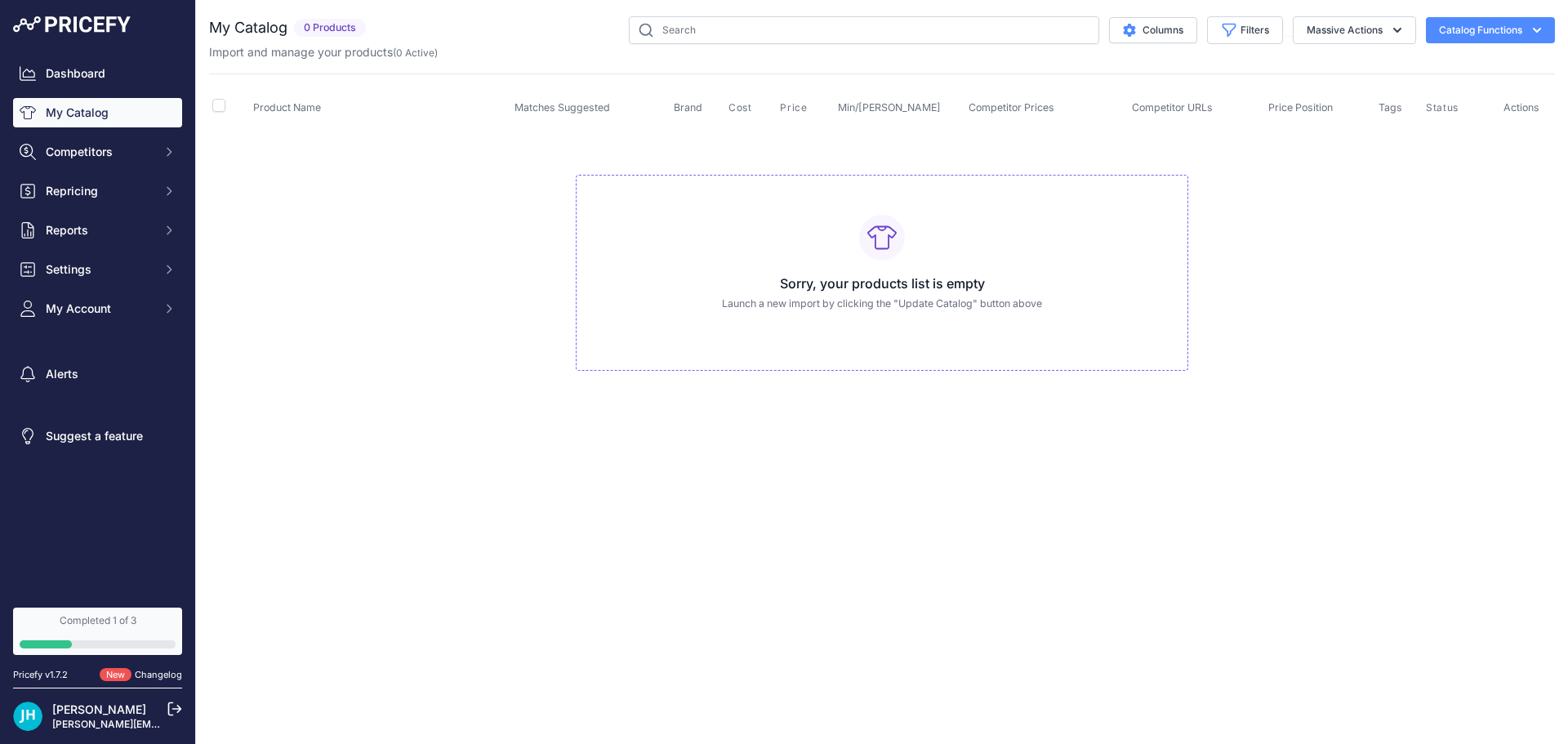
click at [329, 25] on span "0 Products" at bounding box center [330, 28] width 72 height 18
click at [320, 28] on span "0 Products" at bounding box center [330, 28] width 72 height 18
click at [321, 28] on span "0 Products" at bounding box center [330, 28] width 72 height 18
click at [149, 678] on link "Changelog" at bounding box center [158, 674] width 47 height 11
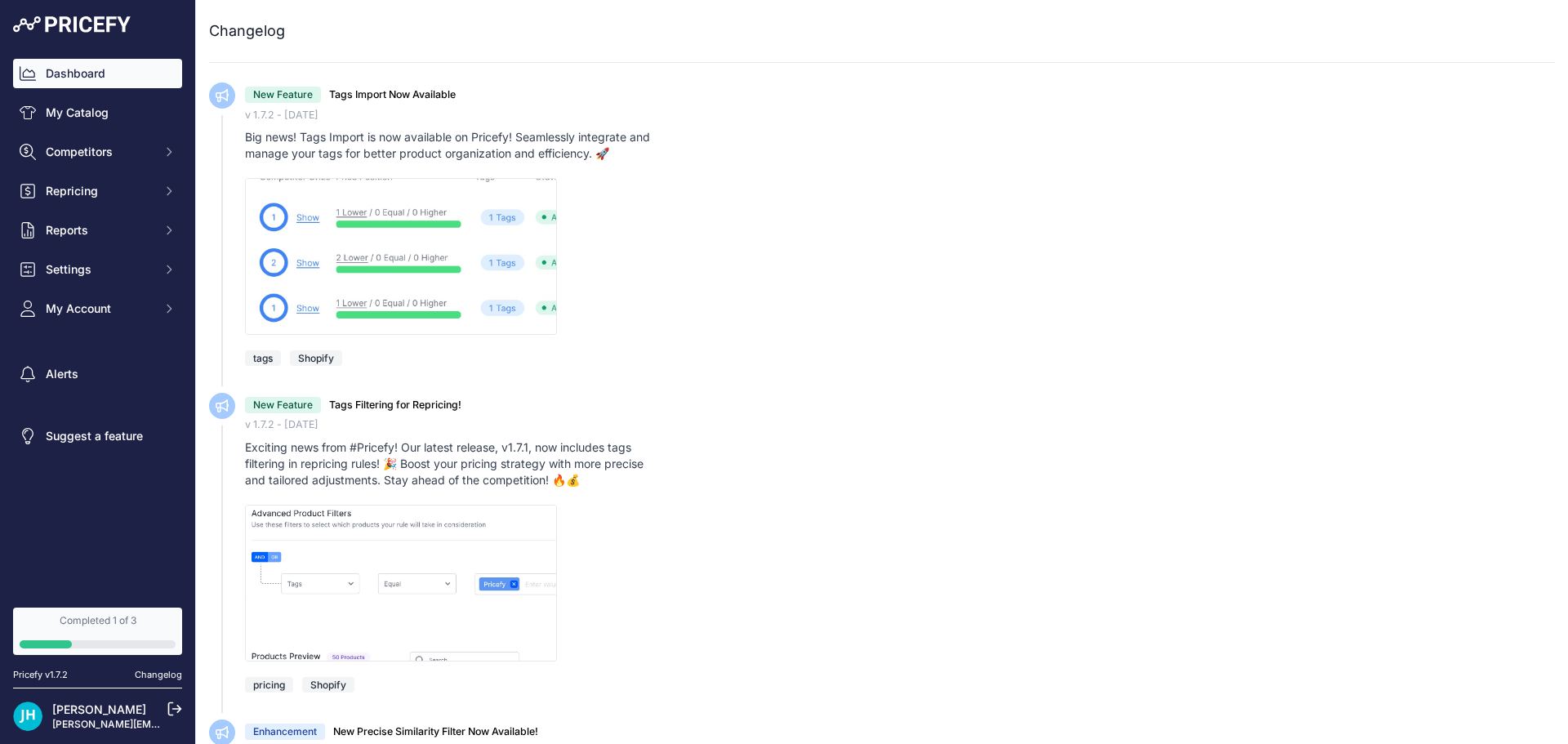
click at [93, 73] on link "Dashboard" at bounding box center [97, 74] width 169 height 30
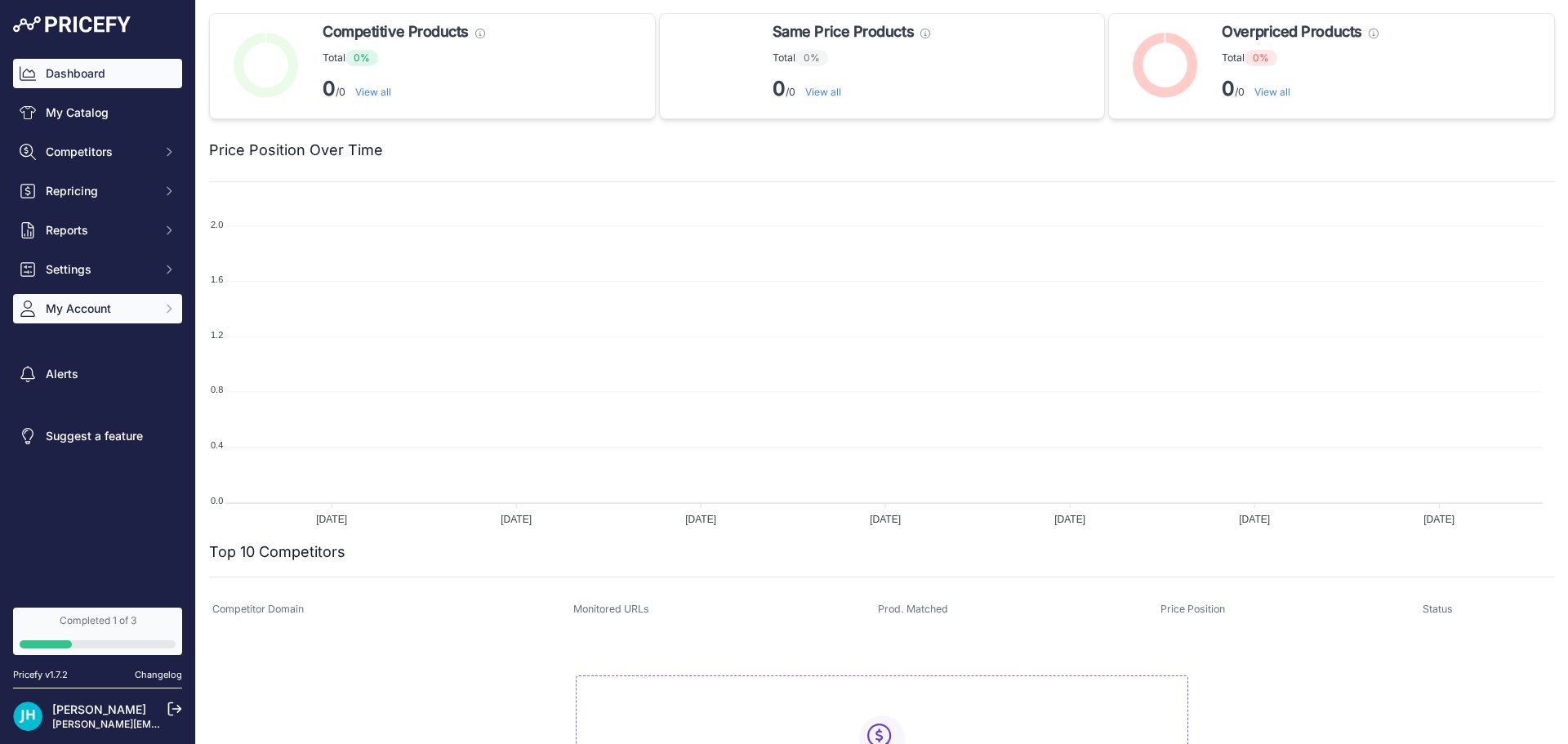
click at [100, 312] on span "My Account" at bounding box center [100, 309] width 107 height 17
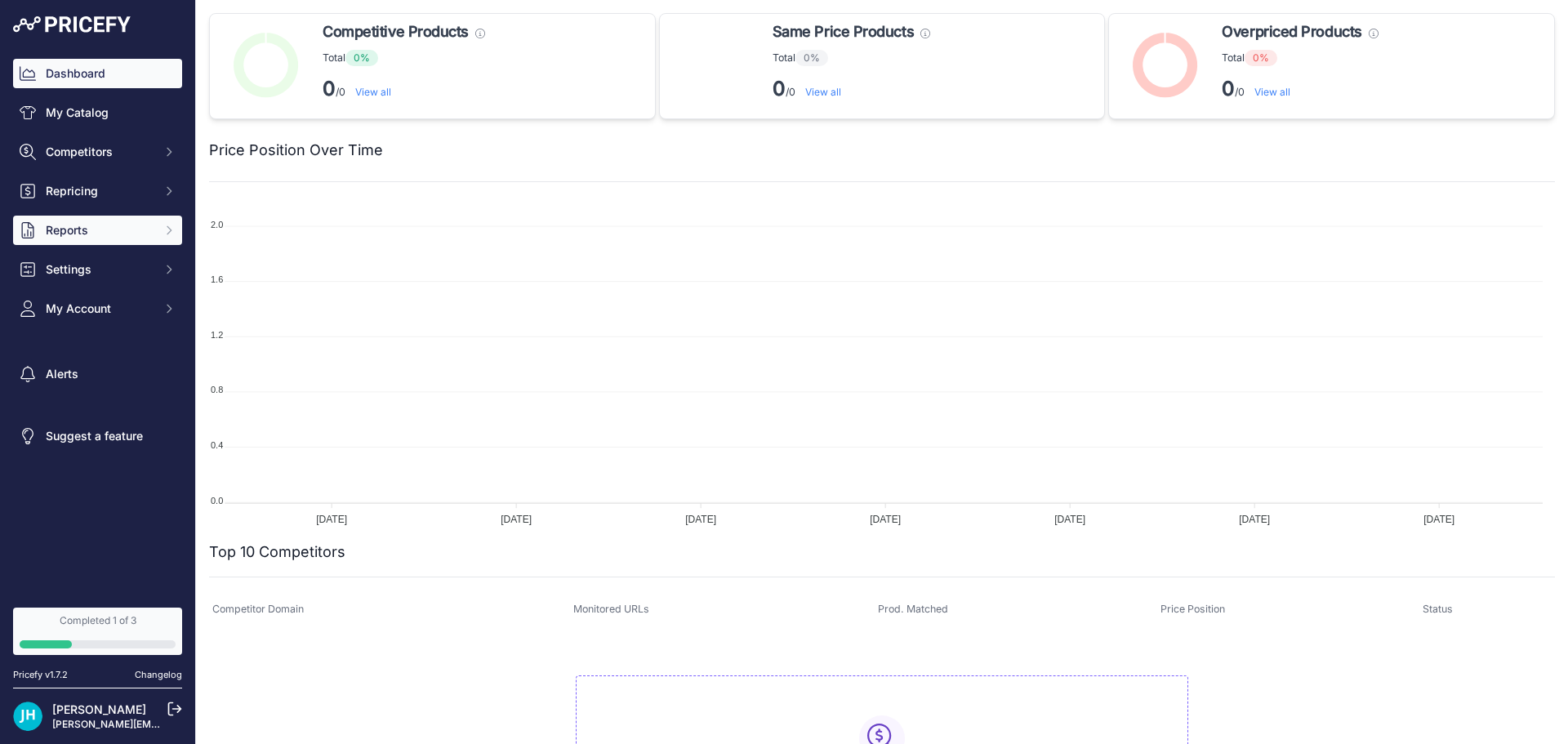
click at [73, 225] on span "Reports" at bounding box center [100, 230] width 107 height 17
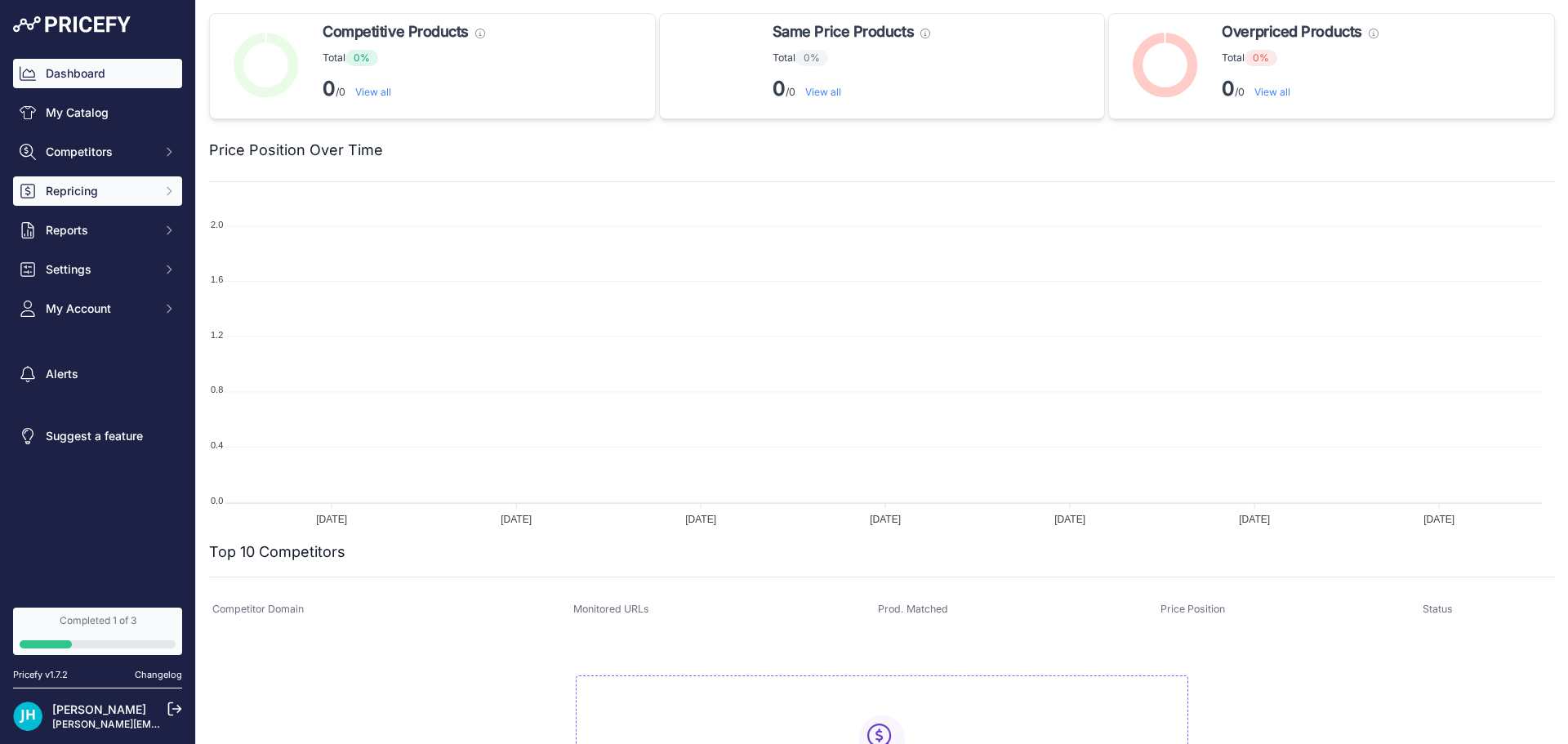
click at [77, 181] on button "Repricing" at bounding box center [97, 191] width 169 height 30
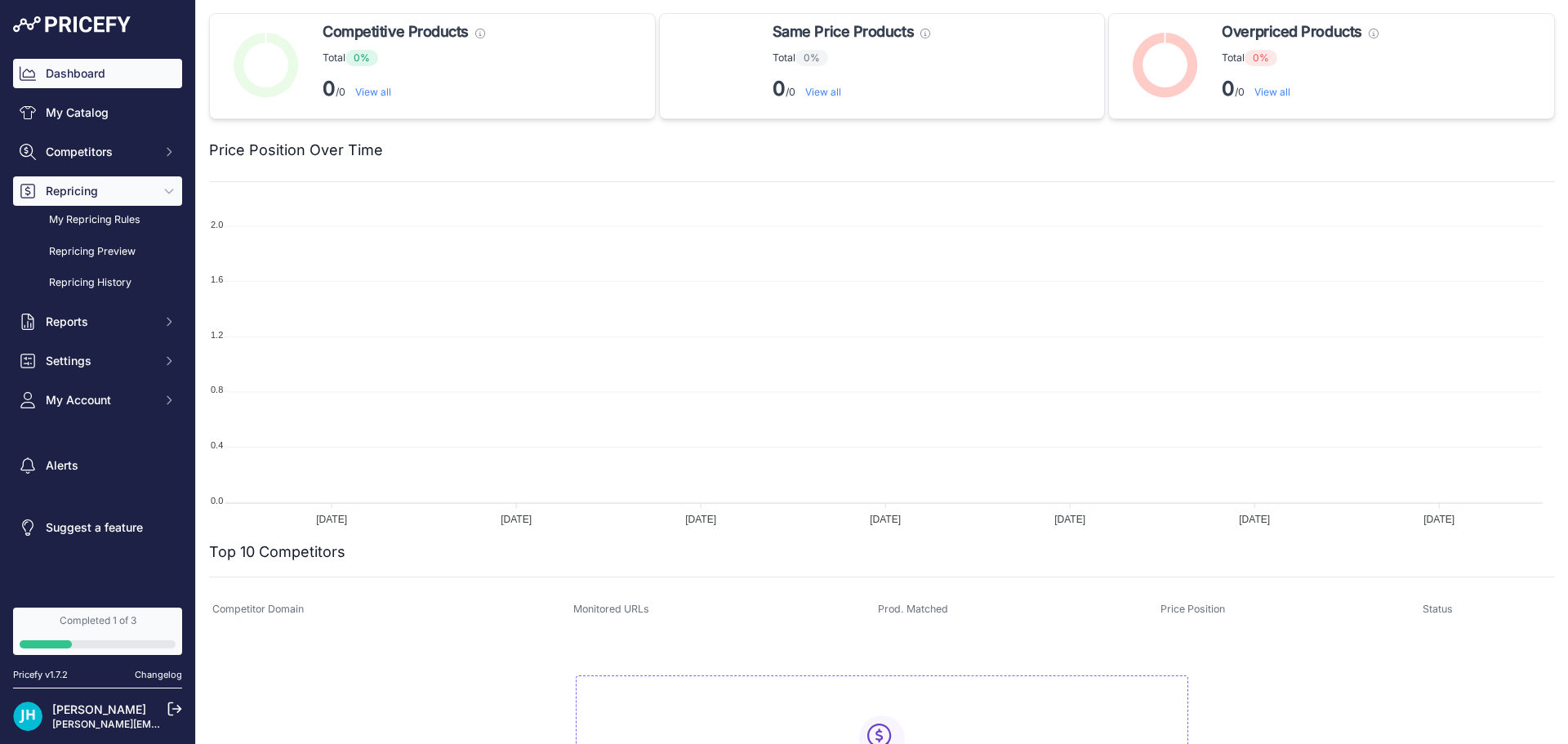
click at [77, 181] on button "Repricing" at bounding box center [97, 191] width 169 height 30
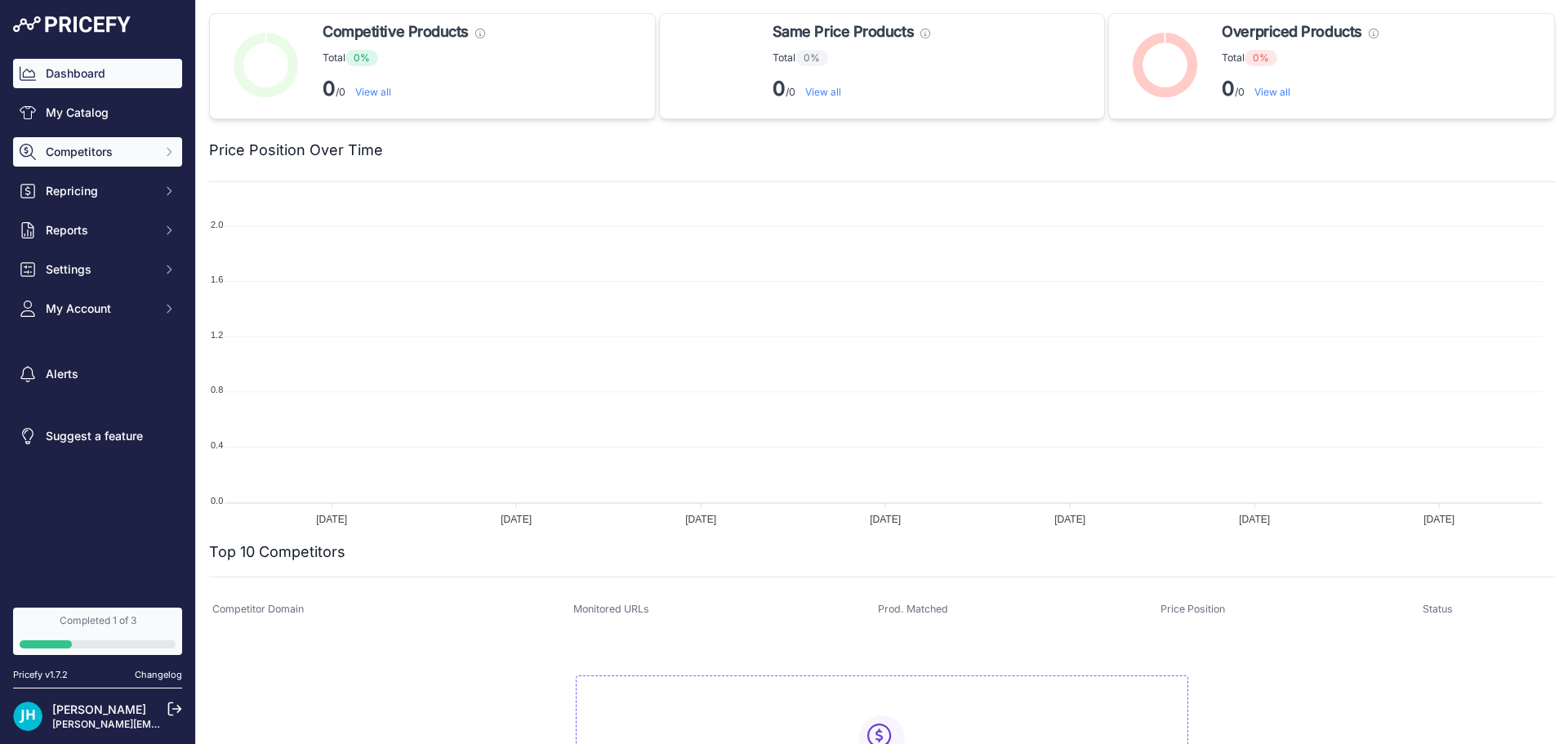
click at [83, 146] on span "Competitors" at bounding box center [100, 152] width 107 height 17
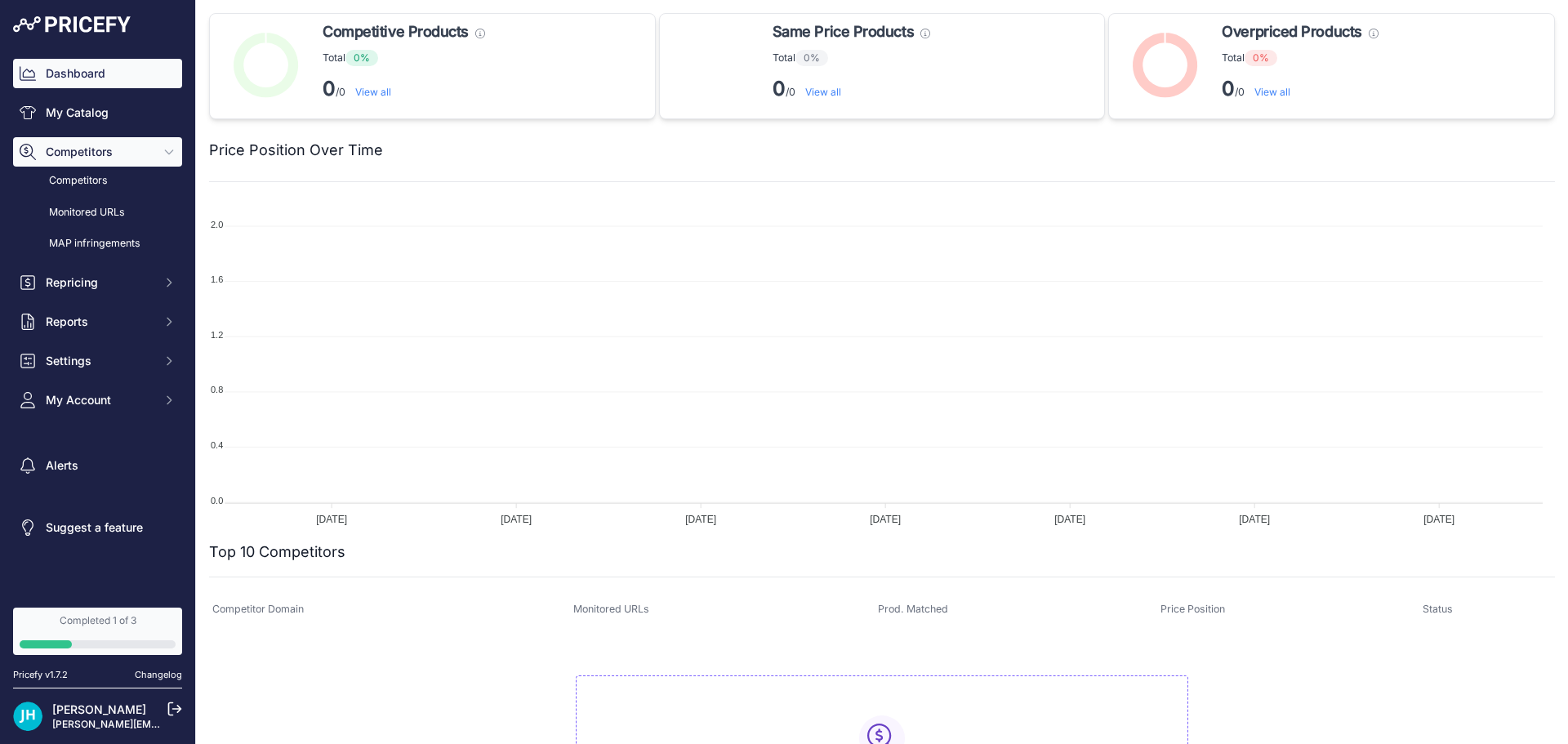
click at [83, 146] on span "Competitors" at bounding box center [100, 152] width 107 height 17
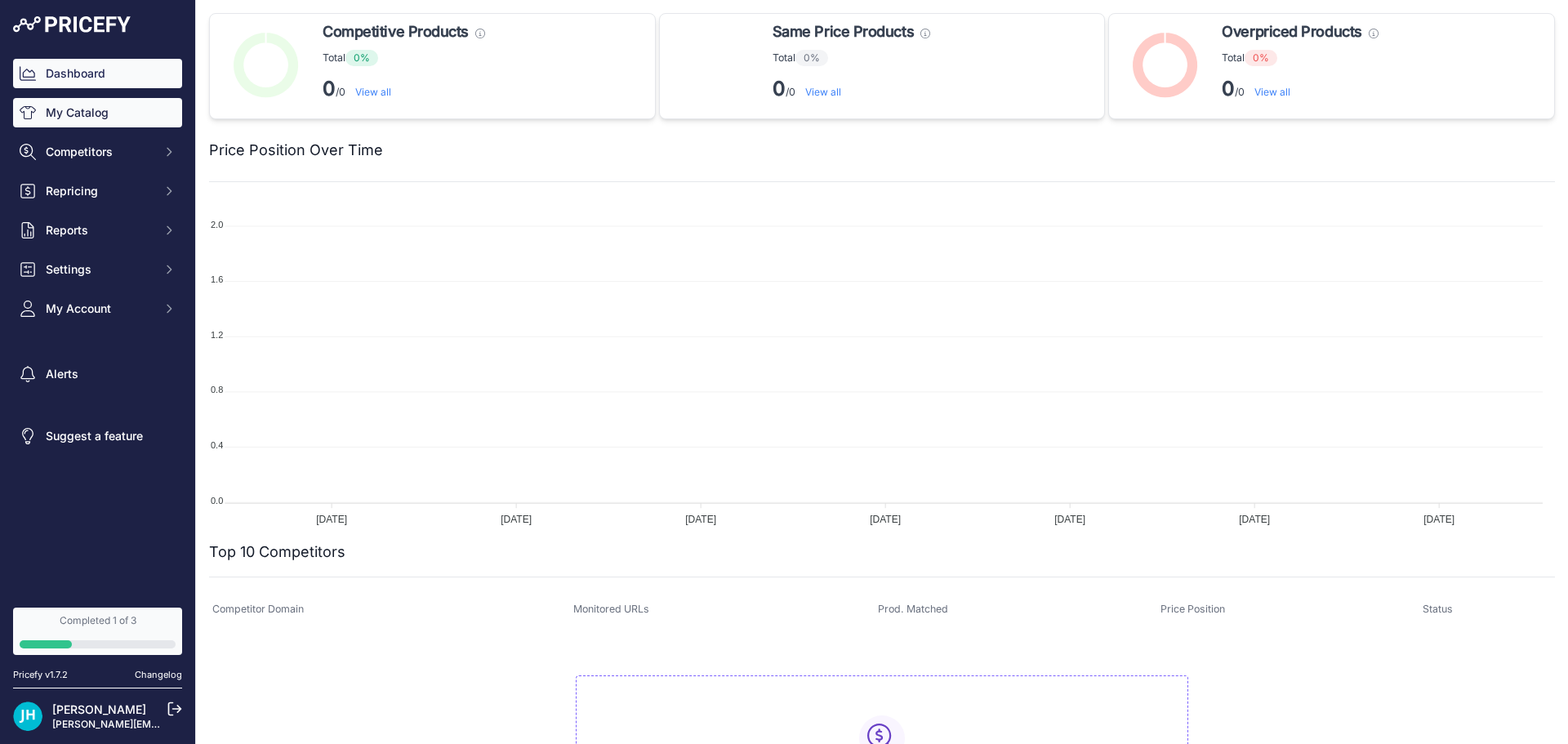
click at [87, 106] on link "My Catalog" at bounding box center [97, 112] width 169 height 30
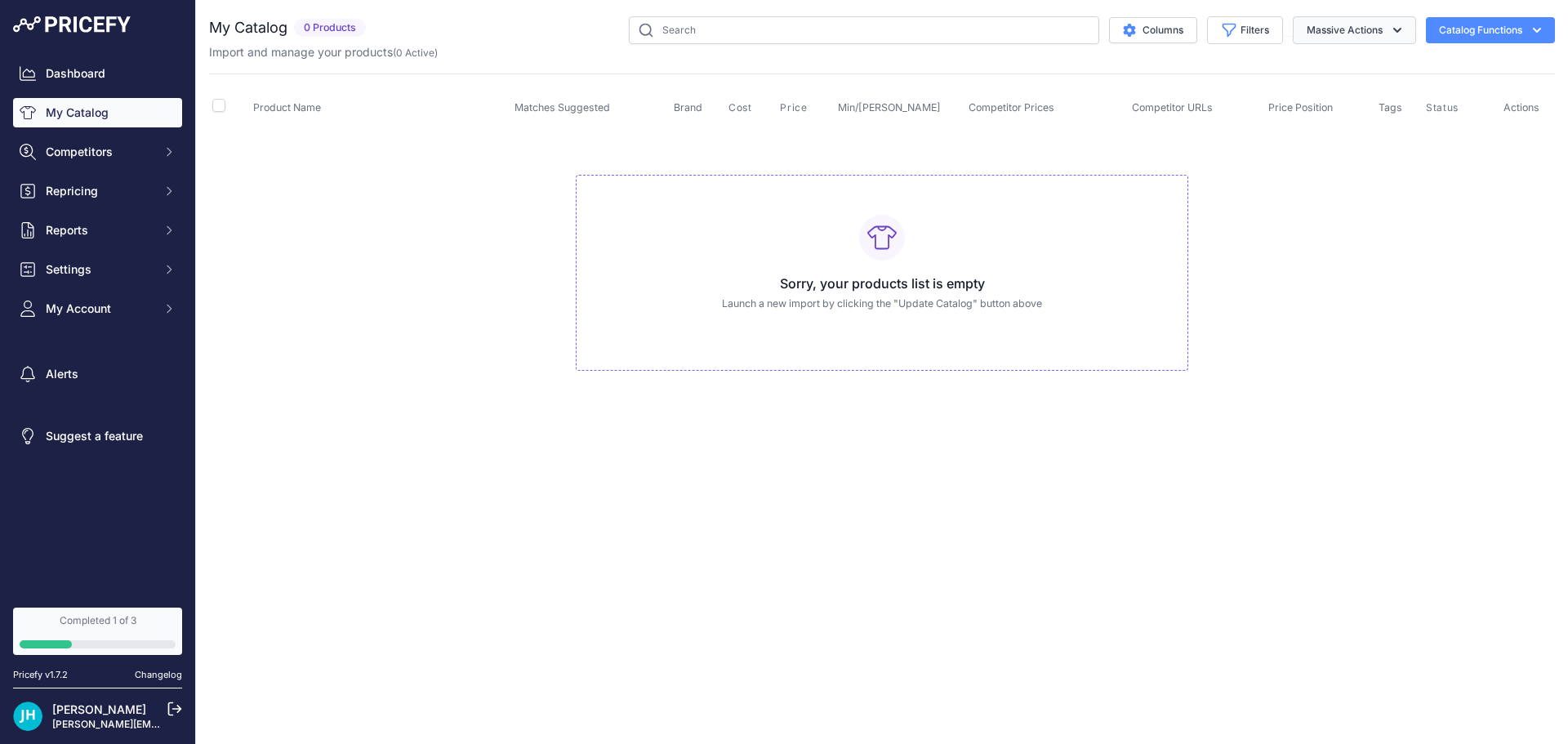
click at [1396, 29] on icon "button" at bounding box center [1397, 30] width 17 height 17
click at [1521, 212] on td "Sorry, your products list is empty Launch a new import by clicking the "Update …" at bounding box center [882, 266] width 1346 height 275
click at [1534, 35] on icon "button" at bounding box center [1538, 30] width 17 height 17
click at [1449, 62] on span "Import Additional Info" at bounding box center [1459, 65] width 100 height 13
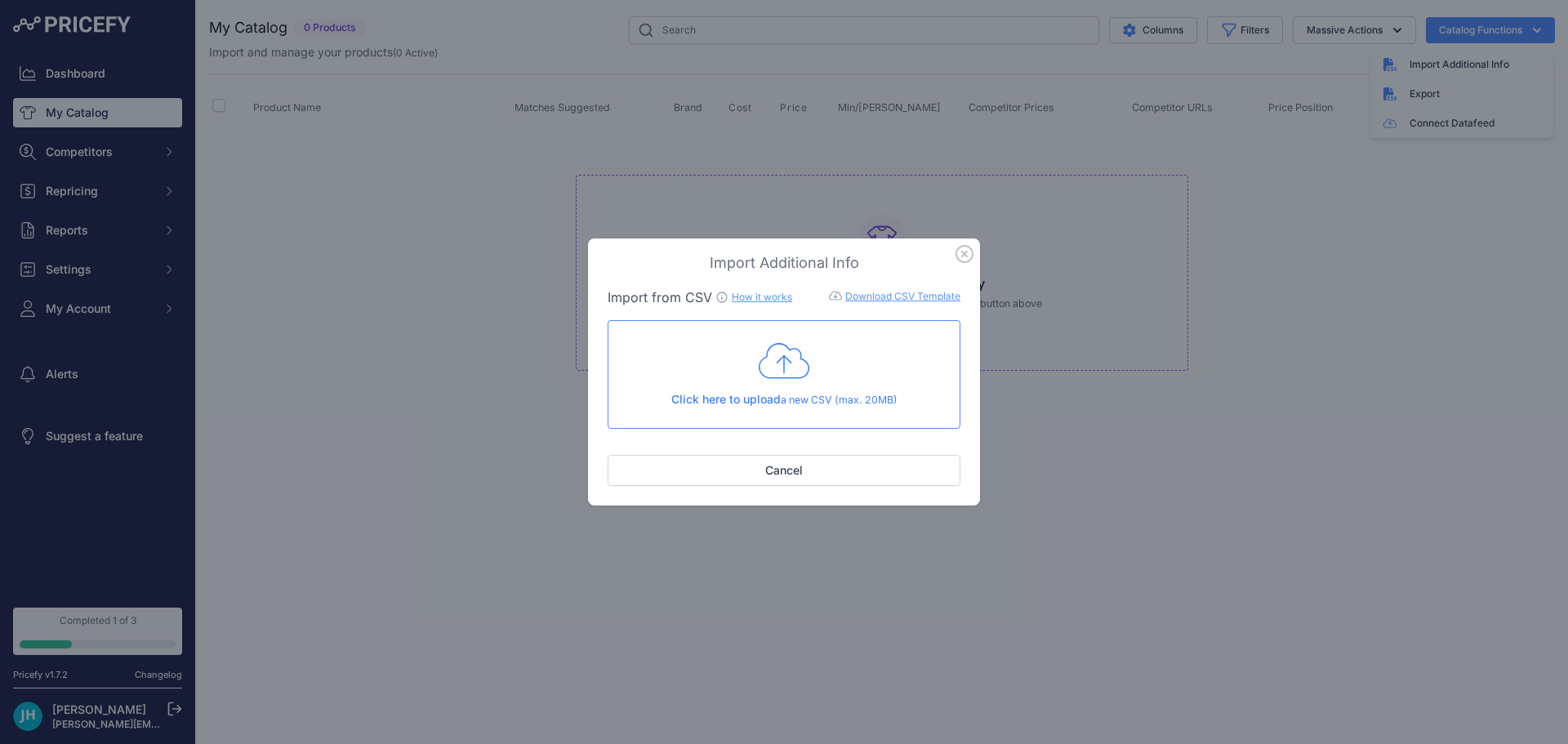
click at [730, 399] on span "Click here to upload" at bounding box center [726, 398] width 110 height 14
click at [766, 386] on div "Click here to upload a new CSV (max. 20MB)" at bounding box center [784, 373] width 325 height 67
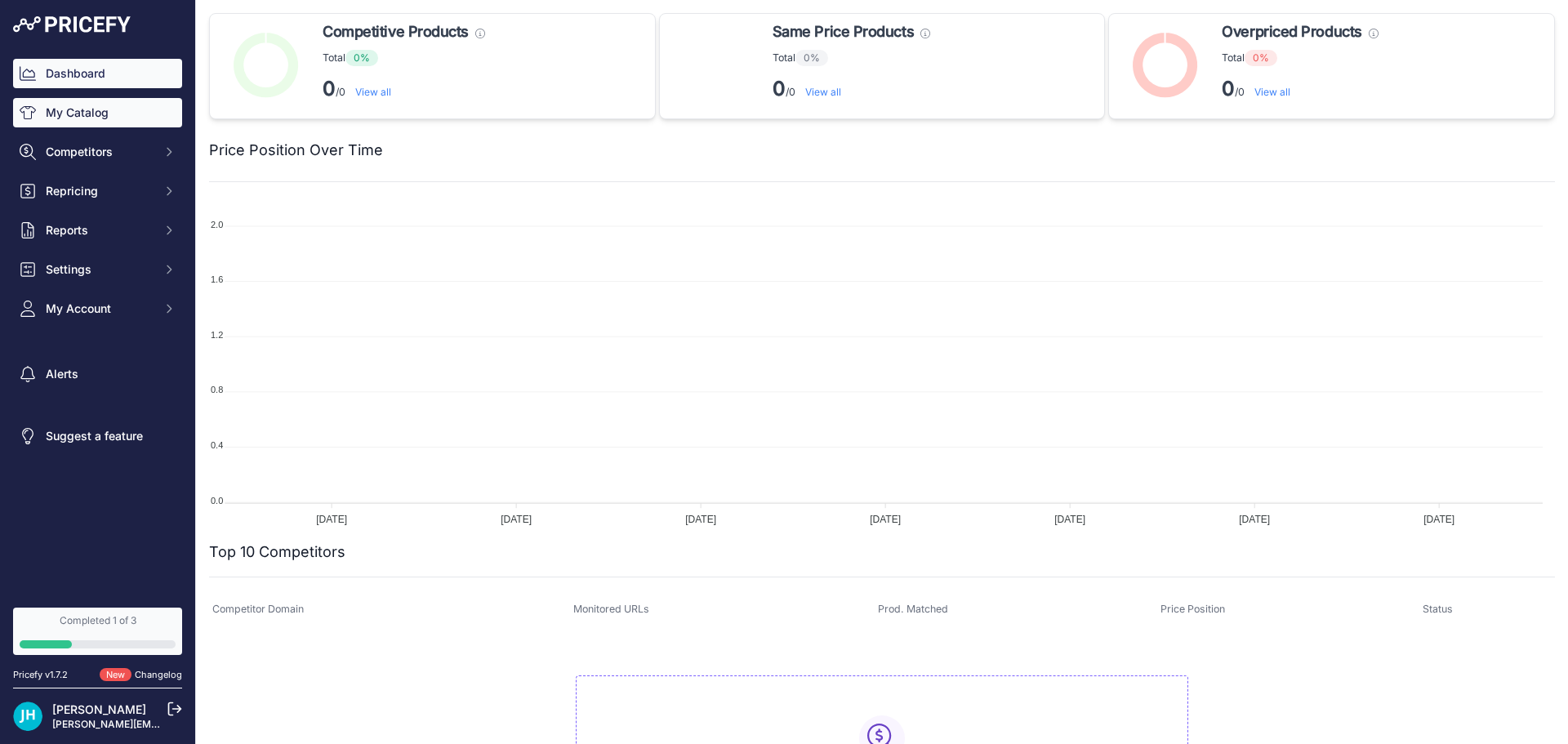
click at [60, 112] on link "My Catalog" at bounding box center [97, 112] width 169 height 30
